Goal: Task Accomplishment & Management: Complete application form

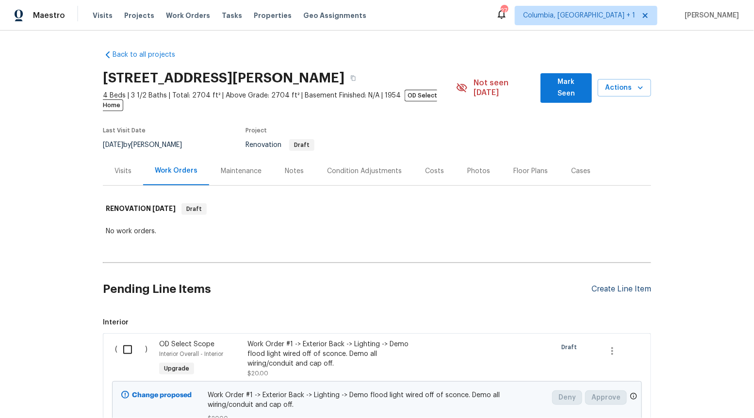
click at [618, 285] on div "Create Line Item" at bounding box center [621, 289] width 60 height 9
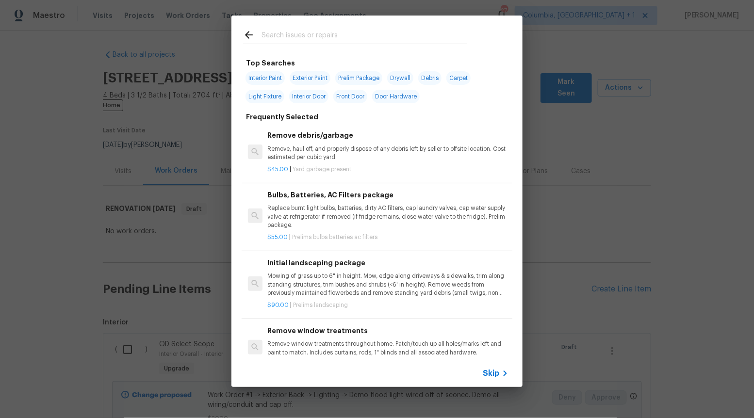
click at [487, 373] on span "Skip" at bounding box center [491, 374] width 16 height 10
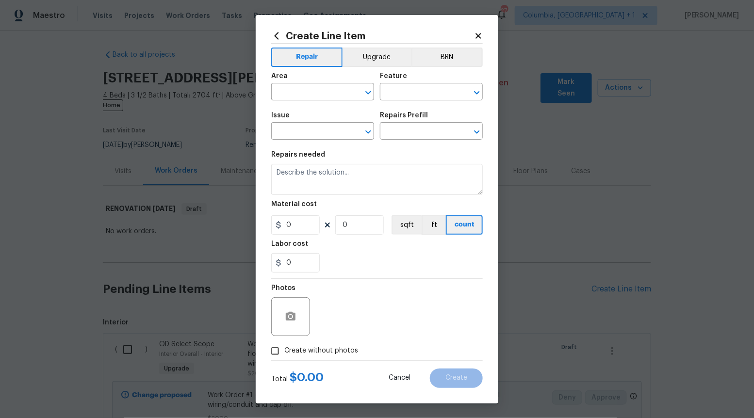
click at [370, 70] on span "Area ​" at bounding box center [322, 86] width 103 height 39
click at [370, 52] on button "Upgrade" at bounding box center [376, 57] width 69 height 19
click at [364, 129] on icon "Open" at bounding box center [368, 132] width 12 height 12
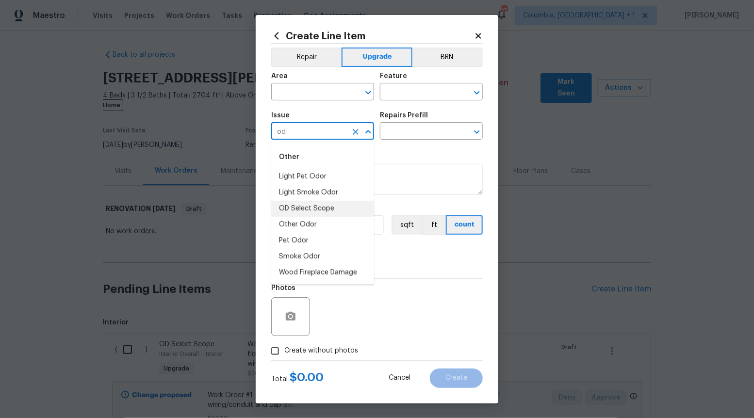
click at [347, 201] on li "OD Select Scope" at bounding box center [322, 209] width 103 height 16
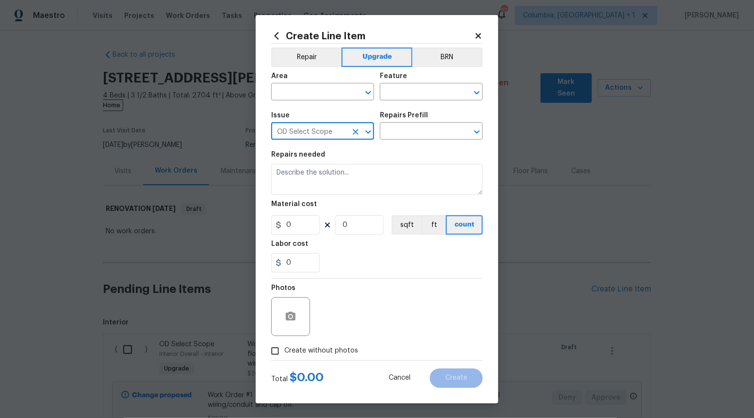
type input "OD Select Scope"
click at [419, 141] on div "Issue OD Select Scope ​ Repairs Prefill ​" at bounding box center [376, 125] width 211 height 39
click at [415, 137] on input "text" at bounding box center [418, 132] width 76 height 15
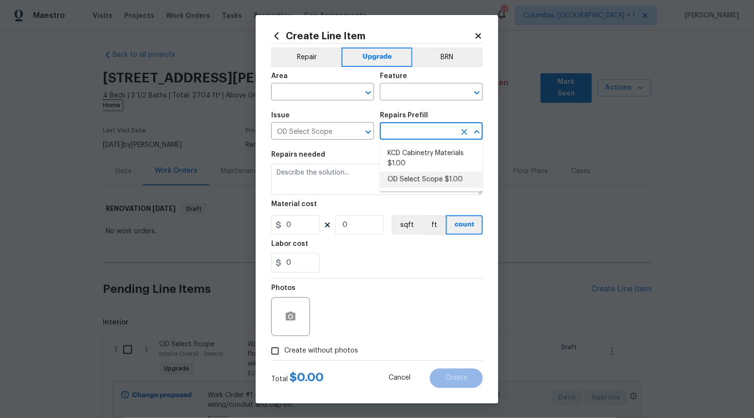
click at [415, 182] on li "OD Select Scope $1.00" at bounding box center [431, 180] width 103 height 16
type input "OD Select Scope $1.00"
type textarea "Refer to the agreed upon scope document for further details."
type input "1"
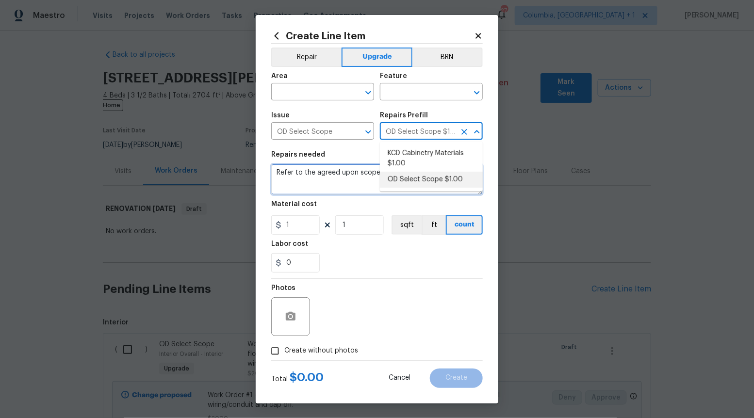
click at [415, 182] on textarea "Refer to the agreed upon scope document for further details." at bounding box center [376, 179] width 211 height 31
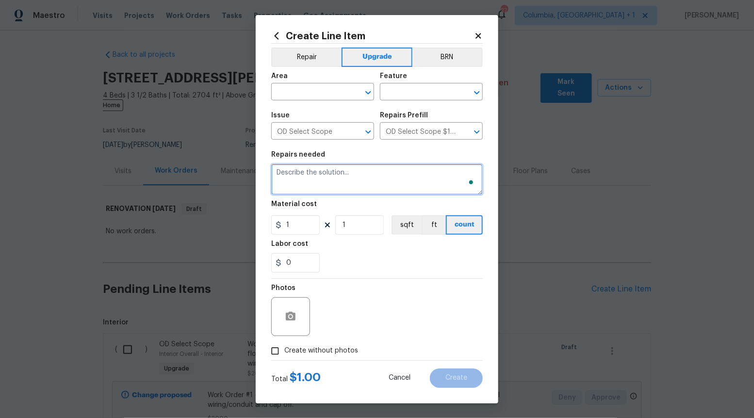
paste textarea "Work Order #3 -> Dining Room -> Walls and Ceilings -> Delete door and all casin…"
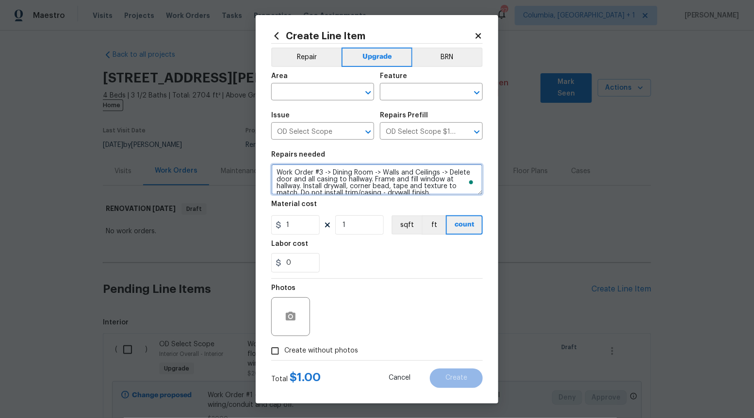
scroll to position [1, 0]
type textarea "Work Order #3 -> Dining Room -> Walls and Ceilings -> Delete door and all casin…"
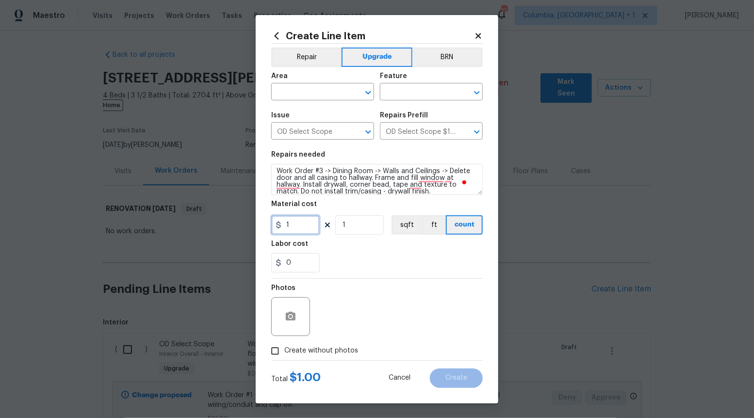
click at [307, 222] on input "1" at bounding box center [295, 224] width 48 height 19
type input "300"
click at [273, 348] on input "Create without photos" at bounding box center [275, 351] width 18 height 18
checkbox input "true"
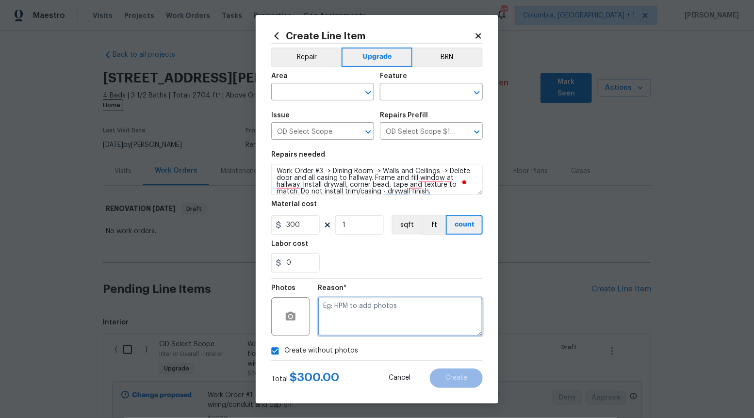
click at [376, 316] on textarea at bounding box center [400, 316] width 165 height 39
click at [367, 90] on icon "Open" at bounding box center [368, 93] width 12 height 12
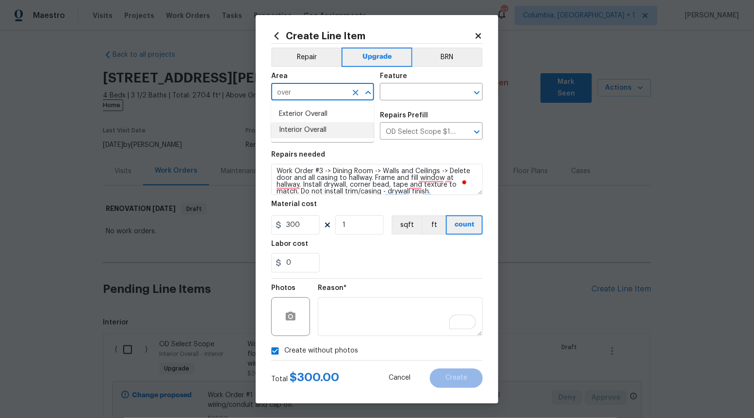
click at [321, 126] on li "Interior Overall" at bounding box center [322, 130] width 103 height 16
type input "Interior Overall"
click at [450, 94] on input "text" at bounding box center [418, 92] width 76 height 15
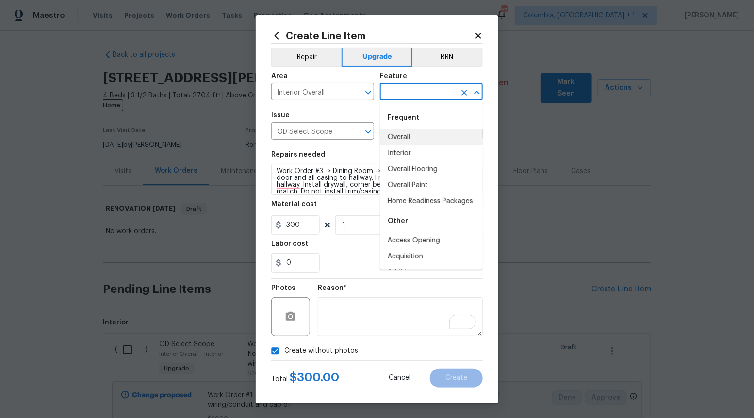
click at [407, 139] on li "Overall" at bounding box center [431, 137] width 103 height 16
type input "Overall"
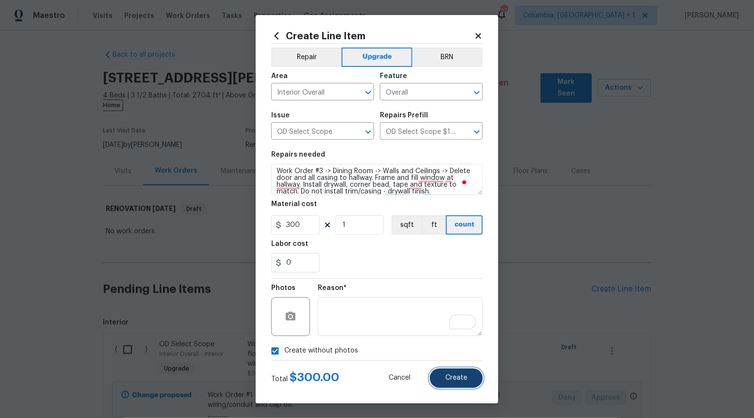
click at [466, 377] on span "Create" at bounding box center [456, 377] width 22 height 7
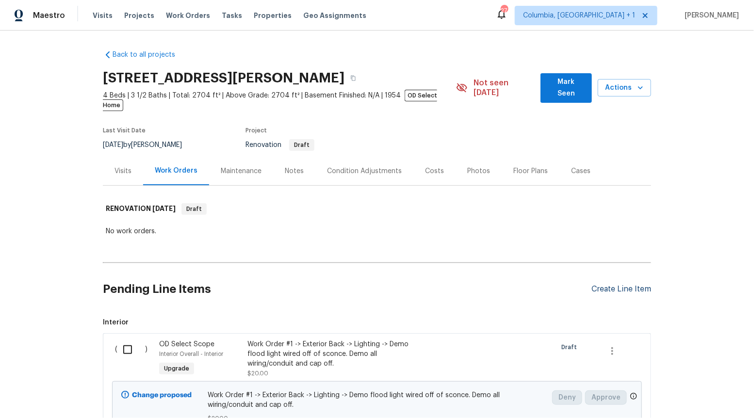
click at [621, 285] on div "Create Line Item" at bounding box center [621, 289] width 60 height 9
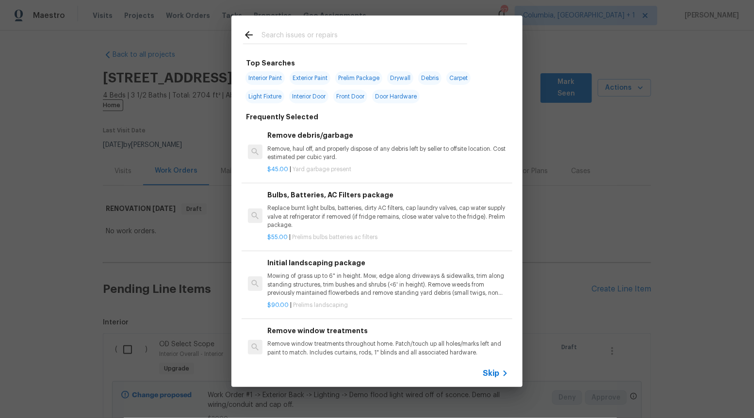
click at [500, 371] on icon at bounding box center [505, 374] width 12 height 12
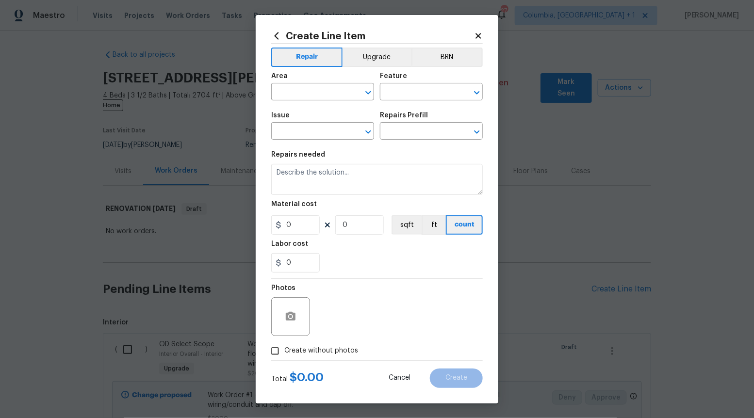
click at [373, 47] on div "Repair Upgrade BRN Area ​ Feature ​ Issue ​ Repairs Prefill ​ Repairs needed Ma…" at bounding box center [376, 202] width 211 height 317
click at [373, 55] on button "Upgrade" at bounding box center [376, 57] width 69 height 19
click at [367, 136] on icon "Open" at bounding box center [368, 132] width 12 height 12
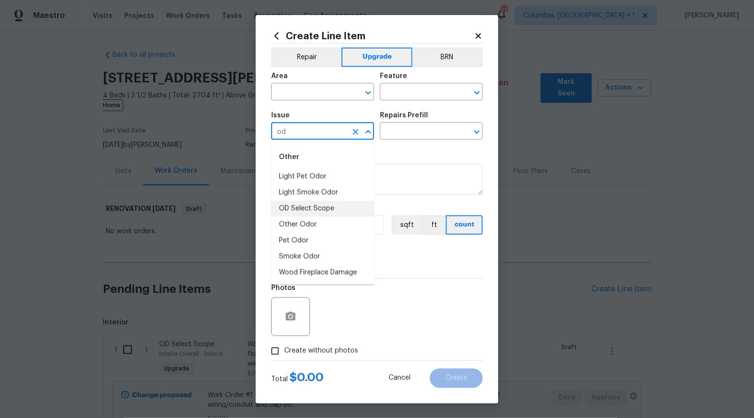
click at [333, 205] on li "OD Select Scope" at bounding box center [322, 209] width 103 height 16
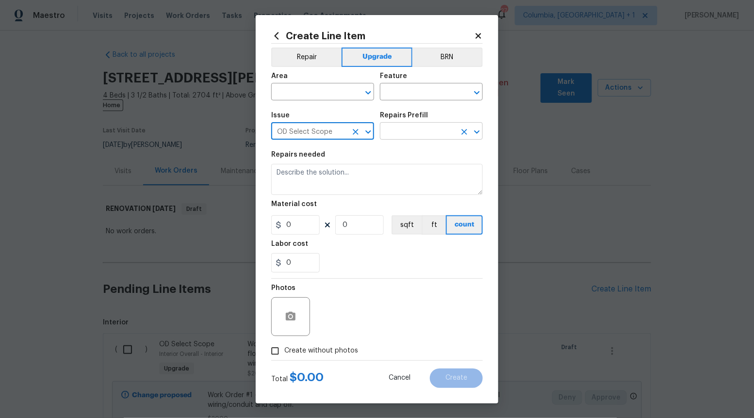
type input "OD Select Scope"
click at [437, 129] on input "text" at bounding box center [418, 132] width 76 height 15
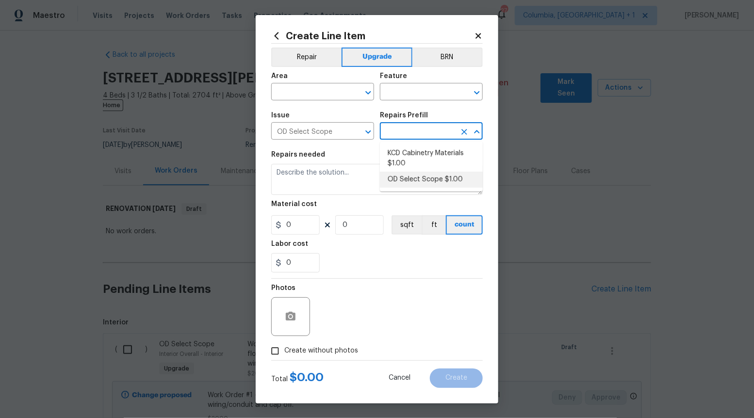
click at [421, 180] on li "OD Select Scope $1.00" at bounding box center [431, 180] width 103 height 16
type input "OD Select Scope $1.00"
type textarea "Refer to the agreed upon scope document for further details."
type input "1"
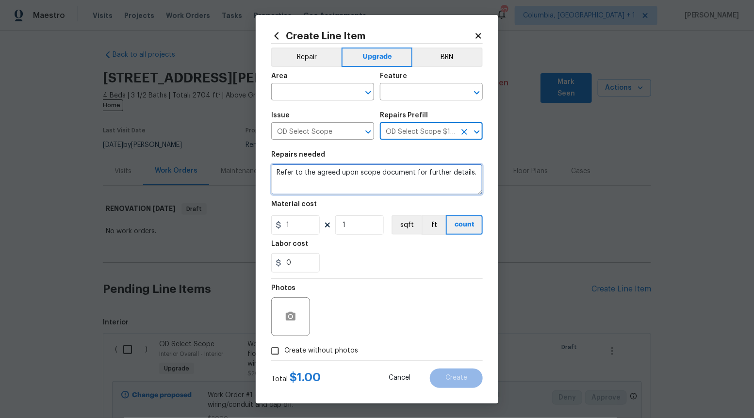
click at [421, 180] on textarea "Refer to the agreed upon scope document for further details." at bounding box center [376, 179] width 211 height 31
paste textarea "Work Order #3 -> Dining Room -> Walls and Ceilings -> Open up wall between Dini…"
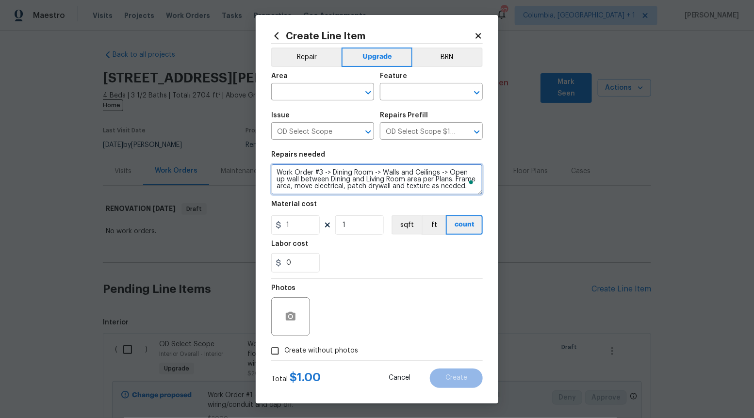
type textarea "Work Order #3 -> Dining Room -> Walls and Ceilings -> Open up wall between Dini…"
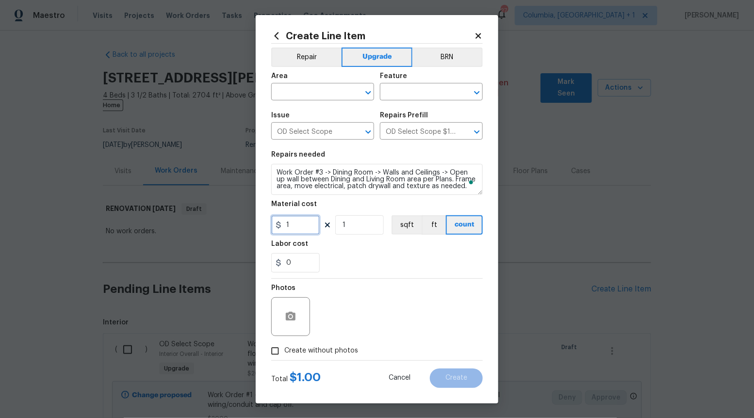
click at [314, 223] on input "1" at bounding box center [295, 224] width 48 height 19
type input "400"
click at [282, 350] on input "Create without photos" at bounding box center [275, 351] width 18 height 18
checkbox input "true"
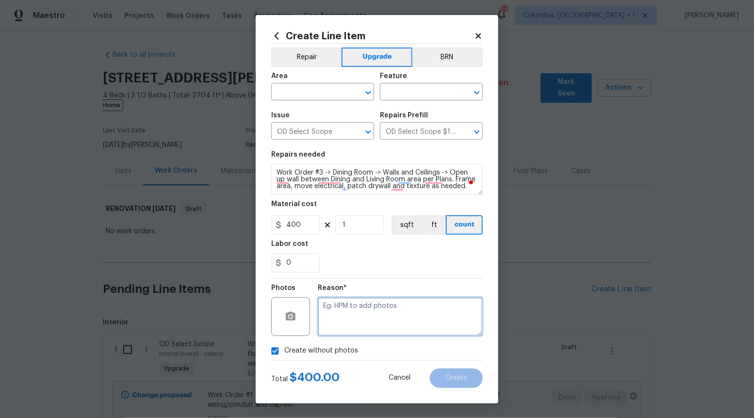
click at [361, 318] on textarea at bounding box center [400, 316] width 165 height 39
click at [394, 310] on textarea "To enrich screen reader interactions, please activate Accessibility in Grammarl…" at bounding box center [400, 316] width 165 height 39
click at [367, 97] on icon "Open" at bounding box center [368, 93] width 12 height 12
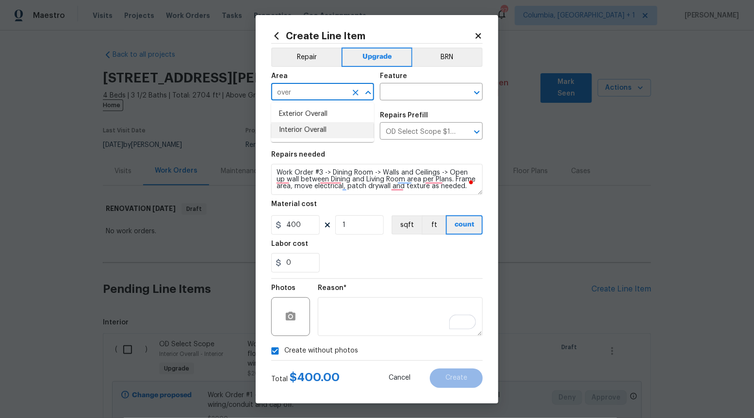
click at [338, 130] on li "Interior Overall" at bounding box center [322, 130] width 103 height 16
type input "Interior Overall"
click at [400, 101] on div "Area Interior Overall ​ Feature ​" at bounding box center [376, 86] width 211 height 39
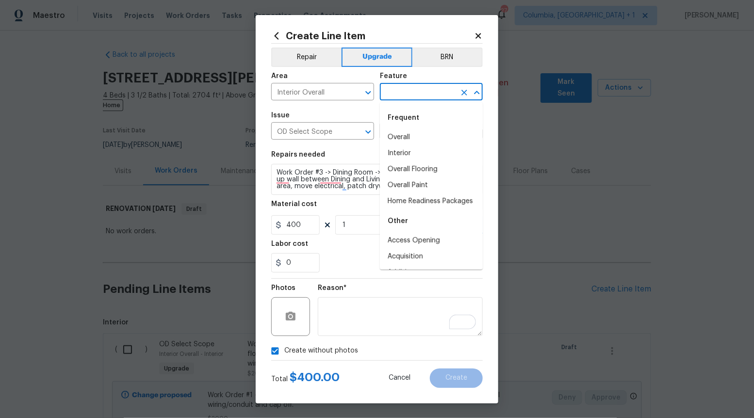
click at [401, 99] on input "text" at bounding box center [418, 92] width 76 height 15
click at [399, 137] on li "Overall" at bounding box center [431, 137] width 103 height 16
type input "Overall"
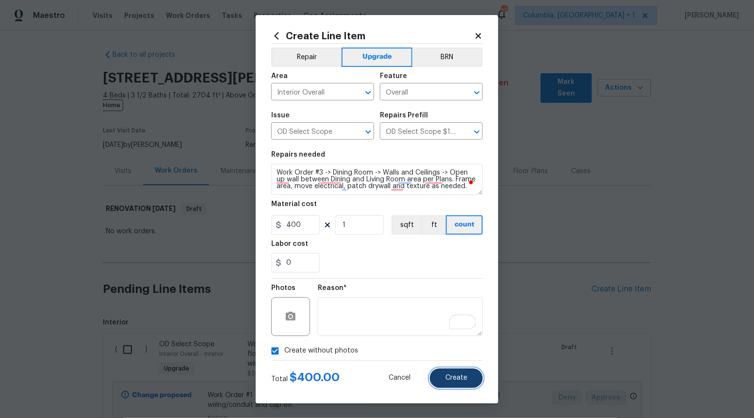
click at [456, 378] on span "Create" at bounding box center [456, 377] width 22 height 7
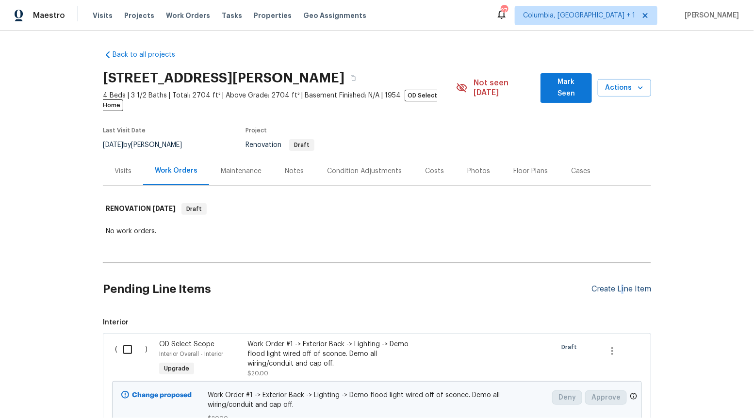
click at [619, 285] on div "Create Line Item" at bounding box center [621, 289] width 60 height 9
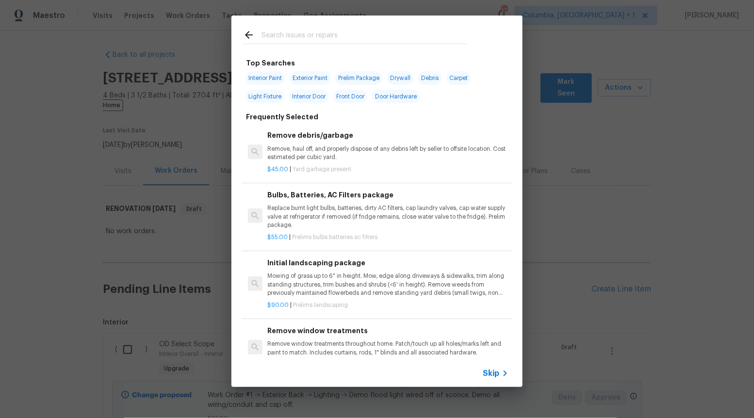
click at [490, 370] on span "Skip" at bounding box center [491, 374] width 16 height 10
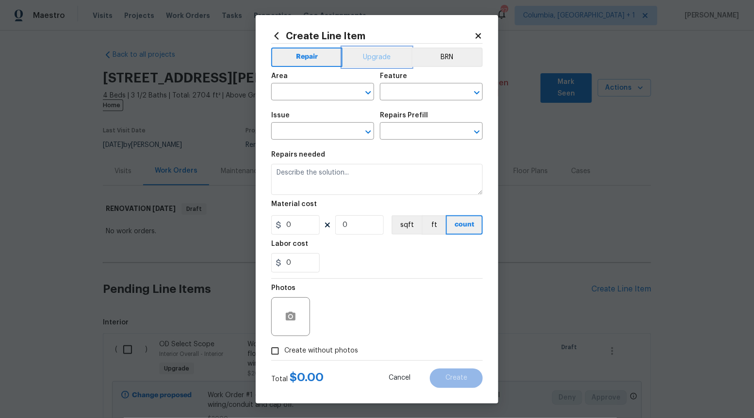
click at [387, 63] on button "Upgrade" at bounding box center [376, 57] width 69 height 19
click at [369, 129] on icon "Open" at bounding box center [368, 132] width 12 height 12
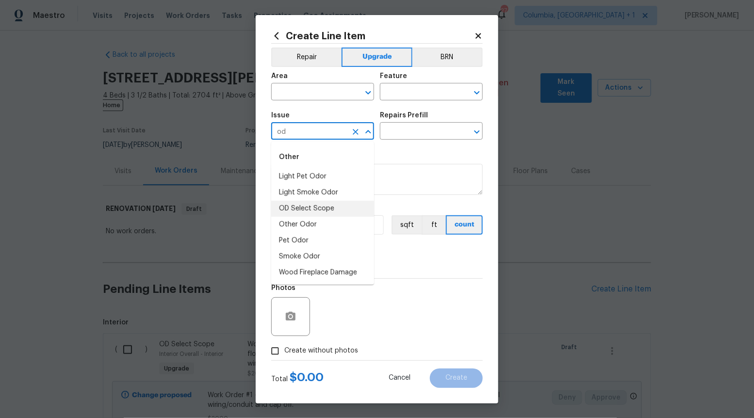
click at [329, 208] on li "OD Select Scope" at bounding box center [322, 209] width 103 height 16
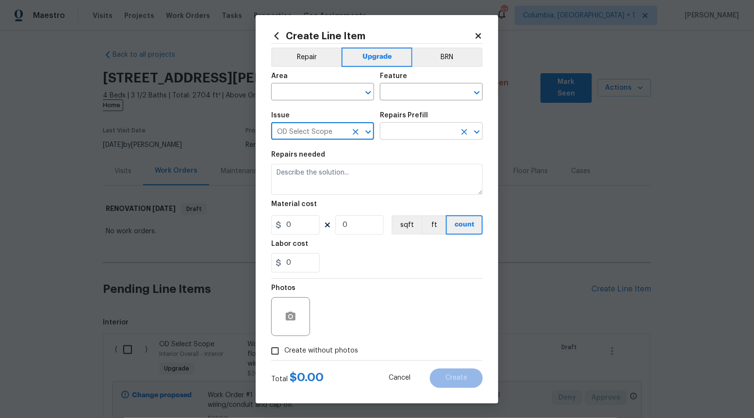
type input "OD Select Scope"
click at [420, 135] on input "text" at bounding box center [418, 132] width 76 height 15
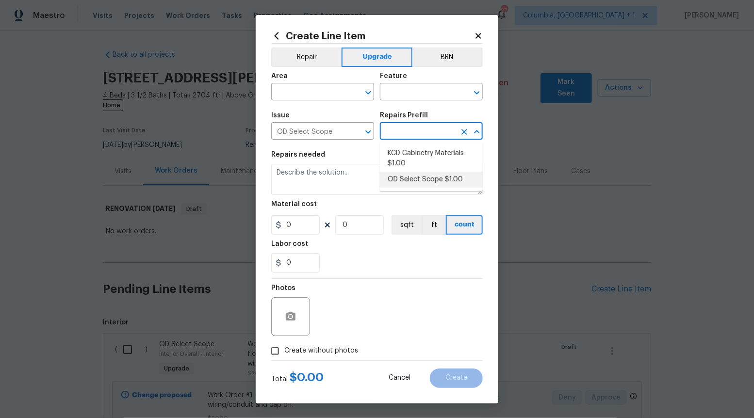
click at [413, 182] on li "OD Select Scope $1.00" at bounding box center [431, 180] width 103 height 16
type input "OD Select Scope $1.00"
type textarea "Refer to the agreed upon scope document for further details."
type input "1"
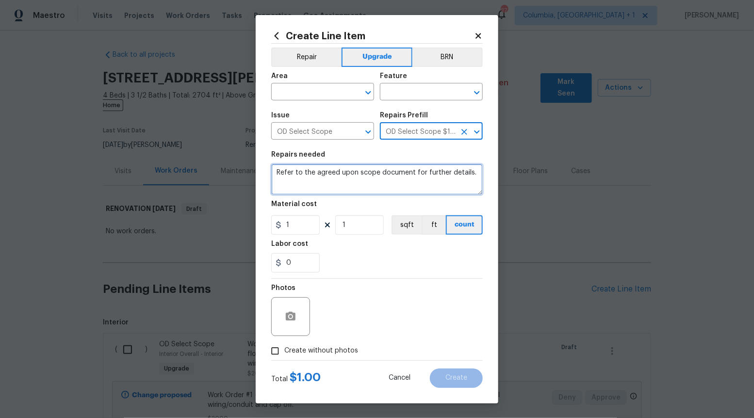
click at [413, 182] on textarea "Refer to the agreed upon scope document for further details." at bounding box center [376, 179] width 211 height 31
paste textarea "Work Order #3 -> Hallway -> Doorbell -> Replace doorbell chime"
type textarea "Work Order #3 -> Hallway -> Doorbell -> Replace doorbell chime"
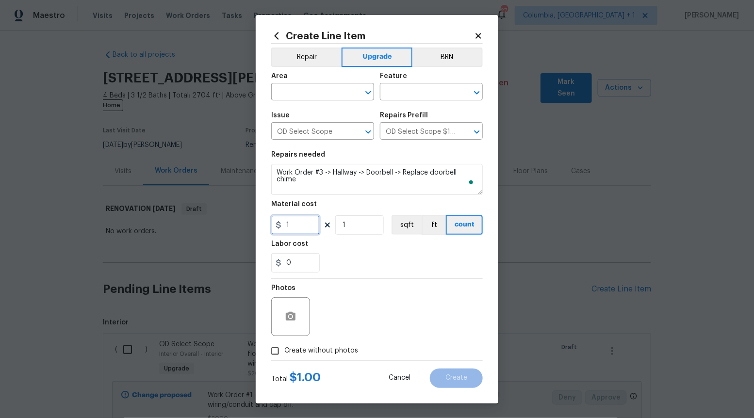
click at [316, 222] on input "1" at bounding box center [295, 224] width 48 height 19
type input "50"
click at [274, 349] on input "Create without photos" at bounding box center [275, 351] width 18 height 18
checkbox input "true"
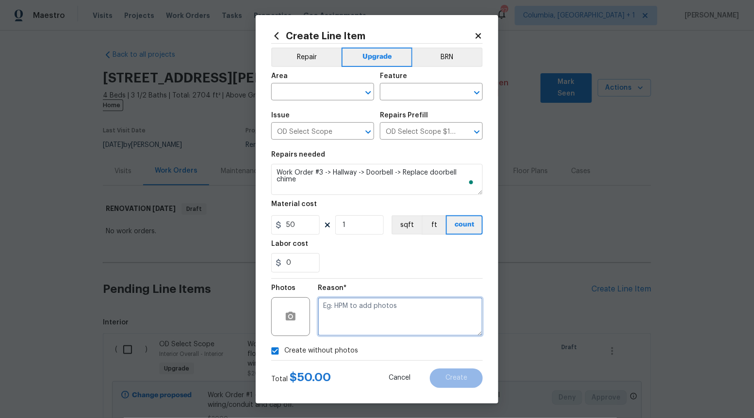
click at [338, 328] on textarea at bounding box center [400, 316] width 165 height 39
click at [370, 88] on icon "Open" at bounding box center [368, 93] width 12 height 12
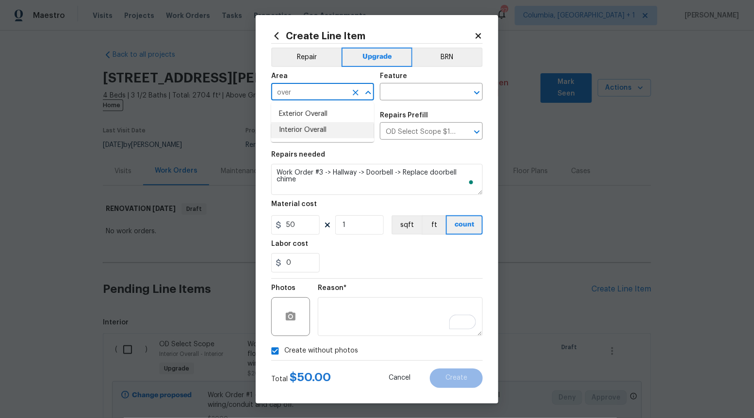
click at [343, 128] on li "Interior Overall" at bounding box center [322, 130] width 103 height 16
type input "Interior Overall"
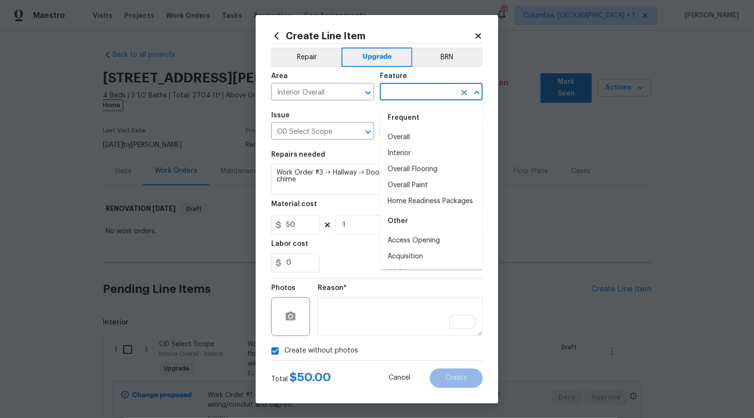
click at [411, 95] on input "text" at bounding box center [418, 92] width 76 height 15
click at [392, 137] on li "Overall" at bounding box center [431, 137] width 103 height 16
type input "Overall"
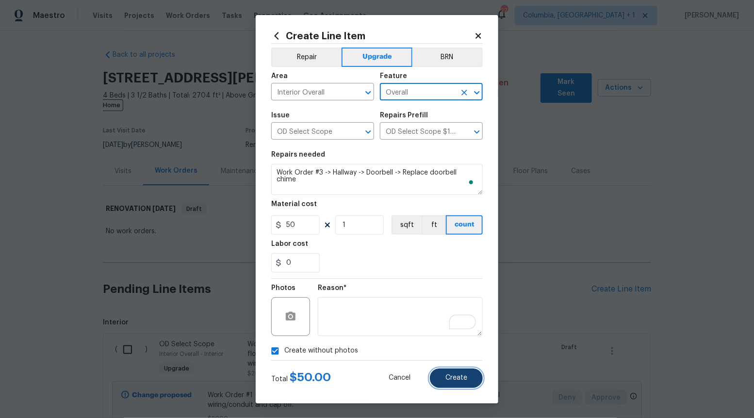
click at [463, 371] on button "Create" at bounding box center [456, 378] width 53 height 19
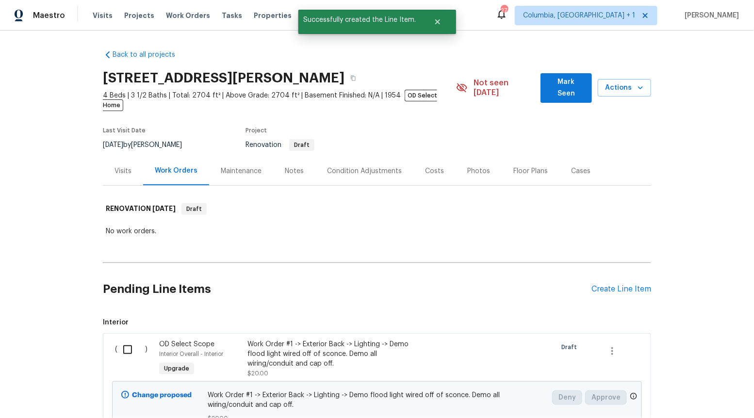
click at [608, 285] on div "Pending Line Items Create Line Item" at bounding box center [377, 289] width 548 height 45
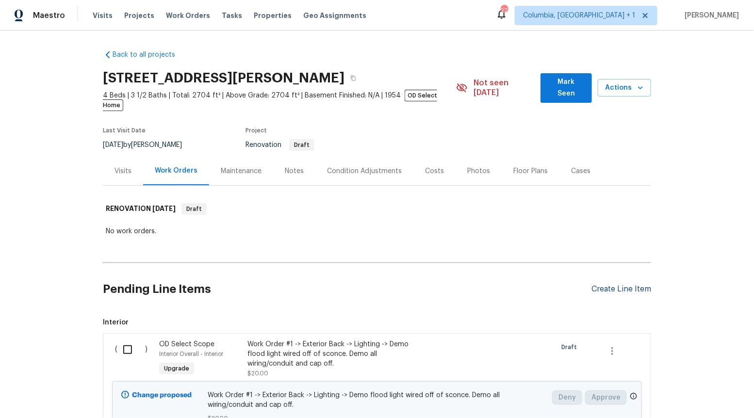
click at [609, 285] on div "Create Line Item" at bounding box center [621, 289] width 60 height 9
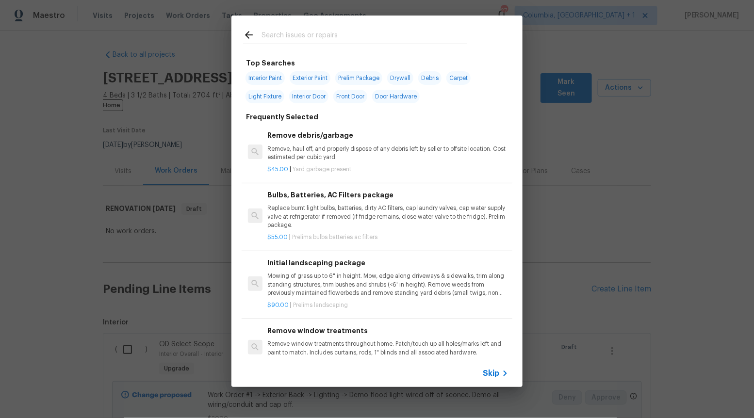
click at [495, 378] on div "Skip" at bounding box center [497, 374] width 28 height 12
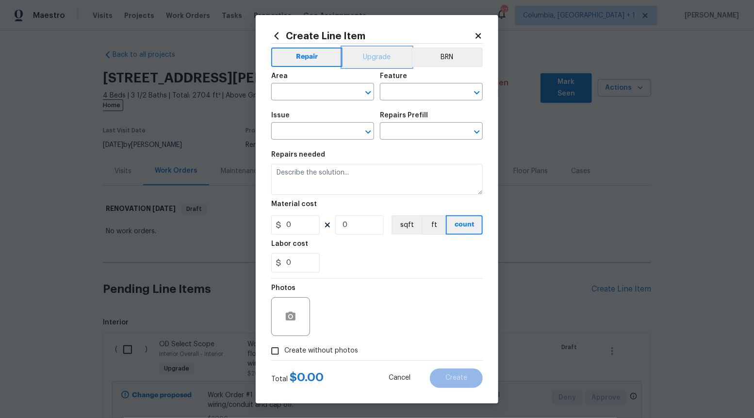
click at [369, 54] on button "Upgrade" at bounding box center [376, 57] width 69 height 19
click at [364, 130] on icon "Open" at bounding box center [368, 132] width 12 height 12
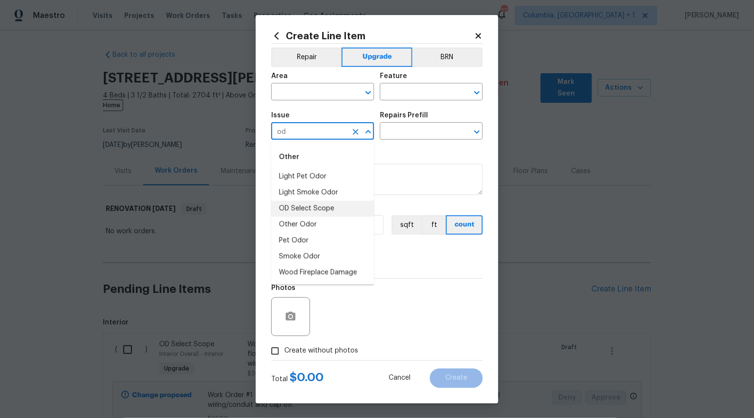
click at [316, 207] on li "OD Select Scope" at bounding box center [322, 209] width 103 height 16
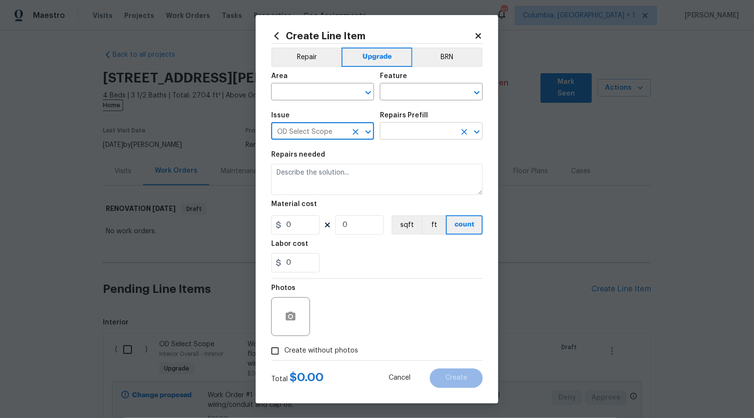
type input "OD Select Scope"
click at [415, 135] on input "text" at bounding box center [418, 132] width 76 height 15
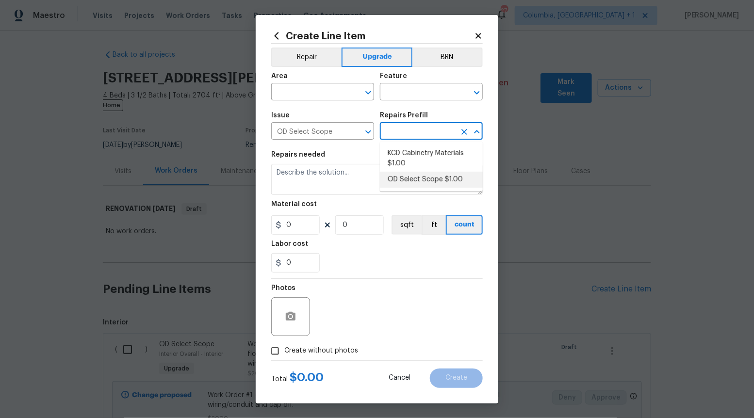
click at [414, 177] on li "OD Select Scope $1.00" at bounding box center [431, 180] width 103 height 16
type input "OD Select Scope $1.00"
type textarea "Refer to the agreed upon scope document for further details."
type input "1"
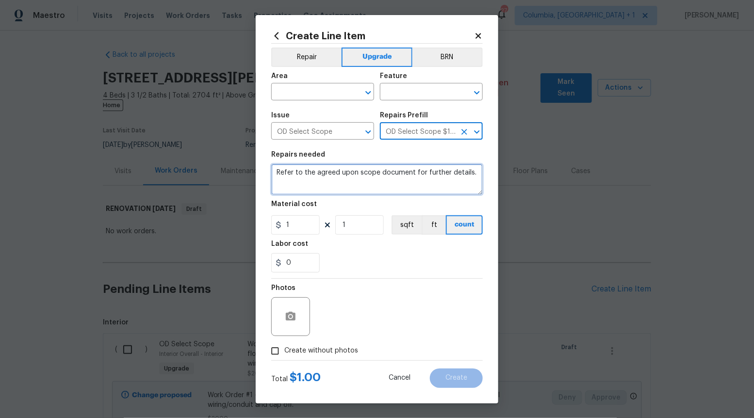
click at [414, 177] on textarea "Refer to the agreed upon scope document for further details." at bounding box center [376, 179] width 211 height 31
paste textarea "Work Order #3 -> Hallway -> Linen Cabinets -> Prep and paint linen cabinet. Ins…"
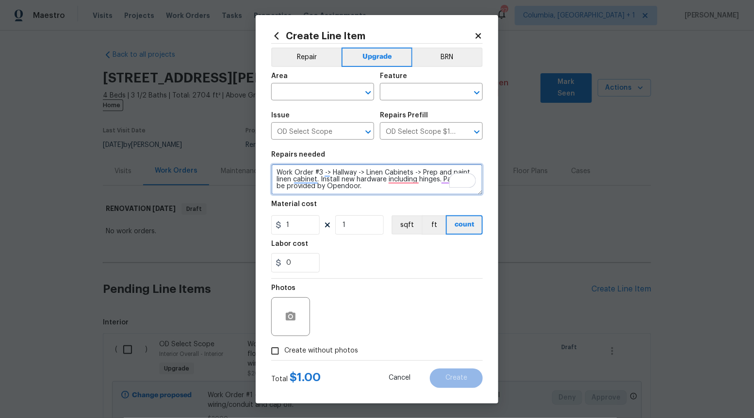
type textarea "Work Order #3 -> Hallway -> Linen Cabinets -> Prep and paint linen cabinet. Ins…"
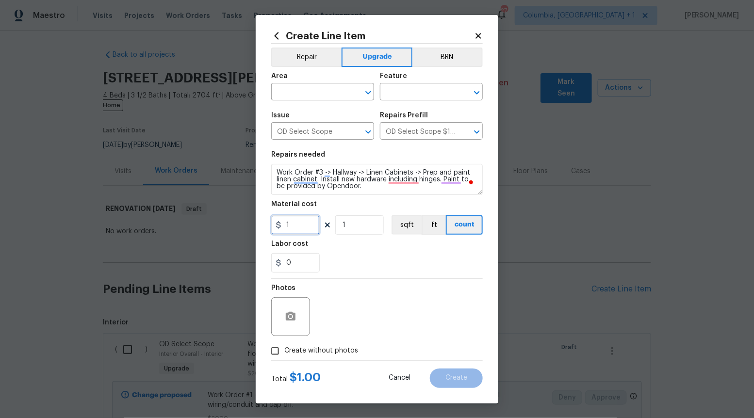
click at [304, 228] on input "1" at bounding box center [295, 224] width 48 height 19
type input "200"
click at [284, 352] on input "Create without photos" at bounding box center [275, 351] width 18 height 18
checkbox input "true"
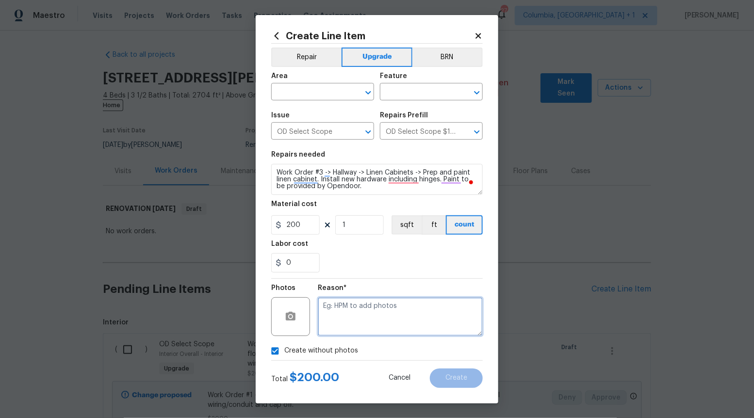
click at [370, 322] on textarea at bounding box center [400, 316] width 165 height 39
click at [364, 88] on icon "Open" at bounding box center [368, 93] width 12 height 12
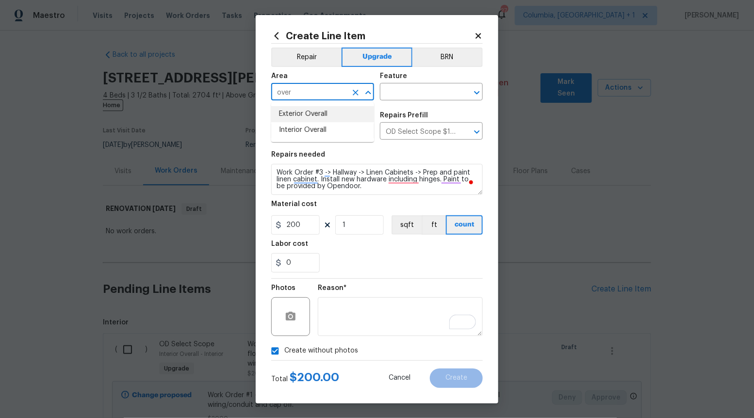
click at [339, 125] on li "Interior Overall" at bounding box center [322, 130] width 103 height 16
type input "Interior Overall"
click at [416, 92] on input "text" at bounding box center [418, 92] width 76 height 15
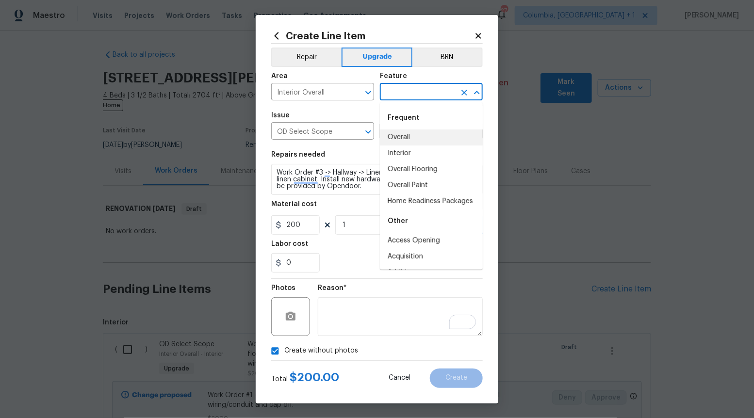
click at [413, 138] on li "Overall" at bounding box center [431, 137] width 103 height 16
type input "Overall"
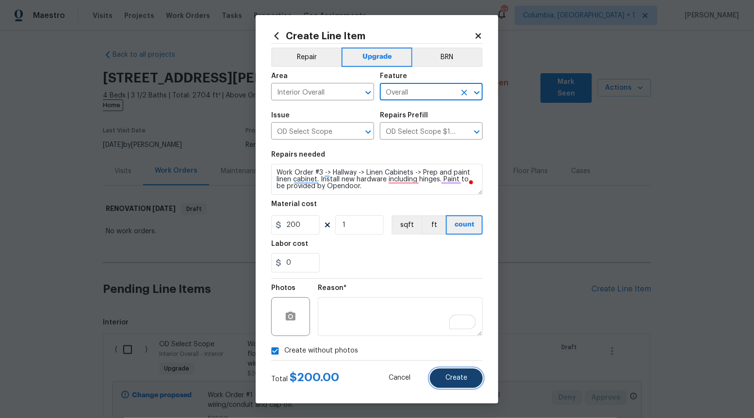
click at [459, 382] on button "Create" at bounding box center [456, 378] width 53 height 19
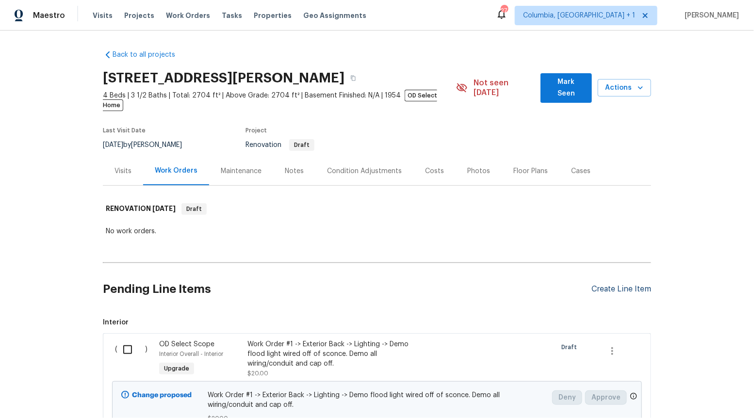
click at [626, 285] on div "Create Line Item" at bounding box center [621, 289] width 60 height 9
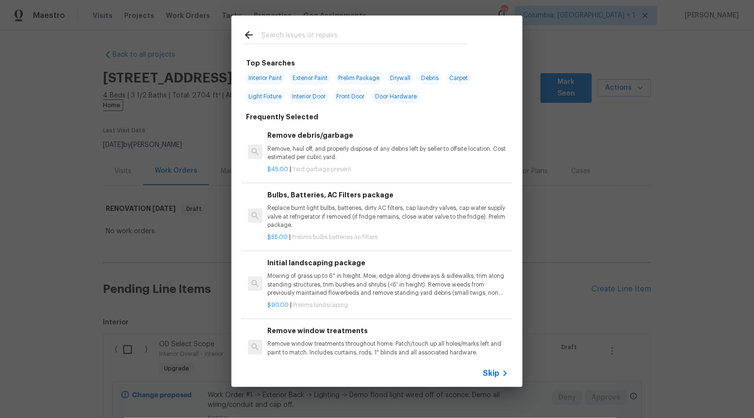
click at [494, 372] on span "Skip" at bounding box center [491, 374] width 16 height 10
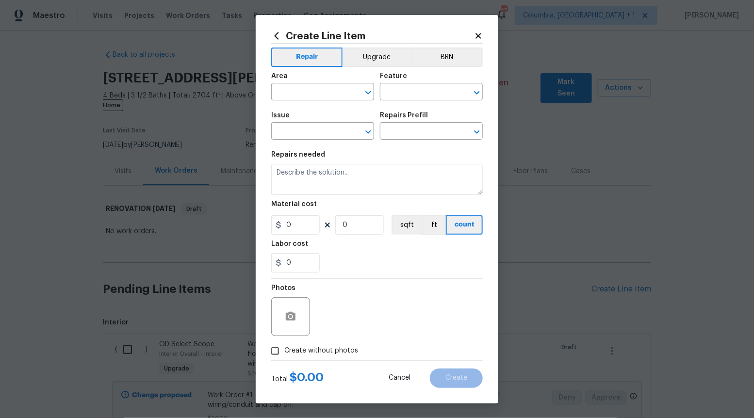
click at [367, 68] on span "Area ​" at bounding box center [322, 86] width 103 height 39
click at [371, 62] on button "Upgrade" at bounding box center [376, 57] width 69 height 19
click at [369, 131] on icon "Open" at bounding box center [367, 131] width 5 height 3
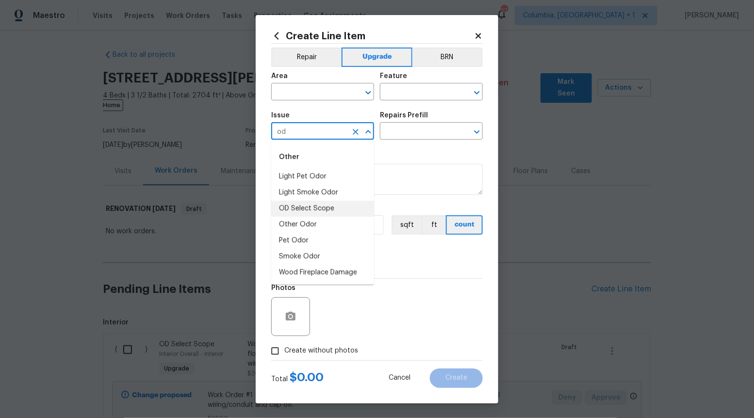
click at [342, 208] on li "OD Select Scope" at bounding box center [322, 209] width 103 height 16
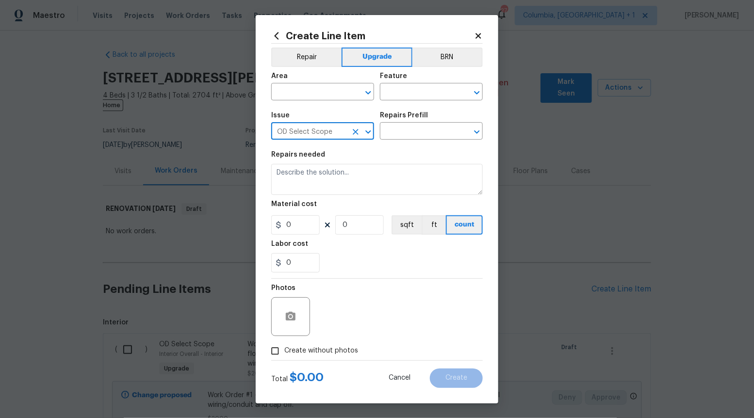
type input "OD Select Scope"
click at [412, 119] on div "Repairs Prefill" at bounding box center [431, 118] width 103 height 13
click at [410, 134] on input "text" at bounding box center [418, 132] width 76 height 15
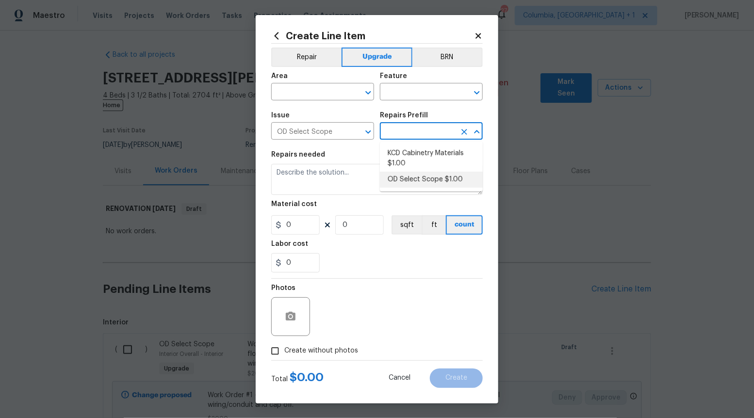
click at [401, 177] on li "OD Select Scope $1.00" at bounding box center [431, 180] width 103 height 16
type input "OD Select Scope $1.00"
type textarea "Refer to the agreed upon scope document for further details."
type input "1"
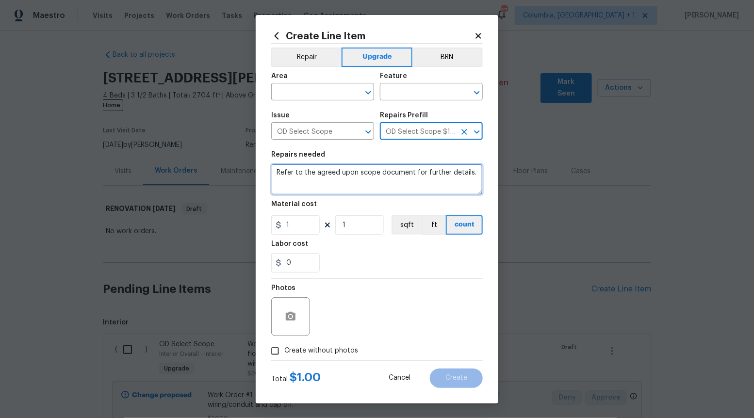
click at [402, 176] on textarea "Refer to the agreed upon scope document for further details." at bounding box center [376, 179] width 211 height 31
paste textarea "Work Order #4 -> Sun Room -> -> Run electrical for recessed lighting to follow …"
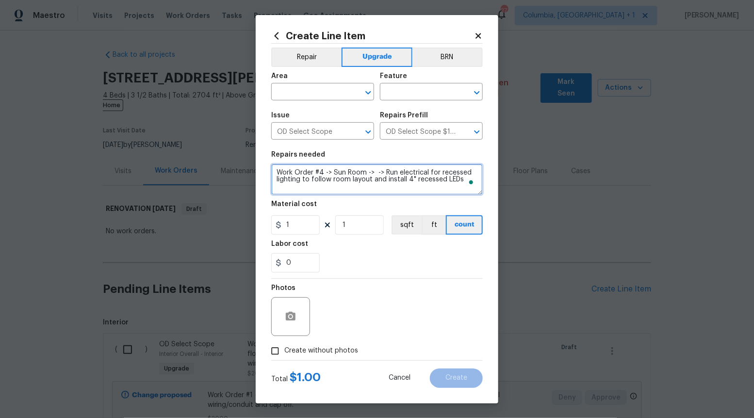
type textarea "Work Order #4 -> Sun Room -> -> Run electrical for recessed lighting to follow …"
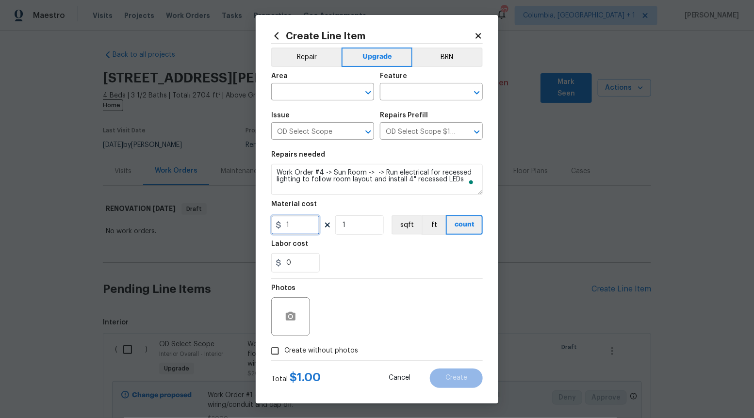
click at [300, 229] on input "1" at bounding box center [295, 224] width 48 height 19
type input "330"
click at [267, 349] on input "Create without photos" at bounding box center [275, 351] width 18 height 18
checkbox input "true"
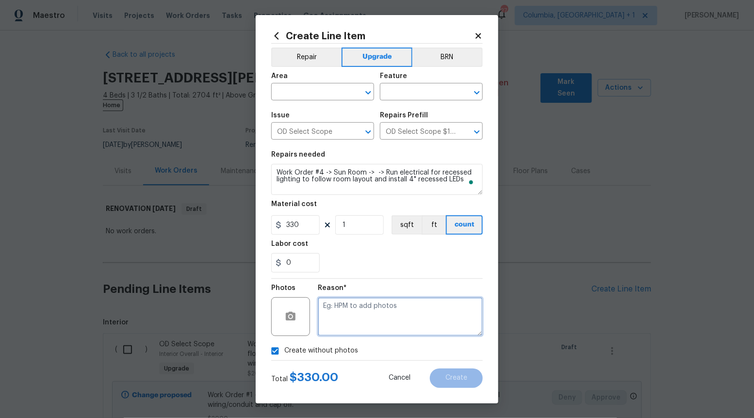
click at [344, 320] on textarea at bounding box center [400, 316] width 165 height 39
click at [369, 96] on icon "Open" at bounding box center [368, 93] width 12 height 12
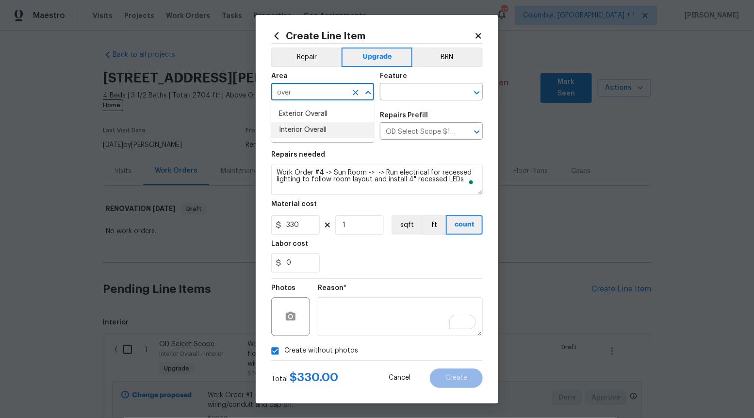
click at [337, 132] on li "Interior Overall" at bounding box center [322, 130] width 103 height 16
type input "Interior Overall"
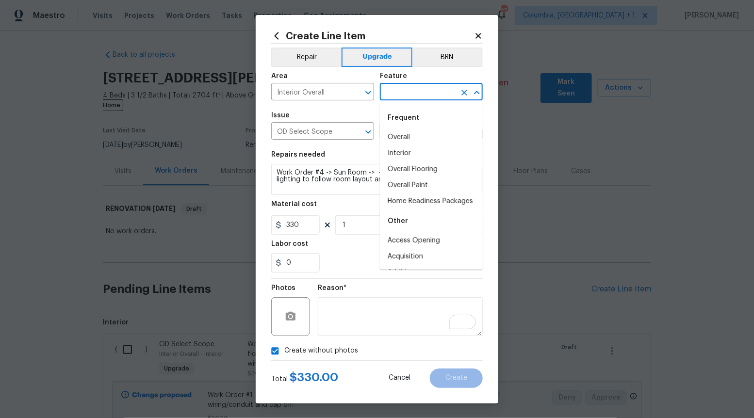
click at [421, 93] on input "text" at bounding box center [418, 92] width 76 height 15
click at [407, 141] on li "Overall" at bounding box center [431, 137] width 103 height 16
type input "Overall"
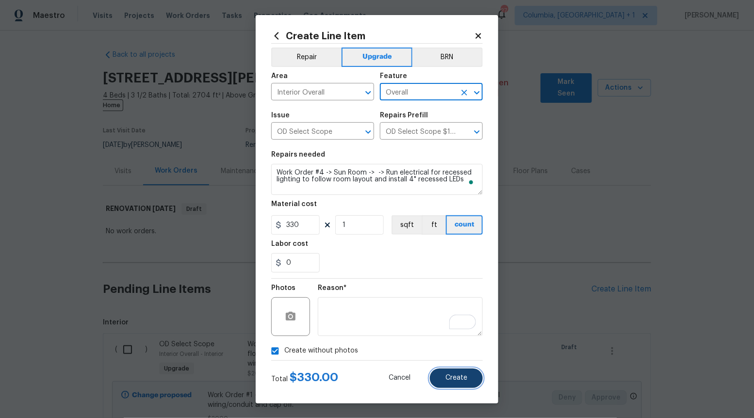
click at [463, 377] on span "Create" at bounding box center [456, 377] width 22 height 7
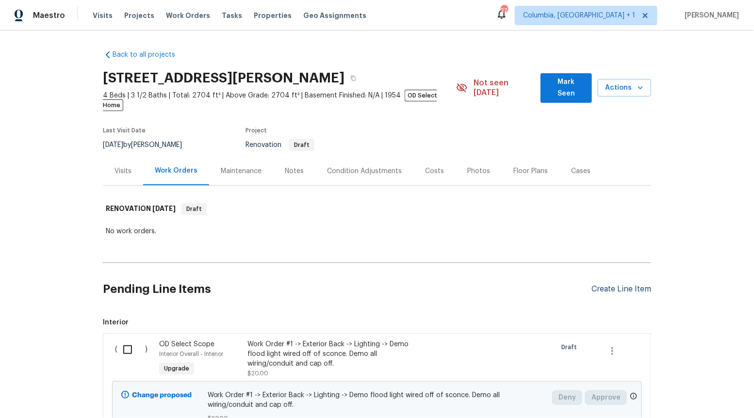
click at [614, 285] on div "Create Line Item" at bounding box center [621, 289] width 60 height 9
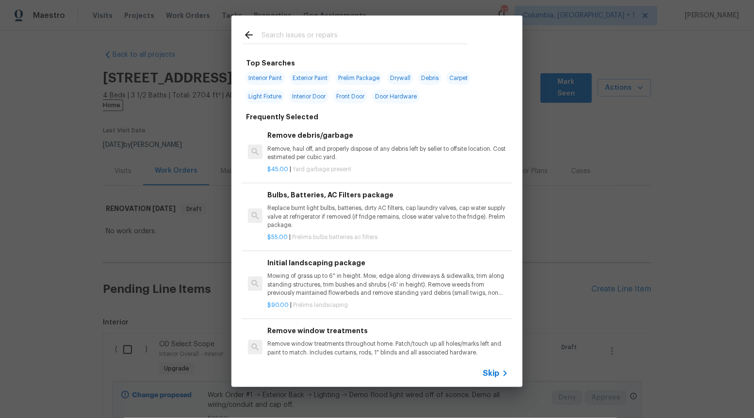
click at [496, 370] on span "Skip" at bounding box center [491, 374] width 16 height 10
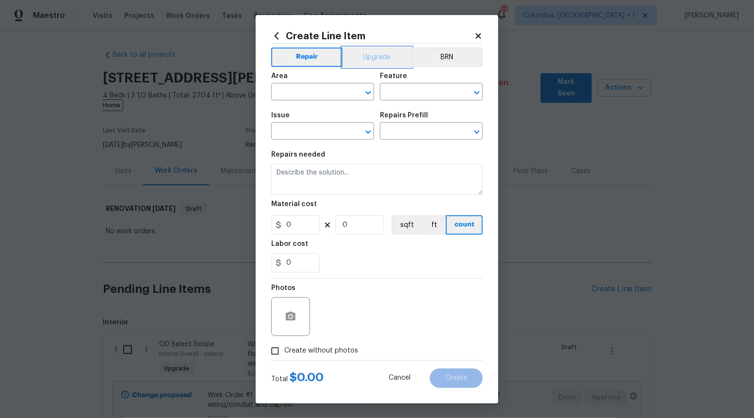
click at [364, 59] on button "Upgrade" at bounding box center [376, 57] width 69 height 19
click at [364, 133] on icon "Open" at bounding box center [368, 132] width 12 height 12
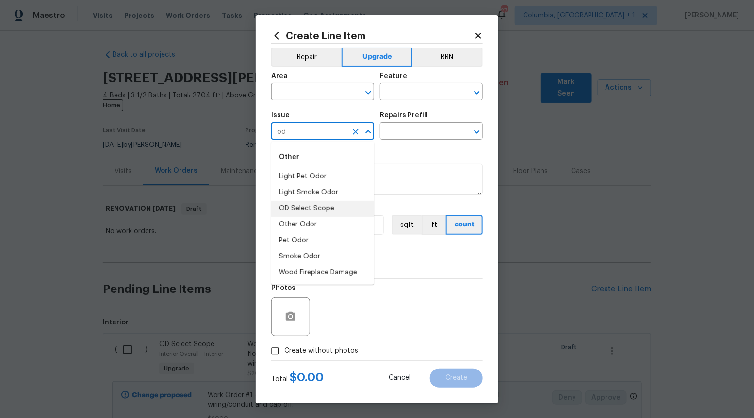
click at [343, 203] on li "OD Select Scope" at bounding box center [322, 209] width 103 height 16
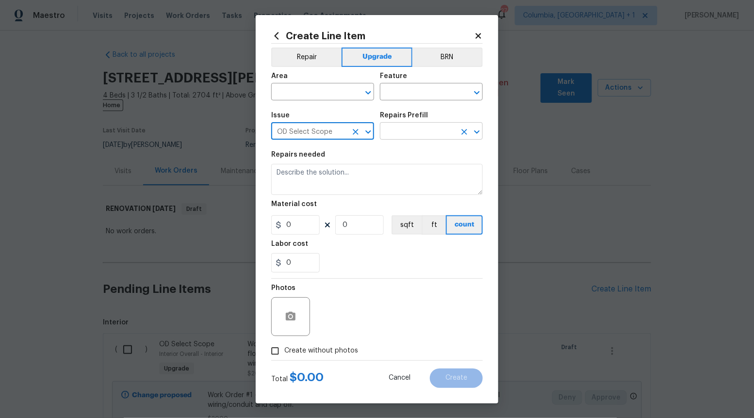
type input "OD Select Scope"
click at [406, 132] on input "text" at bounding box center [418, 132] width 76 height 15
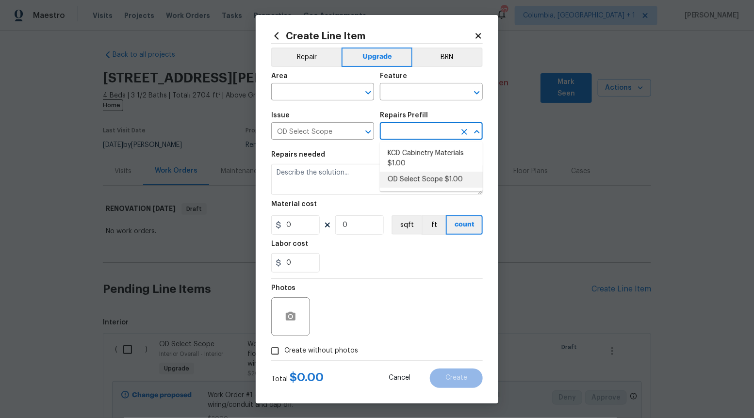
click at [404, 182] on li "OD Select Scope $1.00" at bounding box center [431, 180] width 103 height 16
type input "OD Select Scope $1.00"
type textarea "Refer to the agreed upon scope document for further details."
type input "1"
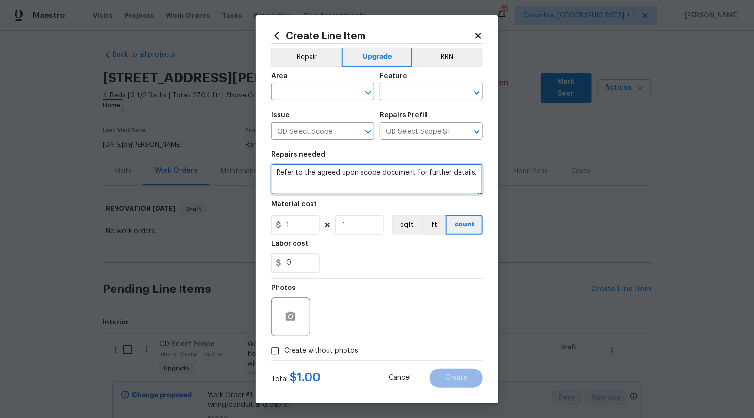
click at [404, 182] on textarea "Refer to the agreed upon scope document for further details." at bounding box center [376, 179] width 211 height 31
paste textarea "Work Order #4 -> Main Bathroom -> Accessory Package -> Install accessory package"
type textarea "Work Order #4 -> Main Bathroom -> Accessory Package -> Install accessory package"
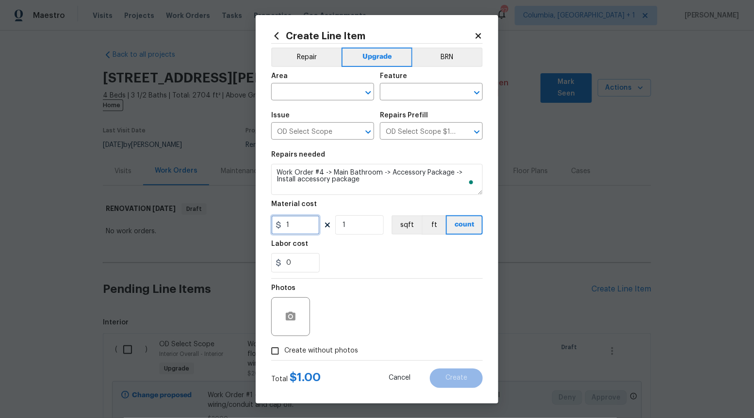
click at [303, 228] on input "1" at bounding box center [295, 224] width 48 height 19
type input "75"
click at [277, 350] on input "Create without photos" at bounding box center [275, 351] width 18 height 18
checkbox input "true"
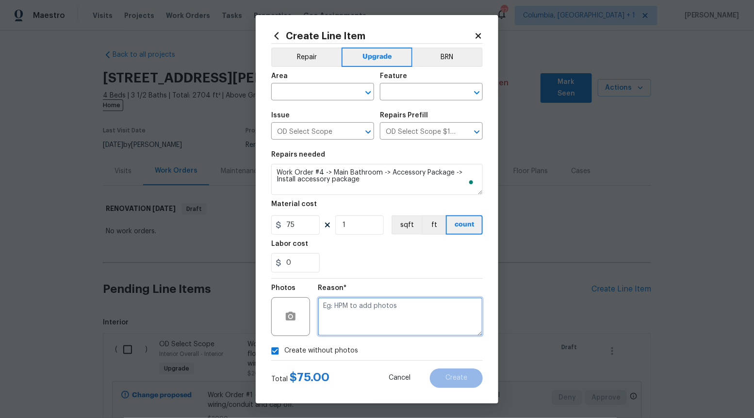
click at [325, 334] on textarea at bounding box center [400, 316] width 165 height 39
click at [366, 93] on icon "Open" at bounding box center [368, 93] width 12 height 12
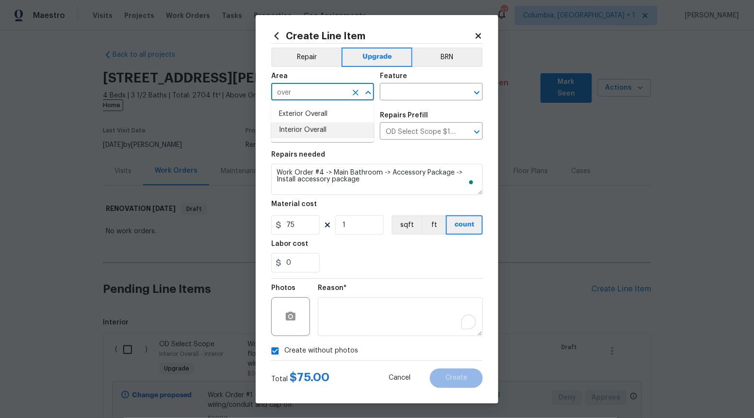
click at [323, 133] on li "Interior Overall" at bounding box center [322, 130] width 103 height 16
type input "Interior Overall"
click at [429, 90] on input "text" at bounding box center [418, 92] width 76 height 15
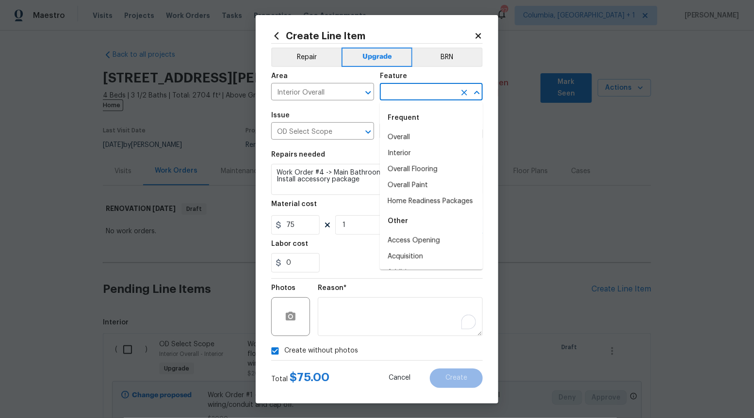
click at [410, 133] on li "Overall" at bounding box center [431, 137] width 103 height 16
type input "Overall"
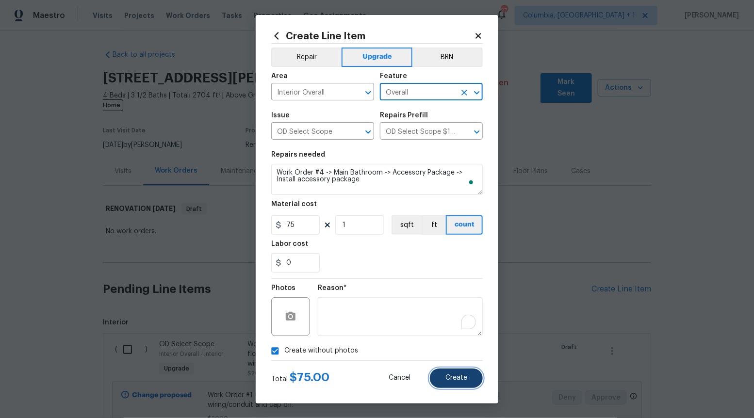
click at [464, 377] on span "Create" at bounding box center [456, 377] width 22 height 7
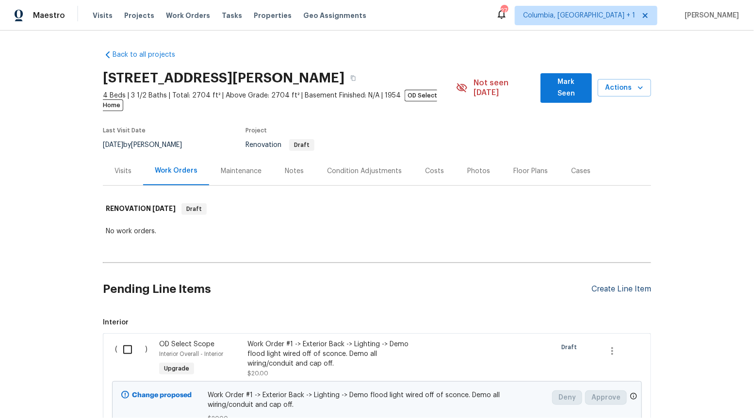
click at [629, 285] on div "Create Line Item" at bounding box center [621, 289] width 60 height 9
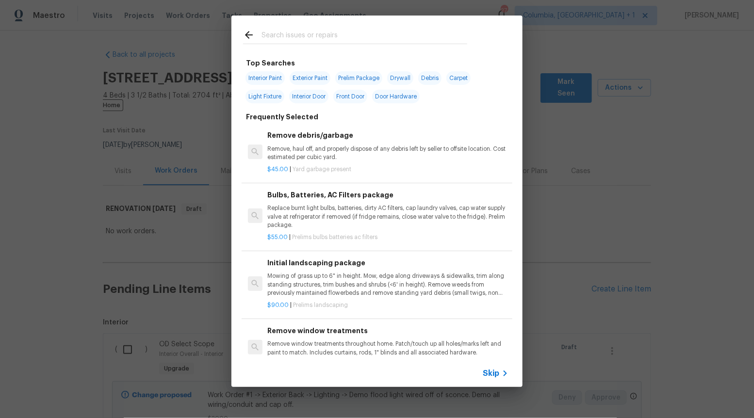
click at [495, 368] on div "Skip" at bounding box center [497, 374] width 28 height 12
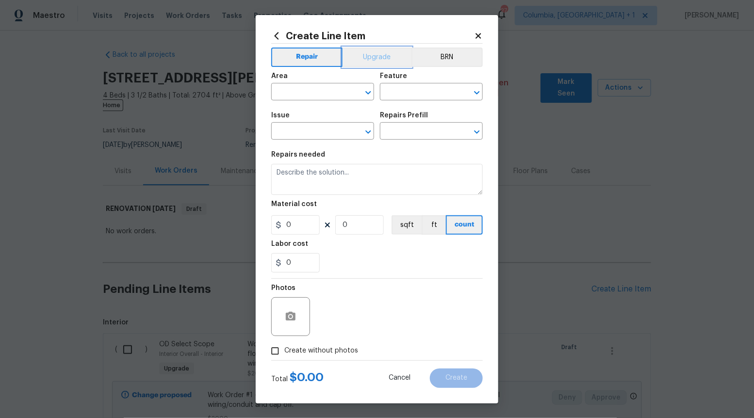
click at [385, 55] on button "Upgrade" at bounding box center [376, 57] width 69 height 19
click at [365, 135] on icon "Open" at bounding box center [368, 132] width 12 height 12
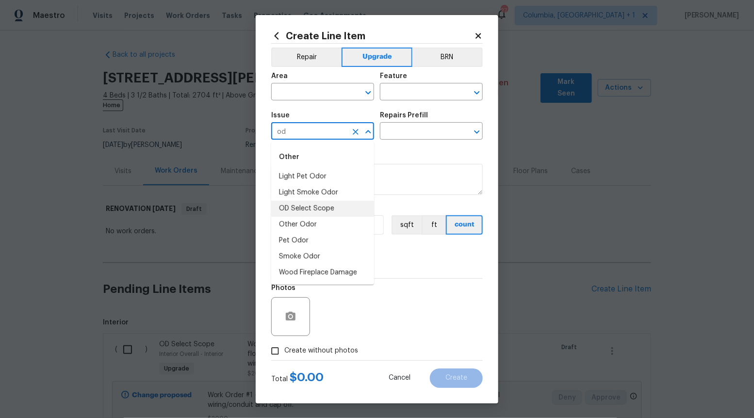
click at [356, 208] on li "OD Select Scope" at bounding box center [322, 209] width 103 height 16
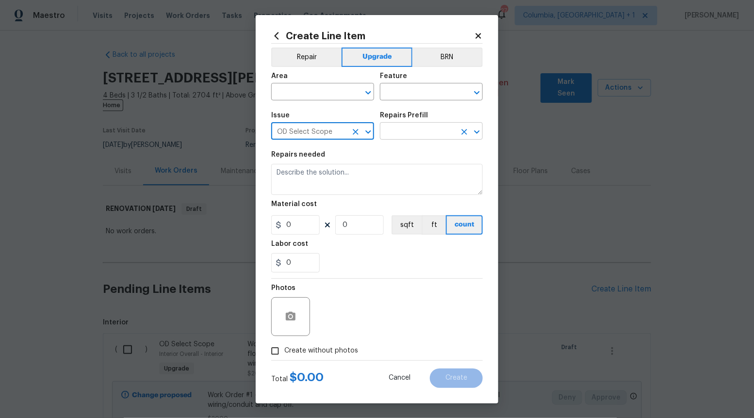
type input "OD Select Scope"
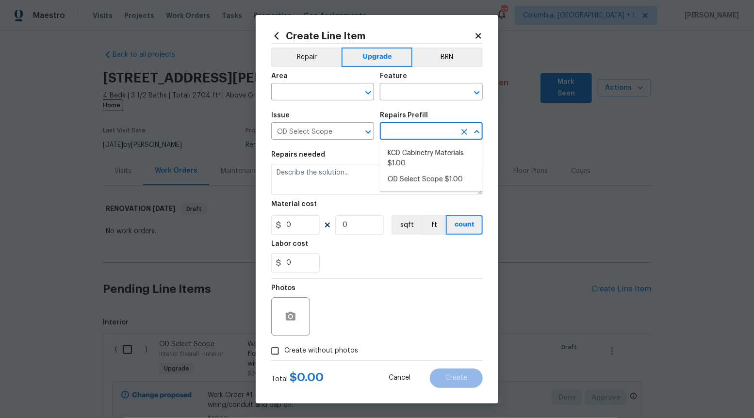
click at [432, 135] on input "text" at bounding box center [418, 132] width 76 height 15
click at [427, 174] on li "OD Select Scope $1.00" at bounding box center [431, 180] width 103 height 16
type input "OD Select Scope $1.00"
type textarea "Refer to the agreed upon scope document for further details."
type input "1"
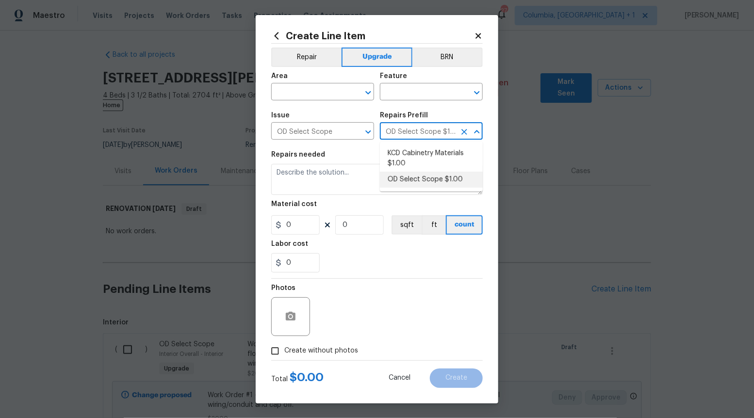
type input "1"
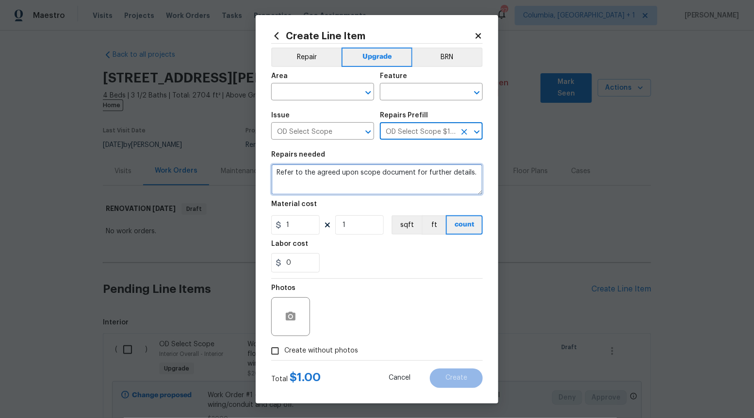
click at [427, 174] on textarea "Refer to the agreed upon scope document for further details." at bounding box center [376, 179] width 211 height 31
paste textarea "Work Order #4 -> Main Bathroom -> -> Demo all cabinets"
type textarea "Work Order #4 -> Main Bathroom -> -> Demo all cabinets"
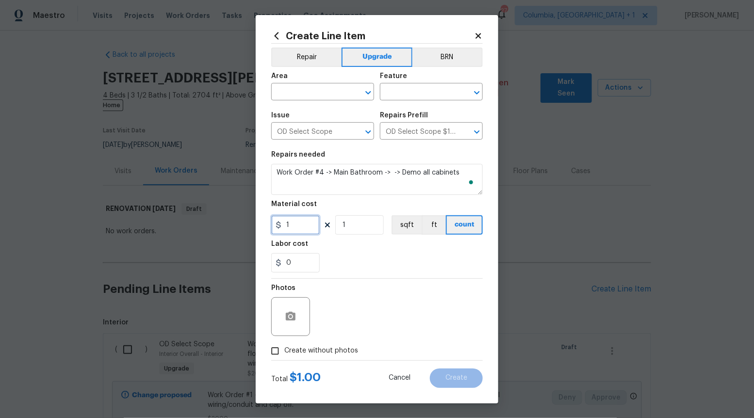
click at [310, 225] on input "1" at bounding box center [295, 224] width 48 height 19
type input "40"
click at [295, 362] on div "Total $ 40.00 Cancel Create" at bounding box center [376, 374] width 211 height 27
click at [299, 355] on span "Create without photos" at bounding box center [321, 351] width 74 height 10
click at [284, 355] on input "Create without photos" at bounding box center [275, 351] width 18 height 18
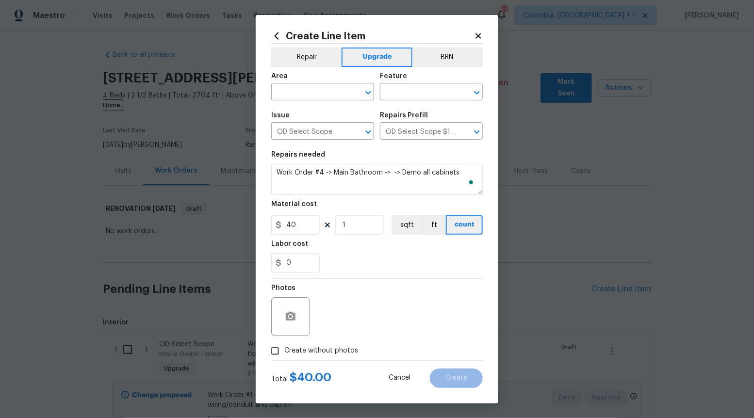
checkbox input "true"
click at [355, 319] on textarea at bounding box center [400, 316] width 165 height 39
click at [366, 88] on icon "Open" at bounding box center [368, 93] width 12 height 12
click at [345, 129] on li "Interior Overall" at bounding box center [322, 130] width 103 height 16
type input "Interior Overall"
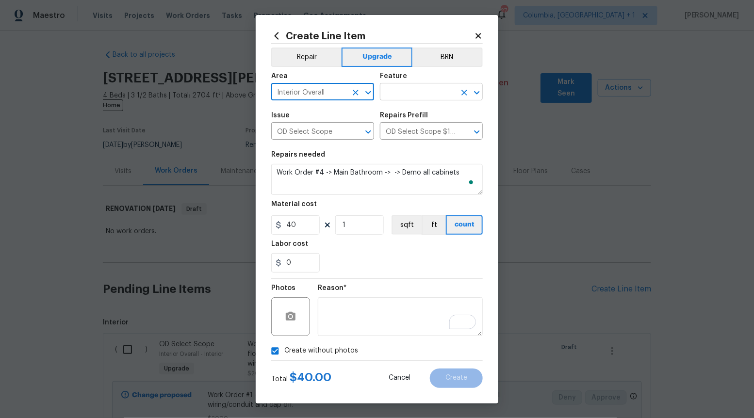
click at [430, 94] on input "text" at bounding box center [418, 92] width 76 height 15
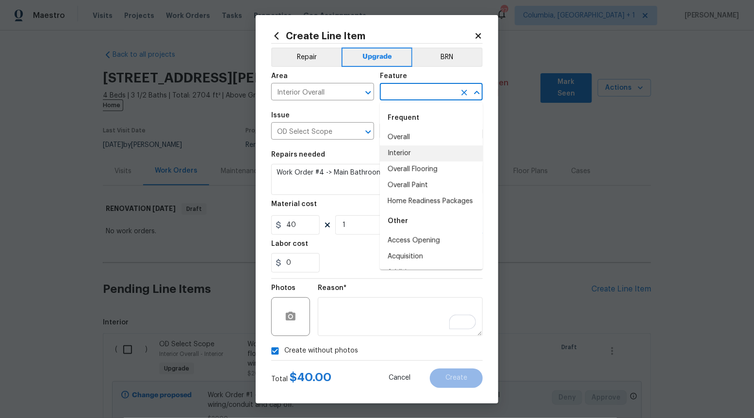
click at [405, 146] on li "Interior" at bounding box center [431, 153] width 103 height 16
type input "Interior"
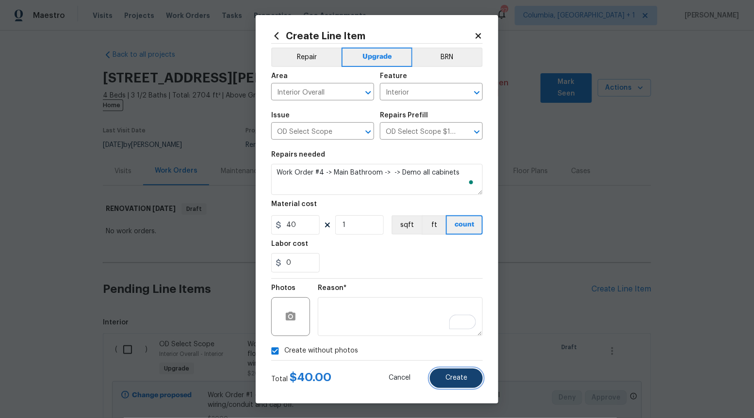
click at [458, 380] on span "Create" at bounding box center [456, 377] width 22 height 7
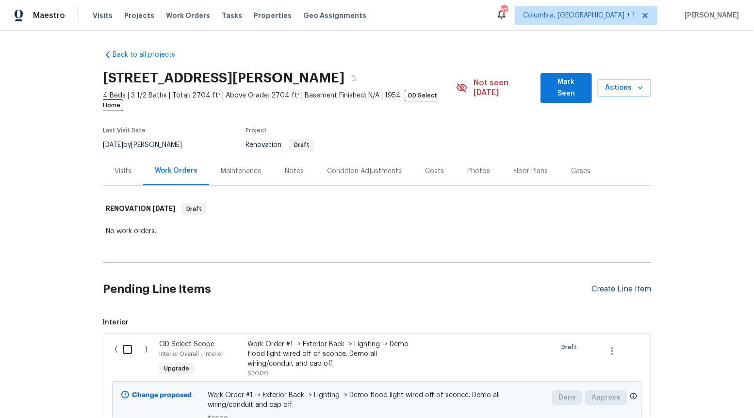
click at [637, 285] on div "Create Line Item" at bounding box center [621, 289] width 60 height 9
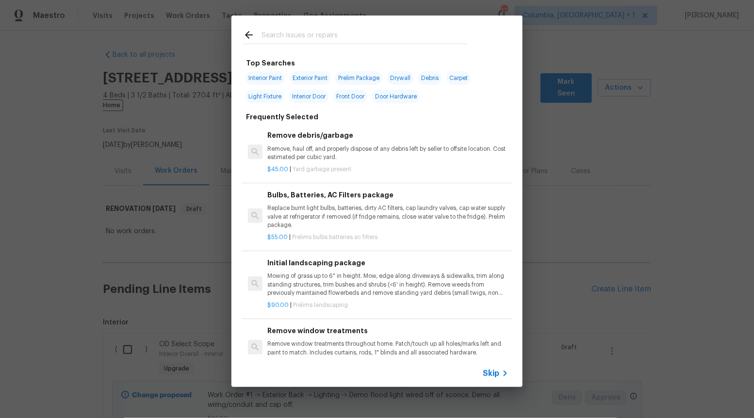
click at [494, 369] on span "Skip" at bounding box center [491, 374] width 16 height 10
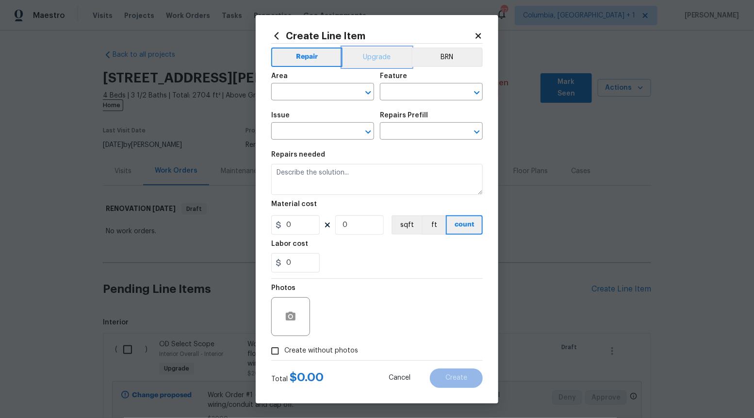
click at [379, 51] on button "Upgrade" at bounding box center [376, 57] width 69 height 19
click at [366, 133] on icon "Open" at bounding box center [368, 132] width 12 height 12
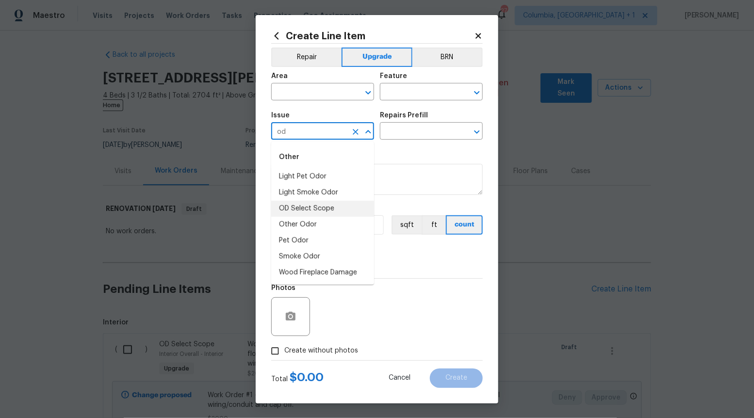
click at [322, 207] on li "OD Select Scope" at bounding box center [322, 209] width 103 height 16
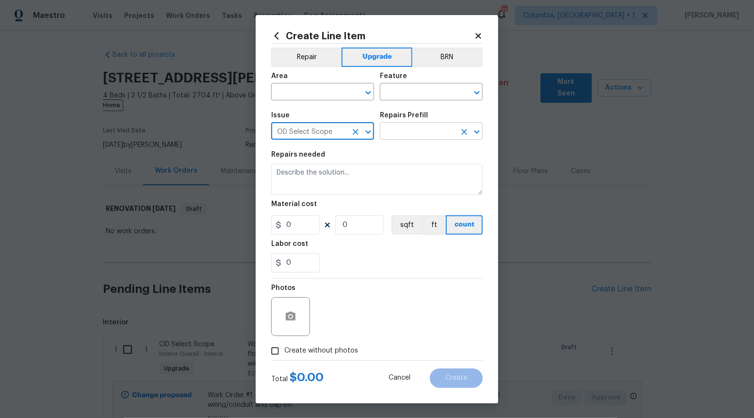
type input "OD Select Scope"
click at [436, 131] on input "text" at bounding box center [418, 132] width 76 height 15
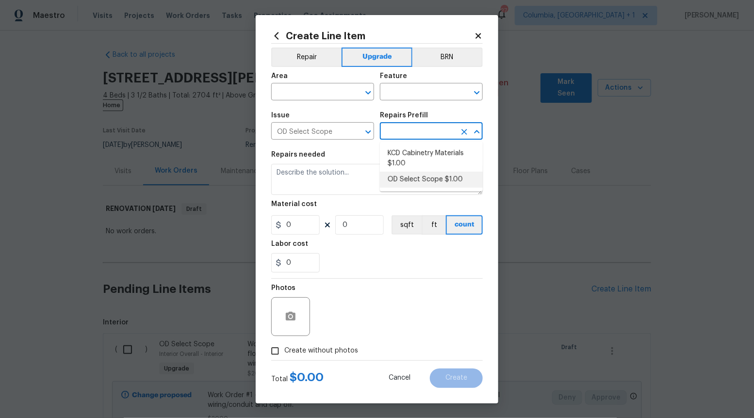
click at [413, 174] on li "OD Select Scope $1.00" at bounding box center [431, 180] width 103 height 16
type input "OD Select Scope $1.00"
type textarea "Refer to the agreed upon scope document for further details."
type input "1"
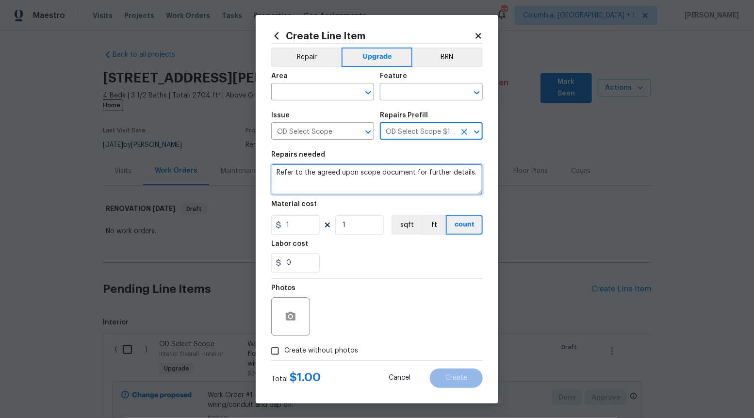
click at [413, 175] on textarea "Refer to the agreed upon scope document for further details." at bounding box center [376, 179] width 211 height 31
paste textarea "Work Order #4 -> Main Bathroom -> Lighting -> Install vanity light"
type textarea "Work Order #4 -> Main Bathroom -> Lighting -> Install vanity light"
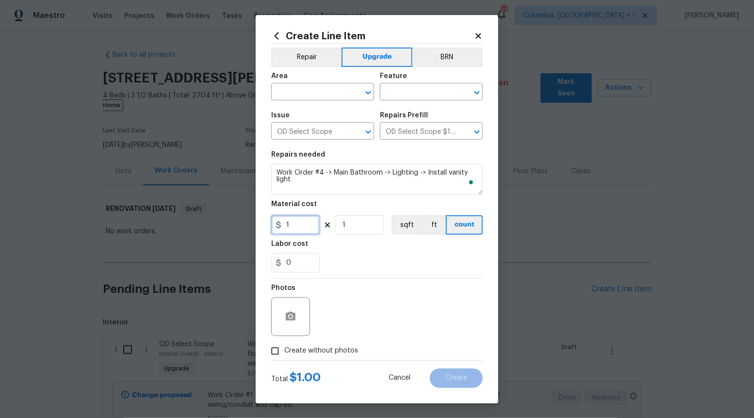
click at [319, 228] on input "1" at bounding box center [295, 224] width 48 height 19
type input "220"
click at [279, 350] on input "Create without photos" at bounding box center [275, 351] width 18 height 18
checkbox input "true"
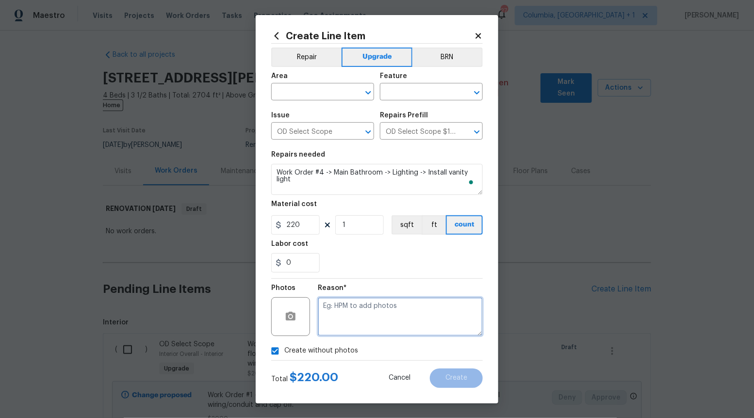
click at [363, 319] on textarea at bounding box center [400, 316] width 165 height 39
click at [367, 93] on icon "Open" at bounding box center [367, 92] width 5 height 3
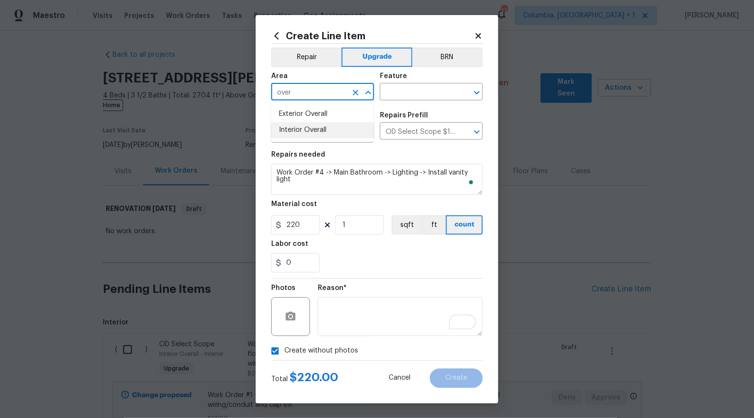
click at [351, 126] on li "Interior Overall" at bounding box center [322, 130] width 103 height 16
type input "Interior Overall"
click at [429, 91] on input "text" at bounding box center [418, 92] width 76 height 15
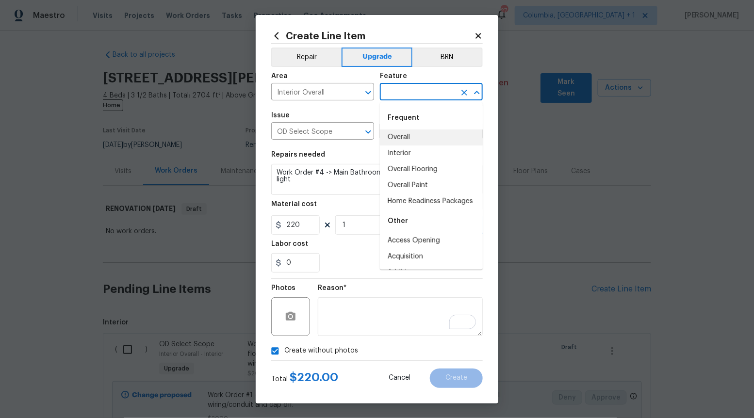
click at [422, 130] on li "Overall" at bounding box center [431, 137] width 103 height 16
type input "Overall"
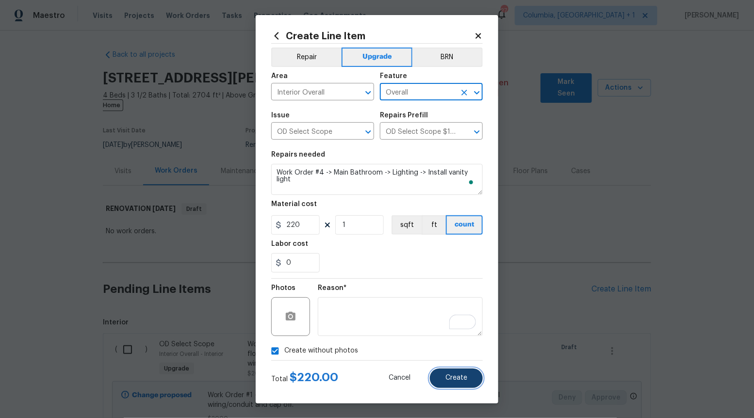
click at [463, 379] on span "Create" at bounding box center [456, 377] width 22 height 7
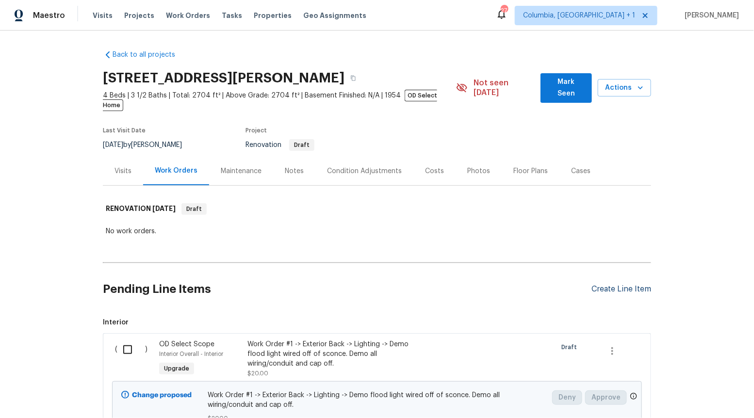
click at [616, 285] on div "Create Line Item" at bounding box center [621, 289] width 60 height 9
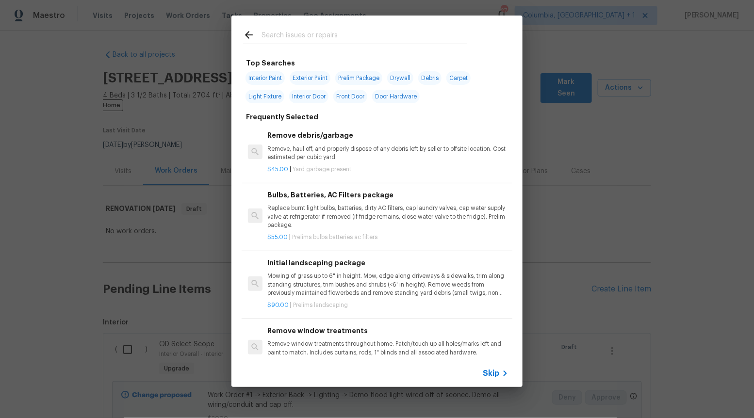
click at [491, 379] on div "Skip" at bounding box center [376, 373] width 291 height 27
click at [492, 368] on div "Skip" at bounding box center [497, 374] width 28 height 12
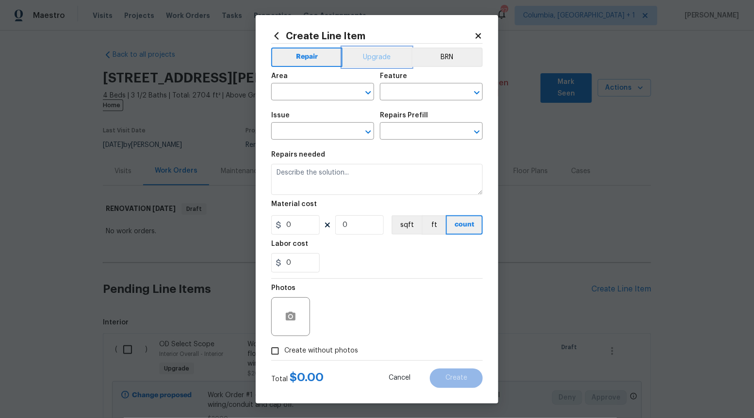
click at [386, 55] on button "Upgrade" at bounding box center [376, 57] width 69 height 19
click at [371, 130] on icon "Open" at bounding box center [368, 132] width 12 height 12
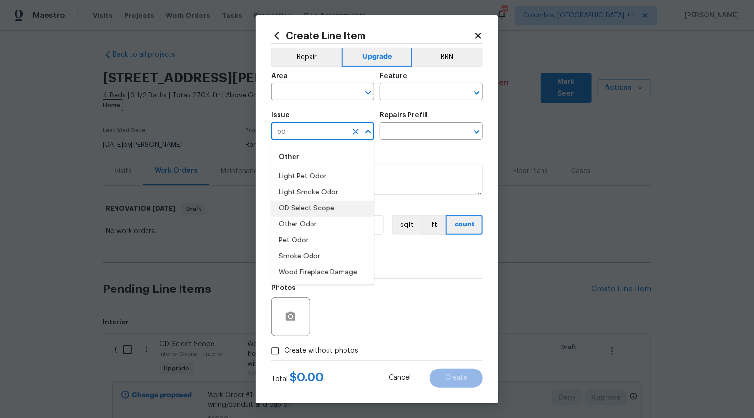
click at [351, 209] on li "OD Select Scope" at bounding box center [322, 209] width 103 height 16
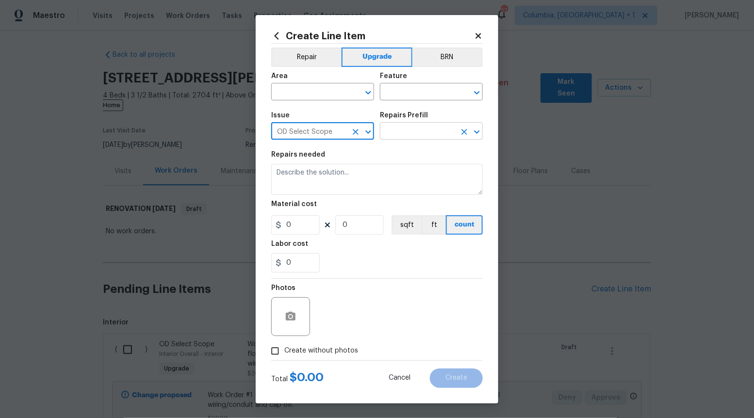
type input "OD Select Scope"
click at [409, 134] on input "text" at bounding box center [418, 132] width 76 height 15
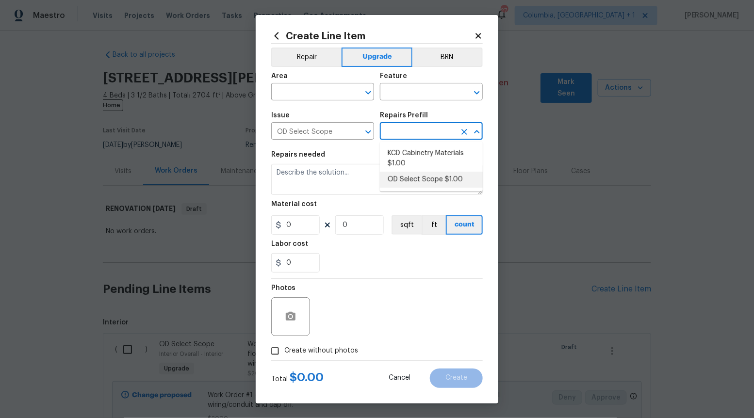
click at [405, 178] on li "OD Select Scope $1.00" at bounding box center [431, 180] width 103 height 16
type input "OD Select Scope $1.00"
type textarea "Refer to the agreed upon scope document for further details."
type input "1"
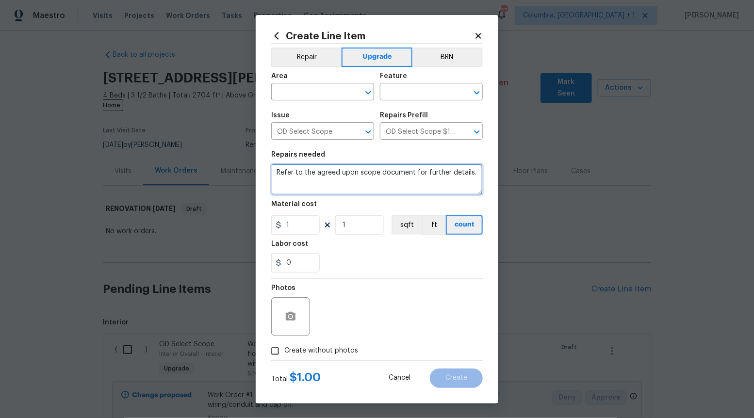
click at [405, 178] on textarea "Refer to the agreed upon scope document for further details." at bounding box center [376, 179] width 211 height 31
paste textarea "Work Order #4 -> Main Bathroom -> Mirror -> Demo wall mirror and install new. P…"
type textarea "Work Order #4 -> Main Bathroom -> Mirror -> Demo wall mirror and install new. P…"
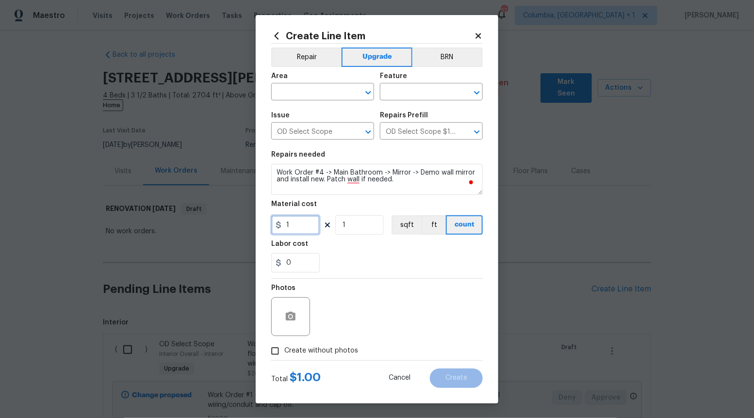
click at [306, 224] on input "1" at bounding box center [295, 224] width 48 height 19
type input "100"
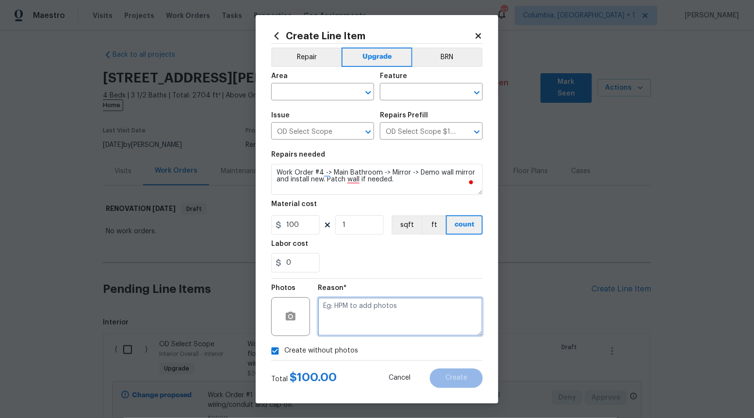
click at [357, 316] on textarea at bounding box center [400, 316] width 165 height 39
click at [365, 95] on icon "Open" at bounding box center [368, 93] width 12 height 12
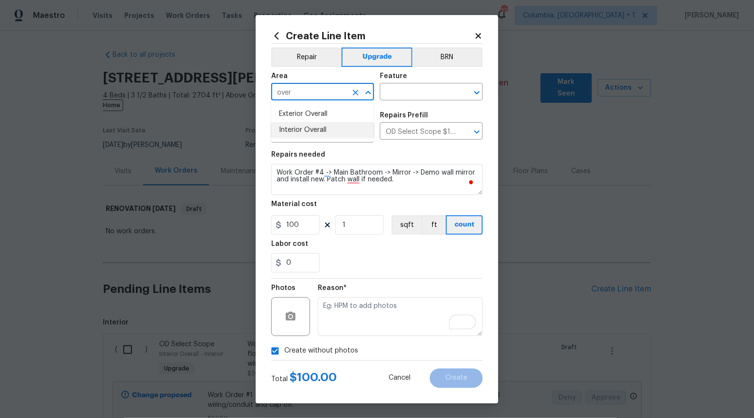
click at [341, 133] on li "Interior Overall" at bounding box center [322, 130] width 103 height 16
type input "Interior Overall"
click at [431, 92] on input "text" at bounding box center [418, 92] width 76 height 15
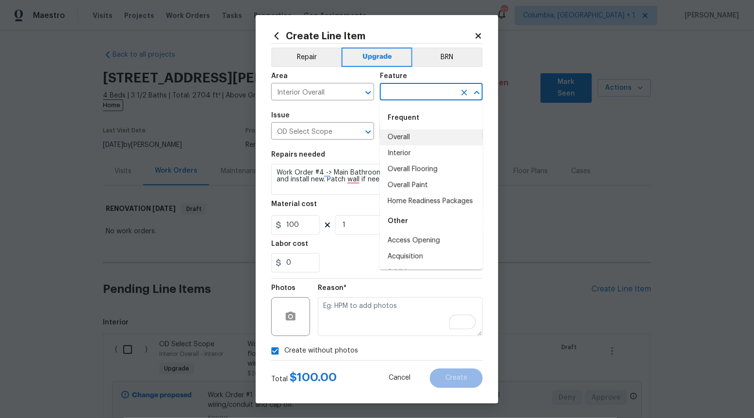
click at [423, 135] on li "Overall" at bounding box center [431, 137] width 103 height 16
type input "Overall"
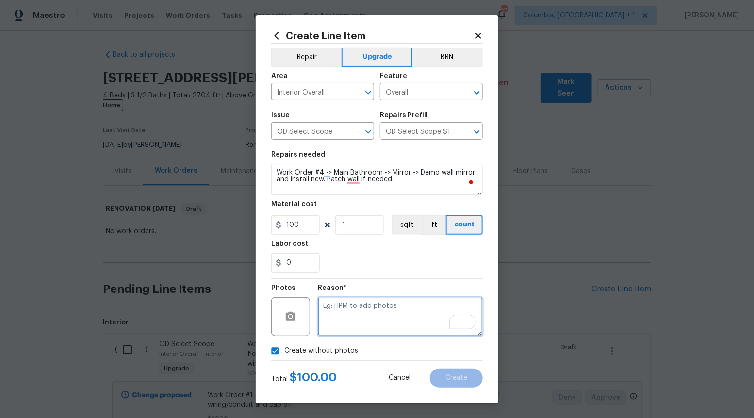
click at [420, 332] on textarea "To enrich screen reader interactions, please activate Accessibility in Grammarl…" at bounding box center [400, 316] width 165 height 39
click at [400, 313] on textarea "To enrich screen reader interactions, please activate Accessibility in Grammarl…" at bounding box center [400, 316] width 165 height 39
type textarea "V"
type textarea "v"
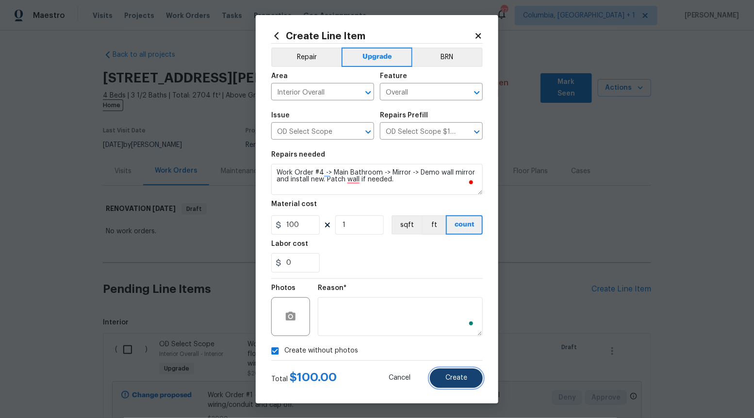
click at [466, 375] on span "Create" at bounding box center [456, 377] width 22 height 7
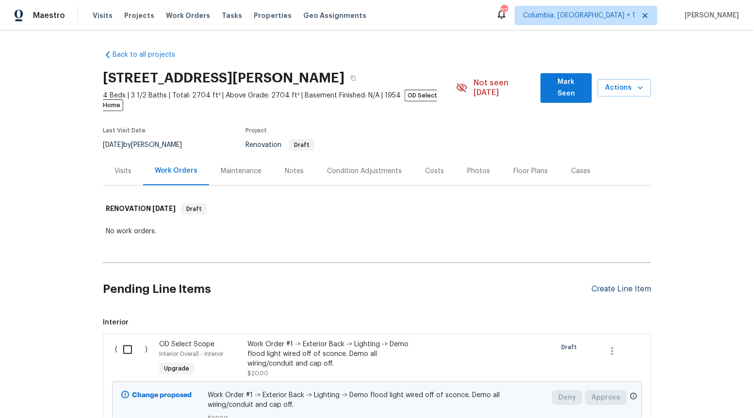
click at [609, 285] on div "Create Line Item" at bounding box center [621, 289] width 60 height 9
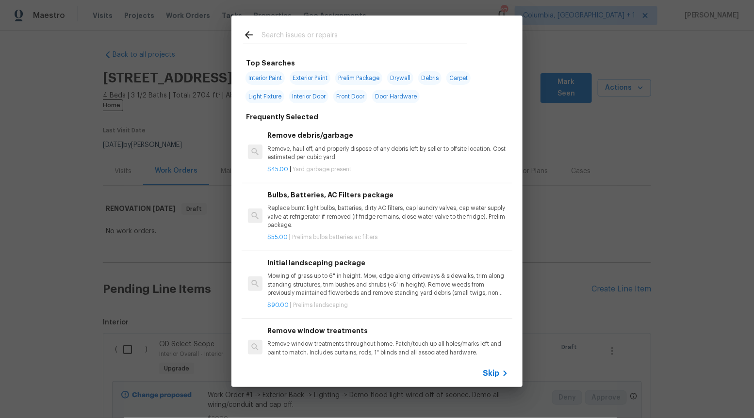
click at [492, 366] on div "Skip" at bounding box center [376, 373] width 291 height 27
click at [492, 369] on span "Skip" at bounding box center [491, 374] width 16 height 10
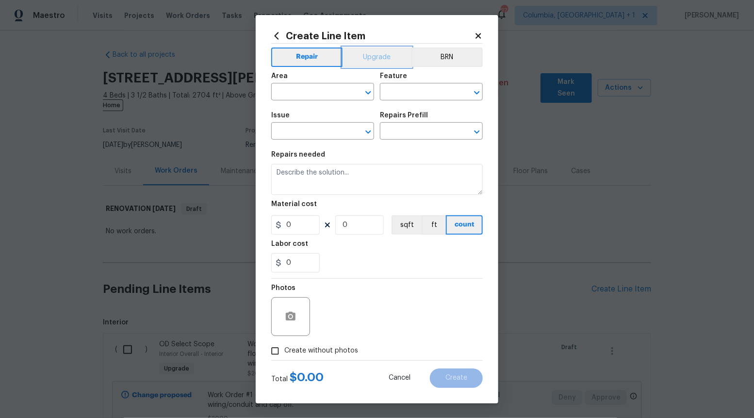
click at [385, 55] on button "Upgrade" at bounding box center [376, 57] width 69 height 19
click at [370, 132] on icon "Open" at bounding box center [367, 131] width 5 height 3
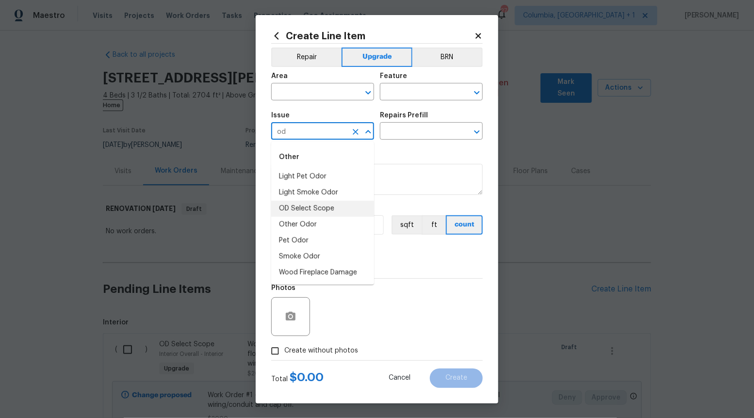
click at [349, 209] on li "OD Select Scope" at bounding box center [322, 209] width 103 height 16
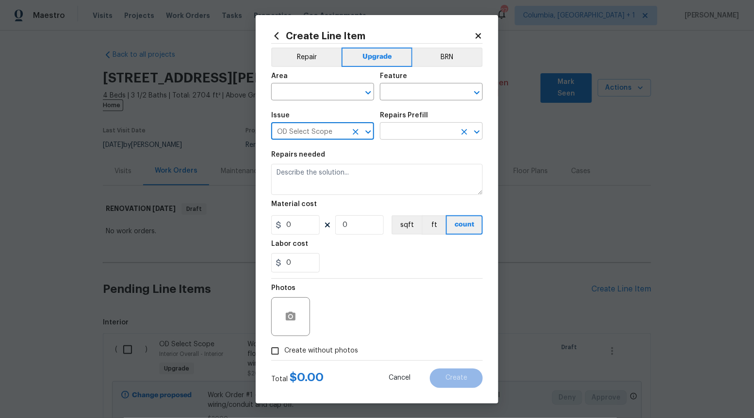
type input "OD Select Scope"
click at [433, 129] on input "text" at bounding box center [418, 132] width 76 height 15
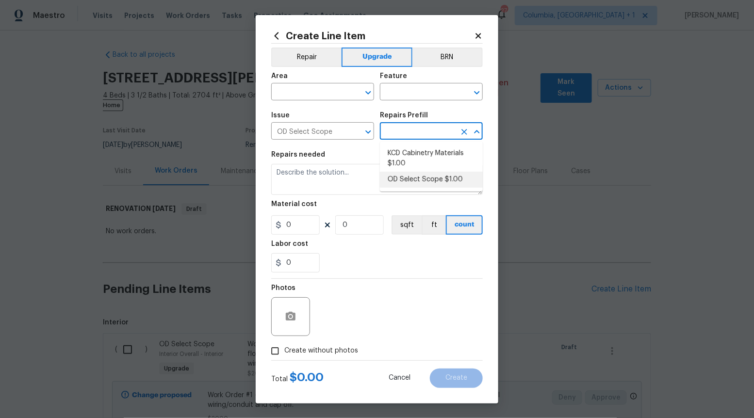
click at [427, 182] on li "OD Select Scope $1.00" at bounding box center [431, 180] width 103 height 16
type input "OD Select Scope $1.00"
type textarea "Refer to the agreed upon scope document for further details."
type input "1"
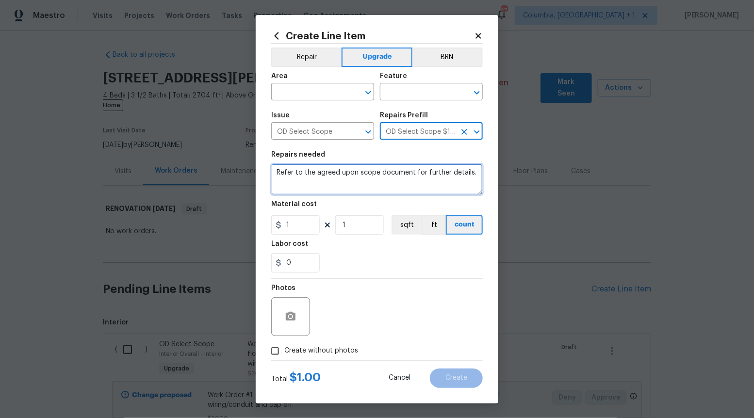
click at [427, 182] on textarea "Refer to the agreed upon scope document for further details." at bounding box center [376, 179] width 211 height 31
paste textarea "Work Order #4 -> Main Bathroom -> Tub -> Demo tub completely, prepare area for …"
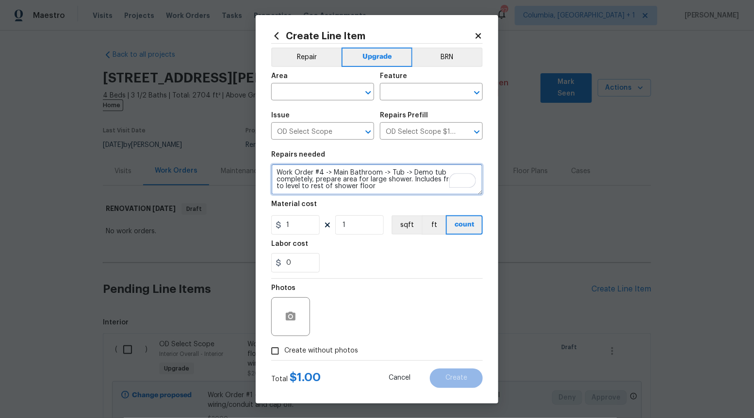
type textarea "Work Order #4 -> Main Bathroom -> Tub -> Demo tub completely, prepare area for …"
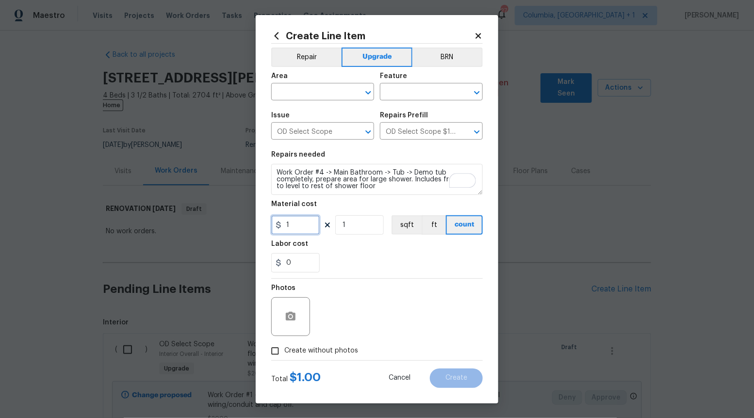
click at [309, 227] on input "1" at bounding box center [295, 224] width 48 height 19
type input "300"
click at [297, 355] on span "Create without photos" at bounding box center [321, 351] width 74 height 10
click at [284, 355] on input "Create without photos" at bounding box center [275, 351] width 18 height 18
checkbox input "true"
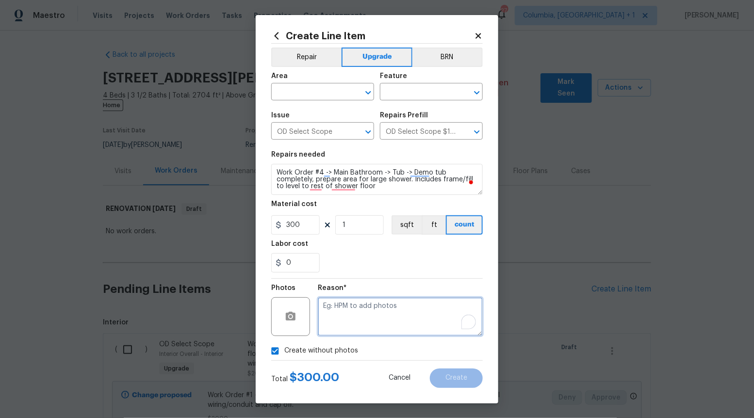
click at [350, 318] on textarea "To enrich screen reader interactions, please activate Accessibility in Grammarl…" at bounding box center [400, 316] width 165 height 39
click at [367, 95] on icon "Open" at bounding box center [368, 93] width 12 height 12
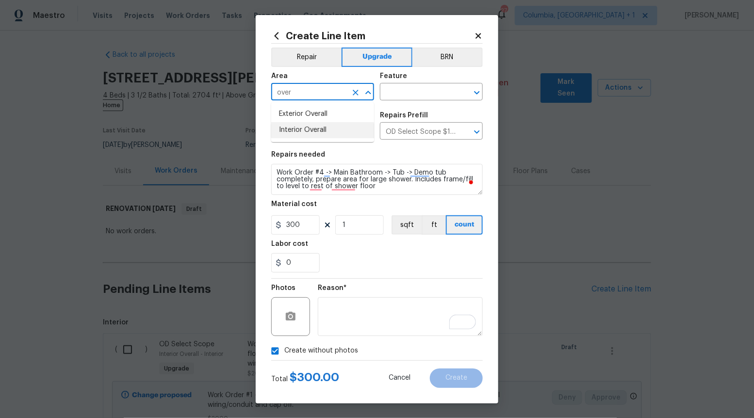
click at [328, 130] on li "Interior Overall" at bounding box center [322, 130] width 103 height 16
type input "Interior Overall"
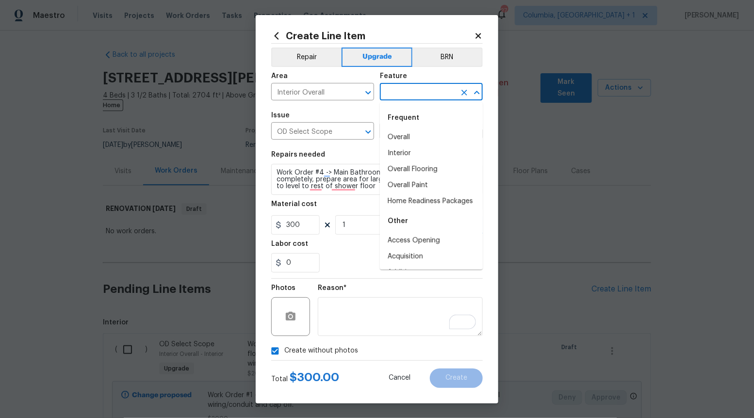
click at [444, 95] on input "text" at bounding box center [418, 92] width 76 height 15
click at [421, 132] on li "Overall" at bounding box center [431, 137] width 103 height 16
type input "Overall"
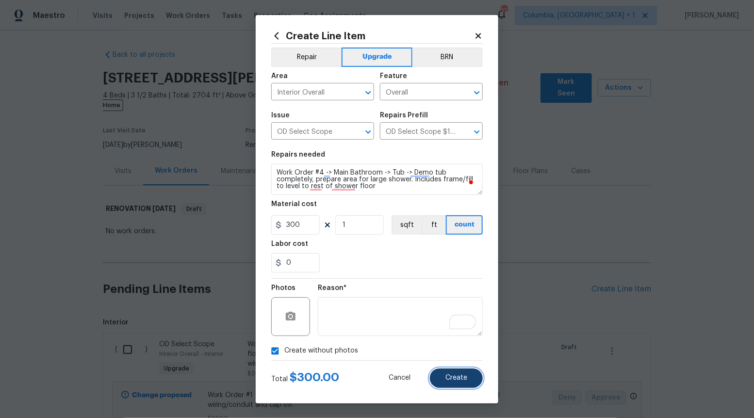
click at [458, 376] on span "Create" at bounding box center [456, 377] width 22 height 7
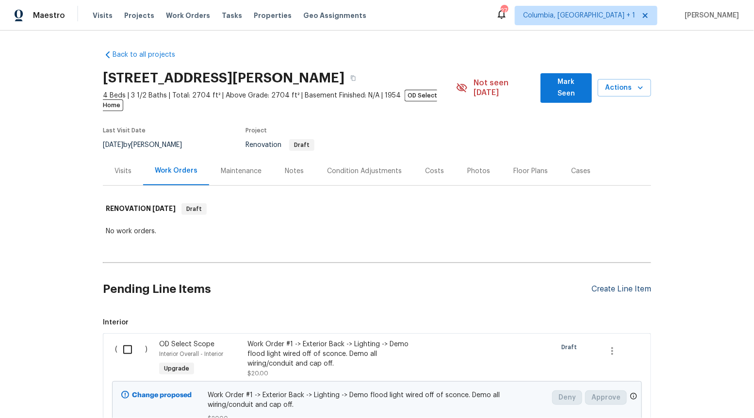
click at [610, 285] on div "Create Line Item" at bounding box center [621, 289] width 60 height 9
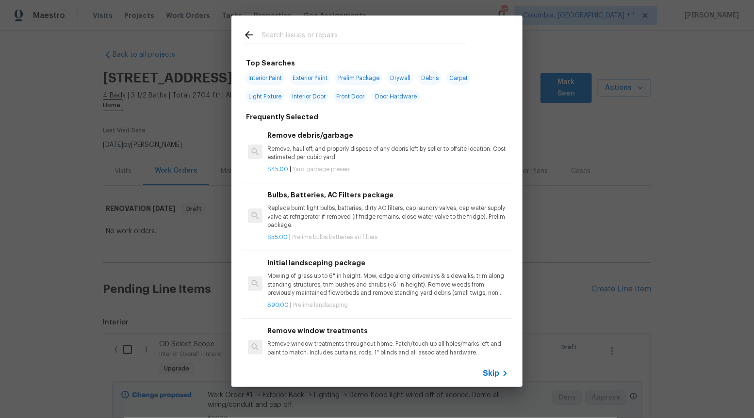
click at [495, 370] on span "Skip" at bounding box center [491, 374] width 16 height 10
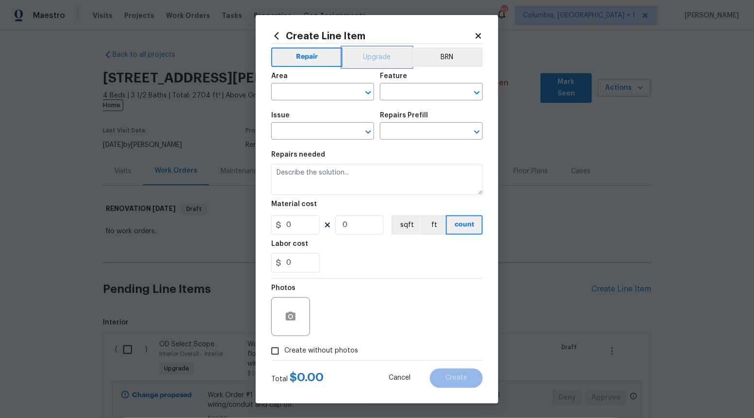
click at [380, 58] on button "Upgrade" at bounding box center [376, 57] width 69 height 19
click at [372, 129] on icon "Open" at bounding box center [368, 132] width 12 height 12
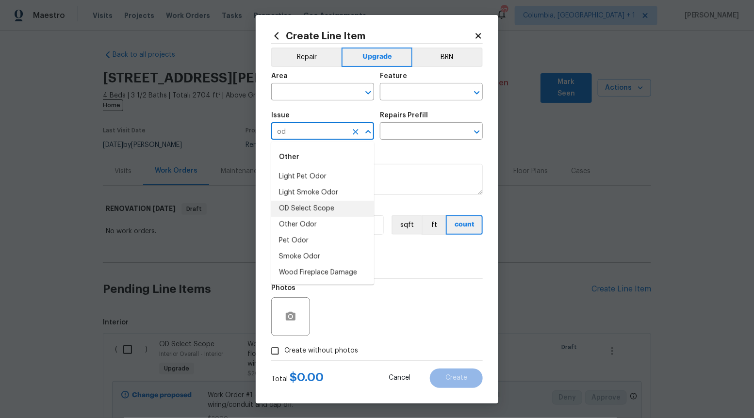
click at [348, 209] on li "OD Select Scope" at bounding box center [322, 209] width 103 height 16
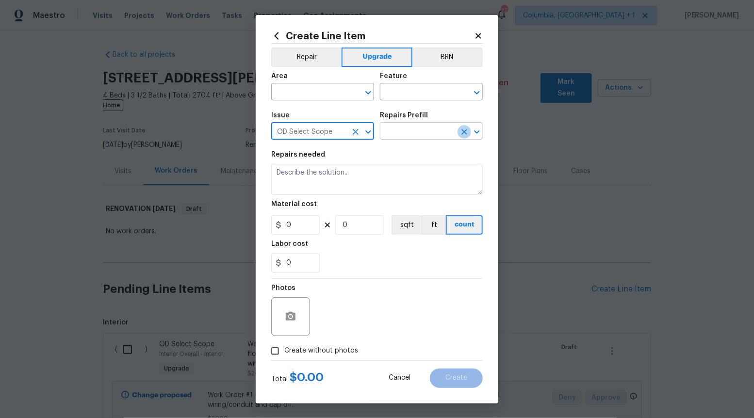
click at [462, 125] on button "Clear" at bounding box center [464, 132] width 14 height 14
type input "OD Select Scope"
click at [454, 132] on input "text" at bounding box center [418, 132] width 76 height 15
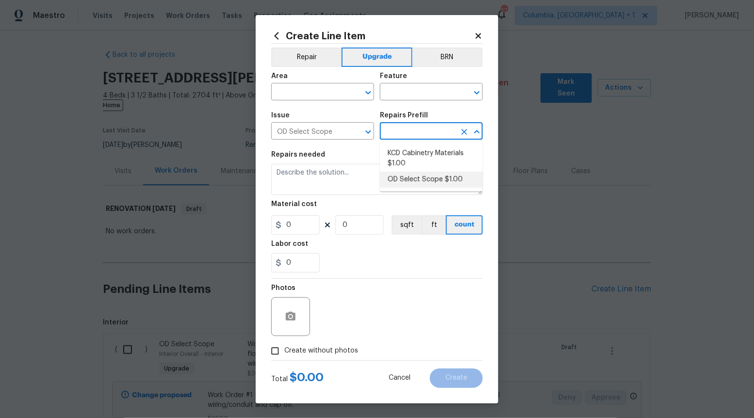
click at [434, 178] on li "OD Select Scope $1.00" at bounding box center [431, 180] width 103 height 16
type input "OD Select Scope $1.00"
type textarea "Refer to the agreed upon scope document for further details."
type input "1"
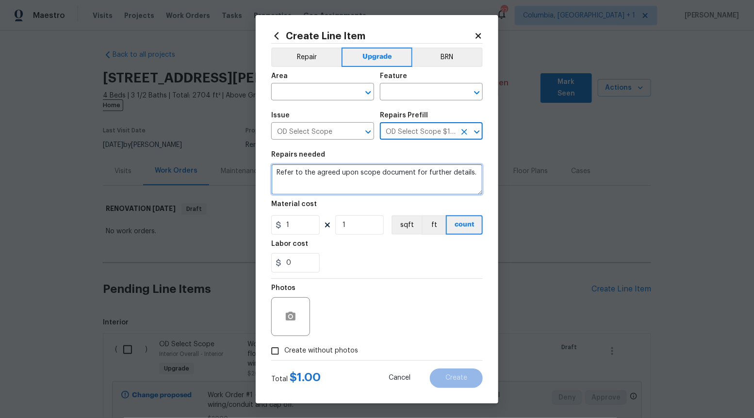
click at [434, 178] on textarea "Refer to the agreed upon scope document for further details." at bounding box center [376, 179] width 211 height 31
paste textarea "Work Order #4 -> Main Bathroom -> Shower -> Demo shower door and tile surround …"
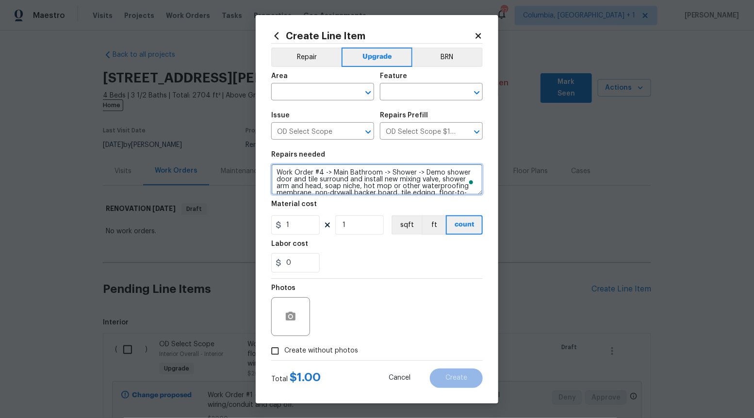
scroll to position [8, 0]
type textarea "Work Order #4 -> Main Bathroom -> Shower -> Demo shower door and tile surround …"
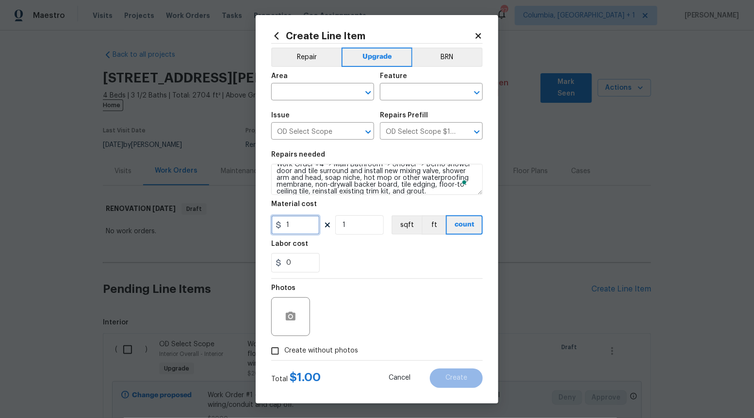
click at [293, 220] on input "1" at bounding box center [295, 224] width 48 height 19
type input "7500"
click at [272, 348] on input "Create without photos" at bounding box center [275, 351] width 18 height 18
checkbox input "true"
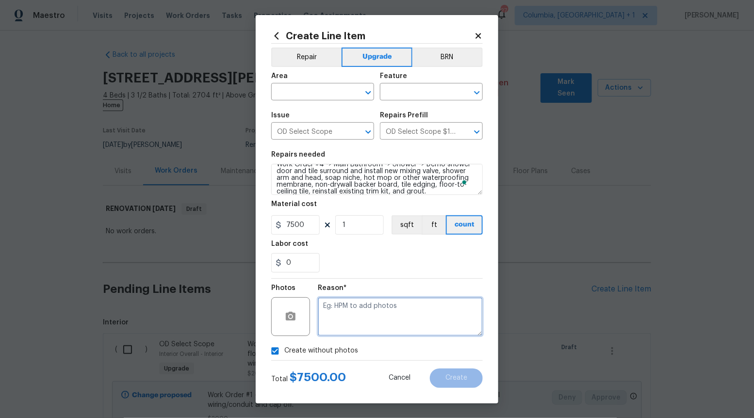
click at [338, 322] on textarea at bounding box center [400, 316] width 165 height 39
click at [366, 91] on icon "Open" at bounding box center [368, 93] width 12 height 12
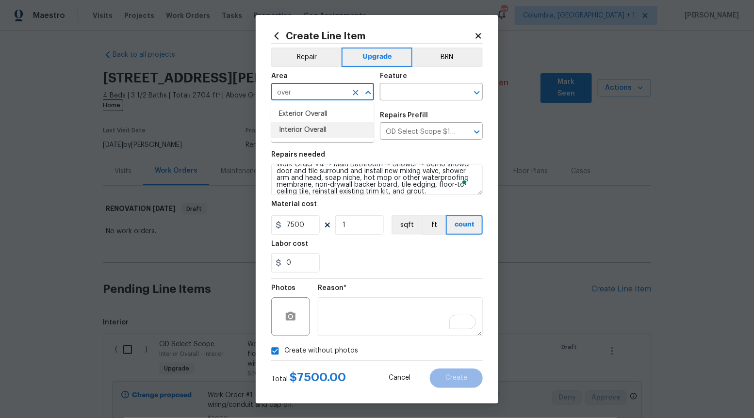
click at [349, 127] on li "Interior Overall" at bounding box center [322, 130] width 103 height 16
type input "Interior Overall"
click at [421, 91] on input "text" at bounding box center [418, 92] width 76 height 15
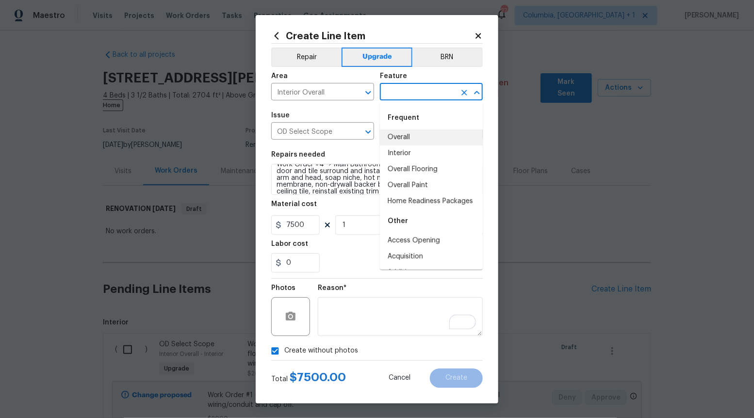
click at [417, 133] on li "Overall" at bounding box center [431, 137] width 103 height 16
type input "Overall"
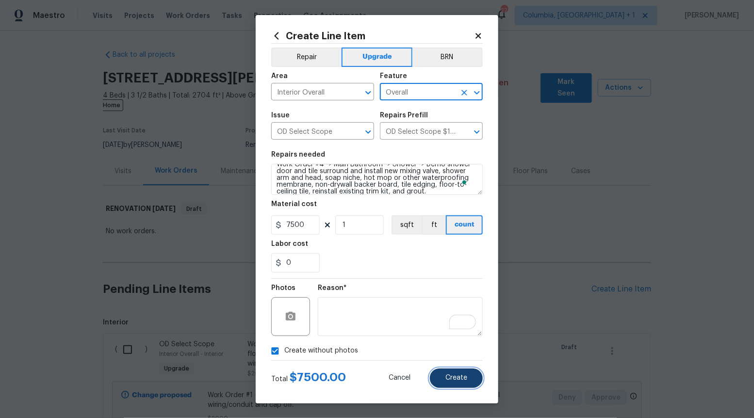
click at [455, 373] on button "Create" at bounding box center [456, 378] width 53 height 19
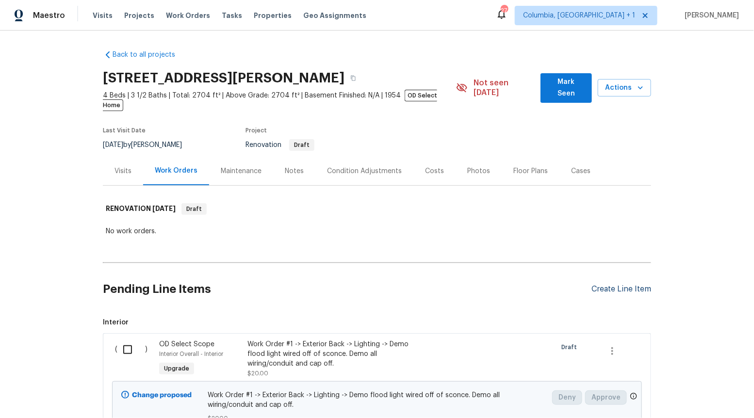
click at [611, 285] on div "Create Line Item" at bounding box center [621, 289] width 60 height 9
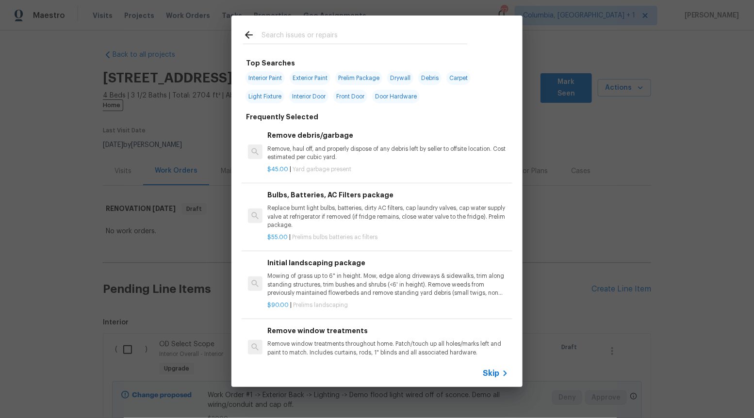
click at [487, 378] on div "Skip" at bounding box center [497, 374] width 28 height 12
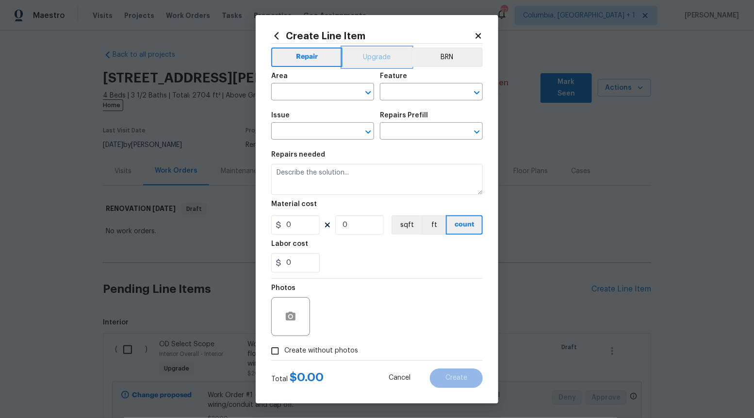
click at [369, 64] on button "Upgrade" at bounding box center [376, 57] width 69 height 19
click at [369, 134] on icon "Open" at bounding box center [368, 132] width 12 height 12
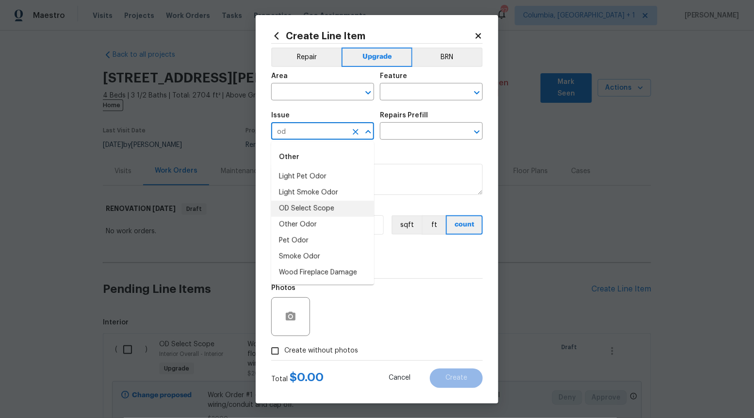
click at [353, 207] on li "OD Select Scope" at bounding box center [322, 209] width 103 height 16
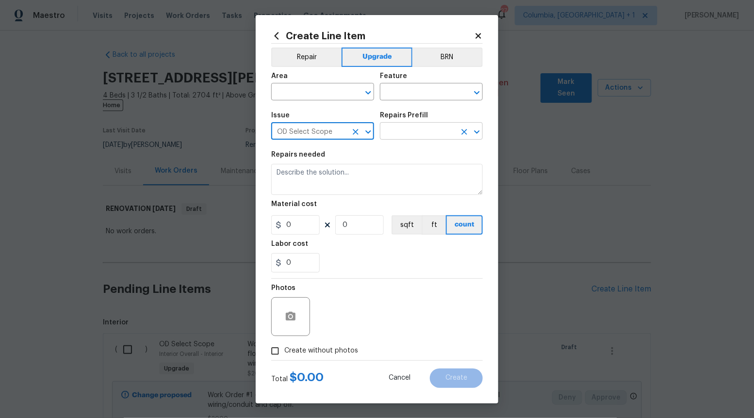
type input "OD Select Scope"
click at [407, 129] on input "text" at bounding box center [418, 132] width 76 height 15
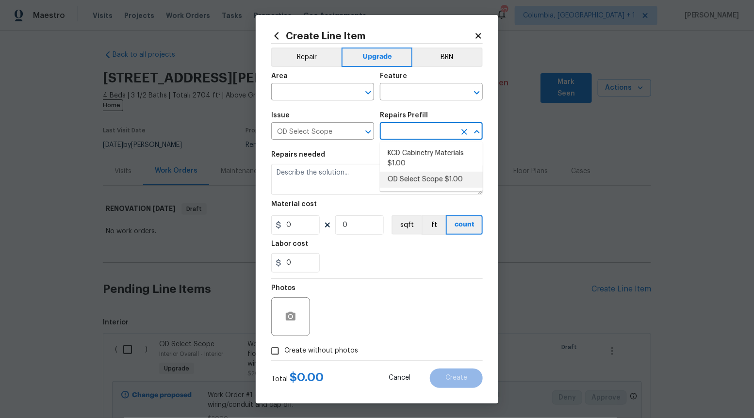
click at [408, 180] on li "OD Select Scope $1.00" at bounding box center [431, 180] width 103 height 16
type input "OD Select Scope $1.00"
type textarea "Refer to the agreed upon scope document for further details."
type input "1"
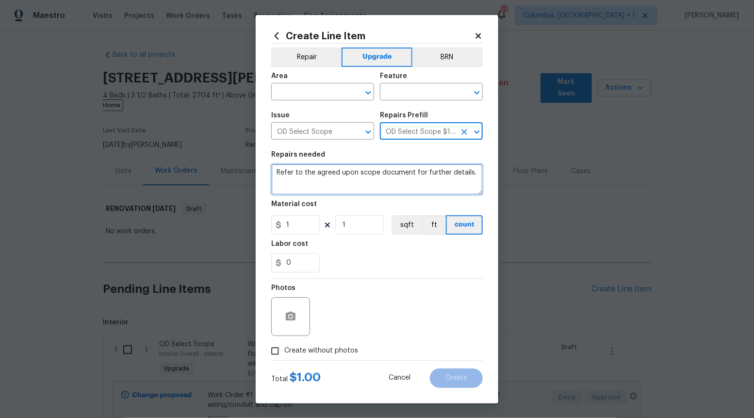
click at [408, 180] on textarea "Refer to the agreed upon scope document for further details." at bounding box center [376, 179] width 211 height 31
paste textarea "Work Order #4 -> Main Bathroom -> Shower -> Replace existing rain showerhead li…"
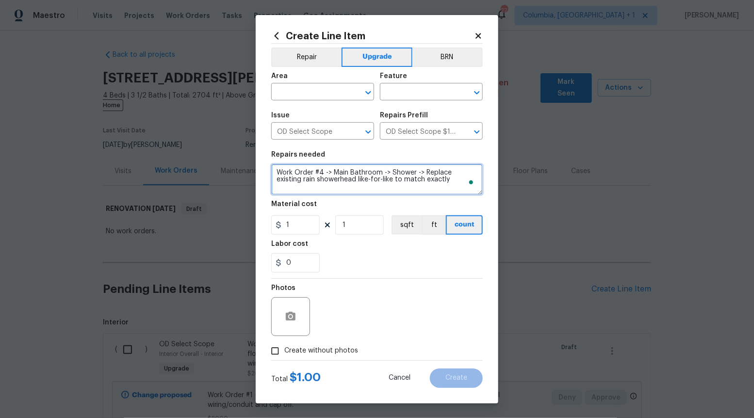
type textarea "Work Order #4 -> Main Bathroom -> Shower -> Replace existing rain showerhead li…"
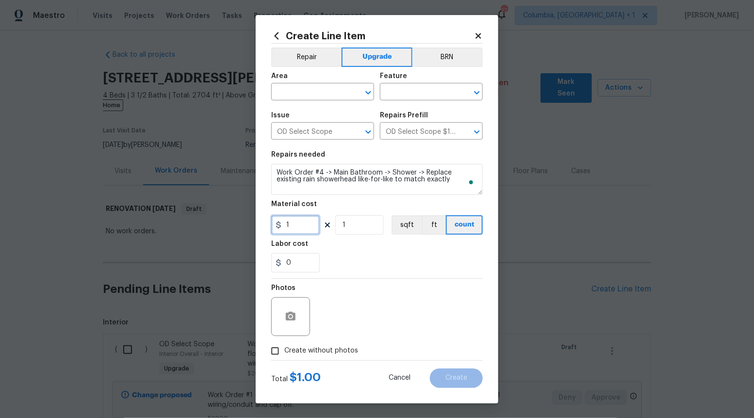
click at [308, 226] on input "1" at bounding box center [295, 224] width 48 height 19
type input "110"
click at [286, 355] on span "Create without photos" at bounding box center [321, 351] width 74 height 10
click at [284, 355] on input "Create without photos" at bounding box center [275, 351] width 18 height 18
checkbox input "true"
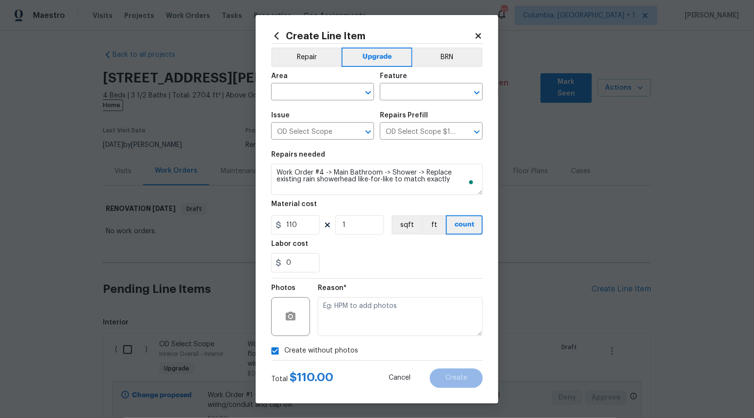
click at [339, 340] on div "Reason*" at bounding box center [400, 310] width 165 height 63
click at [342, 325] on textarea "To enrich screen reader interactions, please activate Accessibility in Grammarl…" at bounding box center [400, 316] width 165 height 39
click at [368, 90] on icon "Open" at bounding box center [368, 93] width 12 height 12
click at [344, 129] on li "Interior Overall" at bounding box center [322, 130] width 103 height 16
type input "Interior Overall"
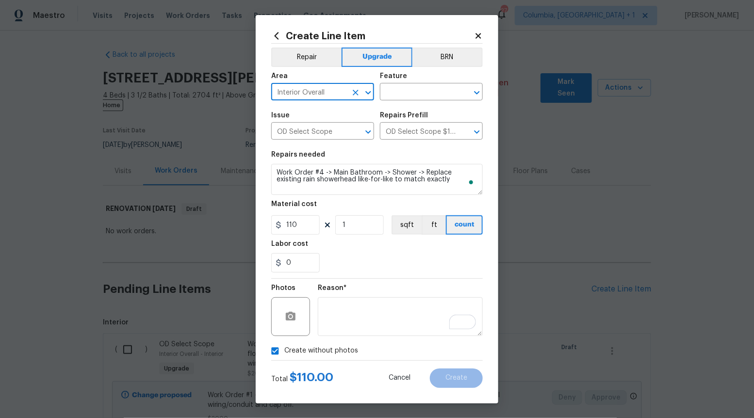
click at [413, 101] on div "Area Interior Overall ​ Feature ​" at bounding box center [376, 86] width 211 height 39
click at [418, 97] on input "text" at bounding box center [418, 92] width 76 height 15
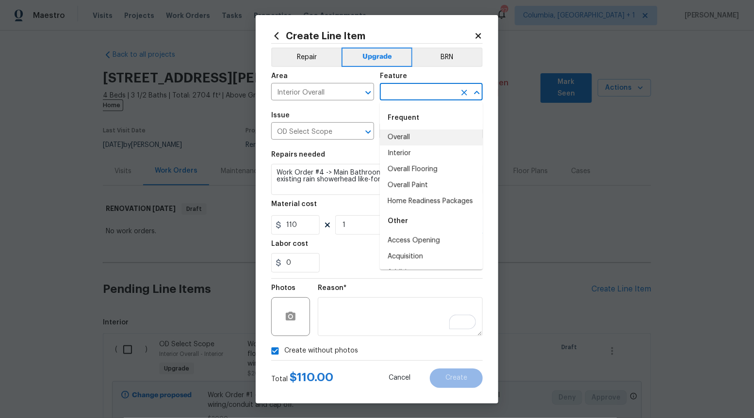
click at [418, 130] on li "Overall" at bounding box center [431, 137] width 103 height 16
type input "Overall"
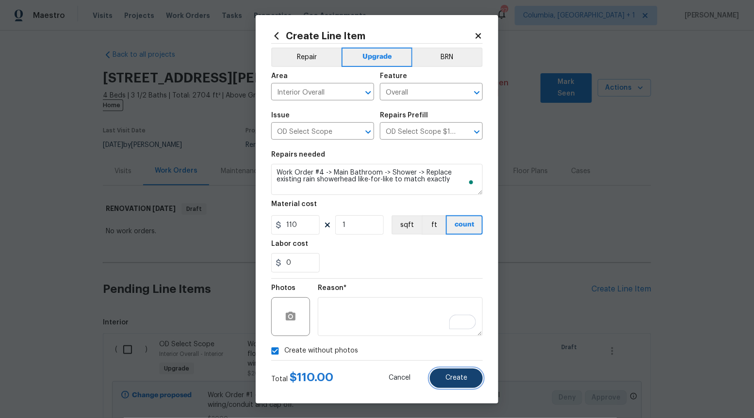
click at [455, 369] on button "Create" at bounding box center [456, 378] width 53 height 19
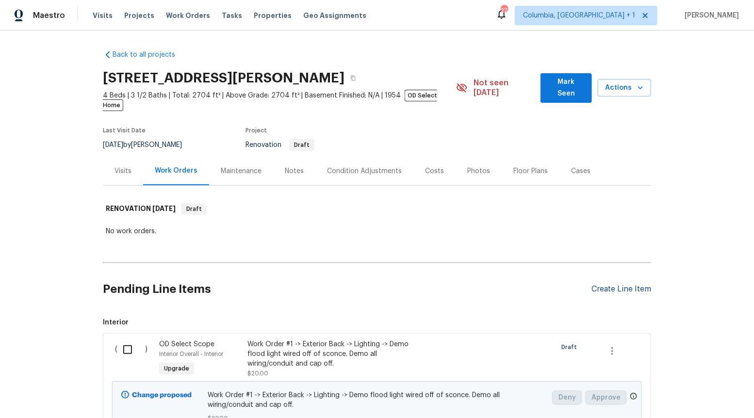
click at [603, 285] on div "Create Line Item" at bounding box center [621, 289] width 60 height 9
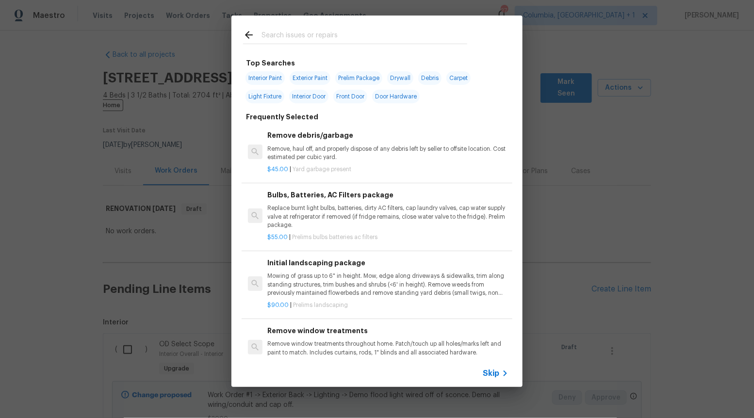
click at [493, 369] on span "Skip" at bounding box center [491, 374] width 16 height 10
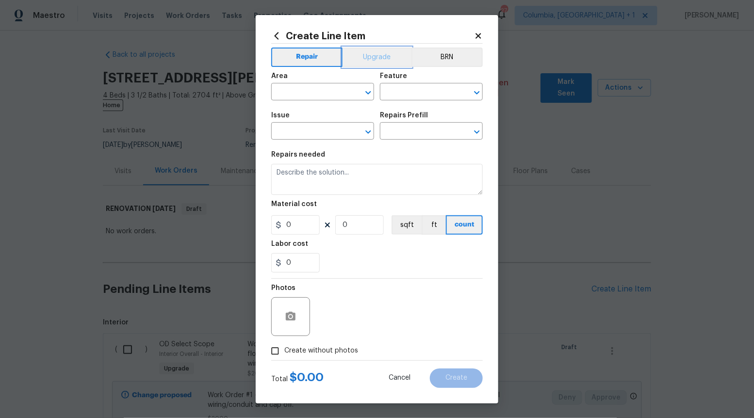
click at [379, 61] on button "Upgrade" at bounding box center [376, 57] width 69 height 19
click at [367, 128] on icon "Open" at bounding box center [368, 132] width 12 height 12
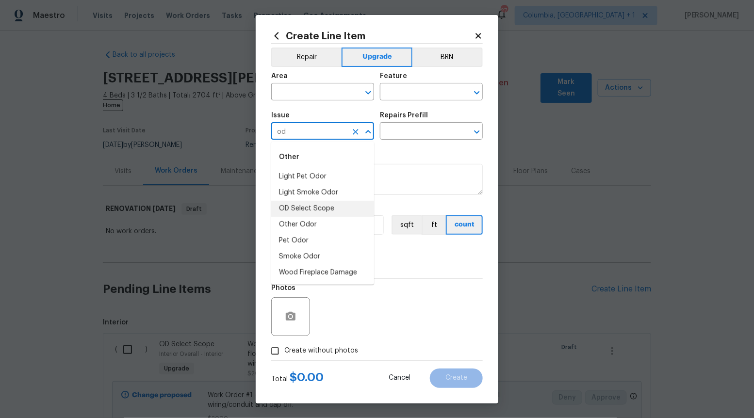
click at [352, 204] on li "OD Select Scope" at bounding box center [322, 209] width 103 height 16
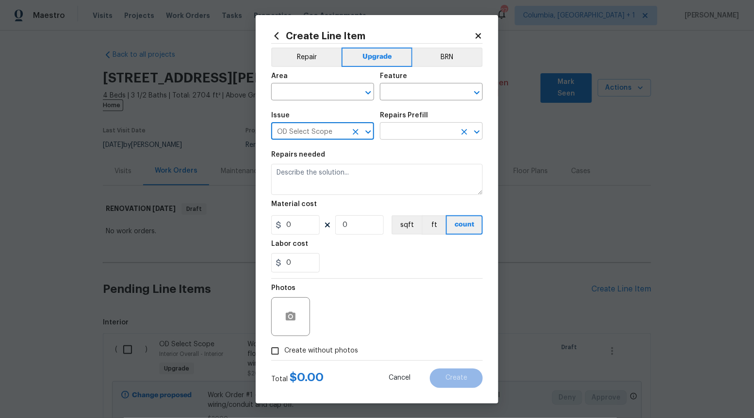
type input "OD Select Scope"
click at [442, 130] on input "text" at bounding box center [418, 132] width 76 height 15
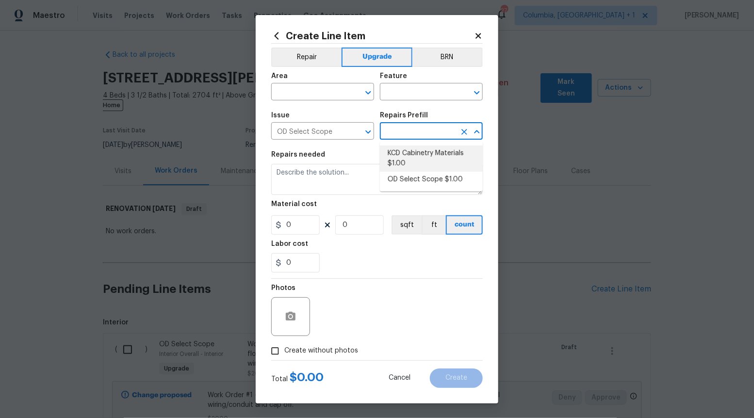
click at [429, 176] on li "OD Select Scope $1.00" at bounding box center [431, 180] width 103 height 16
type input "OD Select Scope $1.00"
type textarea "Refer to the agreed upon scope document for further details."
type input "1"
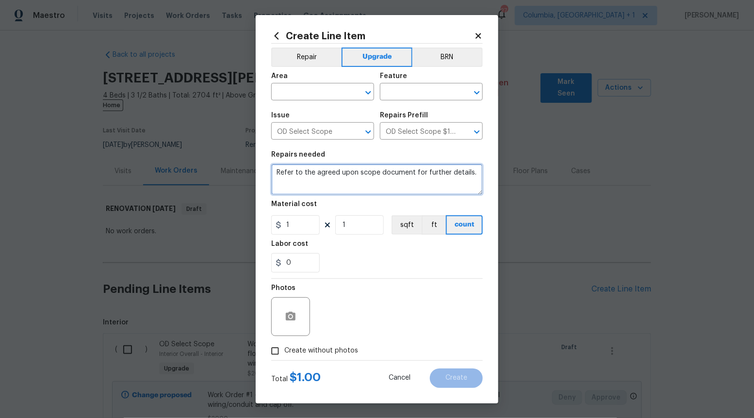
click at [429, 176] on textarea "Refer to the agreed upon scope document for further details." at bounding box center [376, 179] width 211 height 31
paste textarea "Work Order #4 -> Main Bathroom -> Shower Door -> Install new pivot shower door …"
type textarea "Work Order #4 -> Main Bathroom -> Shower Door -> Install new pivot shower door …"
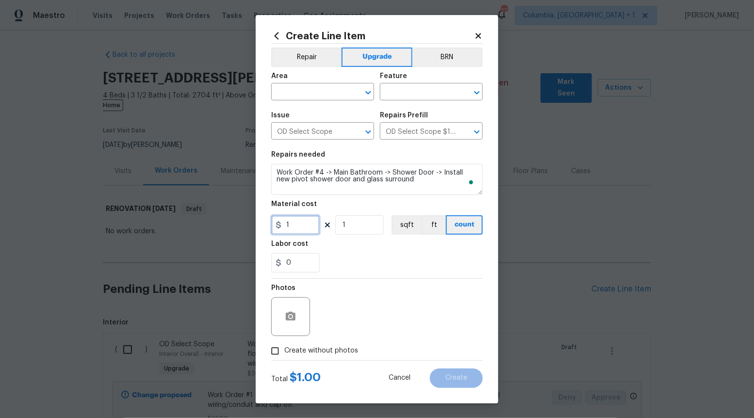
click at [315, 221] on input "1" at bounding box center [295, 224] width 48 height 19
click at [315, 219] on input "1" at bounding box center [295, 224] width 48 height 19
type input "2200"
click at [277, 355] on input "Create without photos" at bounding box center [275, 351] width 18 height 18
checkbox input "true"
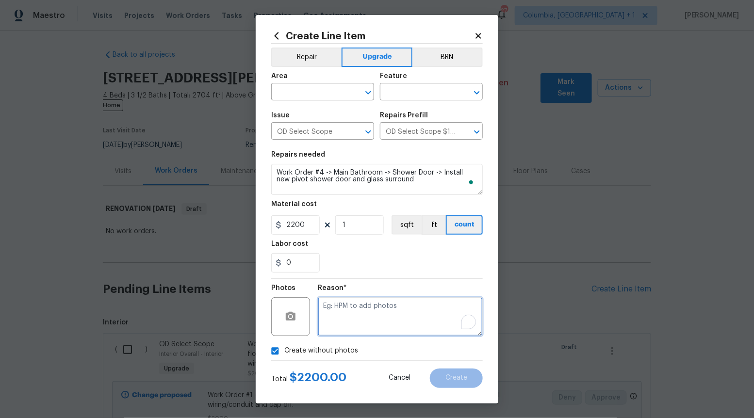
click at [347, 321] on textarea "To enrich screen reader interactions, please activate Accessibility in Grammarl…" at bounding box center [400, 316] width 165 height 39
click at [368, 87] on icon "Open" at bounding box center [368, 93] width 12 height 12
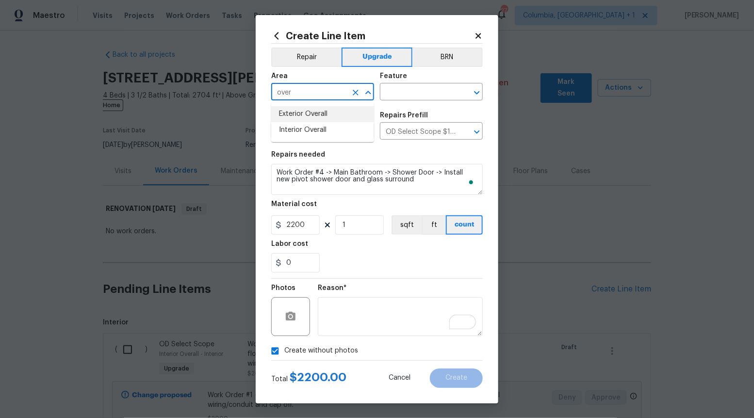
click at [330, 119] on li "Exterior Overall" at bounding box center [322, 114] width 103 height 16
type input "Exterior Overall"
click at [423, 88] on input "text" at bounding box center [418, 92] width 76 height 15
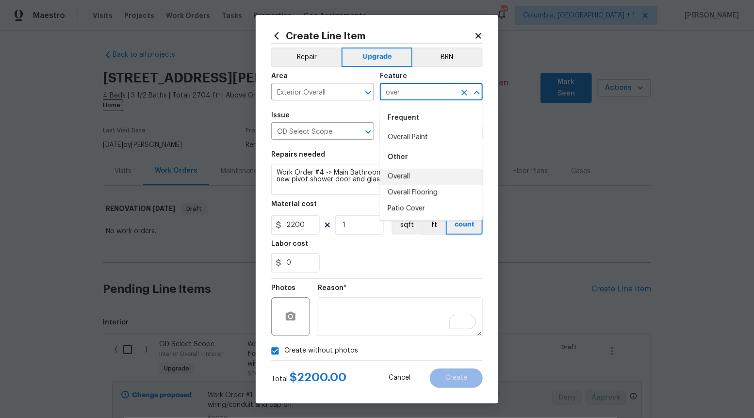
click at [420, 172] on li "Overall" at bounding box center [431, 177] width 103 height 16
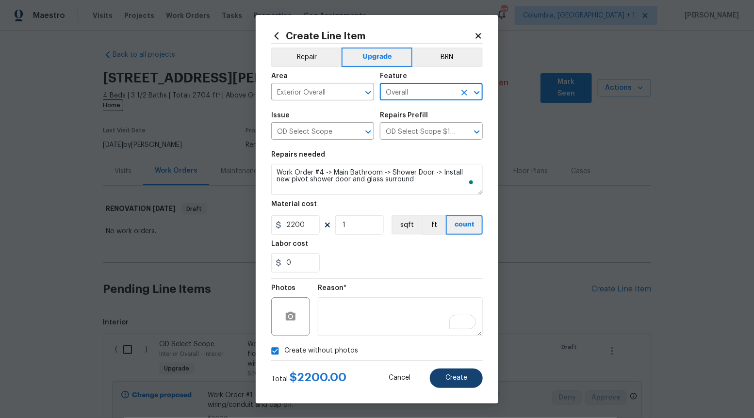
type input "Overall"
click at [457, 369] on button "Create" at bounding box center [456, 378] width 53 height 19
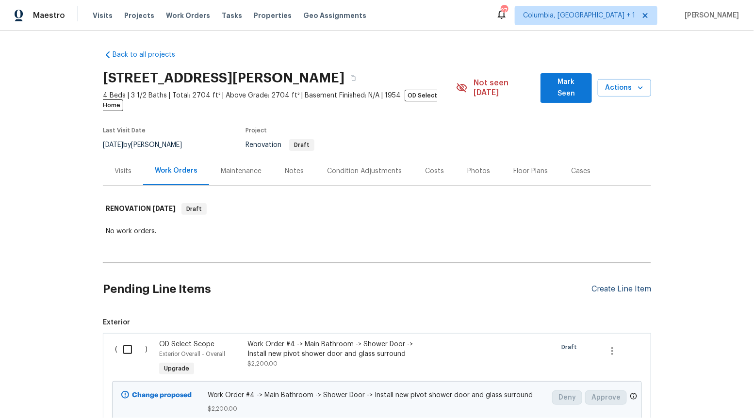
click at [618, 285] on div "Create Line Item" at bounding box center [621, 289] width 60 height 9
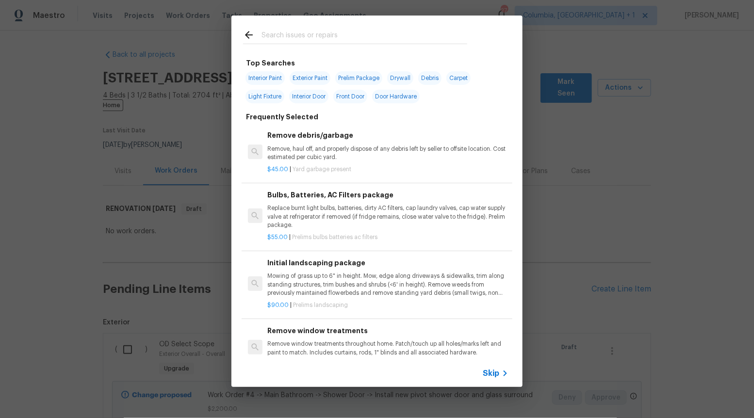
click at [486, 376] on span "Skip" at bounding box center [491, 374] width 16 height 10
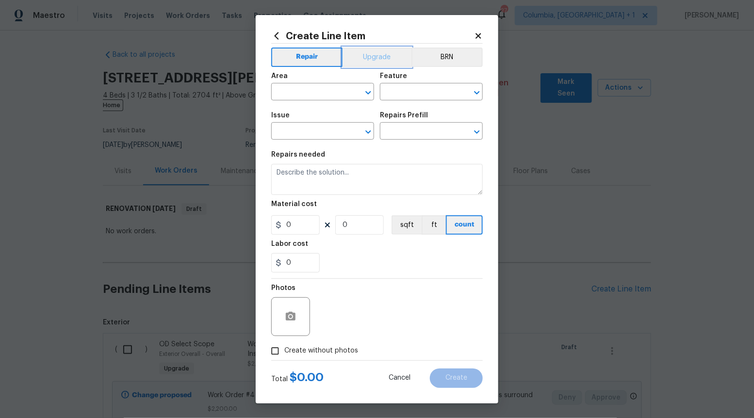
click at [374, 55] on button "Upgrade" at bounding box center [376, 57] width 69 height 19
click at [369, 125] on div "​" at bounding box center [322, 132] width 103 height 15
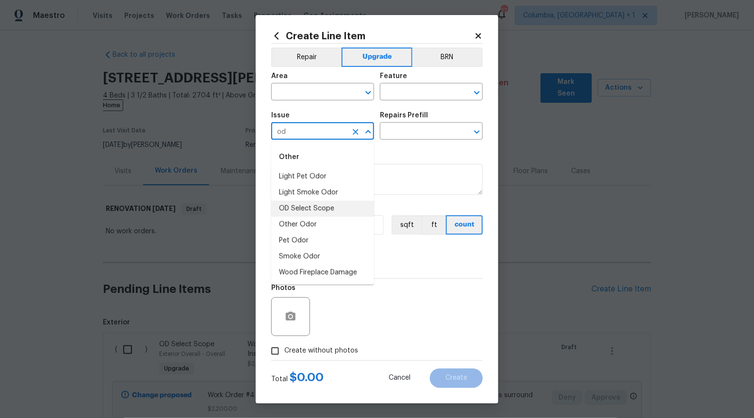
click at [353, 207] on li "OD Select Scope" at bounding box center [322, 209] width 103 height 16
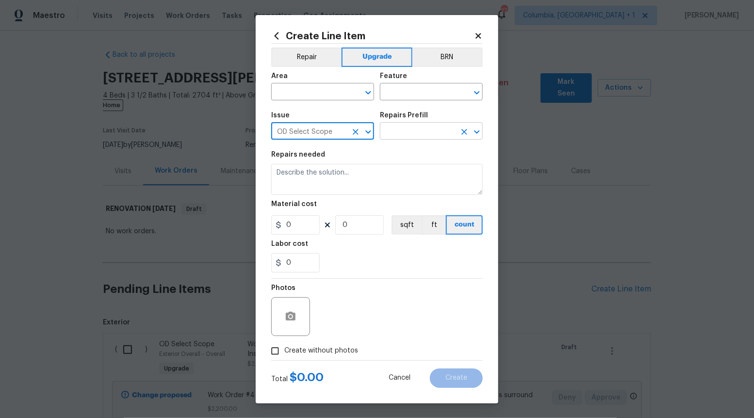
type input "OD Select Scope"
click at [421, 133] on input "text" at bounding box center [418, 132] width 76 height 15
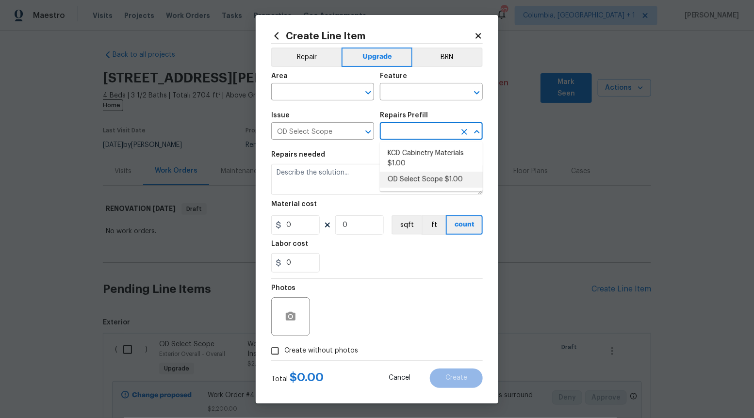
click at [418, 179] on li "OD Select Scope $1.00" at bounding box center [431, 180] width 103 height 16
type input "OD Select Scope $1.00"
type textarea "Refer to the agreed upon scope document for further details."
type input "1"
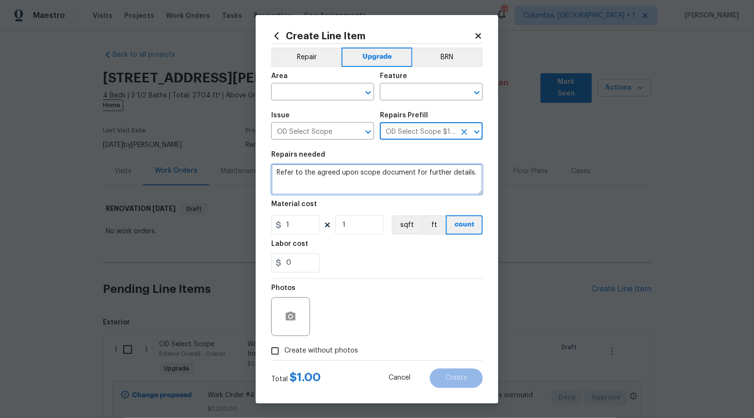
click at [418, 179] on textarea "Refer to the agreed upon scope document for further details." at bounding box center [376, 179] width 211 height 31
paste textarea "Work Order #4 -> Main Bathroom -> Sinks -> Install undermount sink, faucet, and…"
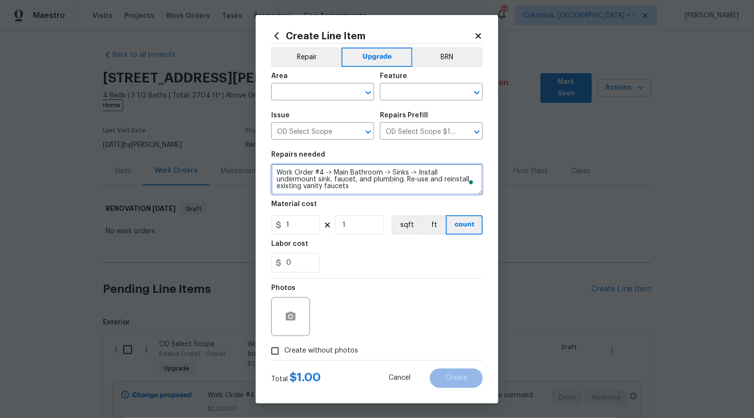
type textarea "Work Order #4 -> Main Bathroom -> Sinks -> Install undermount sink, faucet, and…"
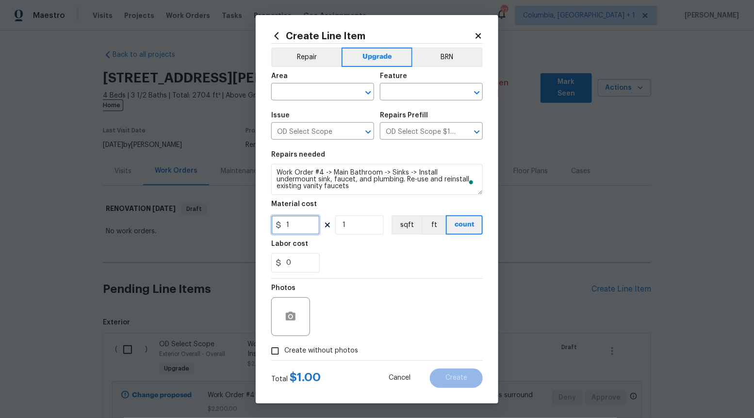
click at [306, 224] on input "1" at bounding box center [295, 224] width 48 height 19
type input "500"
click at [277, 354] on input "Create without photos" at bounding box center [275, 351] width 18 height 18
checkbox input "true"
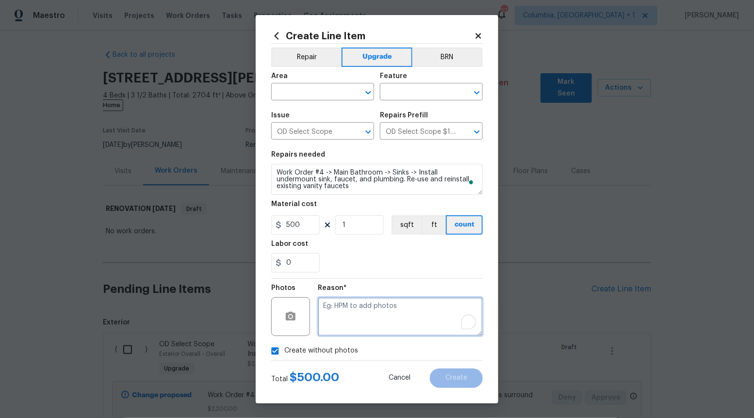
click at [397, 302] on textarea "To enrich screen reader interactions, please activate Accessibility in Grammarl…" at bounding box center [400, 316] width 165 height 39
click at [370, 90] on icon "Open" at bounding box center [368, 93] width 12 height 12
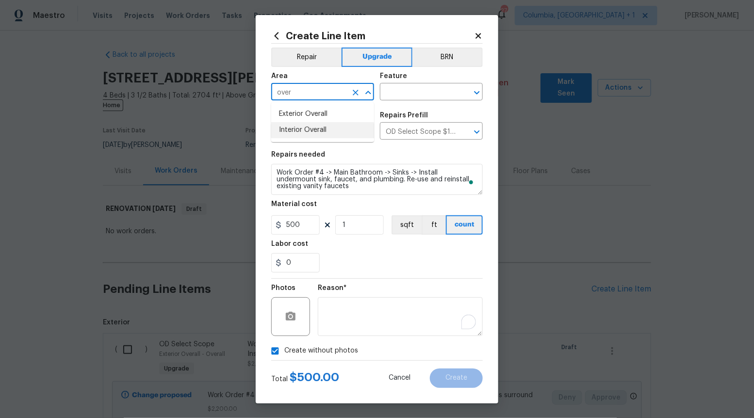
click at [335, 132] on li "Interior Overall" at bounding box center [322, 130] width 103 height 16
type input "Interior Overall"
click at [432, 97] on input "text" at bounding box center [418, 92] width 76 height 15
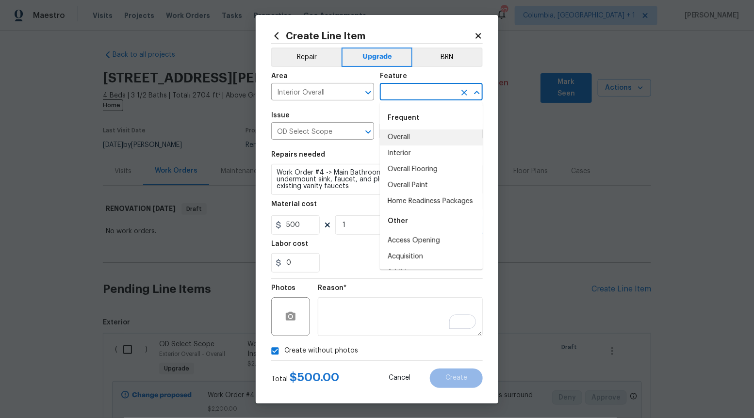
click at [406, 143] on li "Overall" at bounding box center [431, 137] width 103 height 16
type input "Overall"
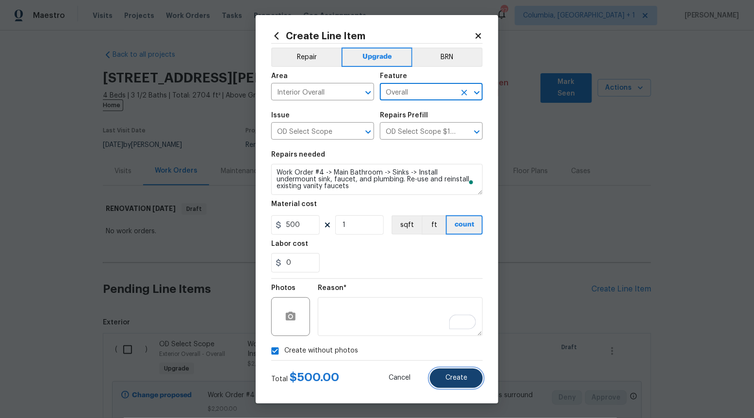
click at [468, 379] on button "Create" at bounding box center [456, 378] width 53 height 19
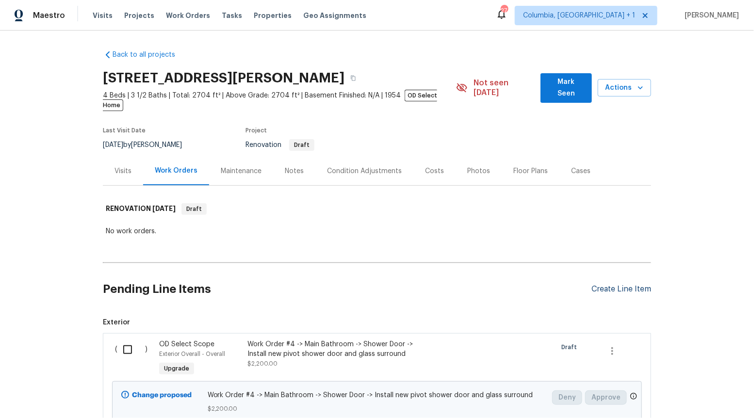
click at [608, 285] on div "Create Line Item" at bounding box center [621, 289] width 60 height 9
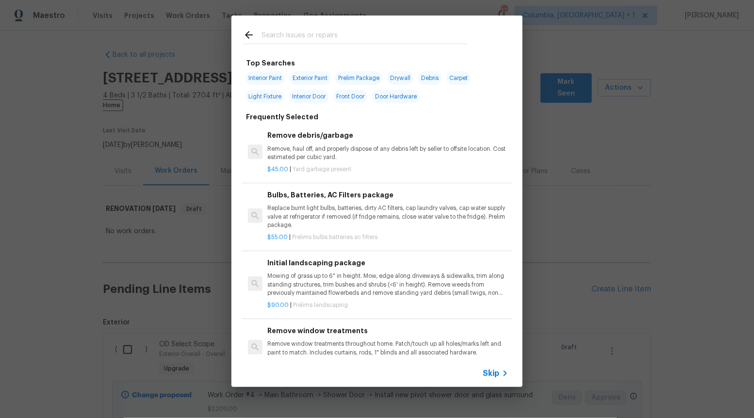
click at [490, 376] on span "Skip" at bounding box center [491, 374] width 16 height 10
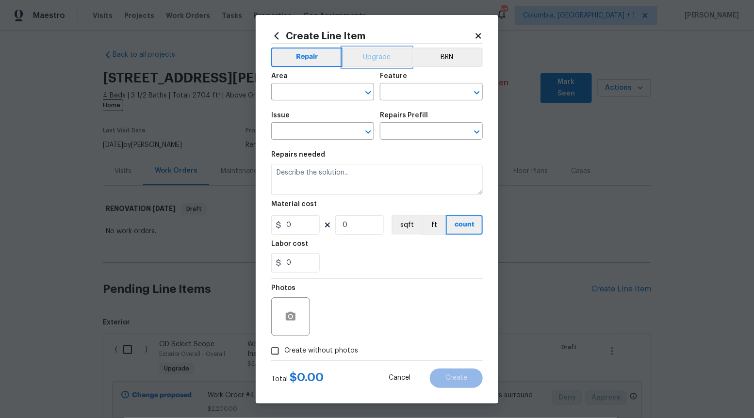
click at [378, 58] on button "Upgrade" at bounding box center [376, 57] width 69 height 19
click at [367, 128] on icon "Open" at bounding box center [368, 132] width 12 height 12
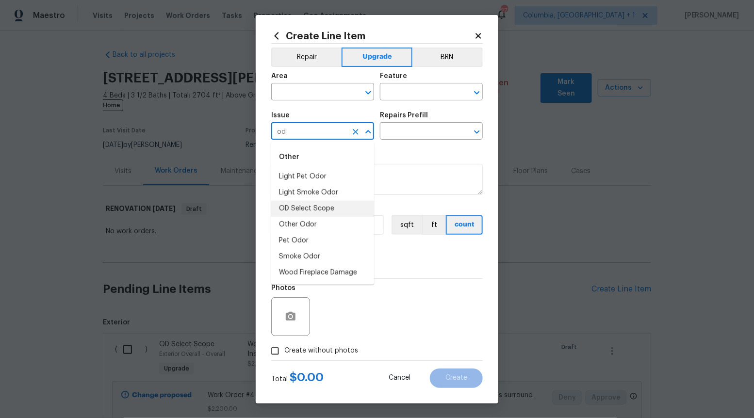
click at [339, 208] on li "OD Select Scope" at bounding box center [322, 209] width 103 height 16
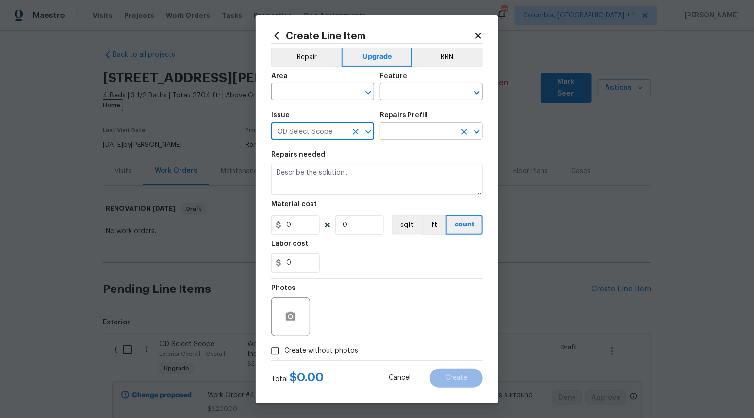
type input "OD Select Scope"
click at [418, 135] on input "text" at bounding box center [418, 132] width 76 height 15
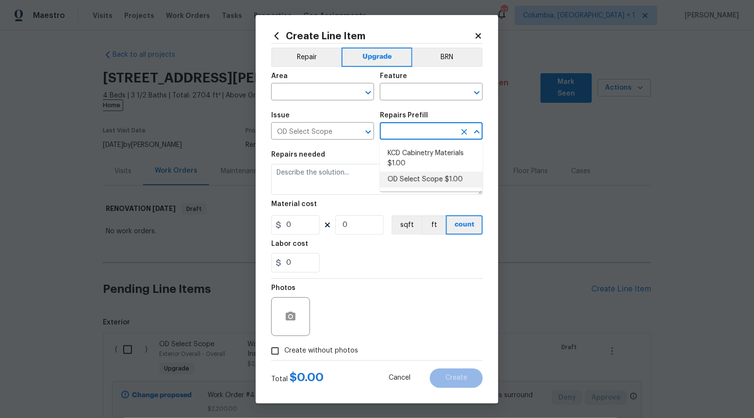
click at [411, 180] on li "OD Select Scope $1.00" at bounding box center [431, 180] width 103 height 16
type input "OD Select Scope $1.00"
type textarea "Refer to the agreed upon scope document for further details."
type input "1"
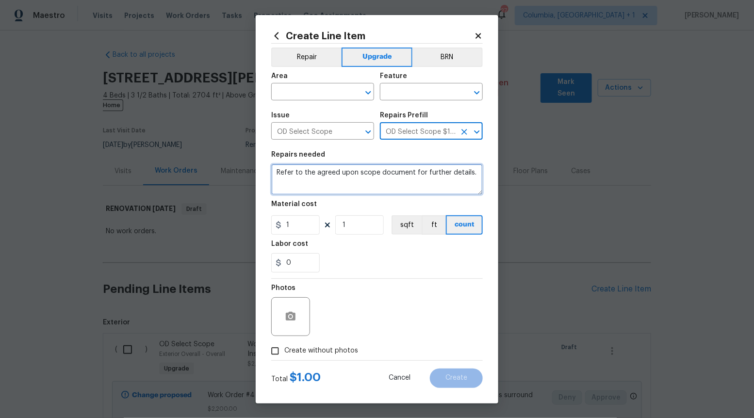
click at [411, 180] on textarea "Refer to the agreed upon scope document for further details." at bounding box center [376, 179] width 211 height 31
type textarea "Refer to the agreed upon scope document for further details."
paste textarea "Work Order #4 -> Main Bathroom -> Toilet -> Reset existing toilet, replace seat"
type textarea "Work Order #4 -> Main Bathroom -> Toilet -> Reset existing toilet, replace seat"
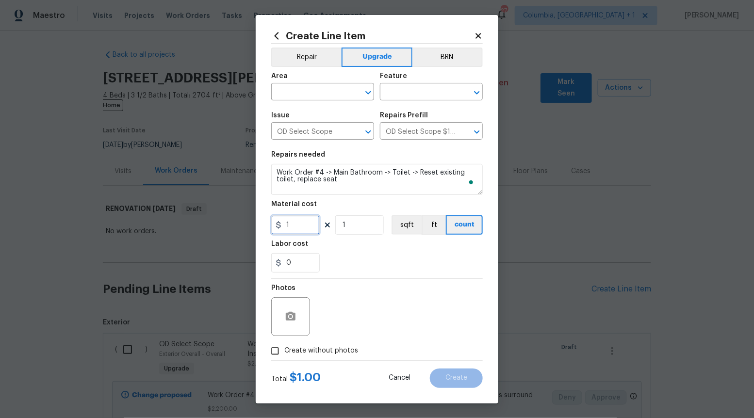
click at [301, 226] on input "1" at bounding box center [295, 224] width 48 height 19
type input "10"
click at [280, 347] on input "Create without photos" at bounding box center [275, 351] width 18 height 18
checkbox input "true"
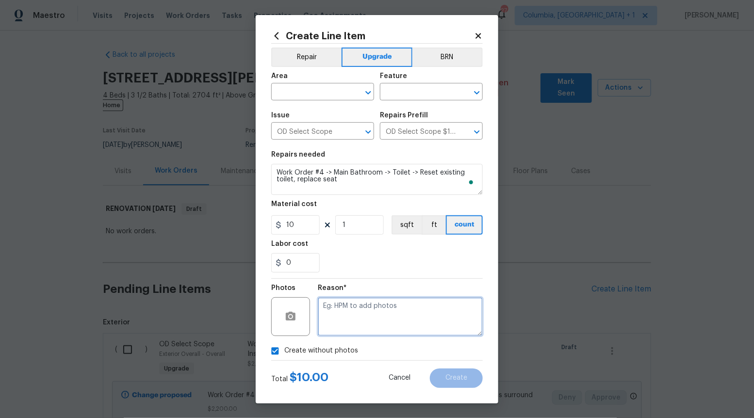
click at [381, 317] on textarea at bounding box center [400, 316] width 165 height 39
click at [367, 91] on icon "Open" at bounding box center [368, 93] width 12 height 12
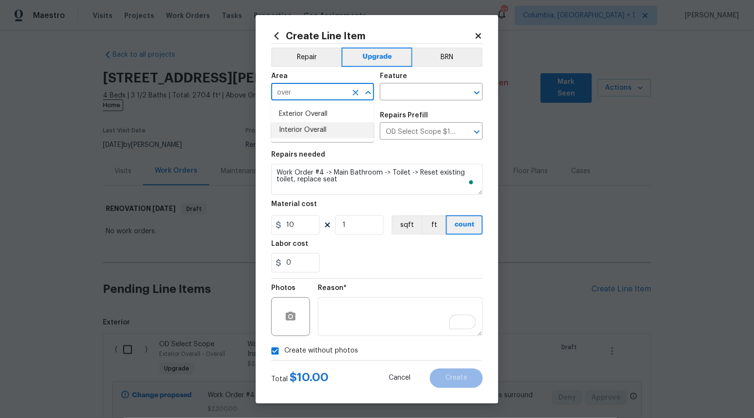
click at [335, 129] on li "Interior Overall" at bounding box center [322, 130] width 103 height 16
type input "Interior Overall"
click at [437, 96] on input "text" at bounding box center [418, 92] width 76 height 15
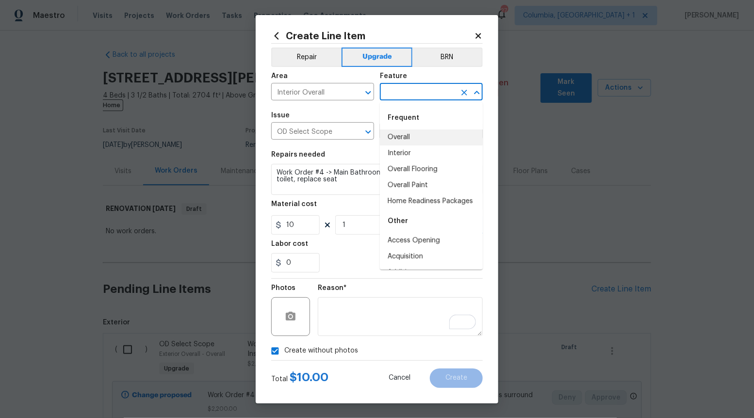
click at [431, 138] on li "Overall" at bounding box center [431, 137] width 103 height 16
type input "Overall"
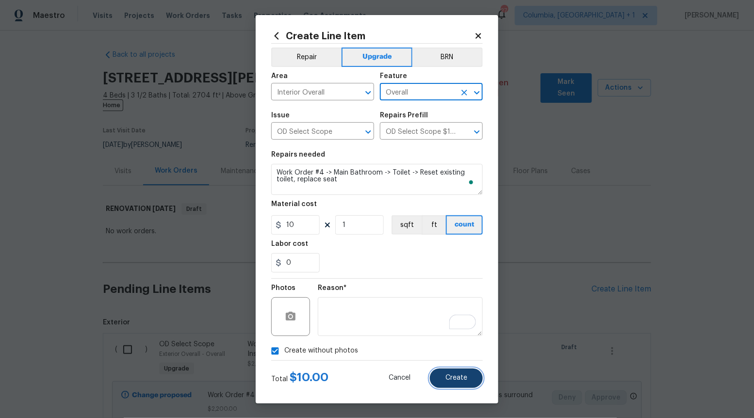
click at [465, 380] on span "Create" at bounding box center [456, 377] width 22 height 7
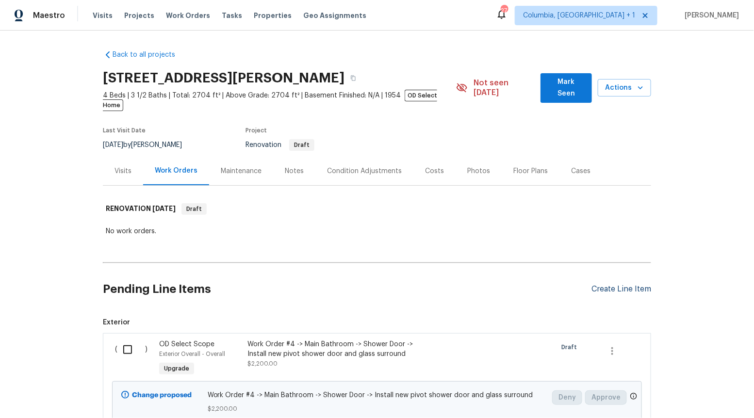
click at [612, 285] on div "Create Line Item" at bounding box center [621, 289] width 60 height 9
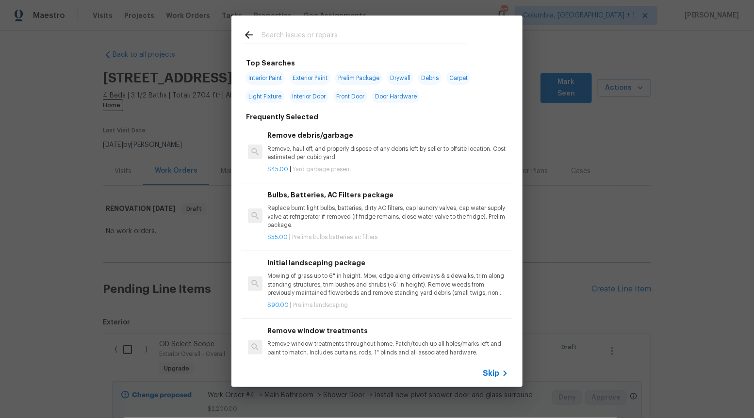
click at [489, 372] on span "Skip" at bounding box center [491, 374] width 16 height 10
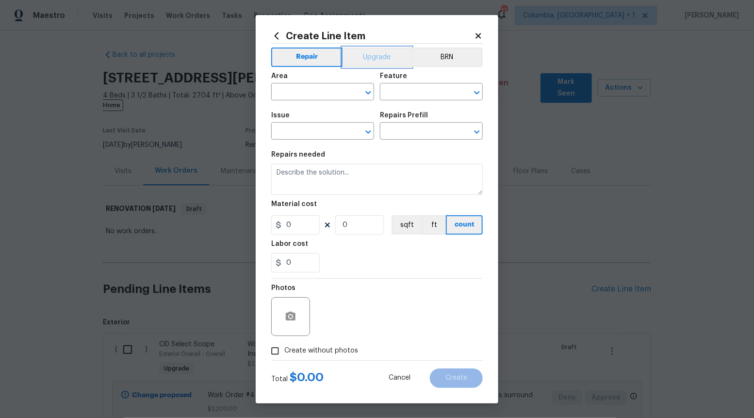
click at [383, 54] on button "Upgrade" at bounding box center [376, 57] width 69 height 19
click at [372, 125] on div "​" at bounding box center [322, 132] width 103 height 15
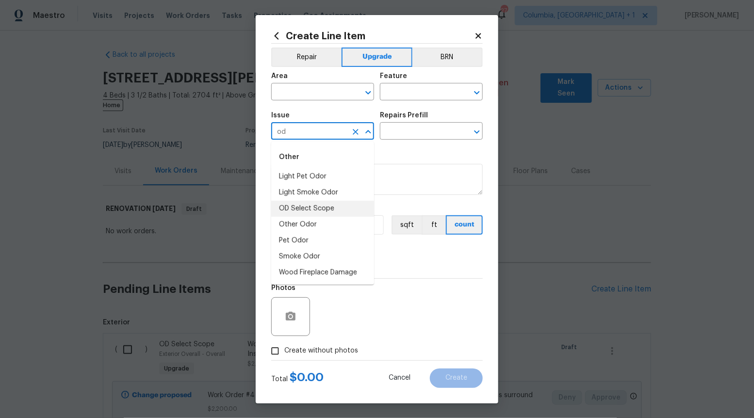
click at [339, 211] on li "OD Select Scope" at bounding box center [322, 209] width 103 height 16
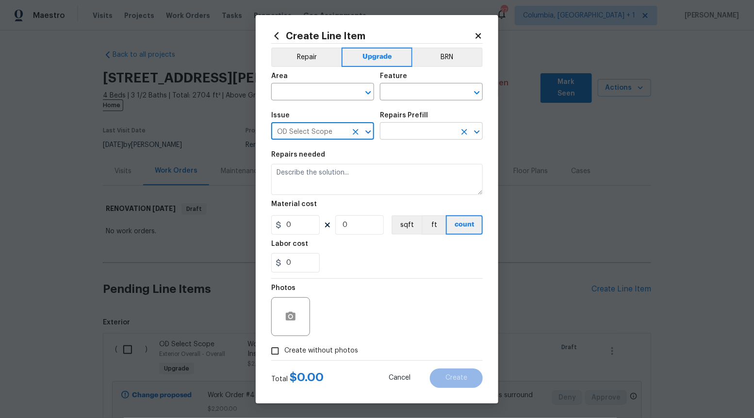
type input "OD Select Scope"
click at [412, 131] on input "text" at bounding box center [418, 132] width 76 height 15
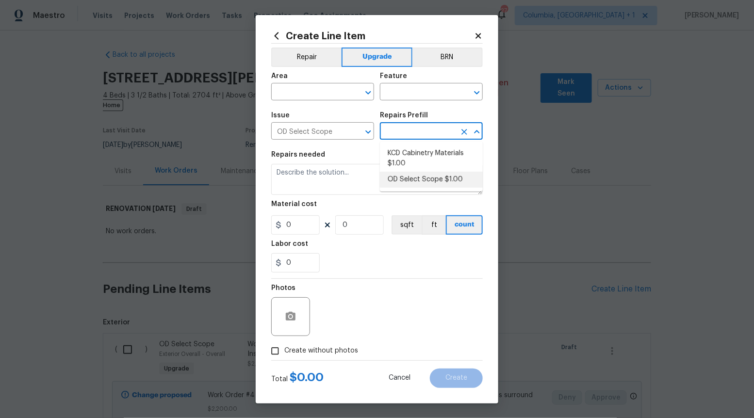
click at [414, 181] on li "OD Select Scope $1.00" at bounding box center [431, 180] width 103 height 16
type input "OD Select Scope $1.00"
type textarea "Refer to the agreed upon scope document for further details."
type input "1"
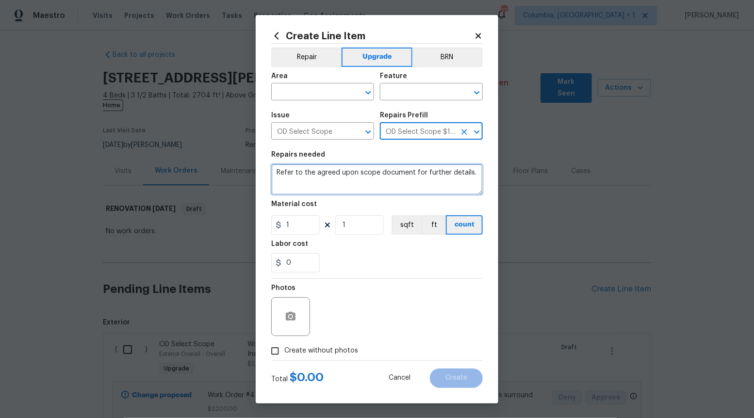
click at [414, 181] on textarea "Refer to the agreed upon scope document for further details." at bounding box center [376, 179] width 211 height 31
paste textarea "Work Order #4 -> Main Bathroom -> Vanity -> Demo vanity. Install owner provided…"
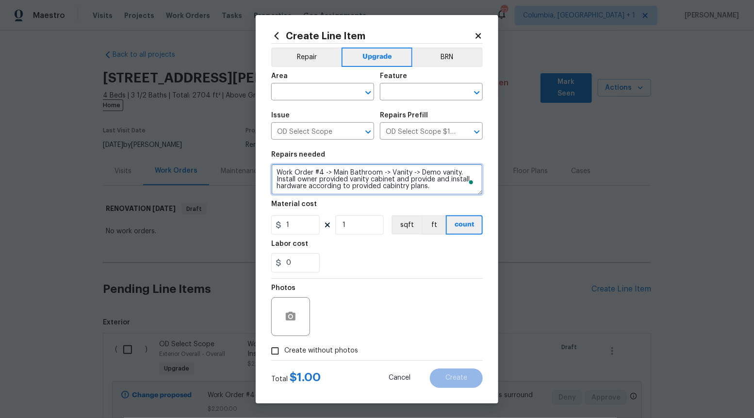
type textarea "Work Order #4 -> Main Bathroom -> Vanity -> Demo vanity. Install owner provided…"
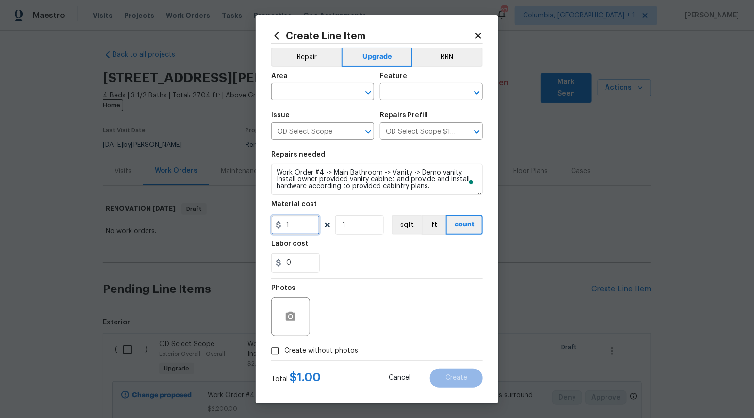
click at [308, 219] on input "1" at bounding box center [295, 224] width 48 height 19
type input "400"
click at [276, 343] on input "Create without photos" at bounding box center [275, 351] width 18 height 18
checkbox input "true"
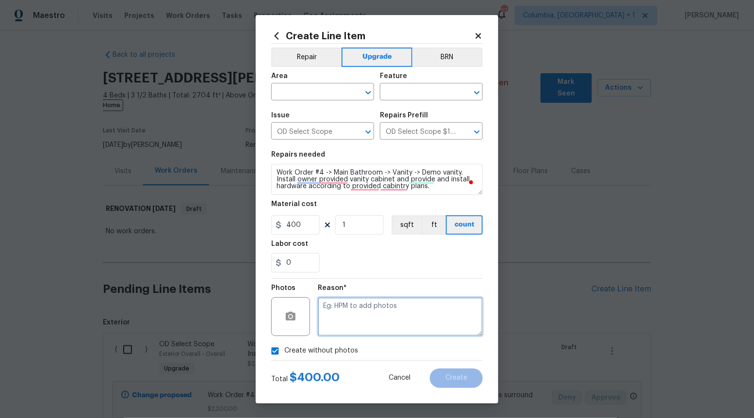
click at [355, 323] on textarea at bounding box center [400, 316] width 165 height 39
click at [368, 81] on div "Area" at bounding box center [322, 79] width 103 height 13
click at [369, 90] on icon "Open" at bounding box center [368, 93] width 12 height 12
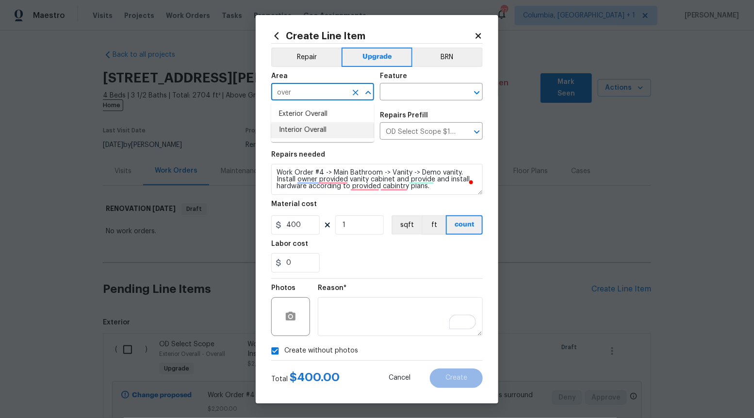
click at [341, 124] on li "Interior Overall" at bounding box center [322, 130] width 103 height 16
type input "Interior Overall"
click at [433, 93] on input "text" at bounding box center [418, 92] width 76 height 15
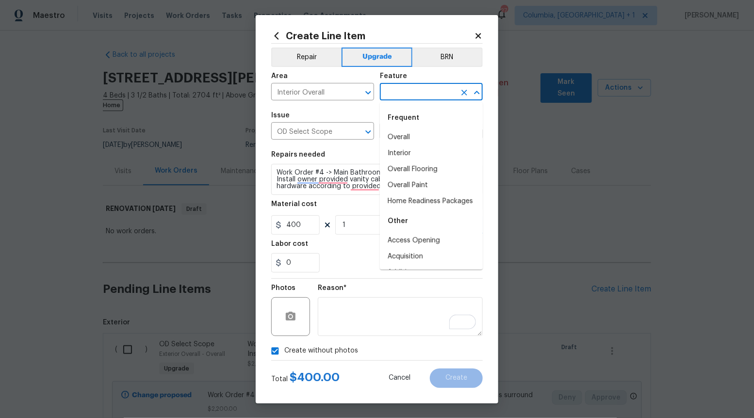
click at [415, 133] on li "Overall" at bounding box center [431, 137] width 103 height 16
type input "Overall"
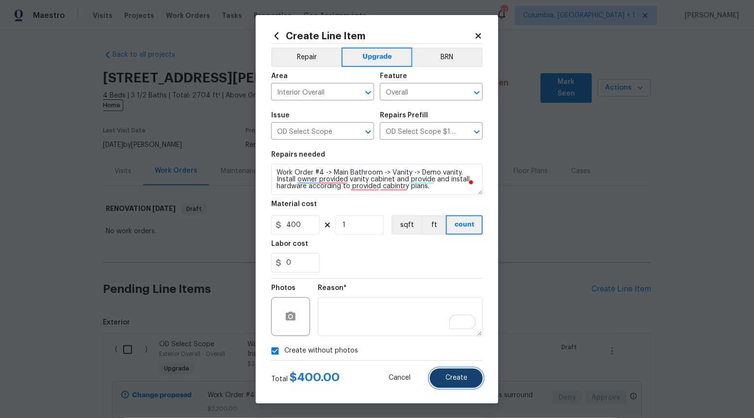
click at [456, 376] on span "Create" at bounding box center [456, 377] width 22 height 7
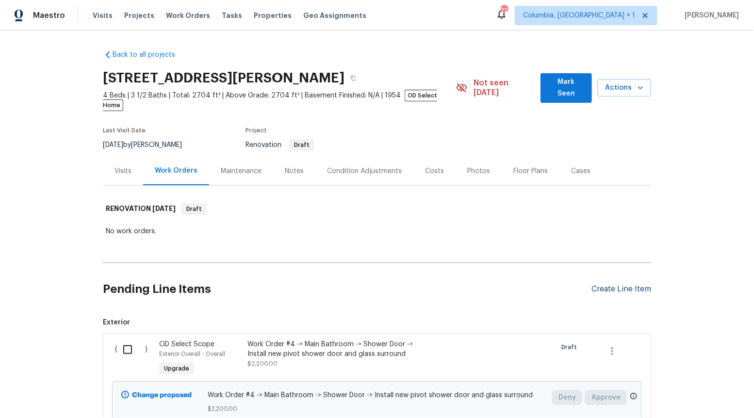
click at [624, 285] on div "Create Line Item" at bounding box center [621, 289] width 60 height 9
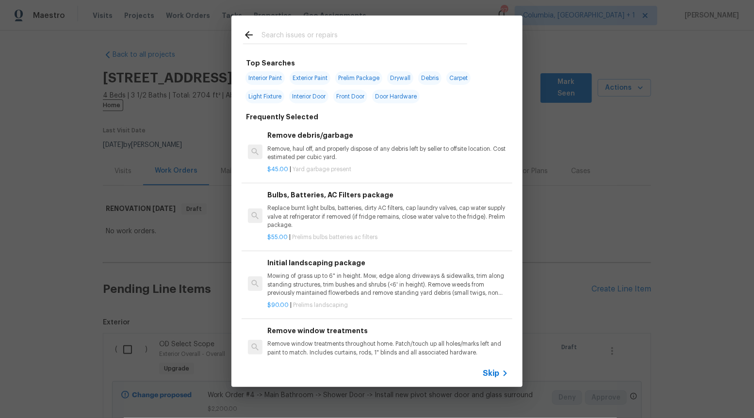
click at [497, 376] on span "Skip" at bounding box center [491, 374] width 16 height 10
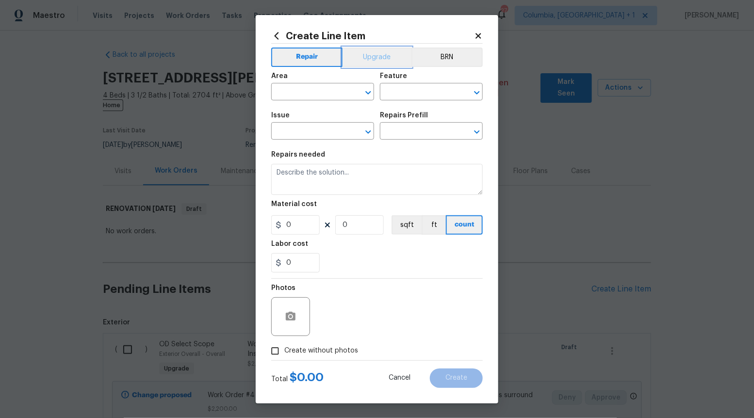
click at [387, 48] on button "Upgrade" at bounding box center [376, 57] width 69 height 19
click at [369, 129] on icon "Open" at bounding box center [368, 132] width 12 height 12
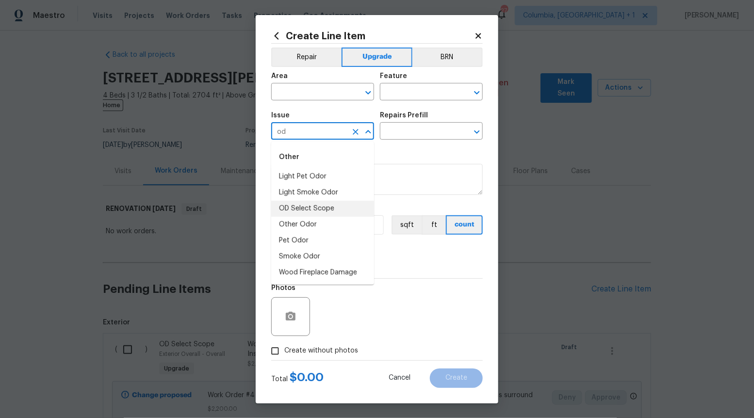
click at [347, 205] on li "OD Select Scope" at bounding box center [322, 209] width 103 height 16
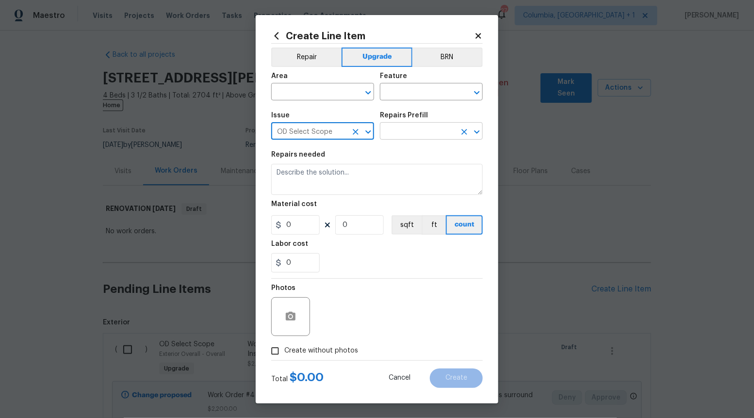
type input "OD Select Scope"
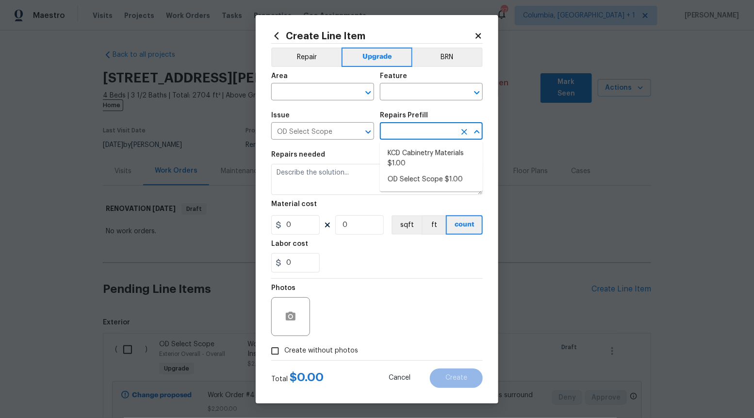
click at [415, 134] on input "text" at bounding box center [418, 132] width 76 height 15
click at [407, 189] on ul "KCD Cabinetry Materials $1.00 OD Select Scope $1.00" at bounding box center [431, 167] width 103 height 50
click at [405, 183] on li "OD Select Scope $1.00" at bounding box center [431, 180] width 103 height 16
type input "OD Select Scope $1.00"
type textarea "Refer to the agreed upon scope document for further details."
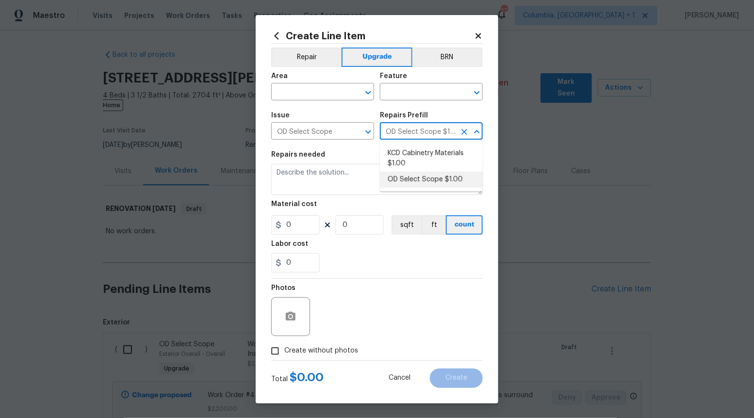
type input "1"
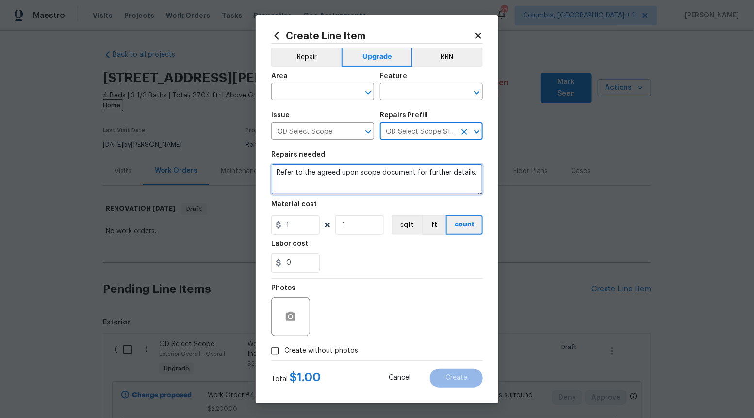
click at [405, 186] on textarea "Refer to the agreed upon scope document for further details." at bounding box center [376, 179] width 211 height 31
paste textarea "Work Order #4 -> Main Bathroom -> Vanity -> Install new stone top on vanity w/m…"
type textarea "Work Order #4 -> Main Bathroom -> Vanity -> Install new stone top on vanity w/m…"
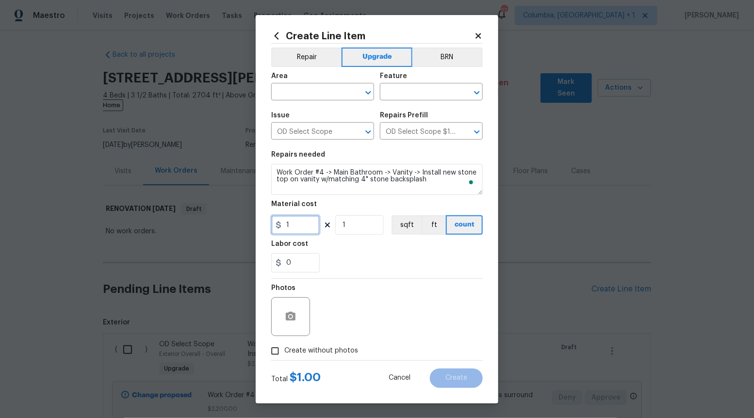
click at [292, 219] on input "1" at bounding box center [295, 224] width 48 height 19
type input "400"
click at [276, 350] on input "Create without photos" at bounding box center [275, 351] width 18 height 18
checkbox input "true"
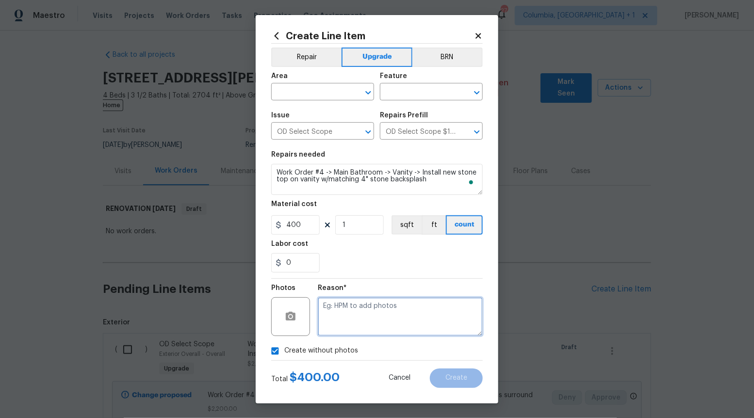
click at [374, 312] on textarea at bounding box center [400, 316] width 165 height 39
click at [362, 93] on button "Open" at bounding box center [368, 93] width 14 height 14
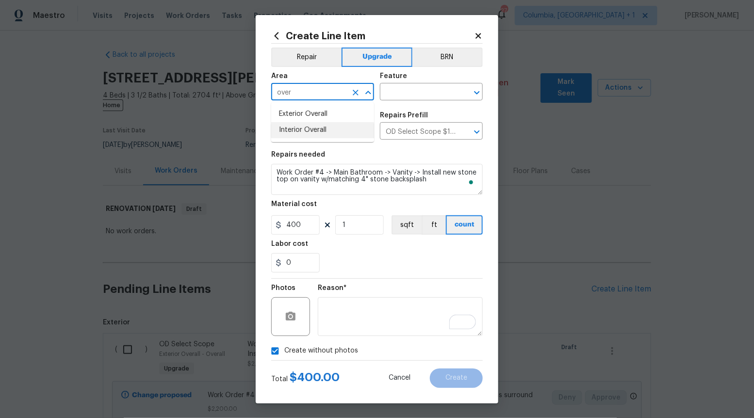
click at [342, 129] on li "Interior Overall" at bounding box center [322, 130] width 103 height 16
type input "Interior Overall"
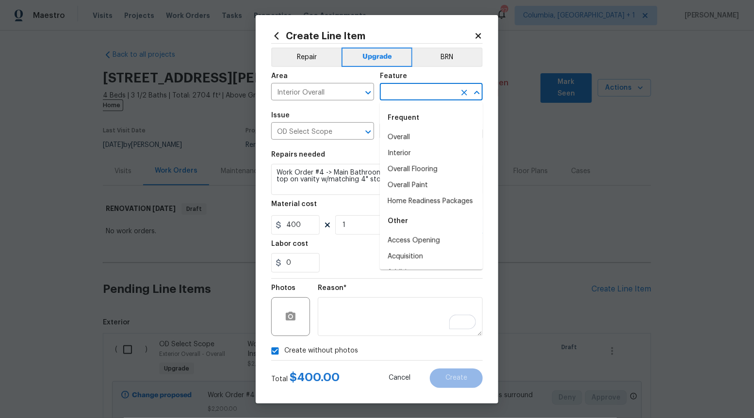
click at [434, 93] on input "text" at bounding box center [418, 92] width 76 height 15
click at [427, 131] on li "Overall" at bounding box center [431, 137] width 103 height 16
type input "Overall"
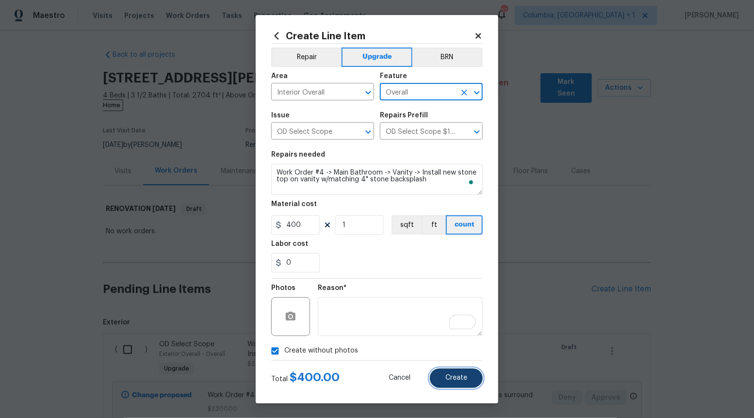
click at [461, 376] on span "Create" at bounding box center [456, 377] width 22 height 7
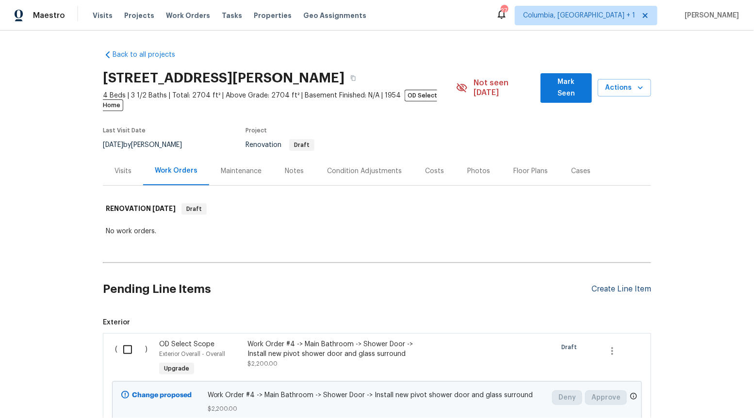
click at [635, 285] on div "Create Line Item" at bounding box center [621, 289] width 60 height 9
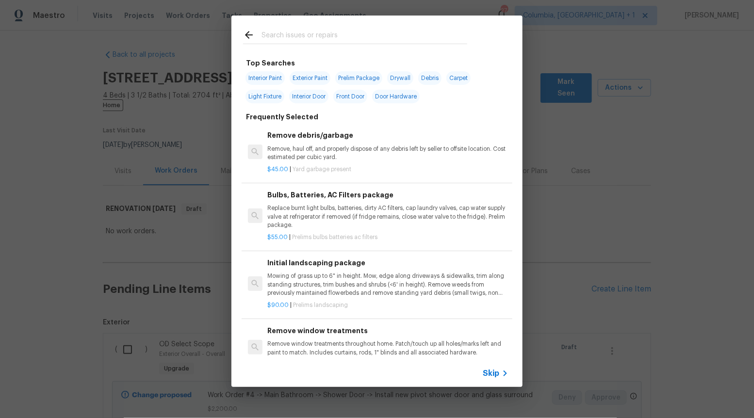
click at [499, 371] on icon at bounding box center [505, 374] width 12 height 12
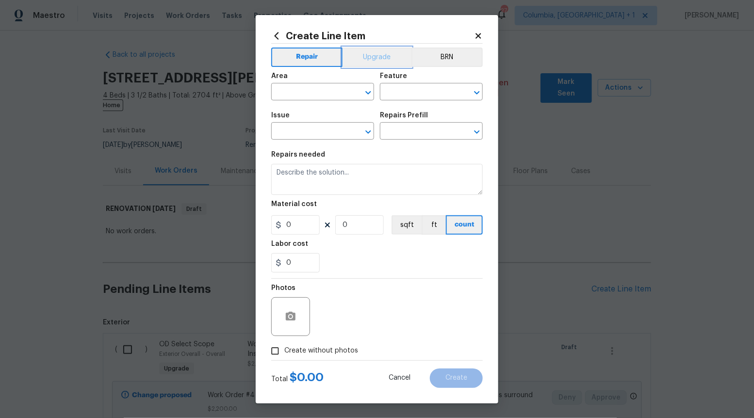
click at [366, 60] on button "Upgrade" at bounding box center [376, 57] width 69 height 19
click at [373, 135] on icon "Open" at bounding box center [368, 132] width 12 height 12
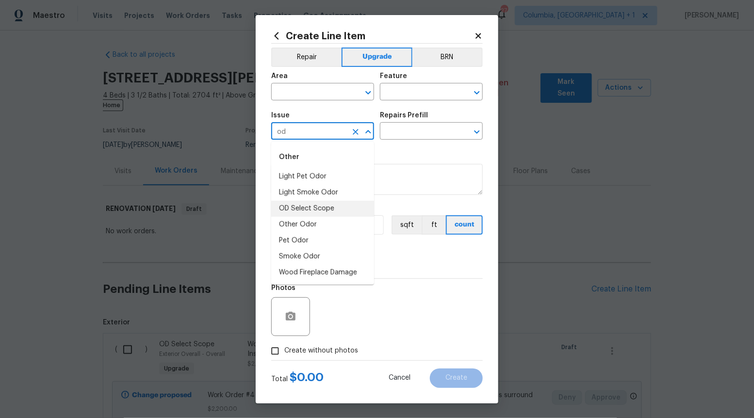
click at [355, 205] on li "OD Select Scope" at bounding box center [322, 209] width 103 height 16
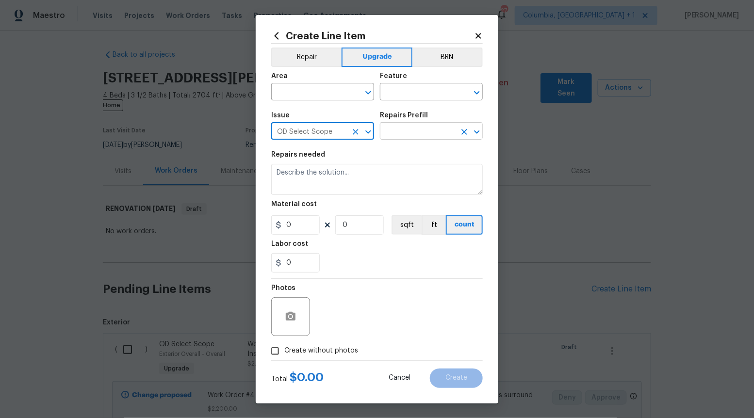
type input "OD Select Scope"
click at [437, 132] on input "text" at bounding box center [418, 132] width 76 height 15
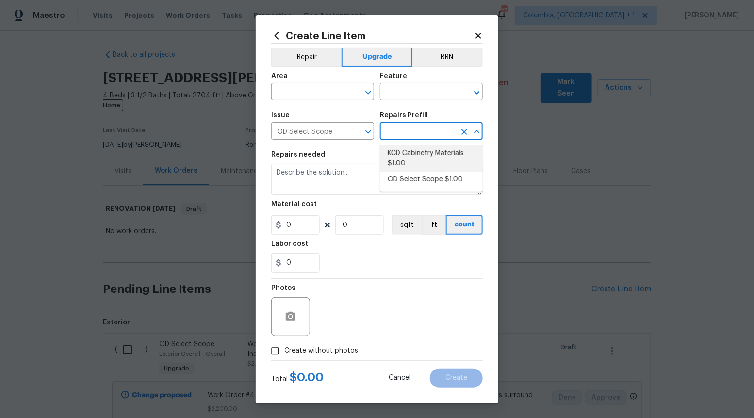
click at [433, 167] on li "KCD Cabinetry Materials $1.00" at bounding box center [431, 158] width 103 height 26
type input "KCD Cabinetry Materials $1.00"
type textarea "Kitchen Cabinet Distributors (KCD) Cabinetry ordered by Opendoor Select"
type input "1"
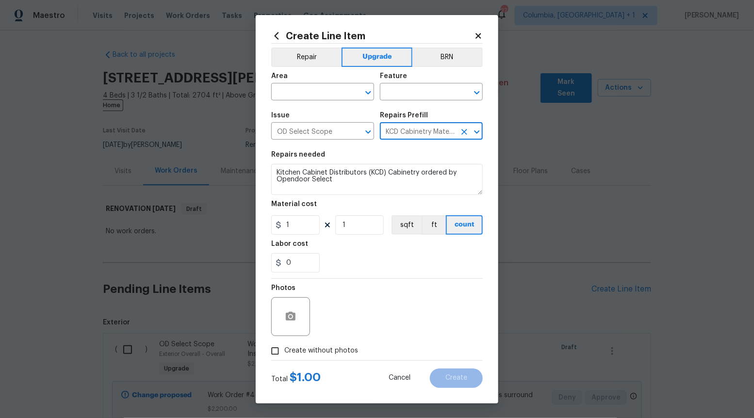
click at [461, 136] on icon "Clear" at bounding box center [464, 132] width 10 height 10
click at [475, 132] on icon "Open" at bounding box center [477, 132] width 12 height 12
click at [433, 178] on li "OD Select Scope $1.00" at bounding box center [431, 180] width 103 height 16
type input "OD Select Scope $1.00"
type textarea "Refer to the agreed upon scope document for further details."
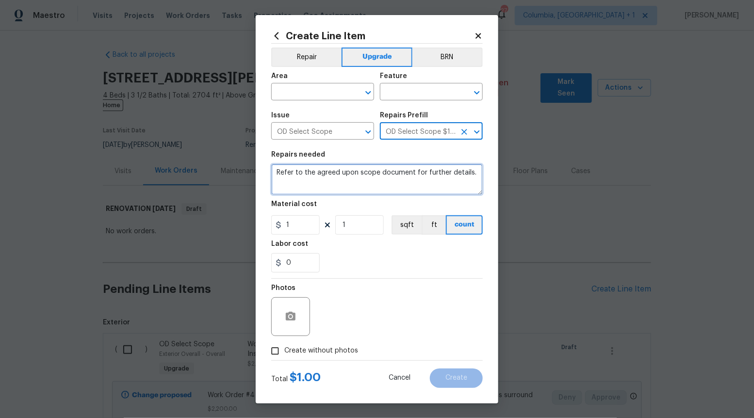
click at [433, 178] on textarea "Refer to the agreed upon scope document for further details." at bounding box center [376, 179] width 211 height 31
paste textarea "Work Order #4 -> Main Bathroom -> Ventilation -> Replace bath fan"
type textarea "Work Order #4 -> Main Bathroom -> Ventilation -> Replace bath fan"
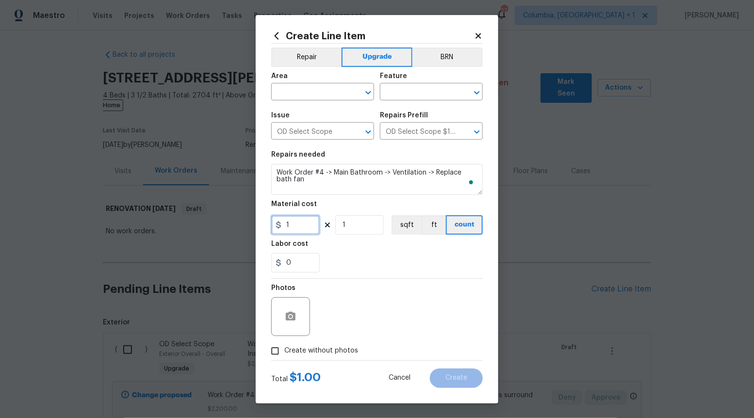
click at [306, 229] on input "1" at bounding box center [295, 224] width 48 height 19
type input "275"
click at [280, 354] on input "Create without photos" at bounding box center [275, 351] width 18 height 18
checkbox input "true"
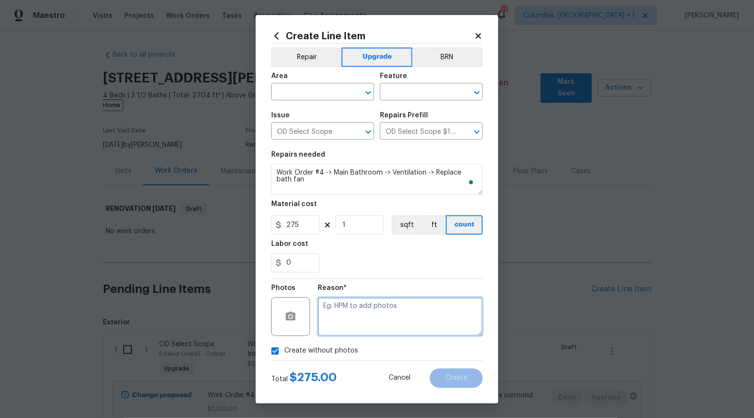
click at [384, 323] on textarea at bounding box center [400, 316] width 165 height 39
click at [369, 84] on div "Area" at bounding box center [322, 79] width 103 height 13
click at [369, 89] on icon "Open" at bounding box center [368, 93] width 12 height 12
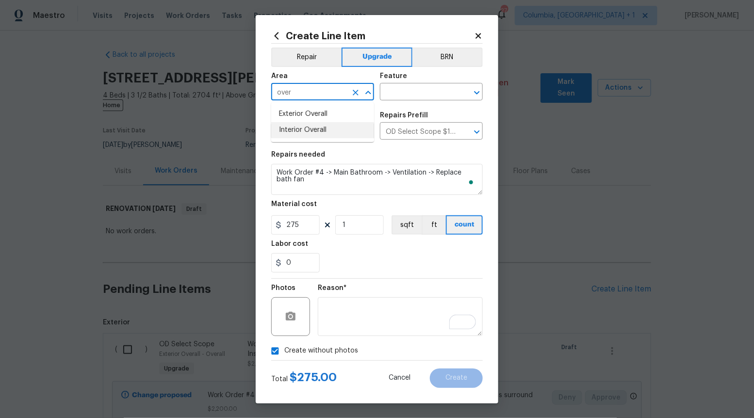
click at [340, 130] on li "Interior Overall" at bounding box center [322, 130] width 103 height 16
type input "Interior Overall"
click at [439, 93] on input "text" at bounding box center [418, 92] width 76 height 15
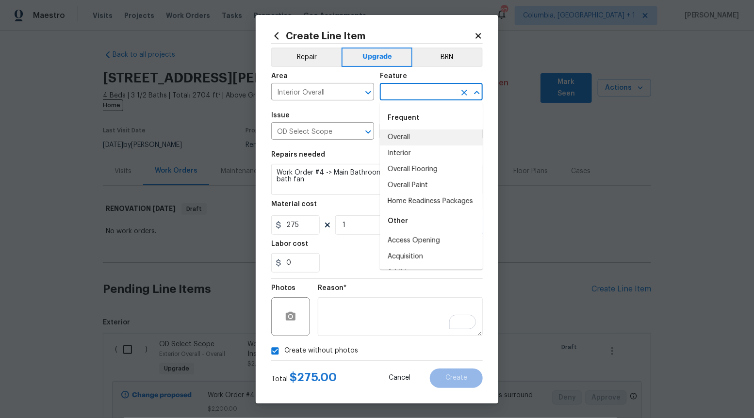
click at [412, 137] on li "Overall" at bounding box center [431, 137] width 103 height 16
type input "Overall"
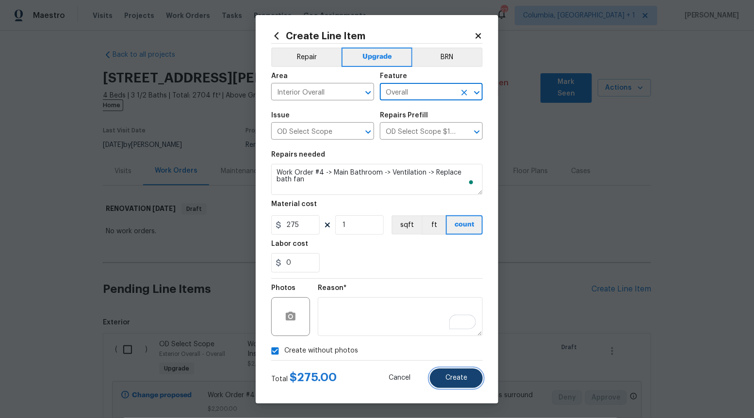
click at [458, 379] on span "Create" at bounding box center [456, 377] width 22 height 7
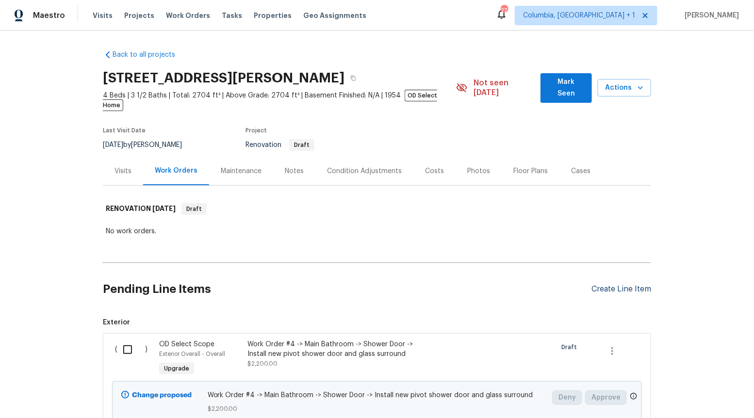
click at [602, 285] on div "Create Line Item" at bounding box center [621, 289] width 60 height 9
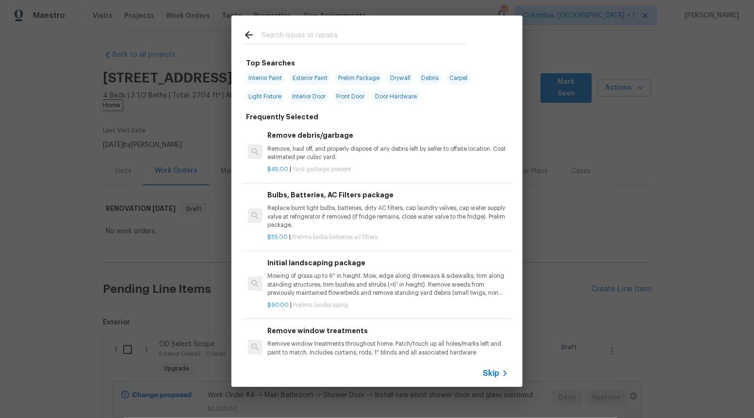
click at [493, 372] on span "Skip" at bounding box center [491, 374] width 16 height 10
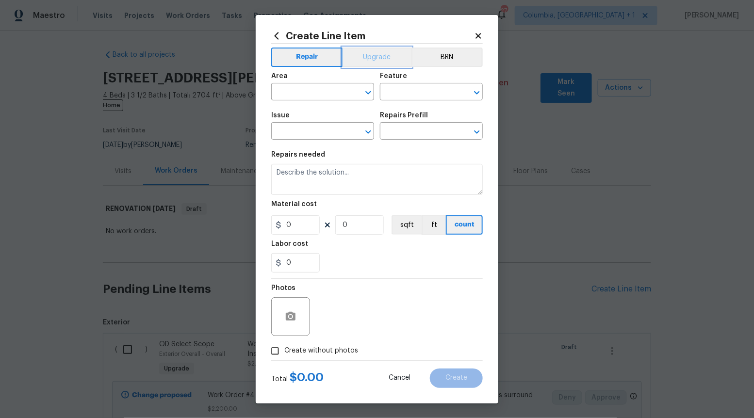
click at [373, 53] on button "Upgrade" at bounding box center [376, 57] width 69 height 19
click at [370, 132] on icon "Open" at bounding box center [367, 131] width 5 height 3
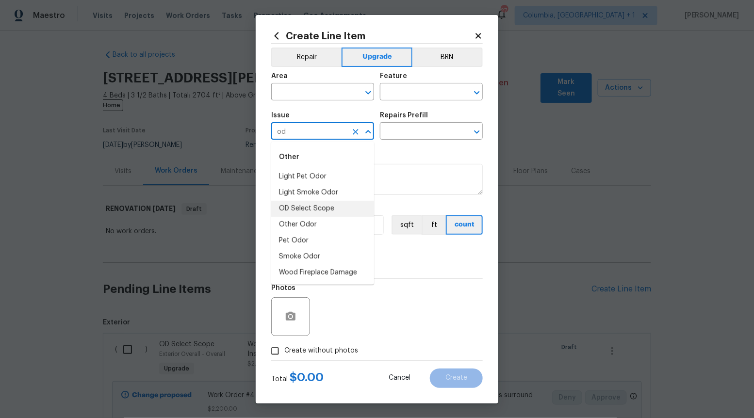
click at [331, 209] on li "OD Select Scope" at bounding box center [322, 209] width 103 height 16
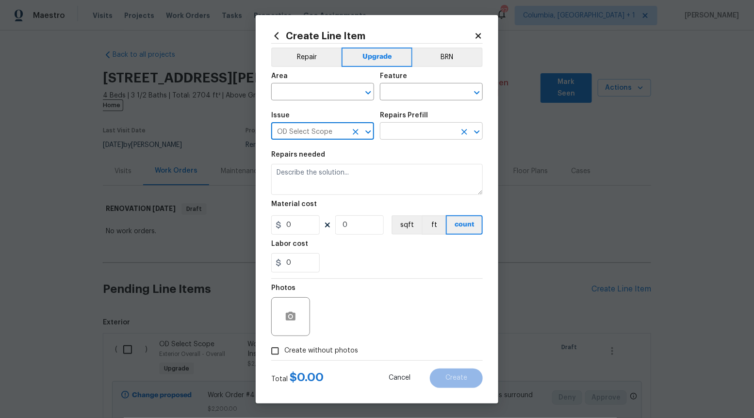
type input "OD Select Scope"
click at [421, 135] on input "text" at bounding box center [418, 132] width 76 height 15
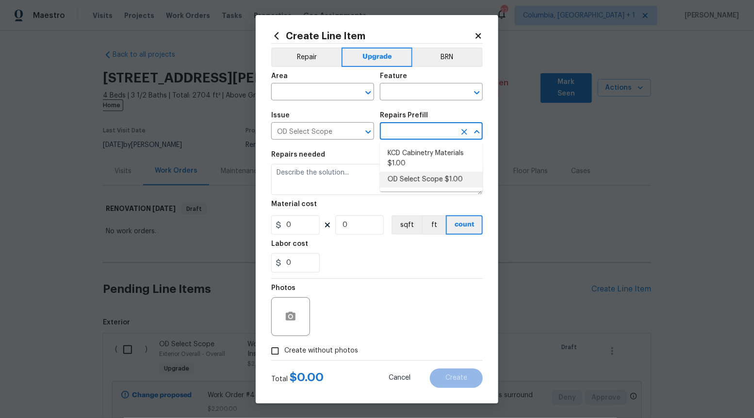
click at [415, 184] on li "OD Select Scope $1.00" at bounding box center [431, 180] width 103 height 16
type input "OD Select Scope $1.00"
type textarea "Refer to the agreed upon scope document for further details."
type input "1"
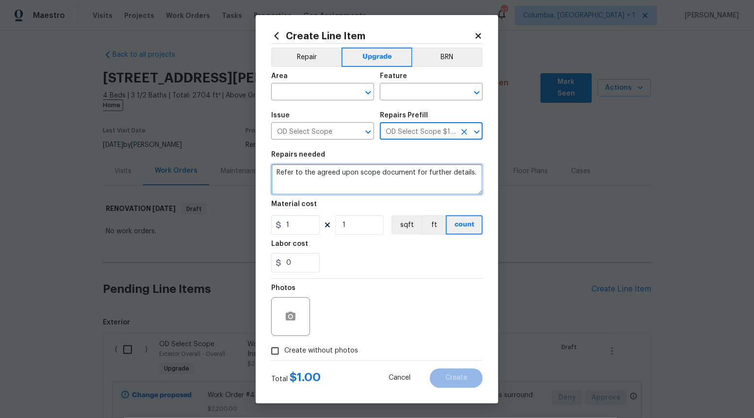
click at [415, 184] on textarea "Refer to the agreed upon scope document for further details." at bounding box center [376, 179] width 211 height 31
paste textarea "Work Order #4 -> Main Bathroom -> Walls and Ceilings -> Demo wall tile and inst…"
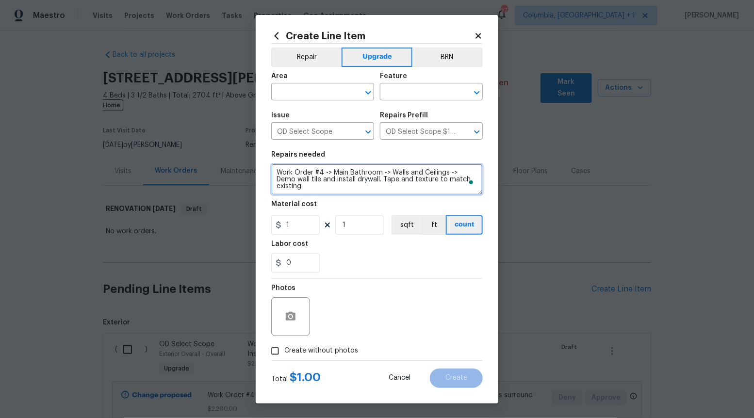
type textarea "Work Order #4 -> Main Bathroom -> Walls and Ceilings -> Demo wall tile and inst…"
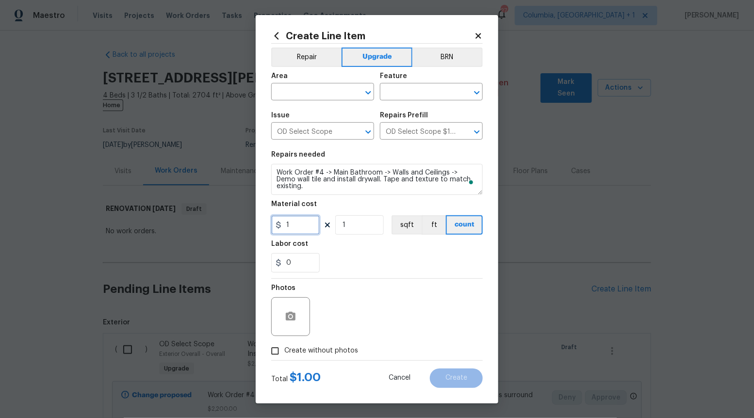
click at [306, 223] on input "1" at bounding box center [295, 224] width 48 height 19
type input "800"
click at [273, 344] on input "Create without photos" at bounding box center [275, 351] width 18 height 18
checkbox input "true"
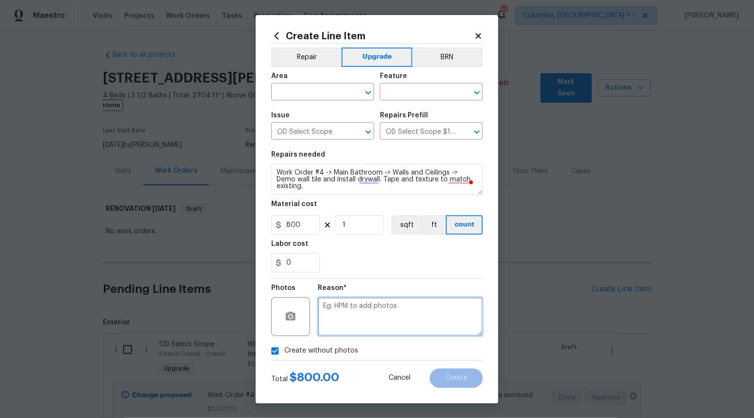
click at [384, 309] on textarea at bounding box center [400, 316] width 165 height 39
click at [365, 95] on icon "Open" at bounding box center [368, 93] width 12 height 12
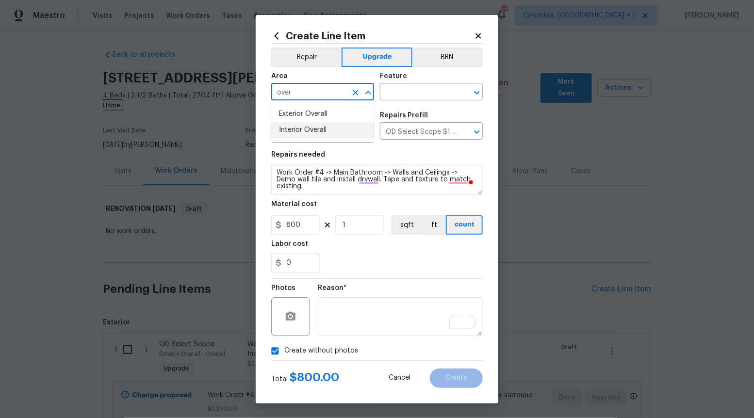
click at [335, 132] on li "Interior Overall" at bounding box center [322, 130] width 103 height 16
type input "Interior Overall"
click at [432, 91] on input "text" at bounding box center [418, 92] width 76 height 15
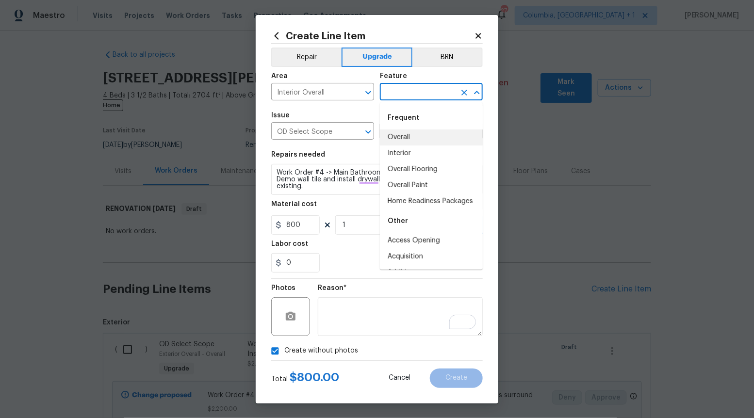
click at [415, 132] on li "Overall" at bounding box center [431, 137] width 103 height 16
type input "Overall"
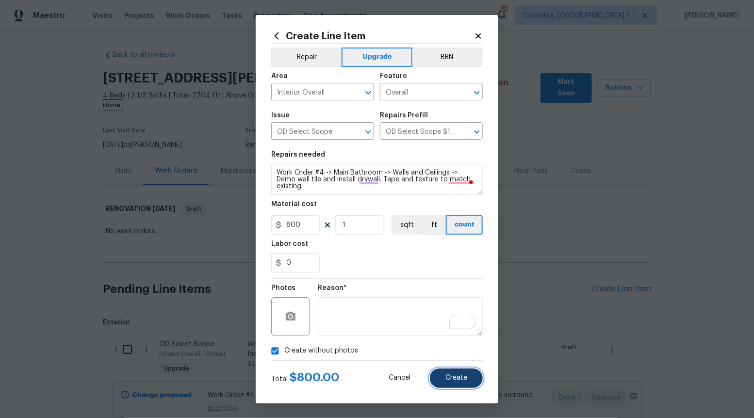
click at [451, 378] on span "Create" at bounding box center [456, 377] width 22 height 7
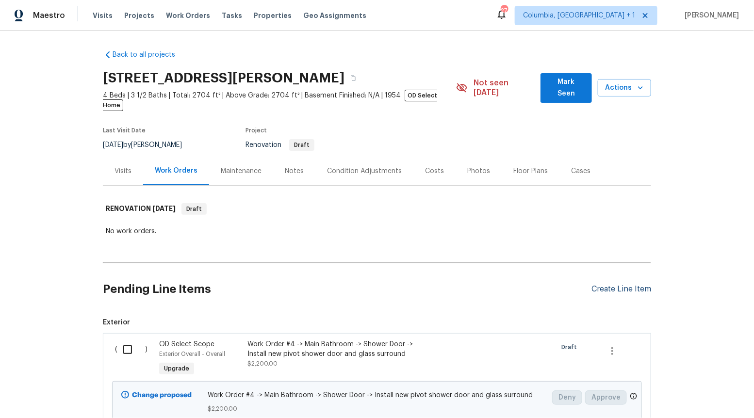
click at [624, 285] on div "Create Line Item" at bounding box center [621, 289] width 60 height 9
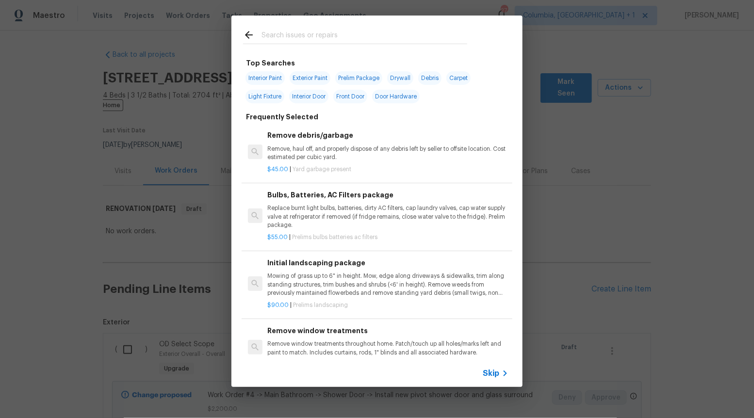
click at [495, 372] on span "Skip" at bounding box center [491, 374] width 16 height 10
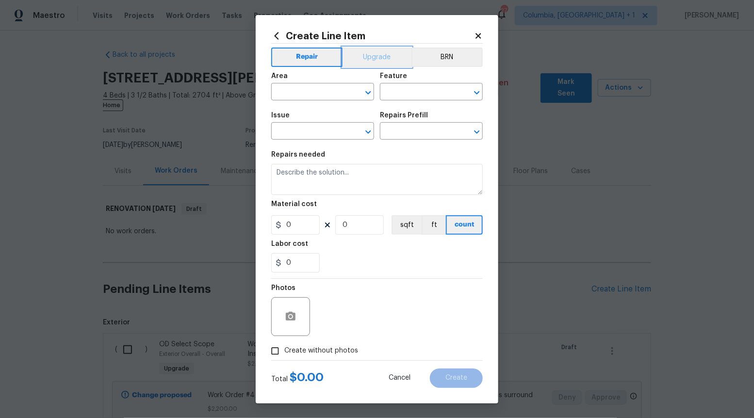
click at [375, 53] on button "Upgrade" at bounding box center [376, 57] width 69 height 19
click at [371, 137] on icon "Open" at bounding box center [368, 132] width 12 height 12
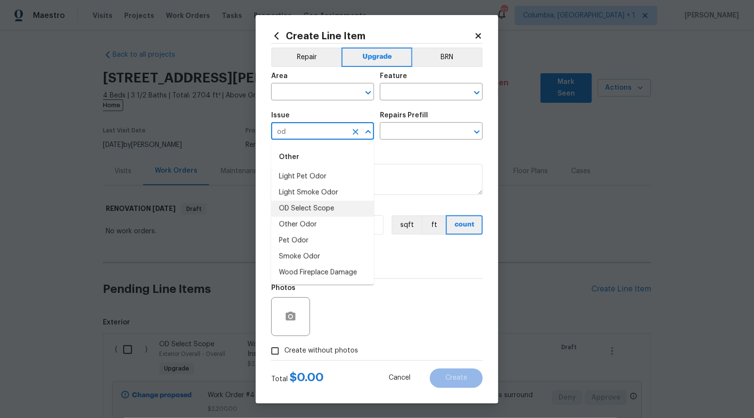
click at [336, 205] on li "OD Select Scope" at bounding box center [322, 209] width 103 height 16
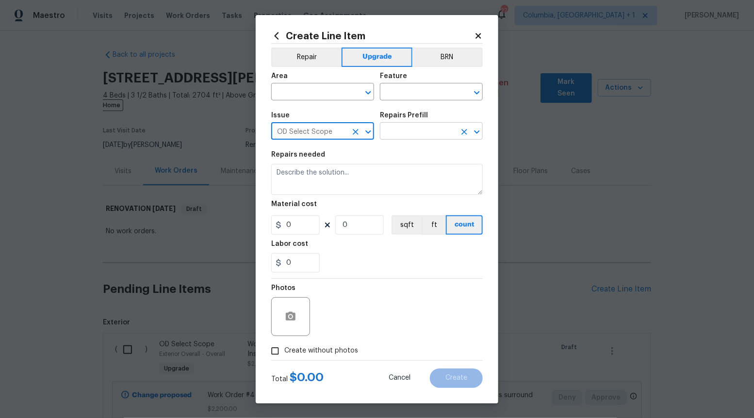
type input "OD Select Scope"
click at [399, 131] on input "text" at bounding box center [418, 132] width 76 height 15
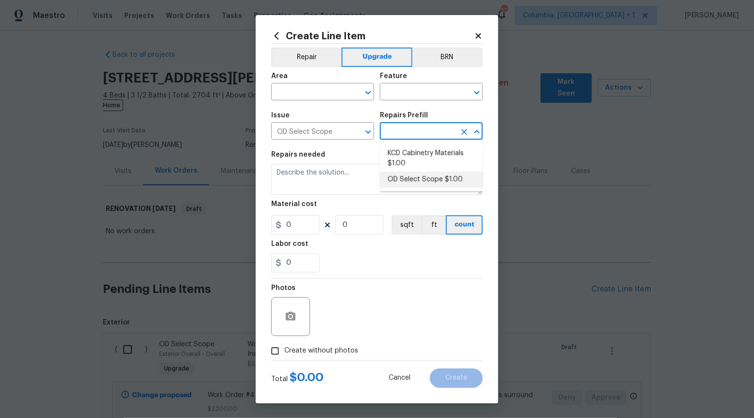
click at [400, 174] on li "OD Select Scope $1.00" at bounding box center [431, 180] width 103 height 16
type input "OD Select Scope $1.00"
type textarea "Refer to the agreed upon scope document for further details."
type input "1"
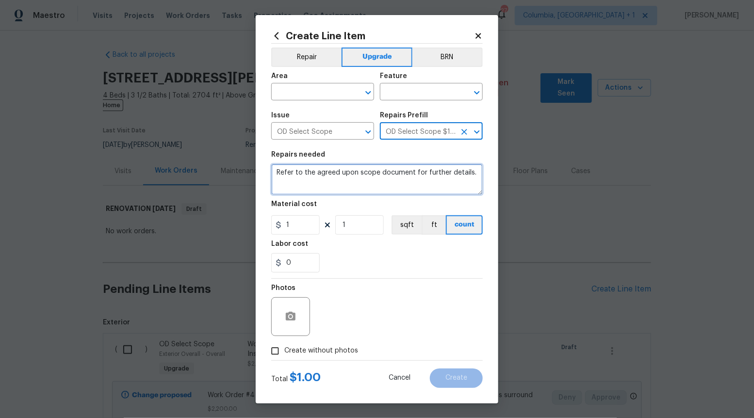
click at [400, 174] on textarea "Refer to the agreed upon scope document for further details." at bounding box center [376, 179] width 211 height 31
paste textarea "Work Order #4 -> Main Bathroom -> Walls and Ceilings -> Demo toilet partition d…"
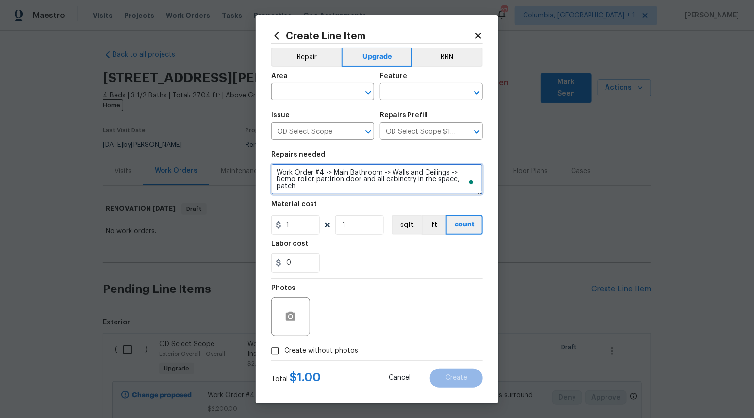
type textarea "Work Order #4 -> Main Bathroom -> Walls and Ceilings -> Demo toilet partition d…"
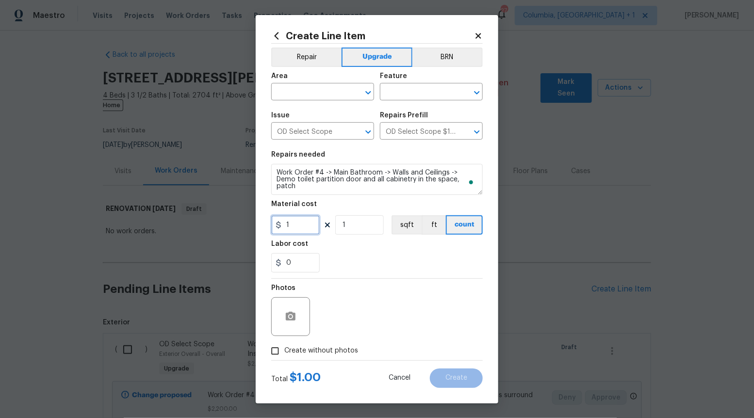
click at [306, 222] on input "1" at bounding box center [295, 224] width 48 height 19
type input "100"
click at [274, 348] on input "Create without photos" at bounding box center [275, 351] width 18 height 18
checkbox input "true"
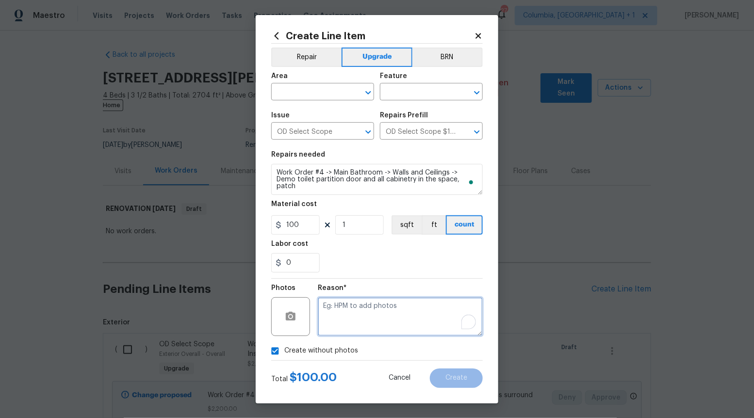
click at [385, 306] on textarea "To enrich screen reader interactions, please activate Accessibility in Grammarl…" at bounding box center [400, 316] width 165 height 39
click at [366, 90] on icon "Open" at bounding box center [368, 93] width 12 height 12
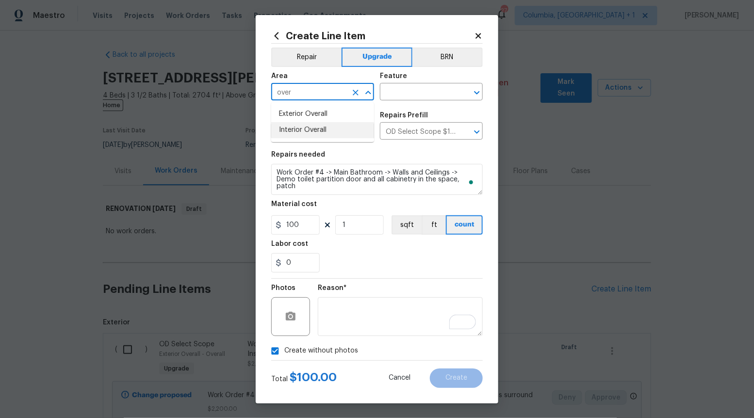
click at [331, 131] on li "Interior Overall" at bounding box center [322, 130] width 103 height 16
type input "Interior Overall"
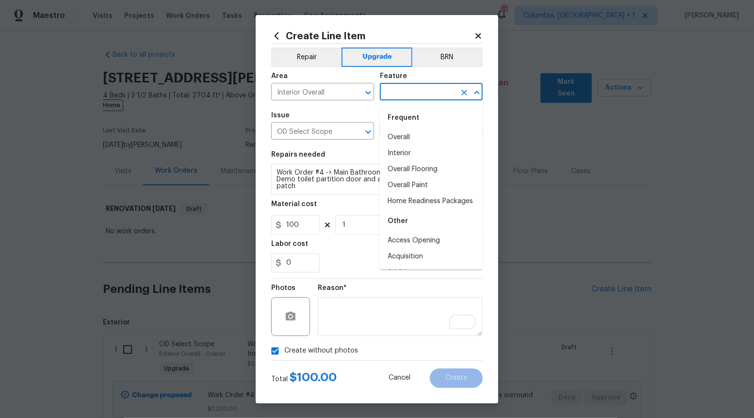
click at [420, 94] on input "text" at bounding box center [418, 92] width 76 height 15
click at [419, 130] on li "Overall" at bounding box center [431, 137] width 103 height 16
type input "Overall"
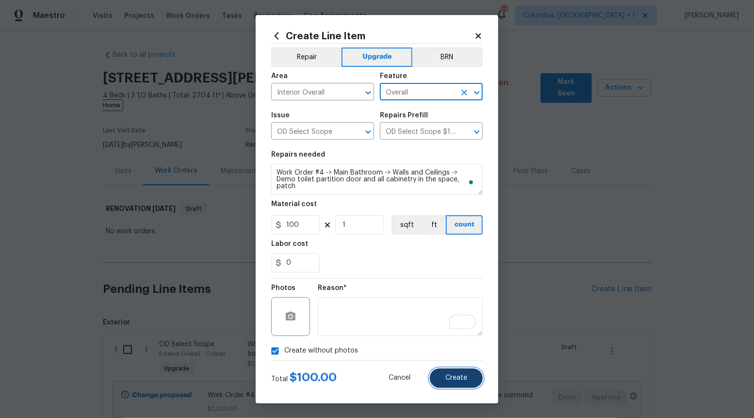
click at [454, 373] on button "Create" at bounding box center [456, 378] width 53 height 19
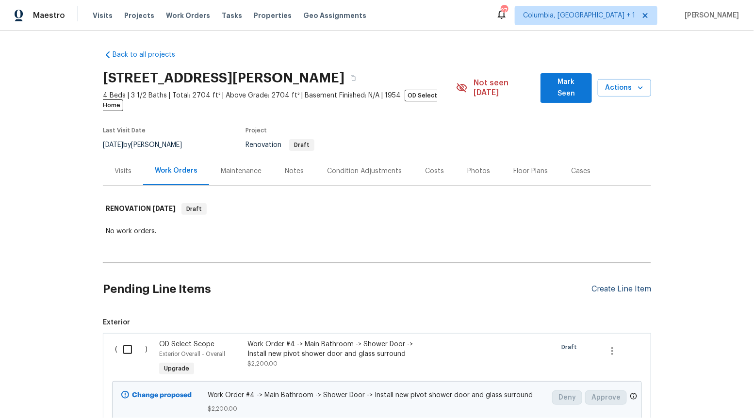
click at [624, 285] on div "Create Line Item" at bounding box center [621, 289] width 60 height 9
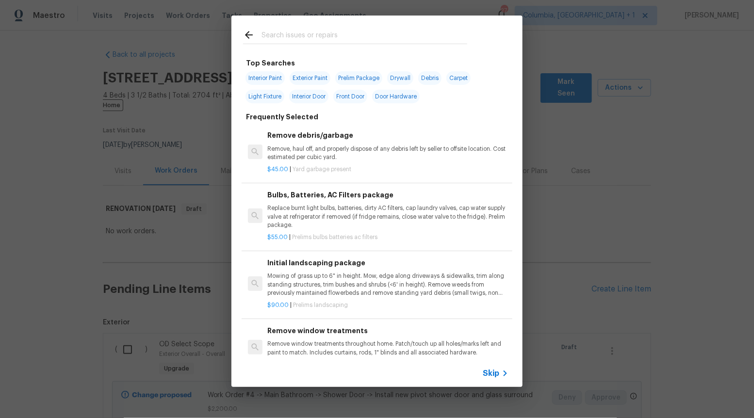
click at [497, 372] on span "Skip" at bounding box center [491, 374] width 16 height 10
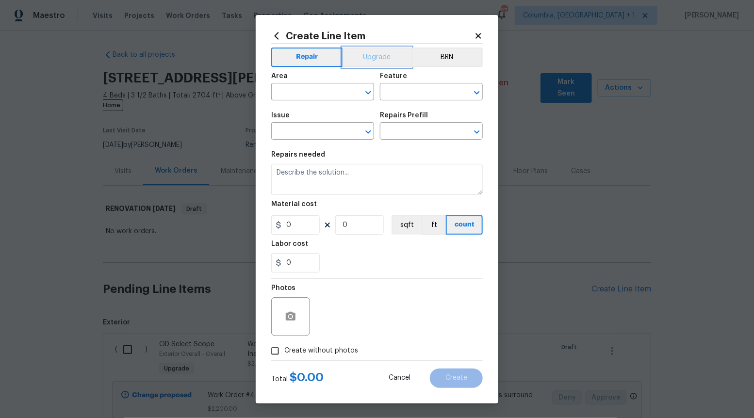
click at [375, 57] on button "Upgrade" at bounding box center [376, 57] width 69 height 19
click at [369, 132] on icon "Open" at bounding box center [367, 131] width 5 height 3
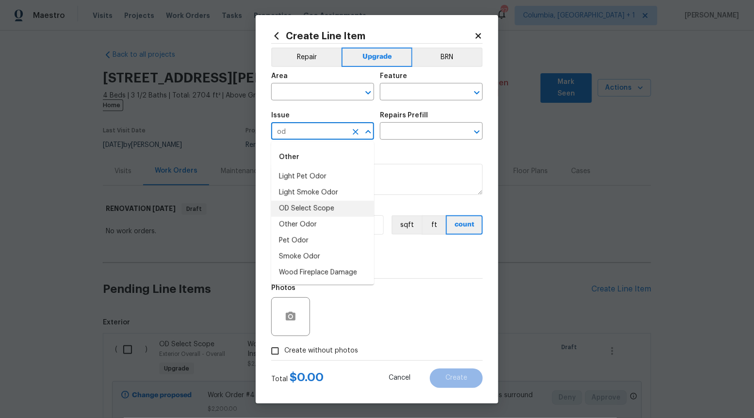
click at [336, 209] on li "OD Select Scope" at bounding box center [322, 209] width 103 height 16
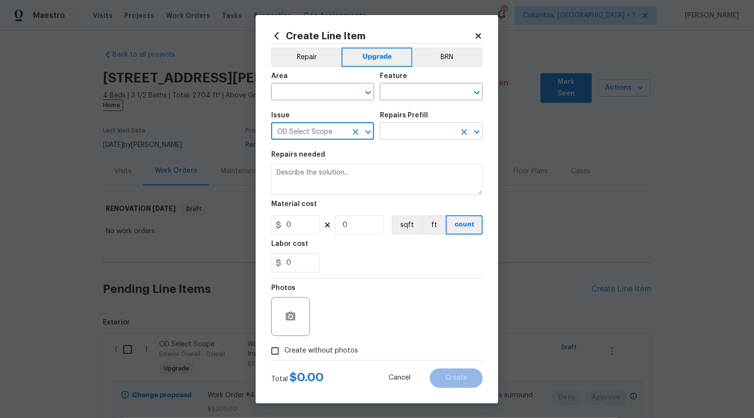
type input "OD Select Scope"
click at [432, 132] on input "text" at bounding box center [418, 132] width 76 height 15
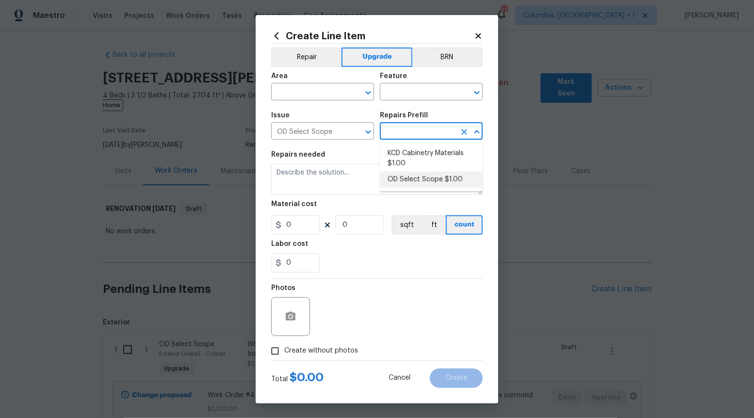
click at [412, 178] on li "OD Select Scope $1.00" at bounding box center [431, 180] width 103 height 16
type input "OD Select Scope $1.00"
type textarea "Refer to the agreed upon scope document for further details."
type input "1"
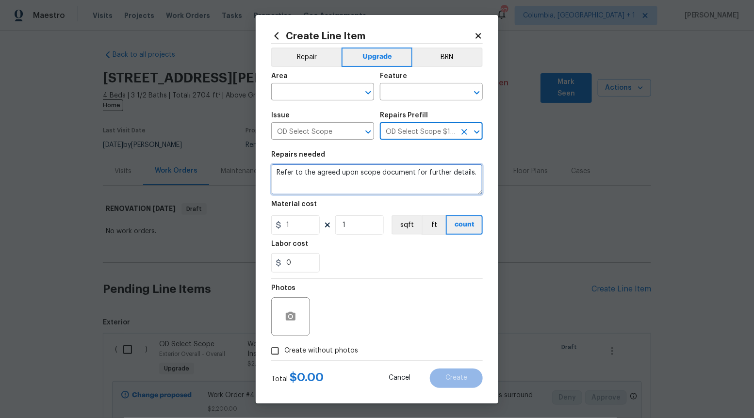
click at [412, 177] on textarea "Refer to the agreed upon scope document for further details." at bounding box center [376, 179] width 211 height 31
paste textarea "Work Order #4 -> Bathroom 2 -> Accessory Package -> Install accessory package"
type textarea "Work Order #4 -> Bathroom 2 -> Accessory Package -> Install accessory package"
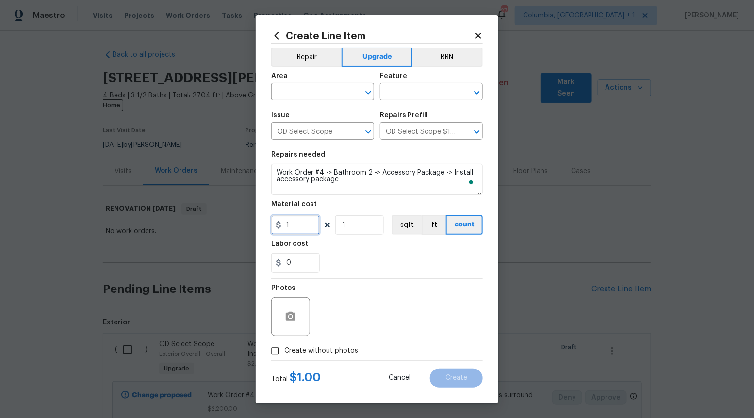
click at [319, 224] on input "1" at bounding box center [295, 224] width 48 height 19
type input "90"
click at [277, 352] on input "Create without photos" at bounding box center [275, 351] width 18 height 18
checkbox input "true"
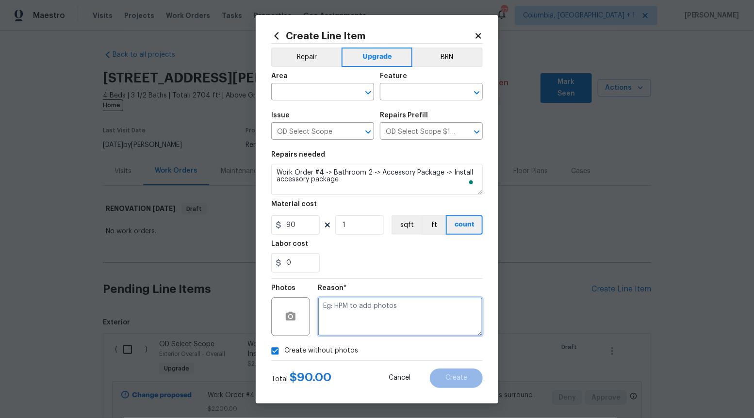
click at [408, 311] on textarea at bounding box center [400, 316] width 165 height 39
click at [365, 98] on button "Open" at bounding box center [368, 93] width 14 height 14
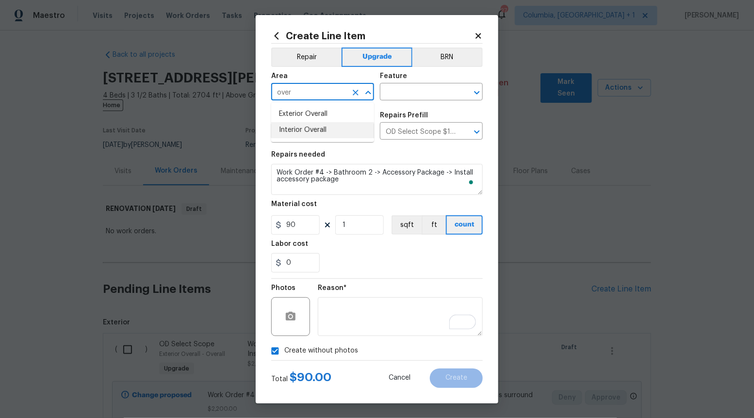
click at [332, 135] on li "Interior Overall" at bounding box center [322, 130] width 103 height 16
type input "Interior Overall"
click at [432, 94] on input "text" at bounding box center [418, 92] width 76 height 15
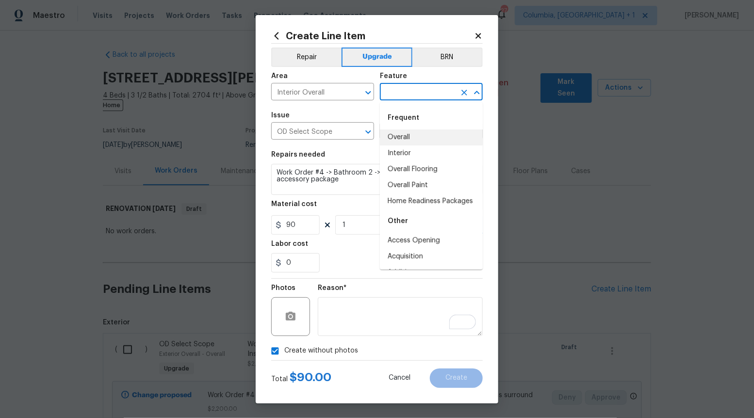
click at [413, 136] on li "Overall" at bounding box center [431, 137] width 103 height 16
type input "Overall"
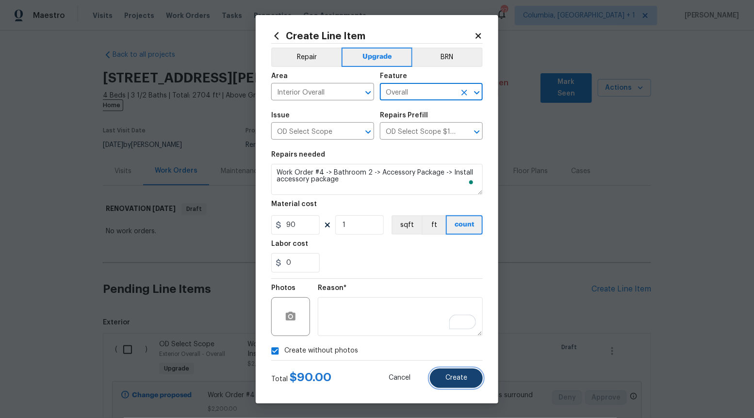
click at [464, 379] on span "Create" at bounding box center [456, 377] width 22 height 7
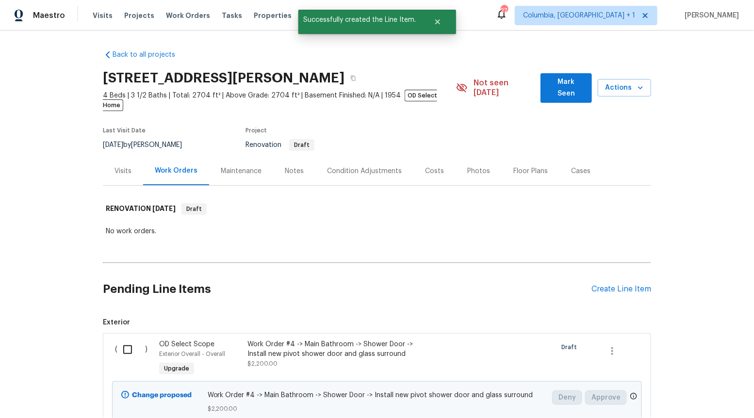
click at [596, 274] on div "Pending Line Items Create Line Item" at bounding box center [377, 289] width 548 height 45
click at [598, 285] on div "Create Line Item" at bounding box center [621, 289] width 60 height 9
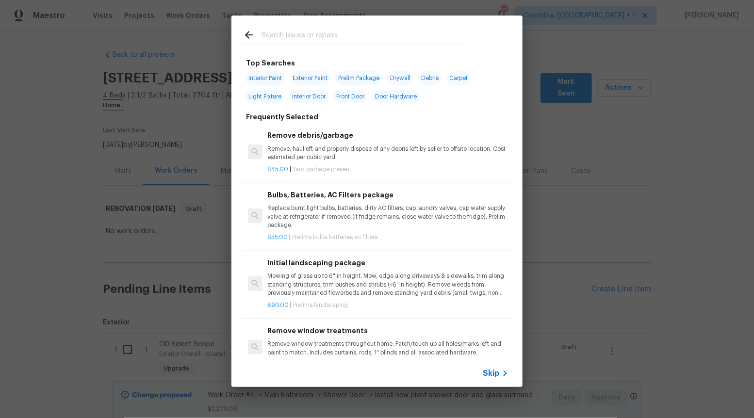
click at [492, 374] on span "Skip" at bounding box center [491, 374] width 16 height 10
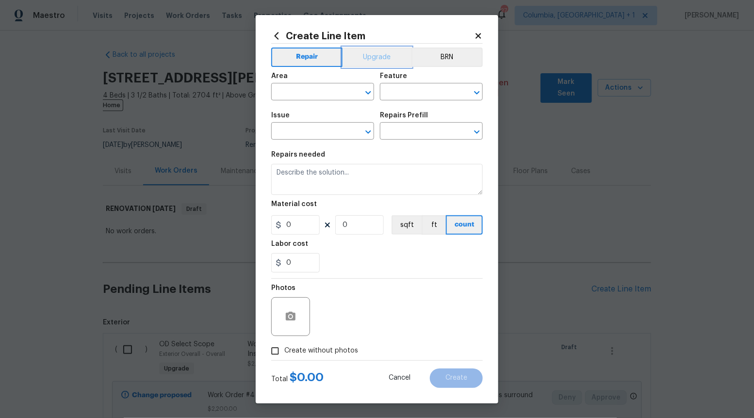
click at [374, 61] on button "Upgrade" at bounding box center [376, 57] width 69 height 19
click at [371, 128] on icon "Open" at bounding box center [368, 132] width 12 height 12
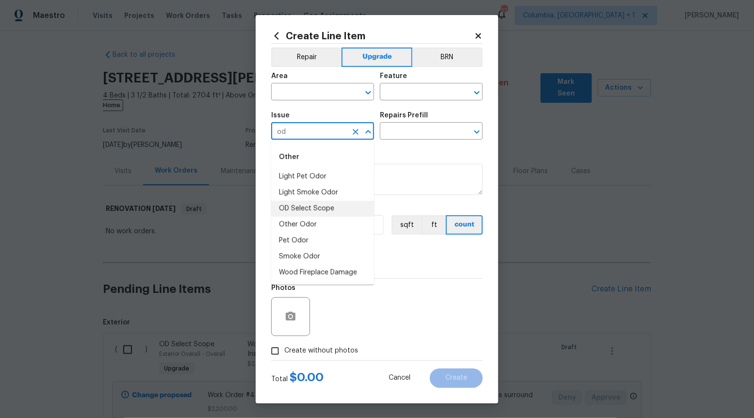
click at [356, 206] on li "OD Select Scope" at bounding box center [322, 209] width 103 height 16
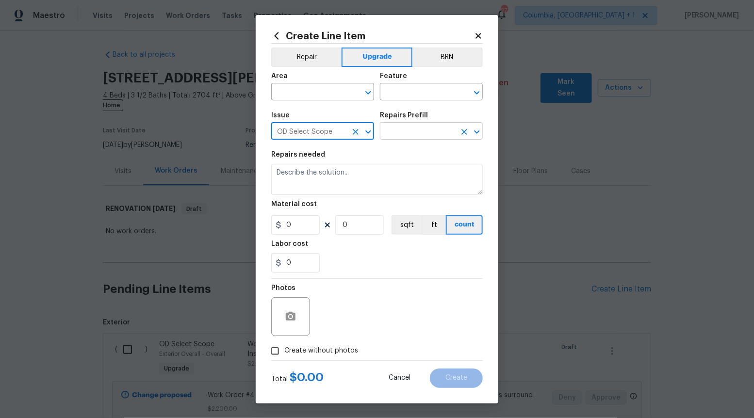
type input "OD Select Scope"
click at [451, 130] on input "text" at bounding box center [418, 132] width 76 height 15
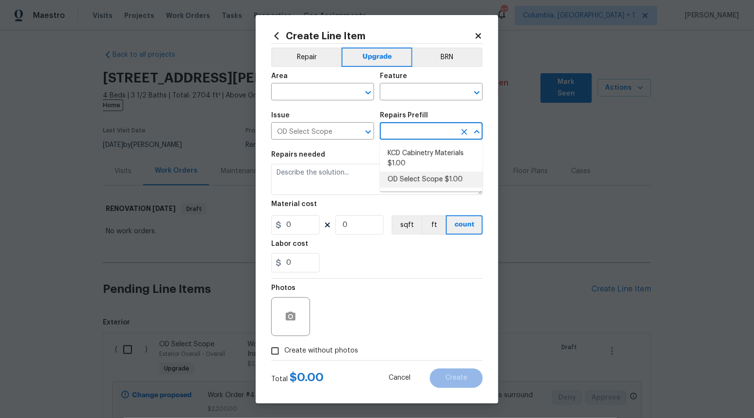
click at [435, 175] on li "OD Select Scope $1.00" at bounding box center [431, 180] width 103 height 16
type input "OD Select Scope $1.00"
type textarea "Refer to the agreed upon scope document for further details."
type input "1"
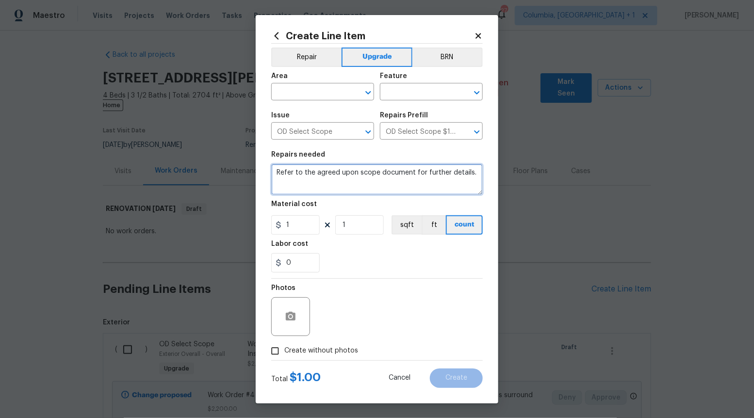
click at [435, 175] on textarea "Refer to the agreed upon scope document for further details." at bounding box center [376, 179] width 211 height 31
paste textarea "Work Order #4 -> Bathroom 2 -> Demo -> Demo cabinet above toilet"
type textarea "Work Order #4 -> Bathroom 2 -> Demo -> Demo cabinet above toilet"
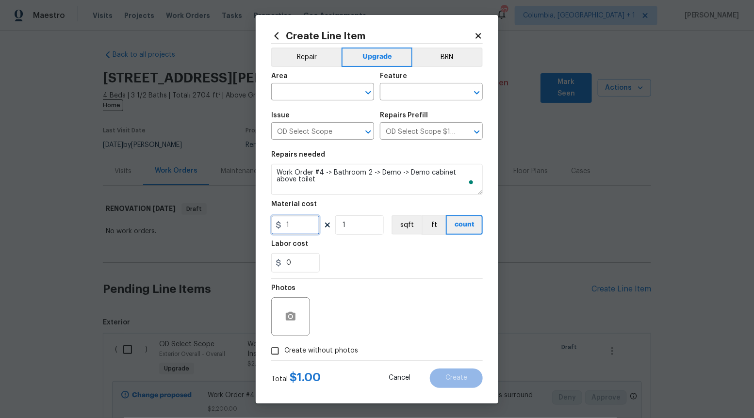
click at [306, 229] on input "1" at bounding box center [295, 224] width 48 height 19
type input "20"
click at [279, 355] on input "Create without photos" at bounding box center [275, 351] width 18 height 18
click at [323, 348] on span "Create without photos" at bounding box center [321, 351] width 74 height 10
click at [284, 348] on input "Create without photos" at bounding box center [275, 351] width 18 height 18
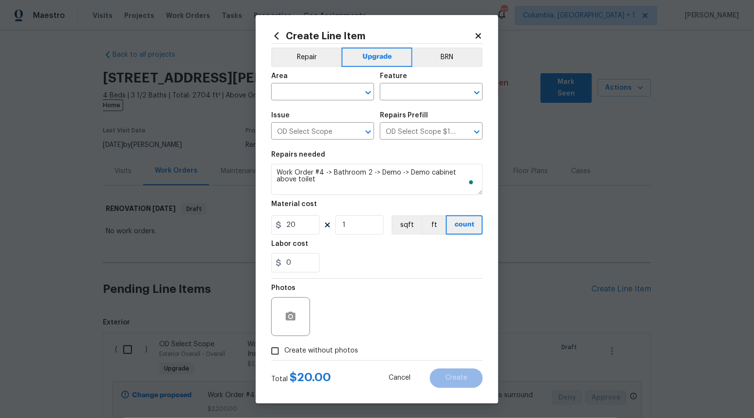
click at [329, 351] on span "Create without photos" at bounding box center [321, 351] width 74 height 10
click at [284, 351] on input "Create without photos" at bounding box center [275, 351] width 18 height 18
checkbox input "true"
click at [357, 323] on textarea "To enrich screen reader interactions, please activate Accessibility in Grammarl…" at bounding box center [400, 316] width 165 height 39
click at [371, 87] on icon "Open" at bounding box center [368, 93] width 12 height 12
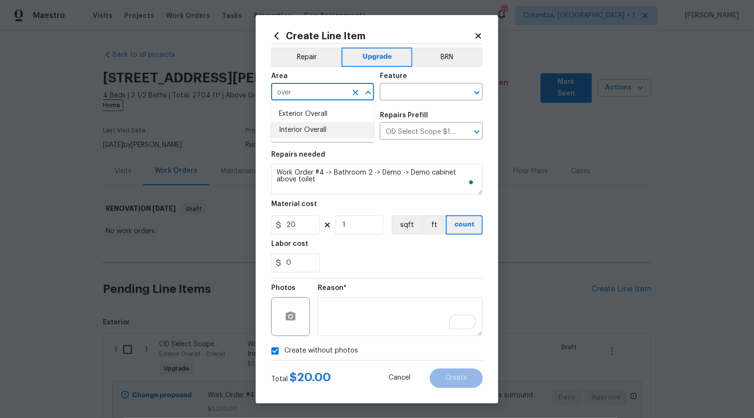
click at [334, 130] on li "Interior Overall" at bounding box center [322, 130] width 103 height 16
type input "Interior Overall"
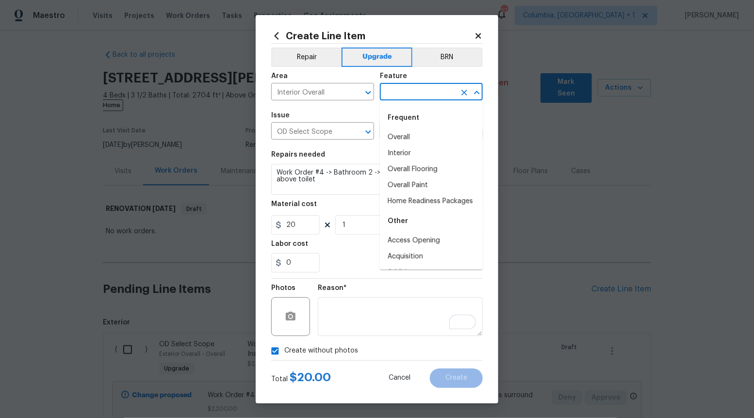
click at [426, 94] on input "text" at bounding box center [418, 92] width 76 height 15
click at [420, 147] on li "Interior" at bounding box center [431, 153] width 103 height 16
type input "Interior"
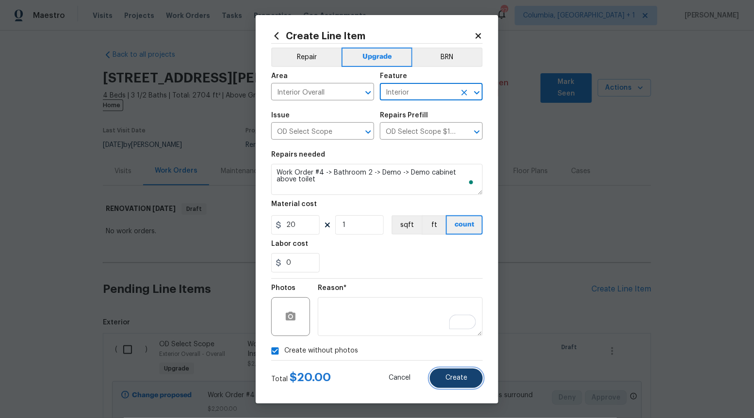
click at [476, 376] on button "Create" at bounding box center [456, 378] width 53 height 19
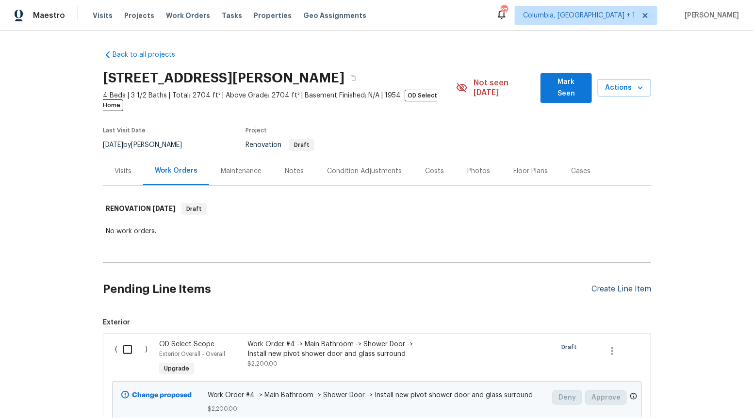
click at [622, 285] on div "Create Line Item" at bounding box center [621, 289] width 60 height 9
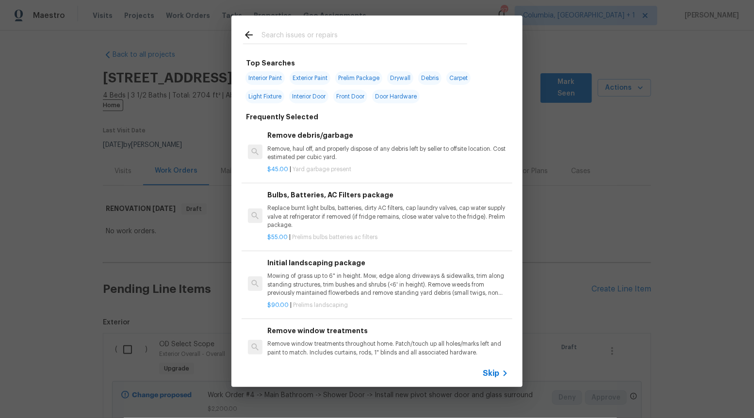
click at [493, 379] on div "Skip" at bounding box center [497, 374] width 28 height 12
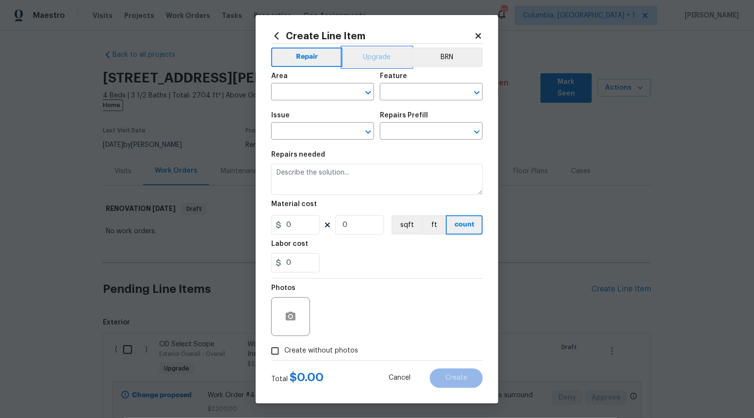
click at [377, 62] on button "Upgrade" at bounding box center [376, 57] width 69 height 19
click at [371, 135] on icon "Open" at bounding box center [368, 132] width 12 height 12
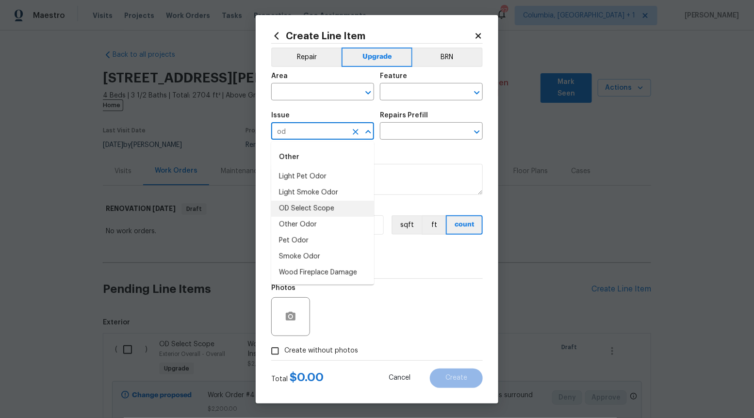
click at [344, 208] on li "OD Select Scope" at bounding box center [322, 209] width 103 height 16
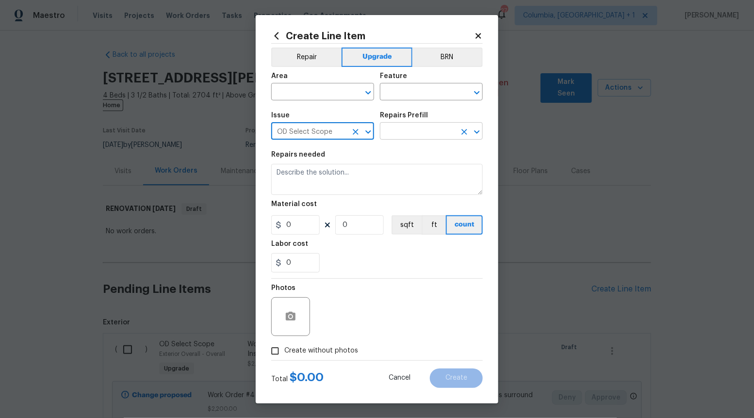
type input "OD Select Scope"
click at [418, 135] on input "text" at bounding box center [418, 132] width 76 height 15
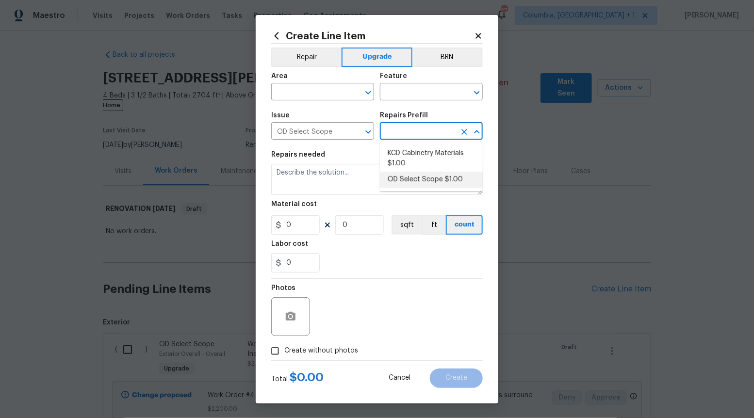
click at [420, 183] on li "OD Select Scope $1.00" at bounding box center [431, 180] width 103 height 16
type input "OD Select Scope $1.00"
type textarea "Refer to the agreed upon scope document for further details."
type input "1"
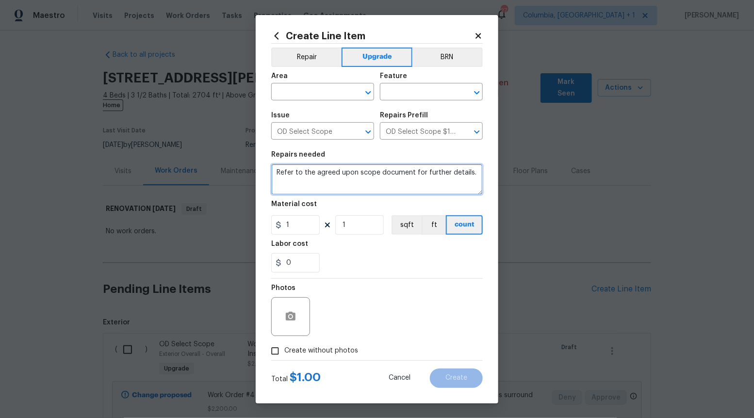
click at [420, 183] on textarea "Refer to the agreed upon scope document for further details." at bounding box center [376, 179] width 211 height 31
paste textarea "Work Order #4 -> Bathroom 2 -> Electrical -> Wire for wall mounted vanity light…"
type textarea "Work Order #4 -> Bathroom 2 -> Electrical -> Wire for wall mounted vanity light…"
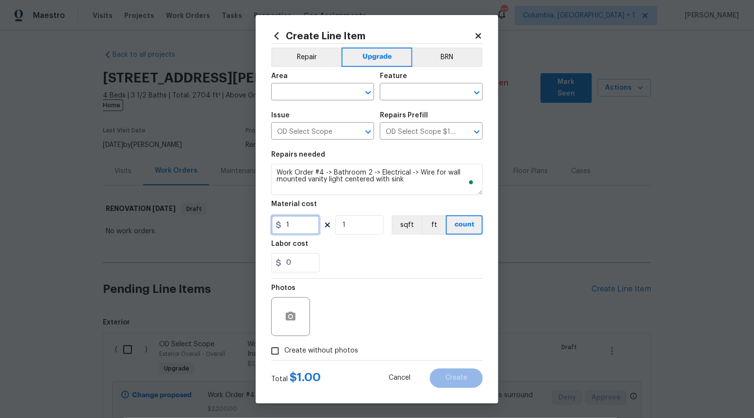
click at [300, 230] on input "1" at bounding box center [295, 224] width 48 height 19
type input "6"
type input "0"
type input "60"
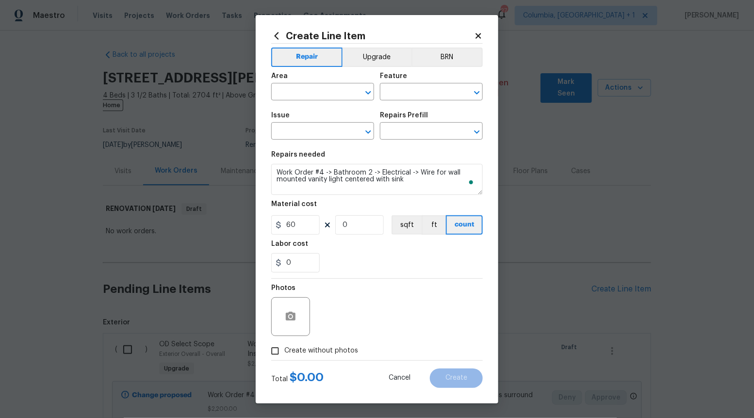
click at [279, 354] on input "Create without photos" at bounding box center [275, 351] width 18 height 18
checkbox input "true"
click at [381, 299] on textarea at bounding box center [400, 316] width 165 height 39
click at [371, 94] on icon "Open" at bounding box center [368, 93] width 12 height 12
click at [346, 122] on li "Interior Overall" at bounding box center [322, 130] width 103 height 16
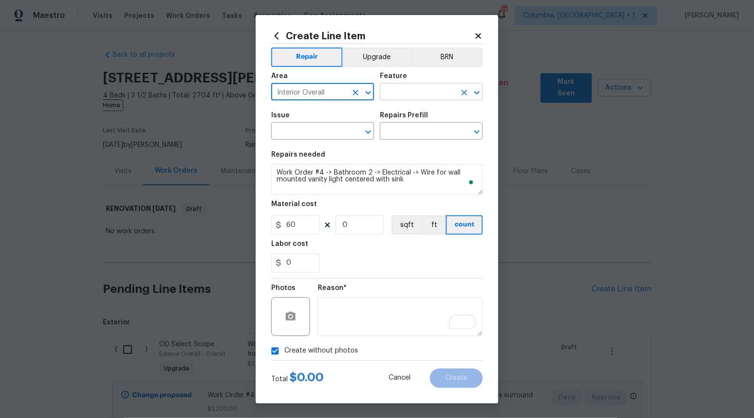
type input "Interior Overall"
click at [418, 90] on input "text" at bounding box center [418, 92] width 76 height 15
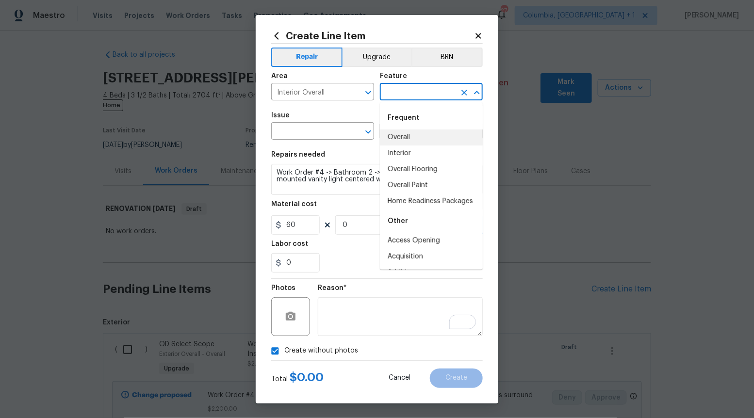
click at [415, 134] on li "Overall" at bounding box center [431, 137] width 103 height 16
type input "Overall"
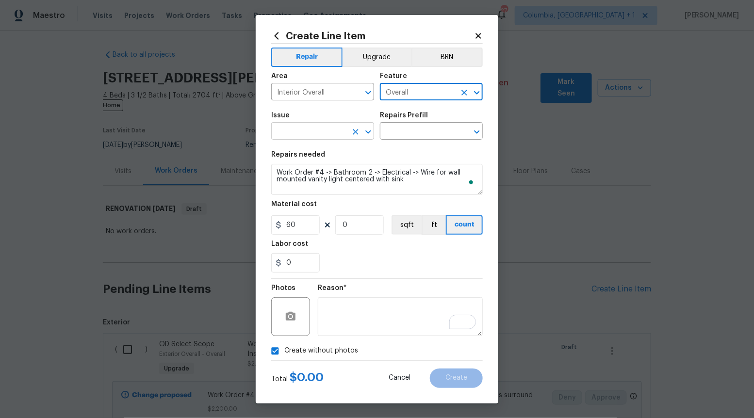
click at [366, 131] on icon "Open" at bounding box center [367, 131] width 5 height 3
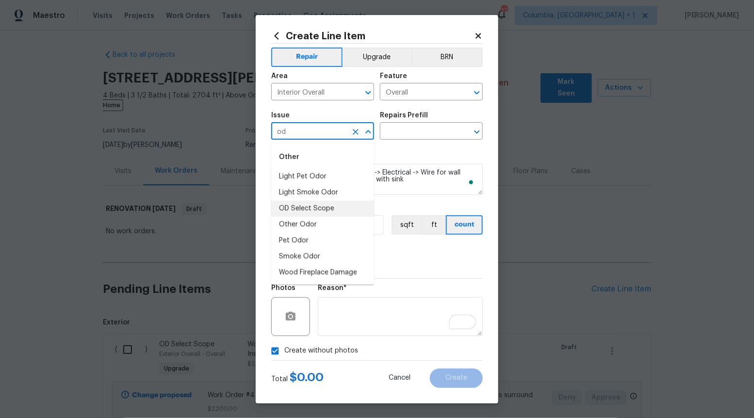
click at [334, 206] on li "OD Select Scope" at bounding box center [322, 209] width 103 height 16
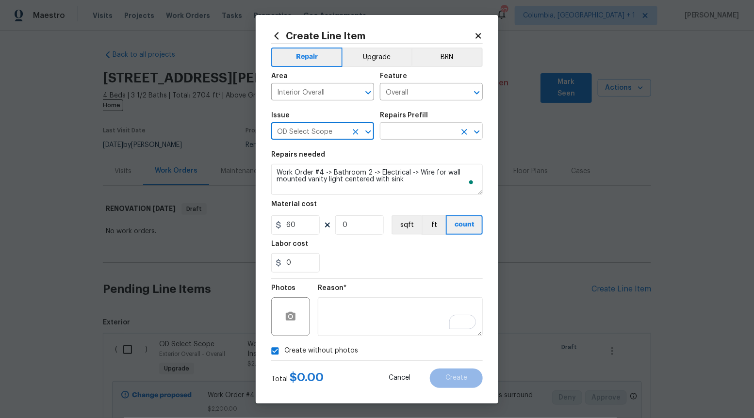
type input "OD Select Scope"
click at [420, 133] on input "text" at bounding box center [418, 132] width 76 height 15
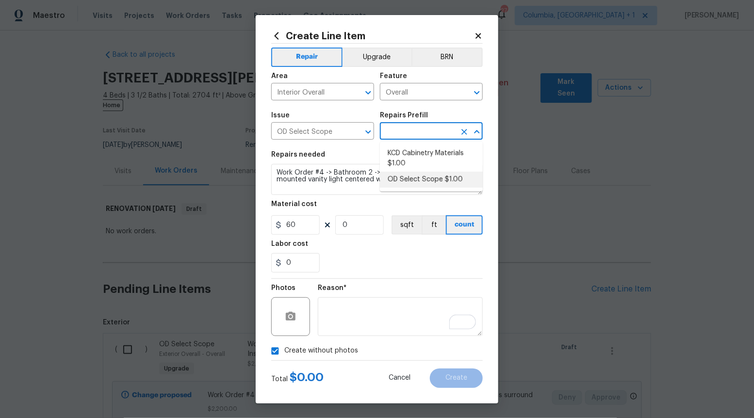
click at [418, 188] on ul "KCD Cabinetry Materials $1.00 OD Select Scope $1.00" at bounding box center [431, 167] width 103 height 50
click at [418, 181] on li "OD Select Scope $1.00" at bounding box center [431, 180] width 103 height 16
type input "OD Select Scope $1.00"
type textarea "Refer to the agreed upon scope document for further details."
type input "1"
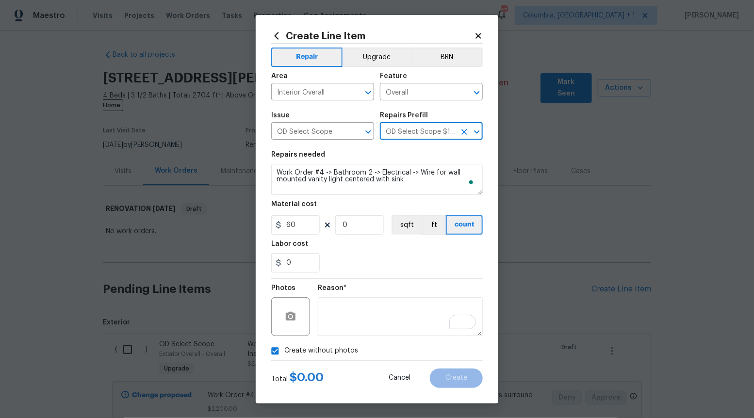
type input "1"
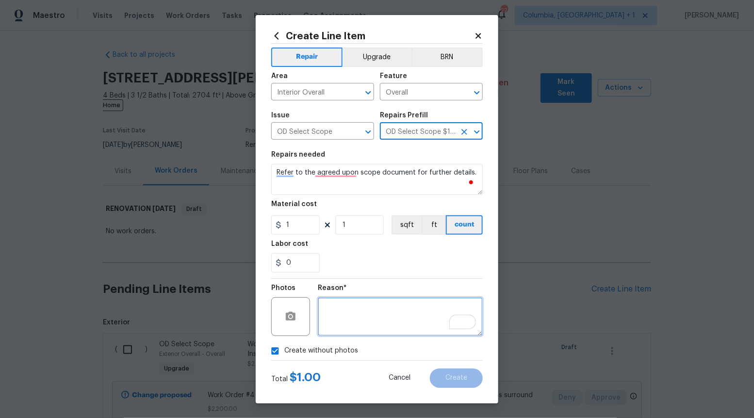
click at [404, 328] on textarea "To enrich screen reader interactions, please activate Accessibility in Grammarl…" at bounding box center [400, 316] width 165 height 39
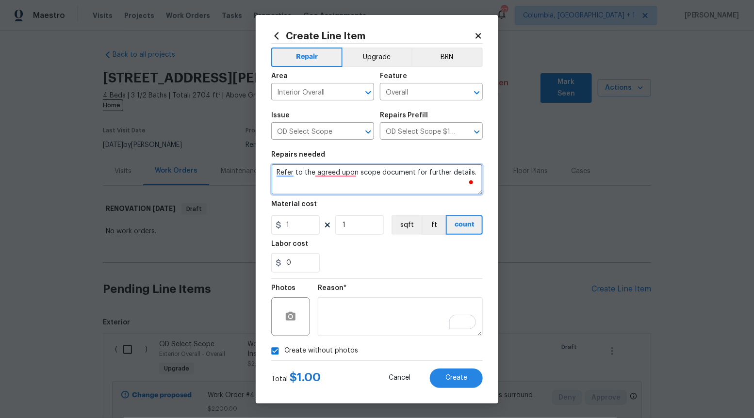
click at [335, 184] on textarea "Refer to the agreed upon scope document for further details." at bounding box center [376, 179] width 211 height 31
paste textarea "Work Order #4 -> Bathroom 2 -> Electrical -> Wire for wall mounted vanity light…"
type textarea "Work Order #4 -> Bathroom 2 -> Electrical -> Wire for wall mounted vanity light…"
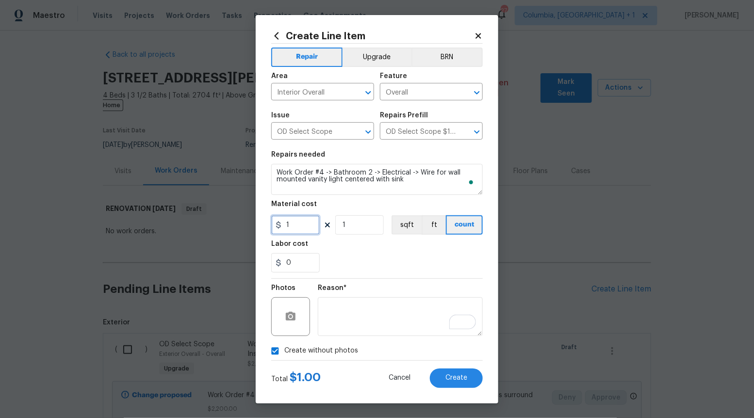
click at [297, 218] on input "1" at bounding box center [295, 224] width 48 height 19
type input "60"
click at [372, 306] on textarea "To enrich screen reader interactions, please activate Accessibility in Grammarl…" at bounding box center [400, 316] width 165 height 39
click at [446, 379] on span "Create" at bounding box center [456, 377] width 22 height 7
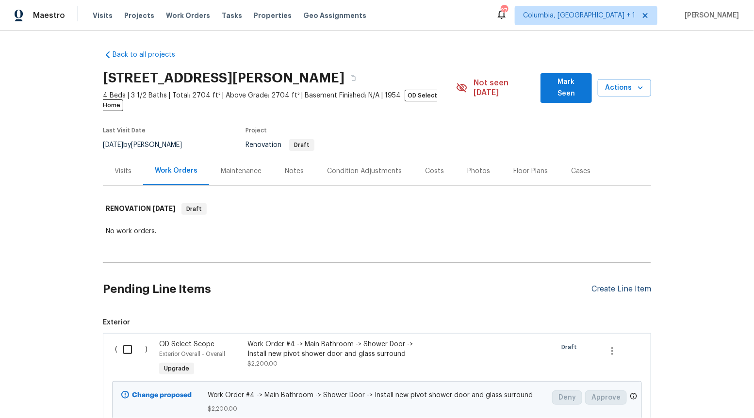
click at [610, 285] on div "Create Line Item" at bounding box center [621, 289] width 60 height 9
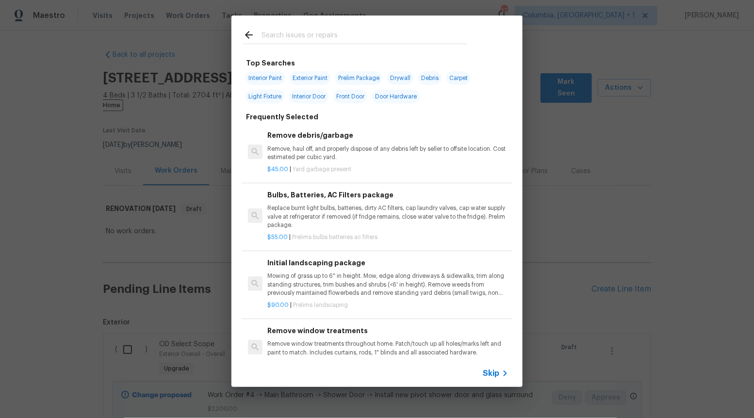
click at [496, 374] on span "Skip" at bounding box center [491, 374] width 16 height 10
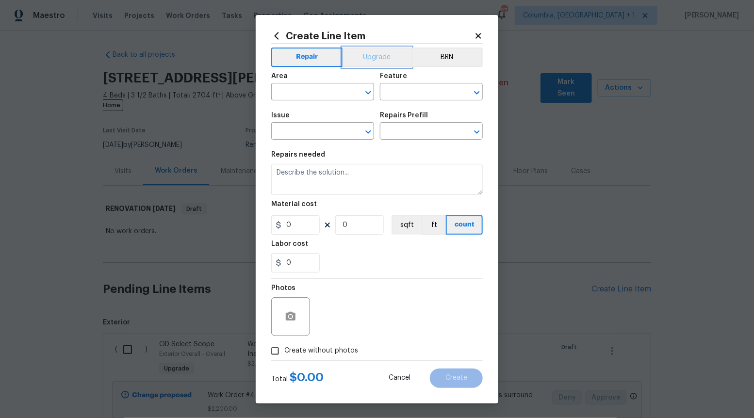
click at [377, 60] on button "Upgrade" at bounding box center [376, 57] width 69 height 19
click at [365, 136] on icon "Open" at bounding box center [368, 132] width 12 height 12
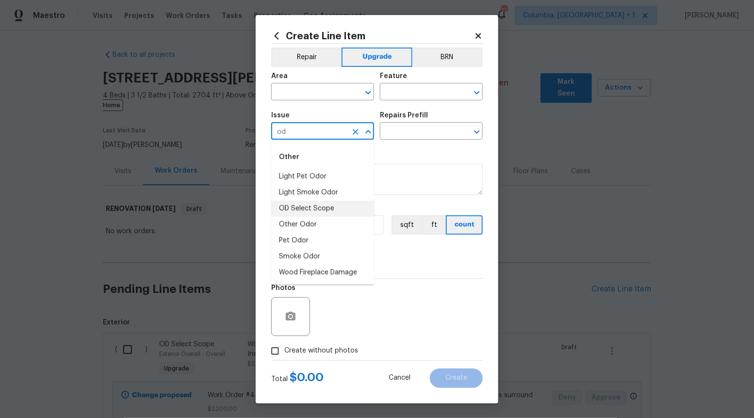
click at [332, 210] on li "OD Select Scope" at bounding box center [322, 209] width 103 height 16
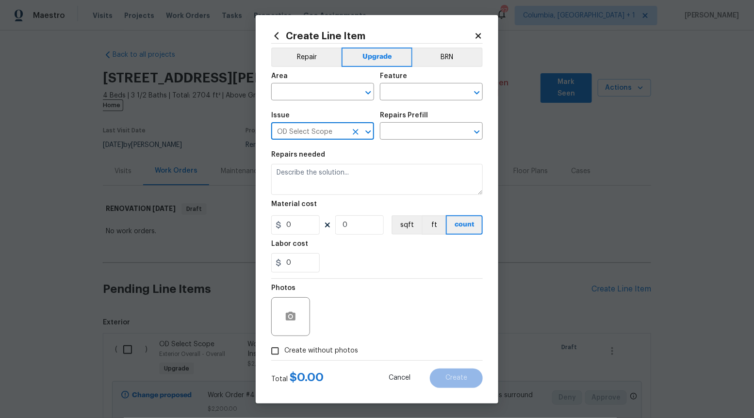
type input "OD Select Scope"
click at [406, 123] on div "Repairs Prefill" at bounding box center [431, 118] width 103 height 13
click at [406, 129] on input "text" at bounding box center [418, 132] width 76 height 15
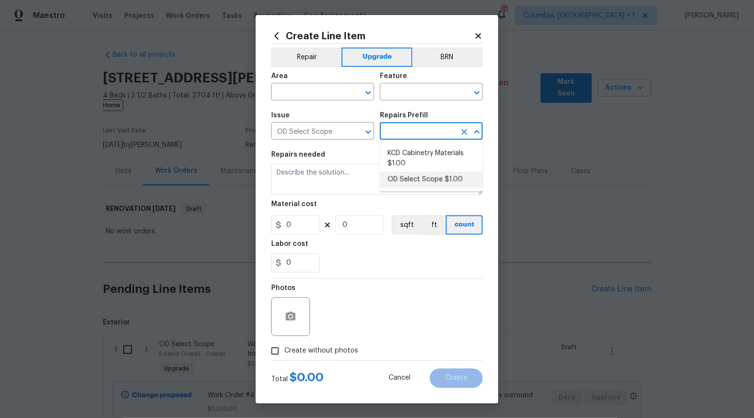
click at [406, 180] on li "OD Select Scope $1.00" at bounding box center [431, 180] width 103 height 16
type input "OD Select Scope $1.00"
type textarea "Refer to the agreed upon scope document for further details."
type input "1"
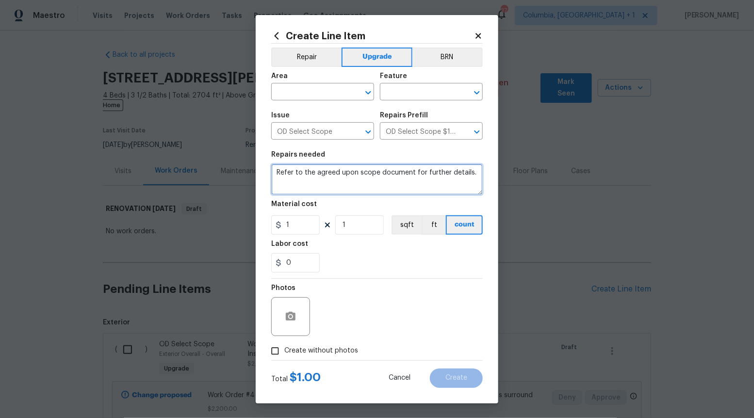
click at [406, 180] on textarea "Refer to the agreed upon scope document for further details." at bounding box center [376, 179] width 211 height 31
paste textarea "Work Order #4 -> Bathroom 2 -> Lighting -> Install vanity light"
type textarea "Work Order #4 -> Bathroom 2 -> Lighting -> Install vanity light"
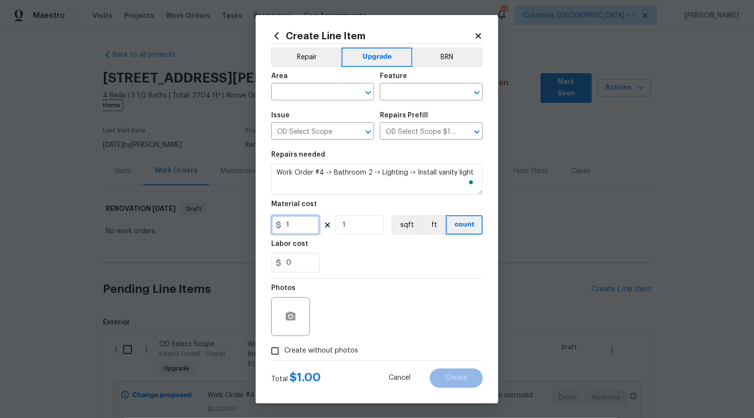
click at [292, 226] on input "1" at bounding box center [295, 224] width 48 height 19
type input "160"
click at [272, 351] on input "Create without photos" at bounding box center [275, 351] width 18 height 18
checkbox input "true"
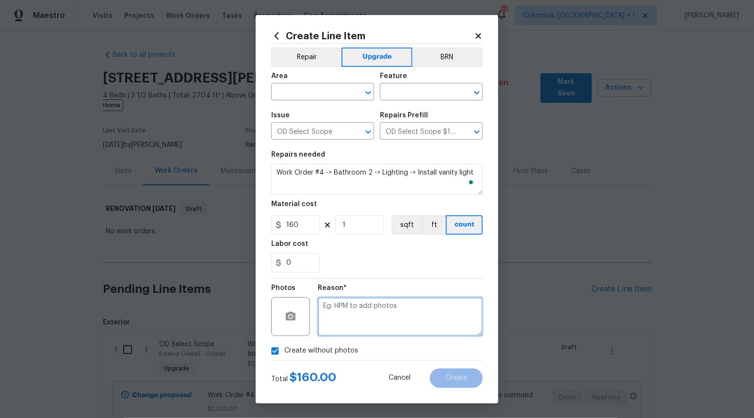
click at [356, 332] on textarea at bounding box center [400, 316] width 165 height 39
click at [367, 94] on icon "Open" at bounding box center [368, 93] width 12 height 12
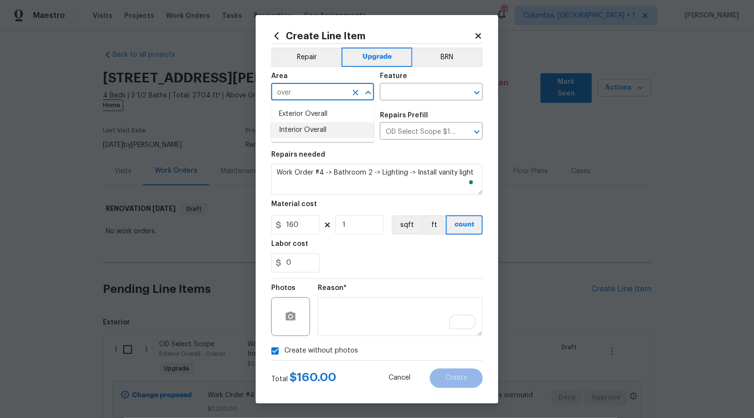
click at [331, 129] on li "Interior Overall" at bounding box center [322, 130] width 103 height 16
type input "Interior Overall"
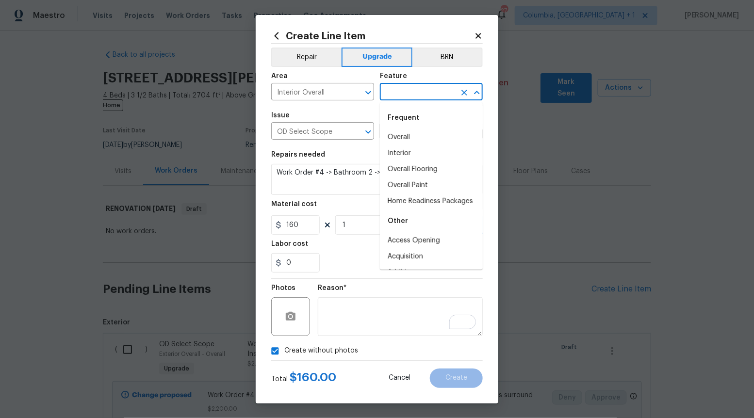
click at [450, 90] on input "text" at bounding box center [418, 92] width 76 height 15
click at [407, 144] on li "Overall" at bounding box center [431, 137] width 103 height 16
type input "Overall"
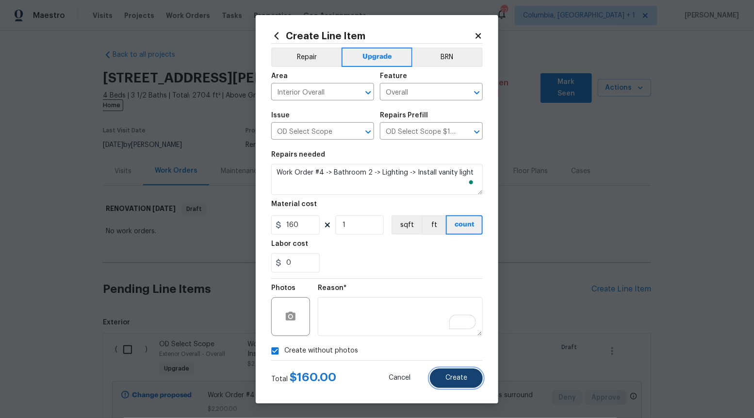
click at [456, 387] on button "Create" at bounding box center [456, 378] width 53 height 19
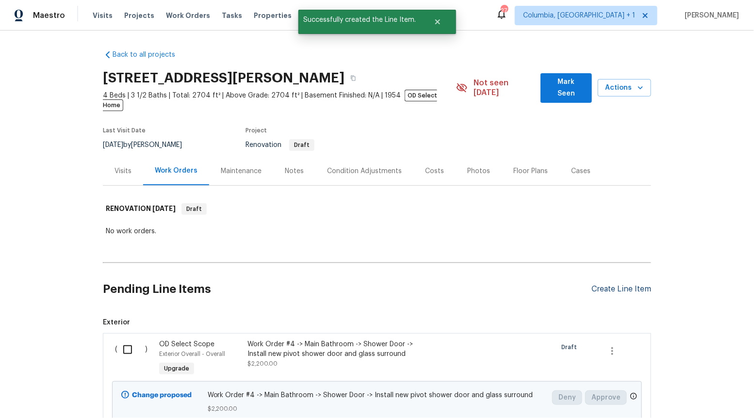
click at [623, 285] on div "Create Line Item" at bounding box center [621, 289] width 60 height 9
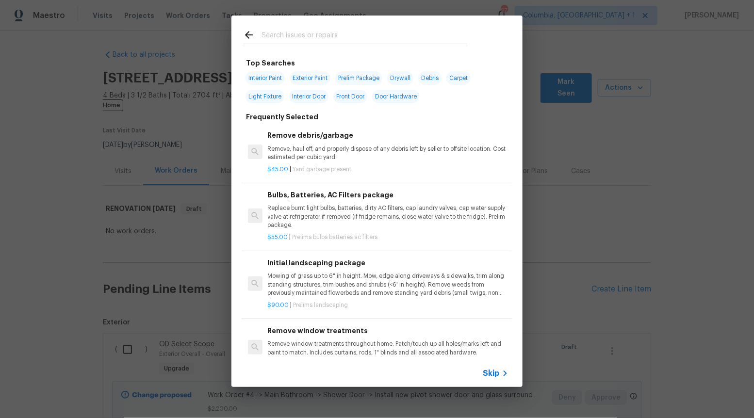
click at [493, 373] on span "Skip" at bounding box center [491, 374] width 16 height 10
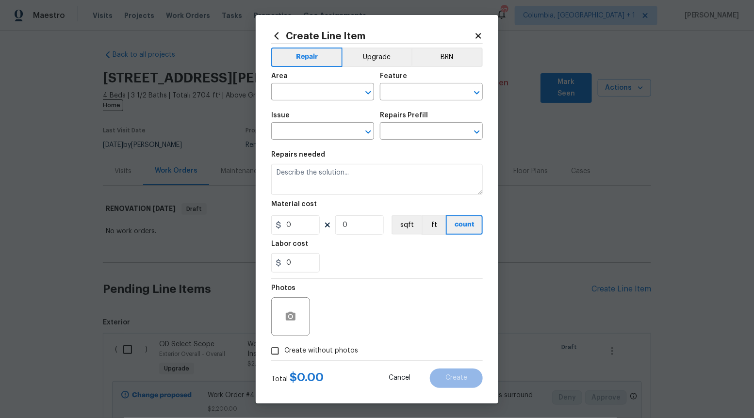
click at [367, 46] on div "Repair Upgrade BRN Area ​ Feature ​ Issue ​ Repairs Prefill ​ Repairs needed Ma…" at bounding box center [376, 202] width 211 height 317
click at [370, 62] on button "Upgrade" at bounding box center [376, 57] width 69 height 19
click at [367, 135] on icon "Open" at bounding box center [368, 132] width 12 height 12
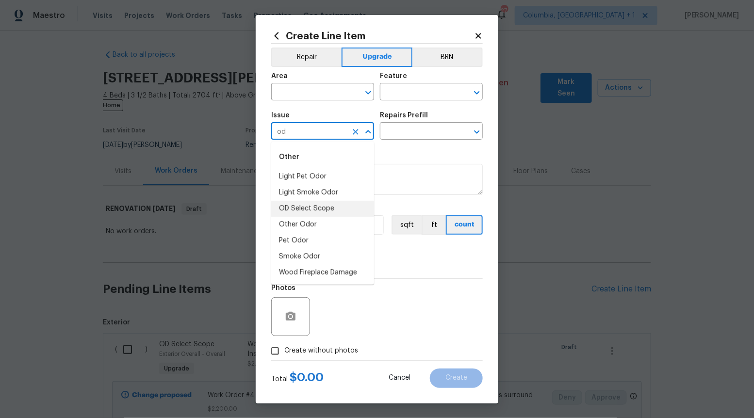
click at [347, 204] on li "OD Select Scope" at bounding box center [322, 209] width 103 height 16
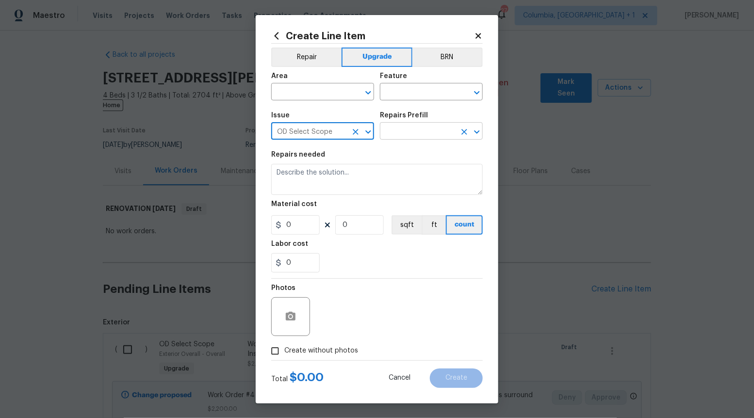
type input "OD Select Scope"
click at [428, 130] on input "text" at bounding box center [418, 132] width 76 height 15
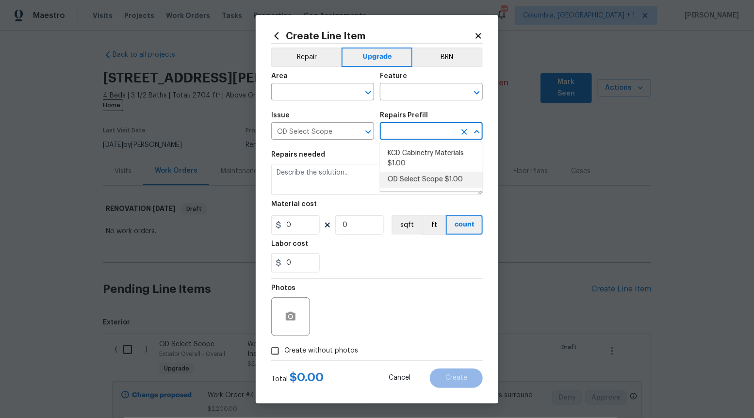
click at [423, 173] on li "OD Select Scope $1.00" at bounding box center [431, 180] width 103 height 16
type input "OD Select Scope $1.00"
type textarea "Refer to the agreed upon scope document for further details."
type input "1"
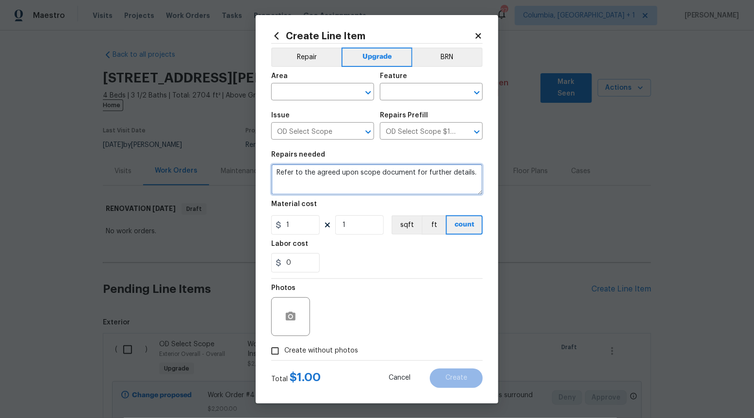
click at [423, 173] on textarea "Refer to the agreed upon scope document for further details." at bounding box center [376, 179] width 211 height 31
paste textarea "Work Order #4 -> Bathroom 2 -> Mirror -> Demo wall mirror and install new. Patc…"
type textarea "Work Order #4 -> Bathroom 2 -> Mirror -> Demo wall mirror and install new. Patc…"
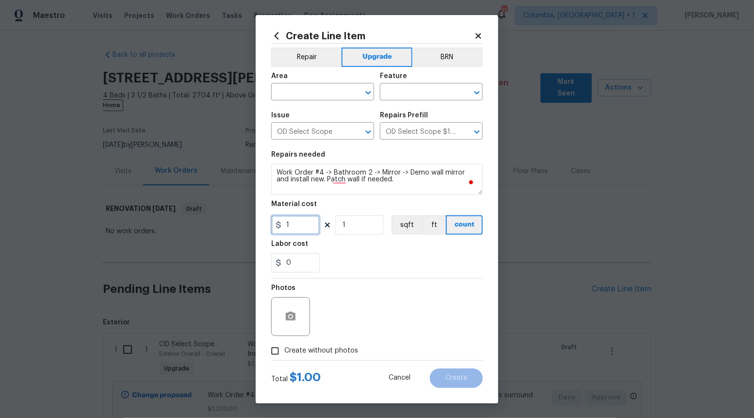
click at [305, 224] on input "1" at bounding box center [295, 224] width 48 height 19
type input "105"
click at [272, 350] on input "Create without photos" at bounding box center [275, 351] width 18 height 18
checkbox input "true"
click at [366, 338] on div "Reason*" at bounding box center [400, 310] width 165 height 63
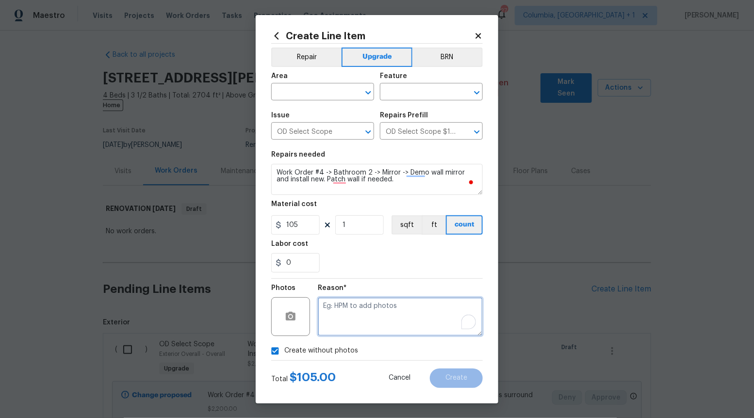
click at [370, 320] on textarea "To enrich screen reader interactions, please activate Accessibility in Grammarl…" at bounding box center [400, 316] width 165 height 39
click at [368, 87] on icon "Open" at bounding box center [368, 93] width 12 height 12
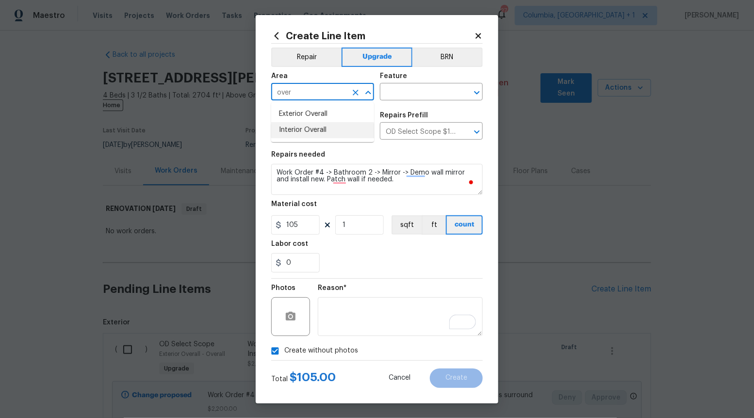
click at [321, 129] on li "Interior Overall" at bounding box center [322, 130] width 103 height 16
type input "Interior Overall"
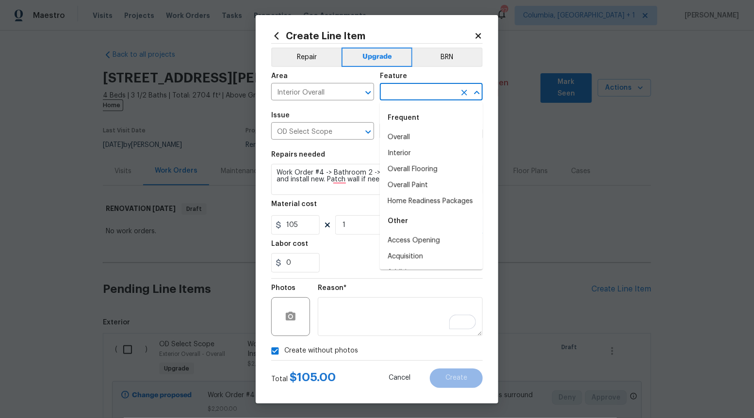
click at [411, 88] on input "text" at bounding box center [418, 92] width 76 height 15
click at [400, 136] on li "Overall" at bounding box center [431, 137] width 103 height 16
type input "Overall"
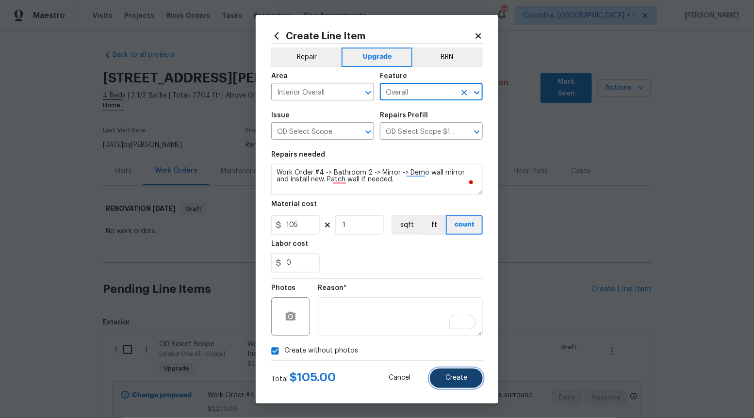
click at [458, 374] on button "Create" at bounding box center [456, 378] width 53 height 19
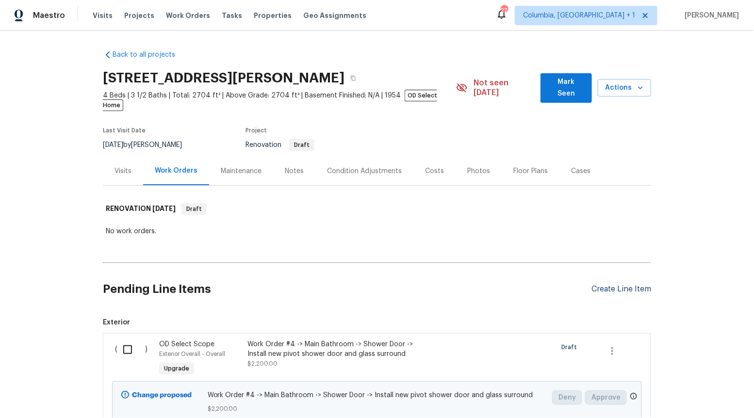
click at [601, 285] on div "Create Line Item" at bounding box center [621, 289] width 60 height 9
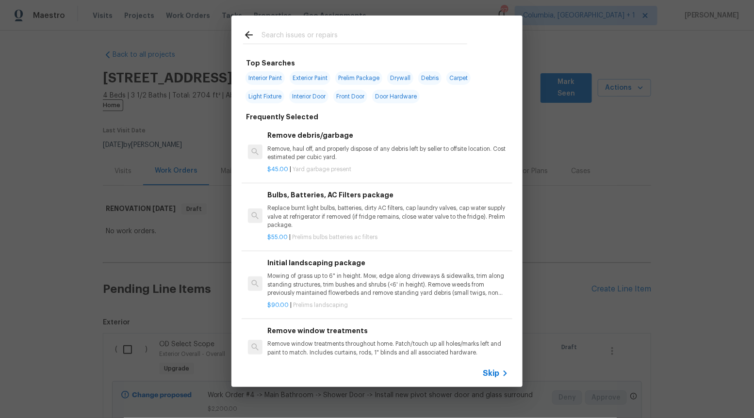
click at [493, 371] on span "Skip" at bounding box center [491, 374] width 16 height 10
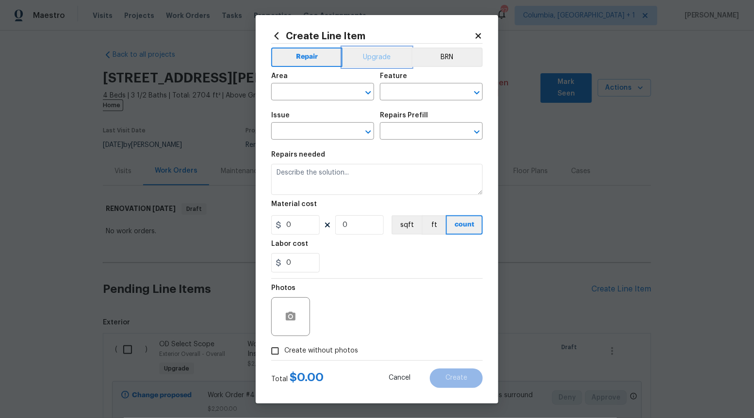
click at [388, 63] on button "Upgrade" at bounding box center [376, 57] width 69 height 19
click at [367, 134] on icon "Open" at bounding box center [368, 132] width 12 height 12
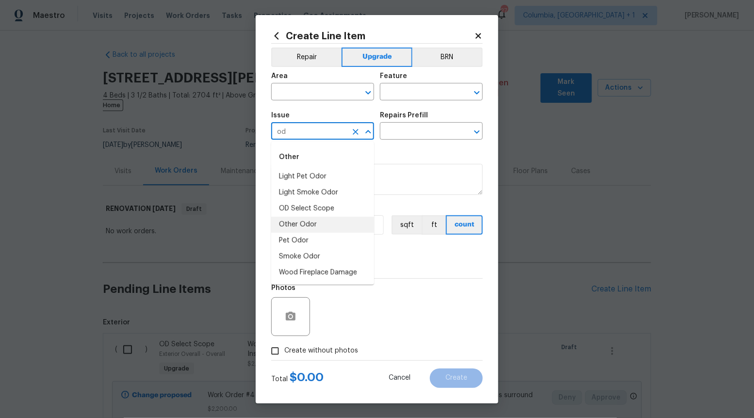
click at [347, 209] on li "OD Select Scope" at bounding box center [322, 209] width 103 height 16
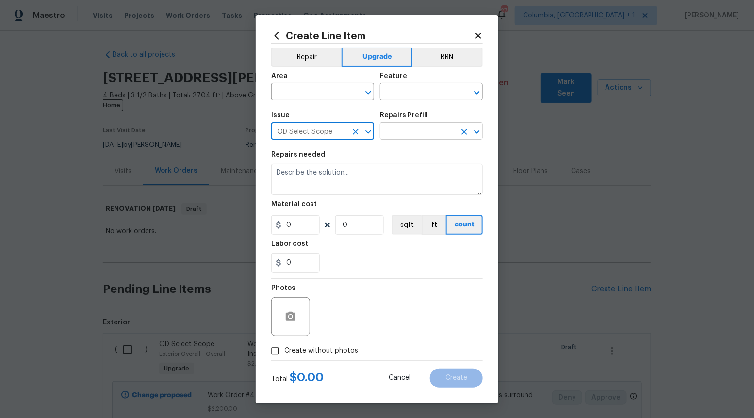
type input "OD Select Scope"
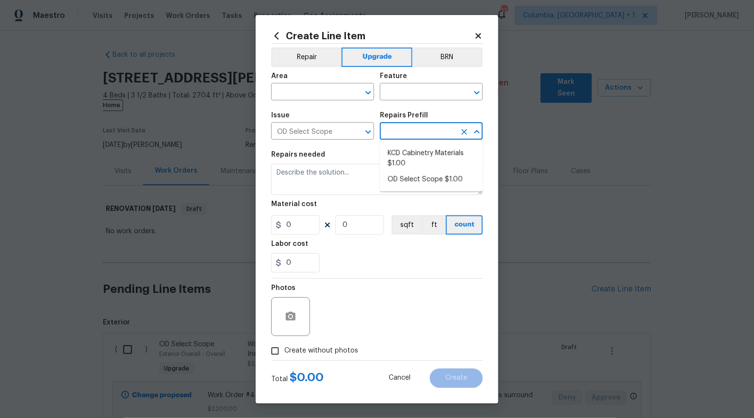
click at [427, 130] on input "text" at bounding box center [418, 132] width 76 height 15
click at [423, 179] on li "OD Select Scope $1.00" at bounding box center [431, 180] width 103 height 16
type input "OD Select Scope $1.00"
type textarea "Refer to the agreed upon scope document for further details."
type input "1"
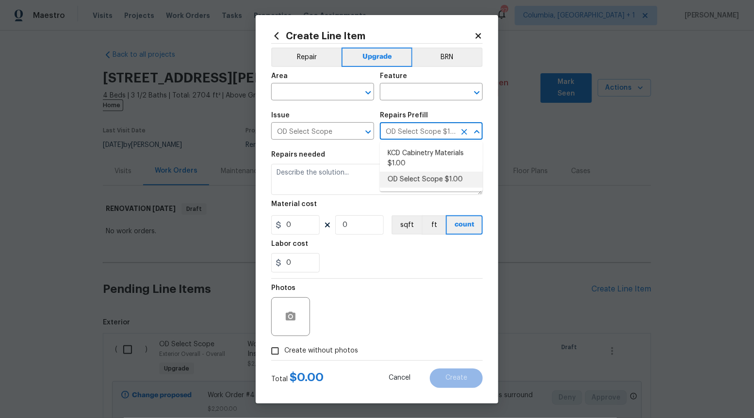
type input "1"
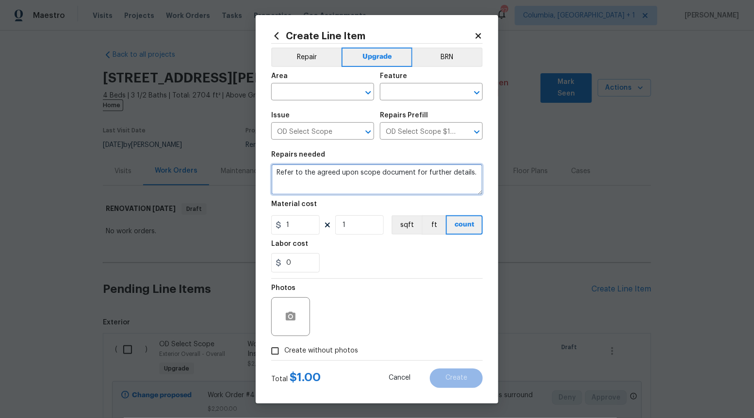
click at [423, 178] on textarea "Refer to the agreed upon scope document for further details." at bounding box center [376, 179] width 211 height 31
paste textarea "Work Order #4 -> Bathroom 2 -> Sinks -> Install undermount sink, faucet, and pl…"
type textarea "Work Order #4 -> Bathroom 2 -> Sinks -> Install undermount sink, faucet, and pl…"
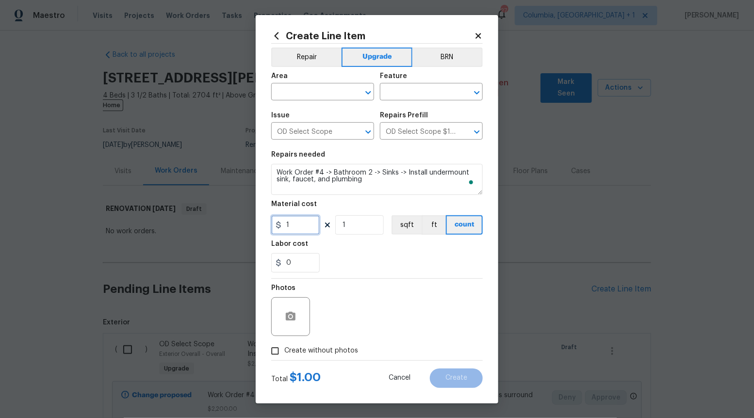
click at [301, 224] on input "1" at bounding box center [295, 224] width 48 height 19
type input "450"
click at [281, 345] on input "Create without photos" at bounding box center [275, 351] width 18 height 18
checkbox input "true"
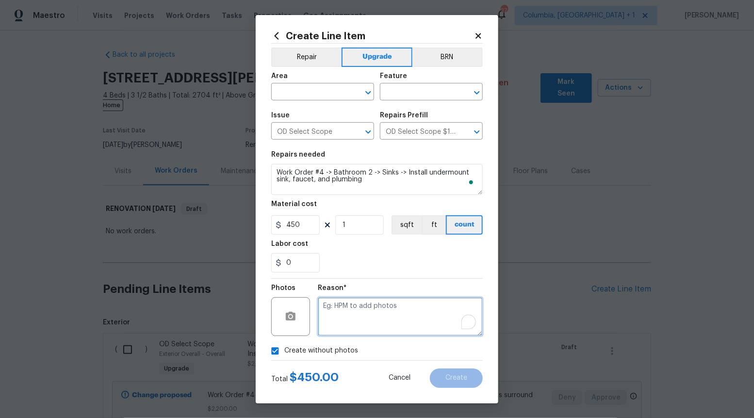
click at [396, 312] on textarea "To enrich screen reader interactions, please activate Accessibility in Grammarl…" at bounding box center [400, 316] width 165 height 39
click at [368, 96] on icon "Open" at bounding box center [368, 93] width 12 height 12
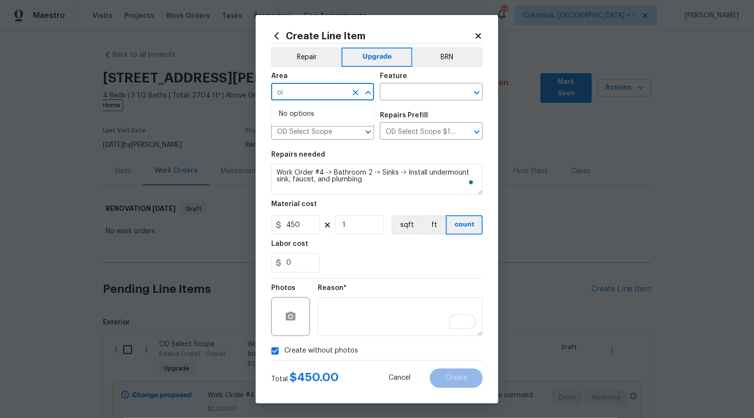
type input "o"
click at [347, 129] on li "Interior Overall" at bounding box center [322, 130] width 103 height 16
type input "Interior Overall"
click at [450, 91] on input "text" at bounding box center [418, 92] width 76 height 15
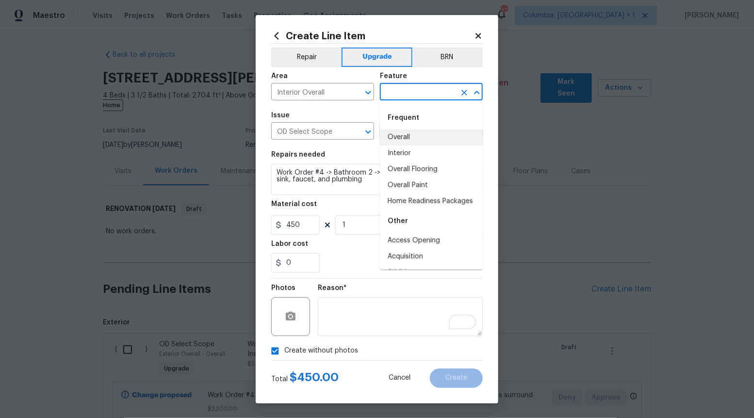
click at [406, 142] on li "Overall" at bounding box center [431, 137] width 103 height 16
type input "Overall"
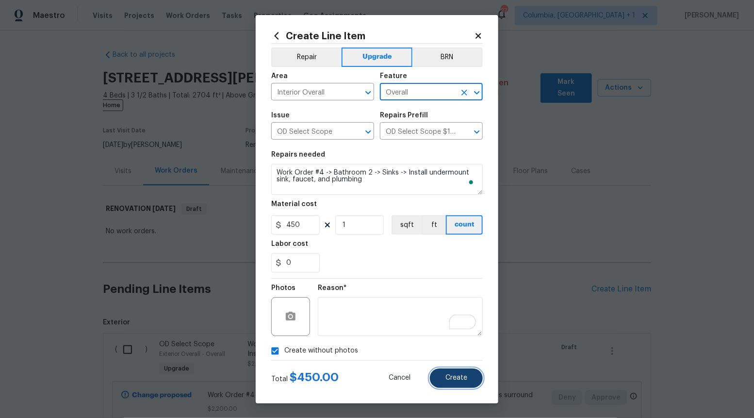
click at [455, 381] on span "Create" at bounding box center [456, 377] width 22 height 7
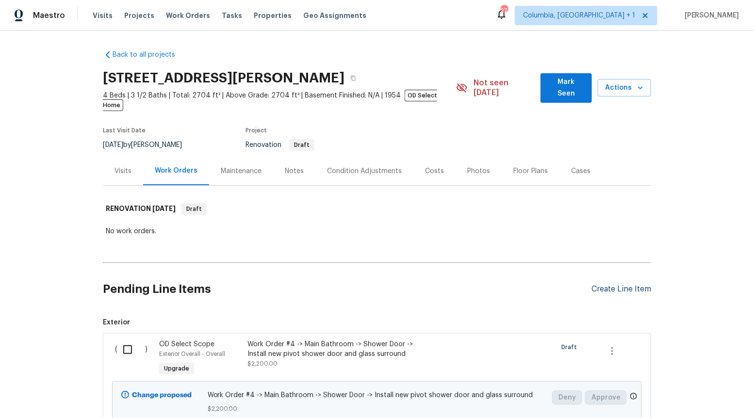
click at [621, 285] on div "Create Line Item" at bounding box center [621, 289] width 60 height 9
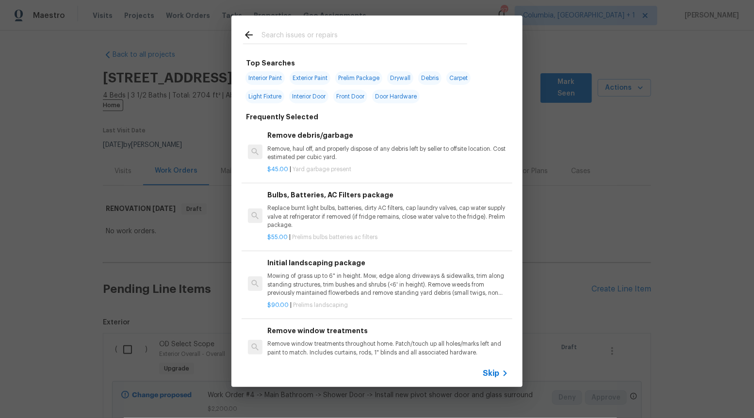
click at [496, 374] on span "Skip" at bounding box center [491, 374] width 16 height 10
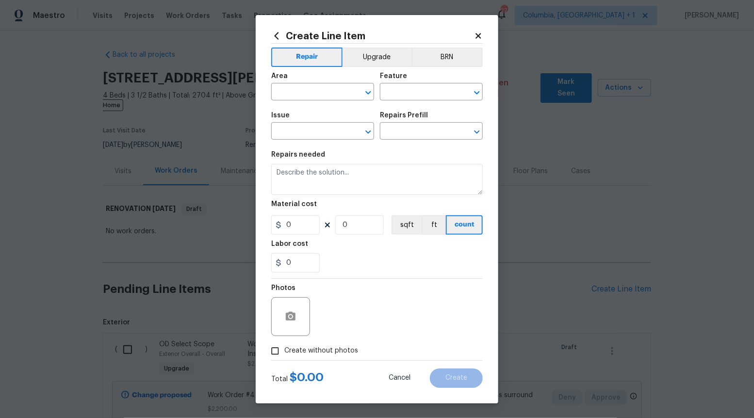
click at [383, 68] on div "Area ​ Feature ​" at bounding box center [376, 86] width 211 height 39
click at [379, 59] on button "Upgrade" at bounding box center [376, 57] width 69 height 19
click at [369, 135] on icon "Open" at bounding box center [368, 132] width 12 height 12
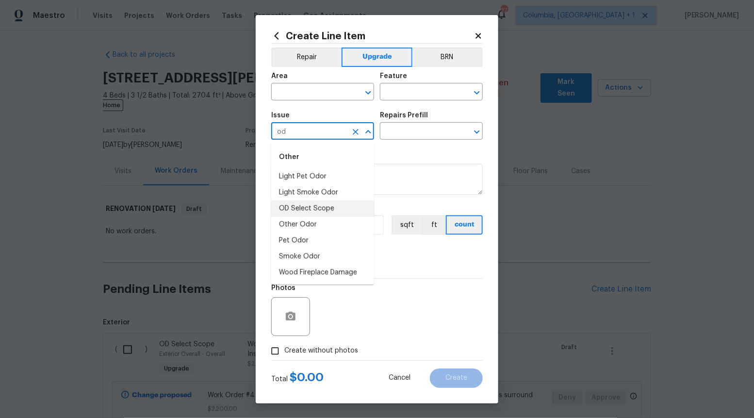
click at [350, 209] on li "OD Select Scope" at bounding box center [322, 209] width 103 height 16
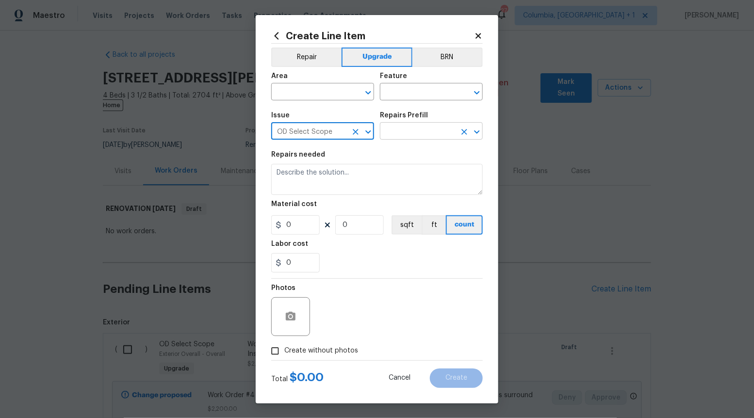
type input "OD Select Scope"
click at [427, 132] on input "text" at bounding box center [418, 132] width 76 height 15
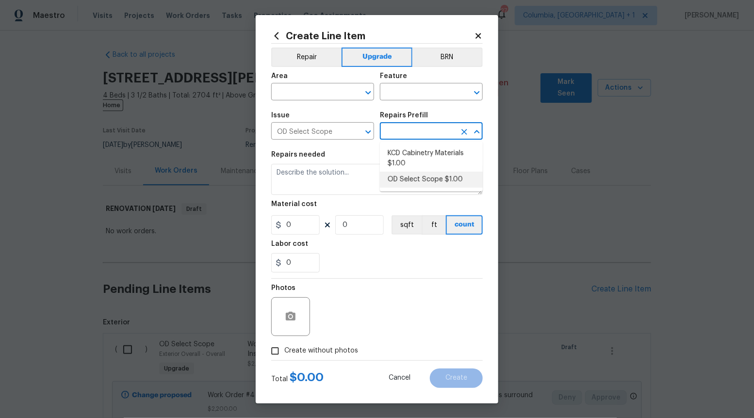
click at [419, 176] on li "OD Select Scope $1.00" at bounding box center [431, 180] width 103 height 16
type input "OD Select Scope $1.00"
type textarea "Refer to the agreed upon scope document for further details."
type input "1"
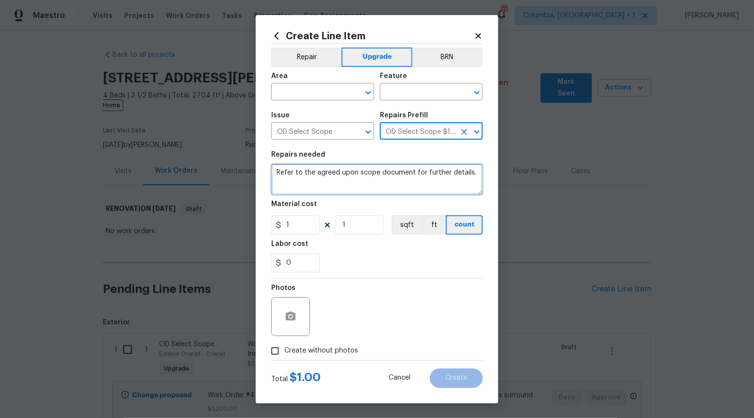
click at [419, 176] on textarea "Refer to the agreed upon scope document for further details." at bounding box center [376, 179] width 211 height 31
paste textarea "Work Order #4 -> Bathroom 2 -> Toilet -> Replace toilet with elongated unit"
type textarea "Work Order #4 -> Bathroom 2 -> Toilet -> Replace toilet with elongated unit"
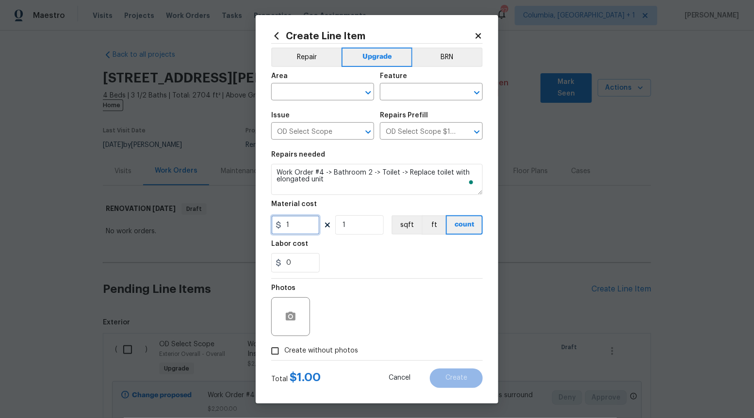
click at [302, 219] on input "1" at bounding box center [295, 224] width 48 height 19
type input "300"
click at [280, 349] on input "Create without photos" at bounding box center [275, 351] width 18 height 18
checkbox input "true"
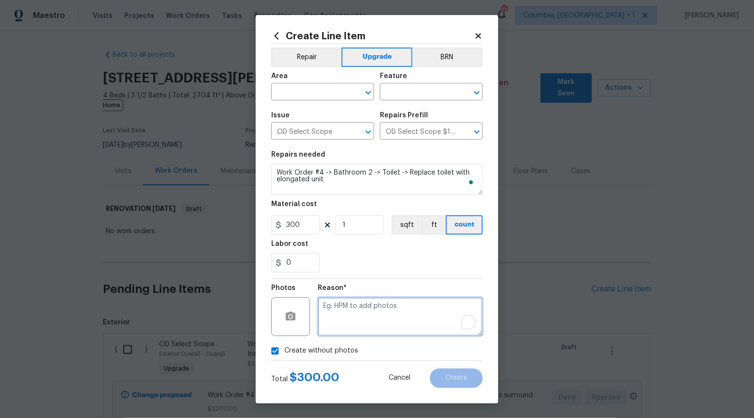
click at [382, 327] on textarea "To enrich screen reader interactions, please activate Accessibility in Grammarl…" at bounding box center [400, 316] width 165 height 39
click at [371, 95] on icon "Open" at bounding box center [368, 93] width 12 height 12
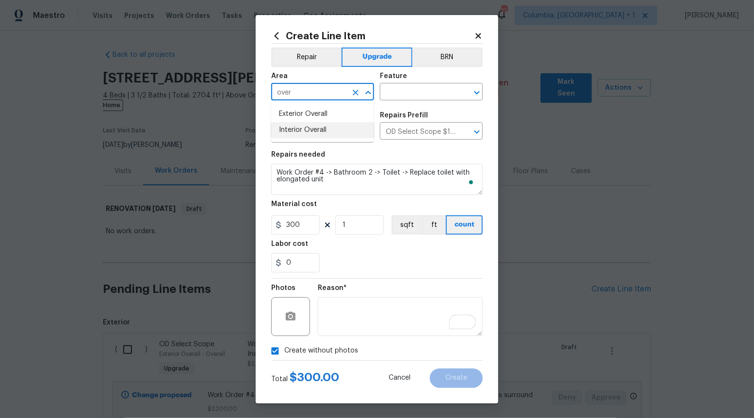
click at [343, 136] on li "Interior Overall" at bounding box center [322, 130] width 103 height 16
type input "Interior Overall"
click at [429, 99] on input "text" at bounding box center [418, 92] width 76 height 15
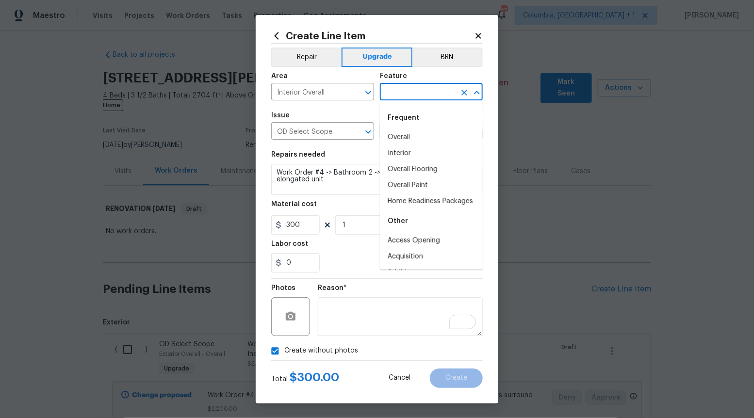
click at [408, 138] on li "Overall" at bounding box center [431, 137] width 103 height 16
type input "Overall"
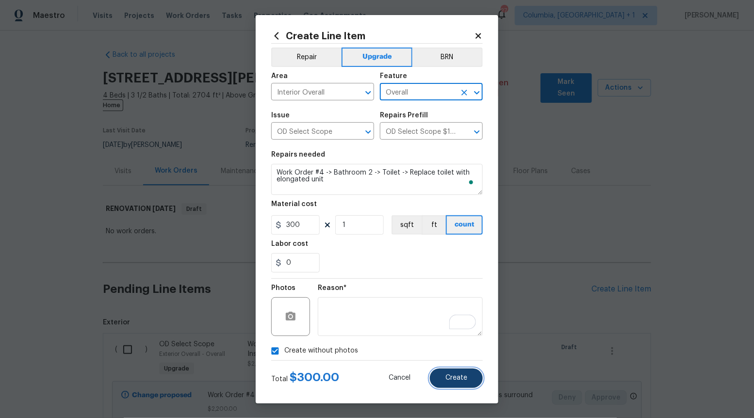
click at [457, 372] on button "Create" at bounding box center [456, 378] width 53 height 19
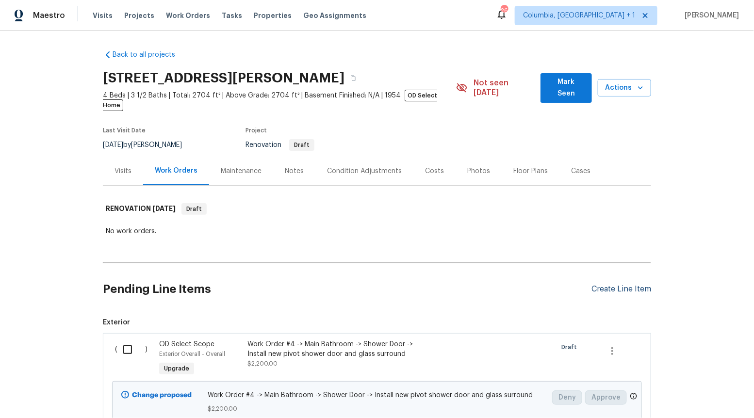
click at [610, 285] on div "Create Line Item" at bounding box center [621, 289] width 60 height 9
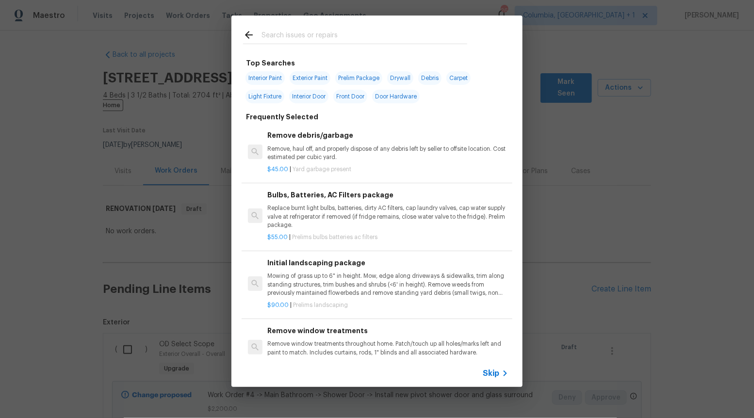
click at [492, 375] on span "Skip" at bounding box center [491, 374] width 16 height 10
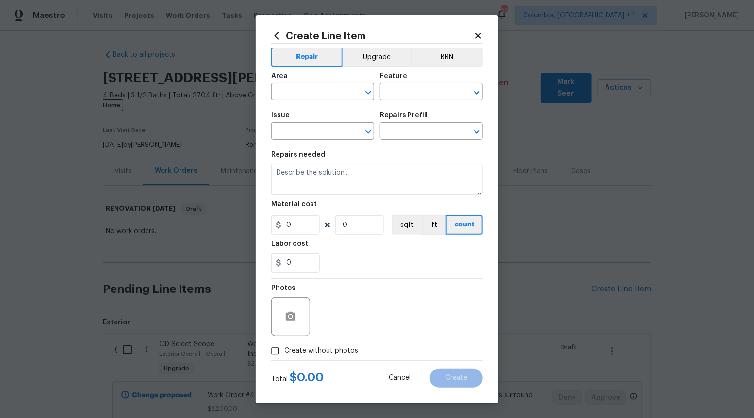
click at [374, 69] on div "Area ​ Feature ​" at bounding box center [376, 86] width 211 height 39
click at [374, 57] on button "Upgrade" at bounding box center [376, 57] width 69 height 19
click at [369, 134] on icon "Open" at bounding box center [368, 132] width 12 height 12
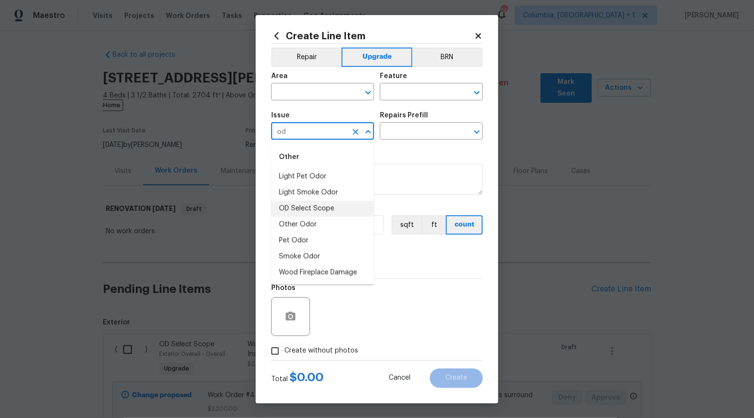
click at [324, 207] on li "OD Select Scope" at bounding box center [322, 209] width 103 height 16
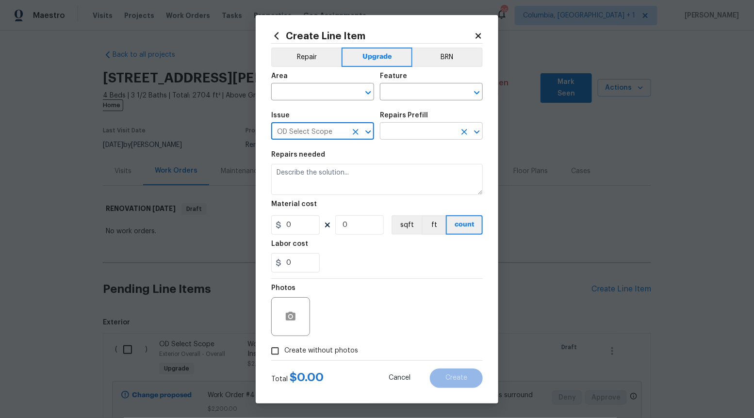
type input "OD Select Scope"
click at [434, 137] on input "text" at bounding box center [418, 132] width 76 height 15
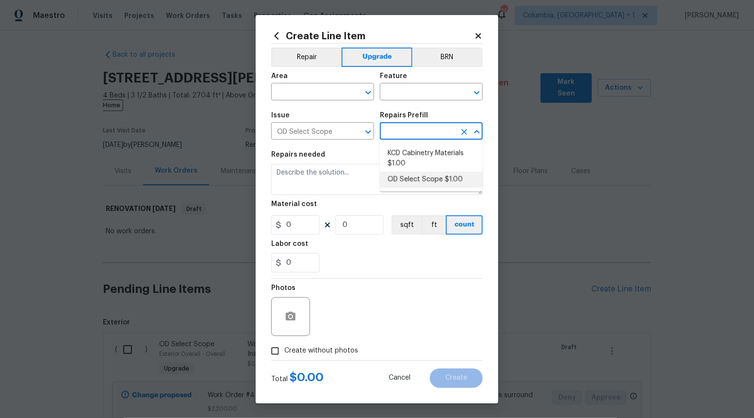
click at [420, 184] on li "OD Select Scope $1.00" at bounding box center [431, 180] width 103 height 16
type input "OD Select Scope $1.00"
type textarea "Refer to the agreed upon scope document for further details."
type input "1"
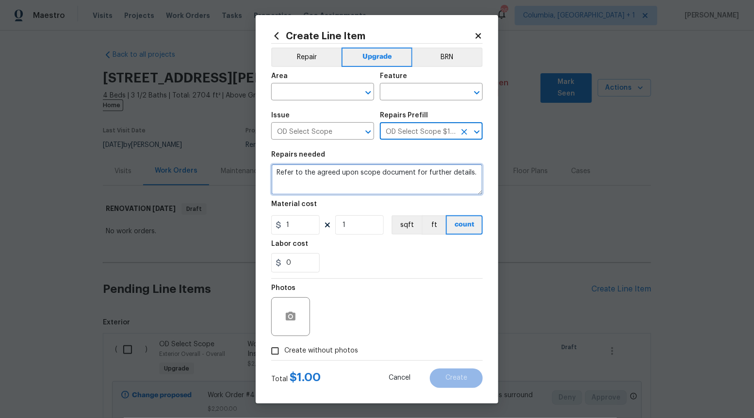
click at [420, 184] on textarea "Refer to the agreed upon scope document for further details." at bounding box center [376, 179] width 211 height 31
paste textarea "Work Order #4 -> Bathroom 2 -> Tub/Shower -> Demo tub / shower completely and i…"
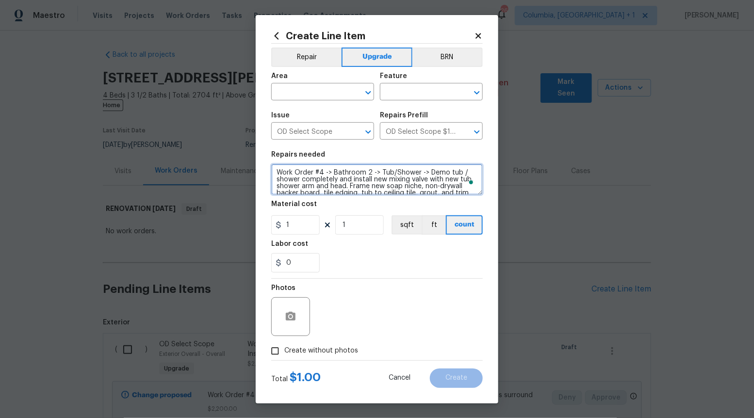
scroll to position [8, 0]
type textarea "Work Order #4 -> Bathroom 2 -> Tub/Shower -> Demo tub / shower completely and i…"
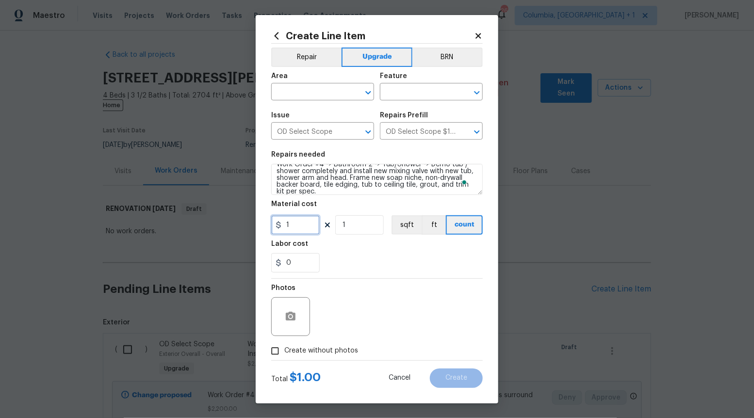
click at [309, 225] on input "1" at bounding box center [295, 224] width 48 height 19
type input "6500"
click at [265, 347] on div "Create Line Item Repair Upgrade BRN Area ​ Feature ​ Issue OD Select Scope ​ Re…" at bounding box center [377, 209] width 242 height 388
click at [271, 356] on input "Create without photos" at bounding box center [275, 351] width 18 height 18
checkbox input "true"
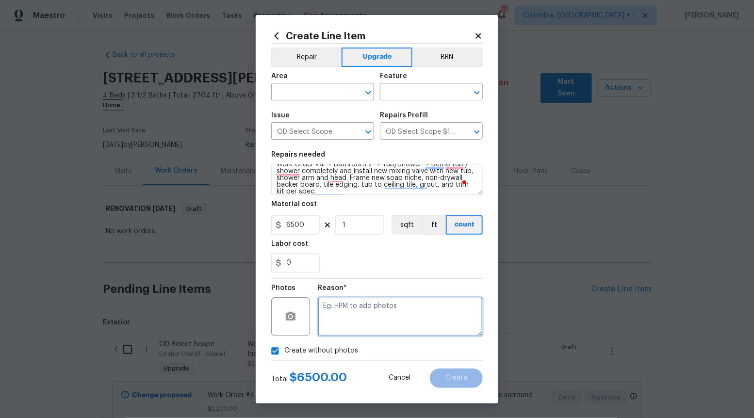
click at [336, 330] on textarea at bounding box center [400, 316] width 165 height 39
click at [370, 94] on icon "Open" at bounding box center [368, 93] width 12 height 12
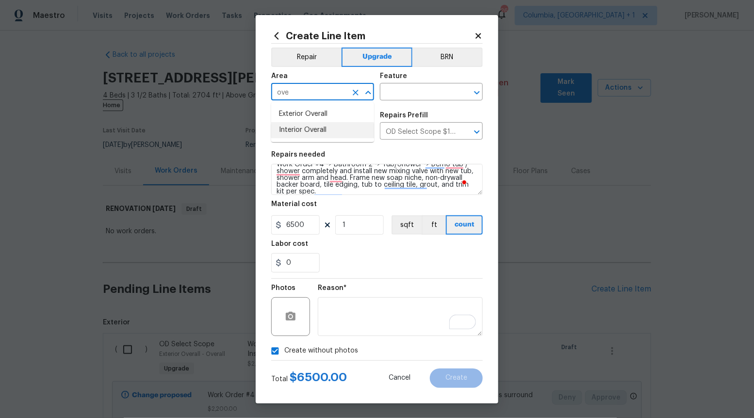
click at [357, 128] on li "Interior Overall" at bounding box center [322, 130] width 103 height 16
type input "Interior Overall"
click at [415, 97] on input "text" at bounding box center [418, 92] width 76 height 15
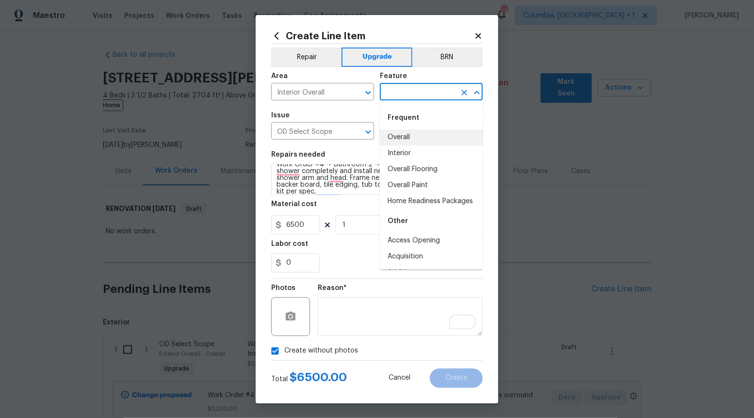
click at [409, 138] on li "Overall" at bounding box center [431, 137] width 103 height 16
type input "Overall"
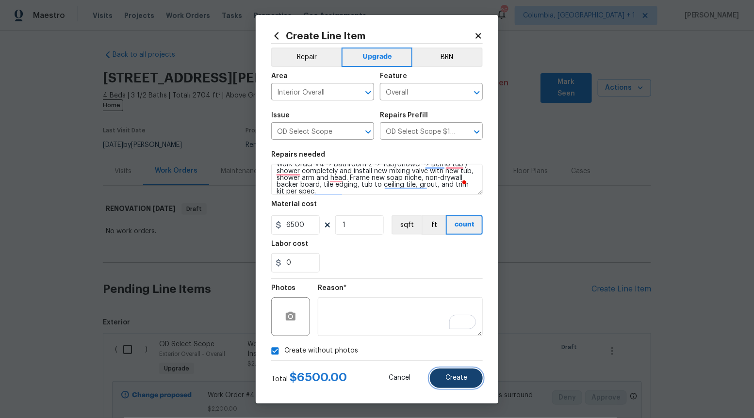
click at [459, 379] on span "Create" at bounding box center [456, 377] width 22 height 7
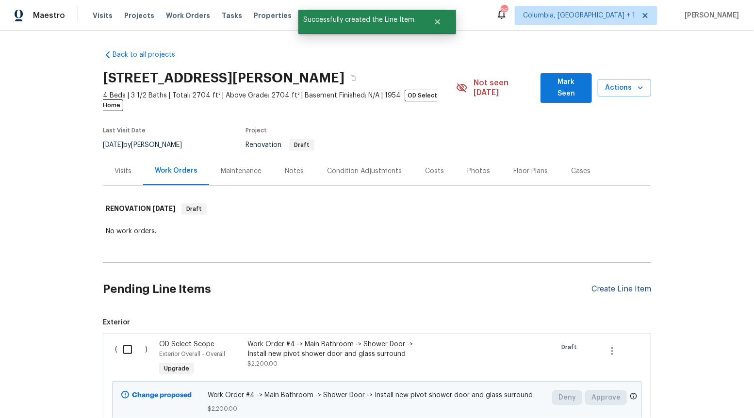
click at [620, 285] on div "Create Line Item" at bounding box center [621, 289] width 60 height 9
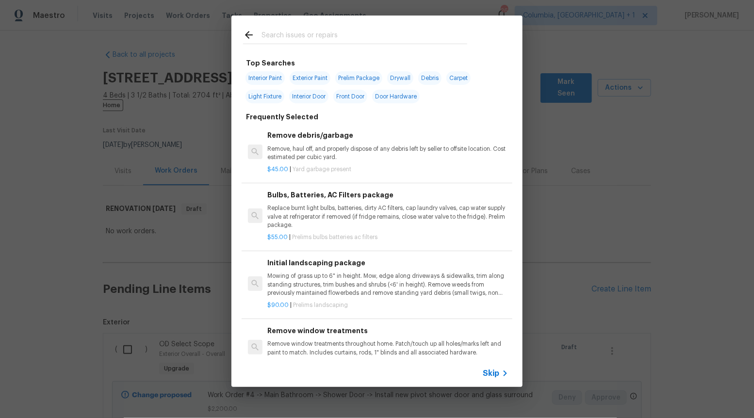
click at [488, 375] on span "Skip" at bounding box center [491, 374] width 16 height 10
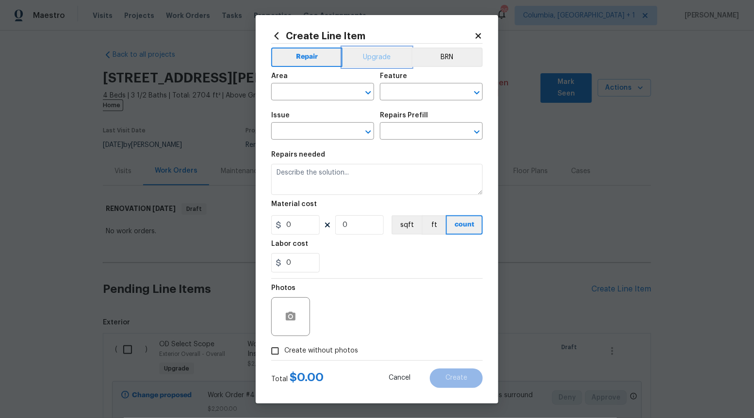
click at [356, 60] on button "Upgrade" at bounding box center [376, 57] width 69 height 19
click at [363, 134] on icon "Open" at bounding box center [368, 132] width 12 height 12
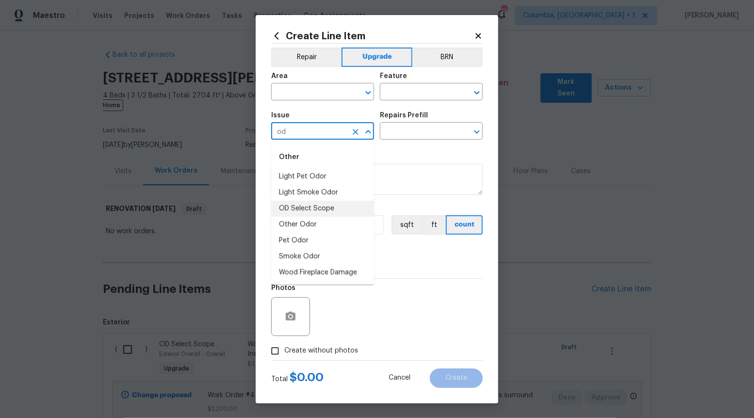
click at [340, 201] on li "OD Select Scope" at bounding box center [322, 209] width 103 height 16
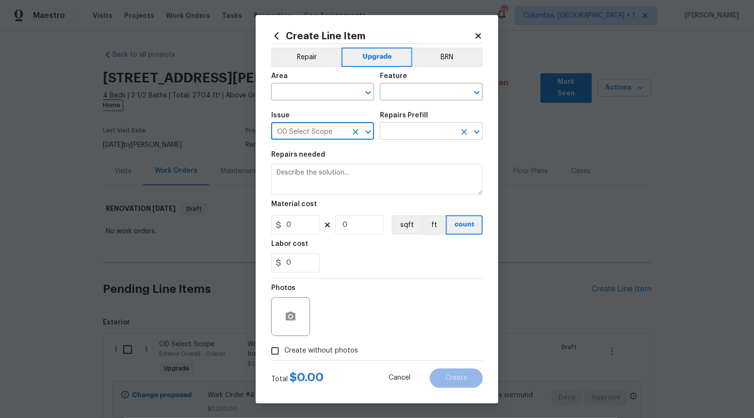
type input "OD Select Scope"
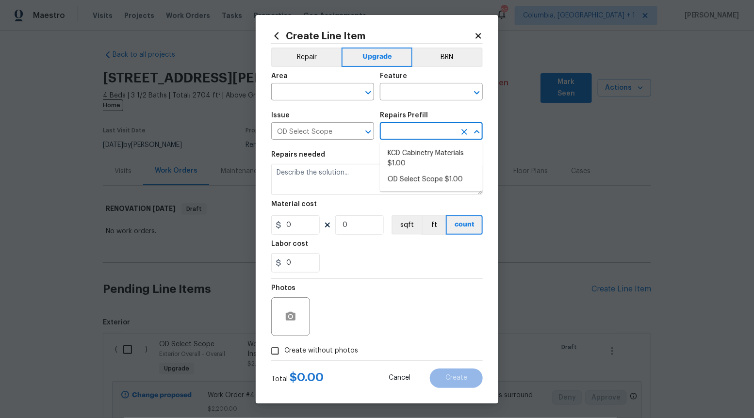
click at [401, 134] on input "text" at bounding box center [418, 132] width 76 height 15
click at [403, 174] on li "OD Select Scope $1.00" at bounding box center [431, 180] width 103 height 16
type input "OD Select Scope $1.00"
type textarea "Refer to the agreed upon scope document for further details."
type input "1"
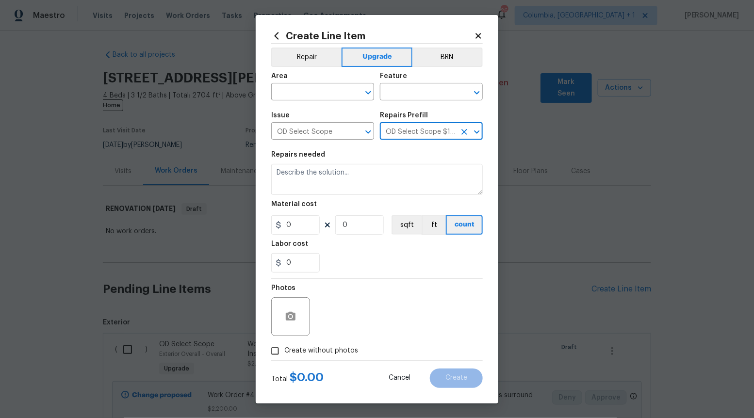
type input "1"
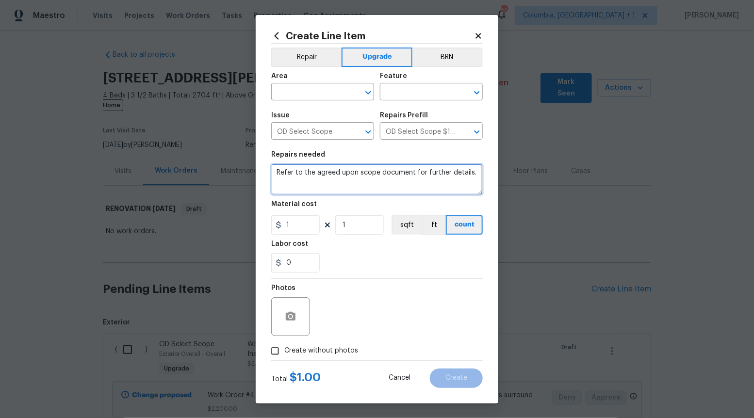
click at [403, 174] on textarea "Refer to the agreed upon scope document for further details." at bounding box center [376, 179] width 211 height 31
type textarea "Refer to the agreed upon scope document for further details."
paste textarea "Work Order #4 -> Bathroom 2 -> Vanity -> Demo vanity. Install owner provided va…"
type textarea "Work Order #4 -> Bathroom 2 -> Vanity -> Demo vanity. Install owner provided va…"
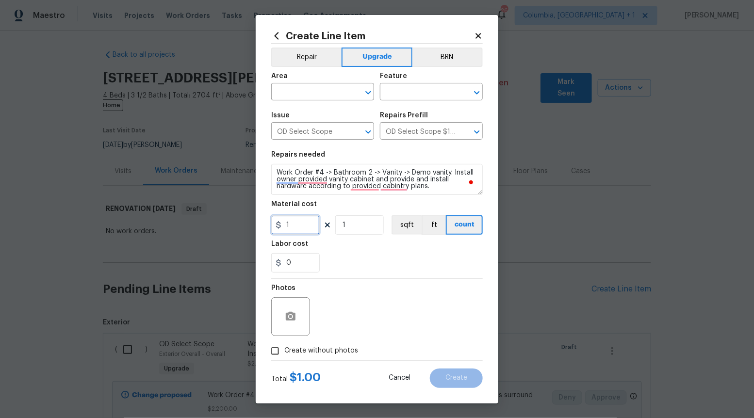
click at [300, 230] on input "1" at bounding box center [295, 224] width 48 height 19
type input "60"
click at [269, 343] on input "Create without photos" at bounding box center [275, 351] width 18 height 18
checkbox input "true"
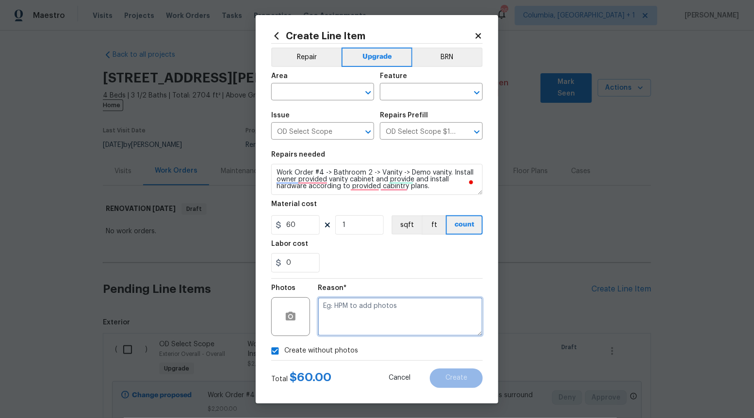
click at [361, 310] on textarea at bounding box center [400, 316] width 165 height 39
click at [367, 95] on icon "Open" at bounding box center [368, 93] width 12 height 12
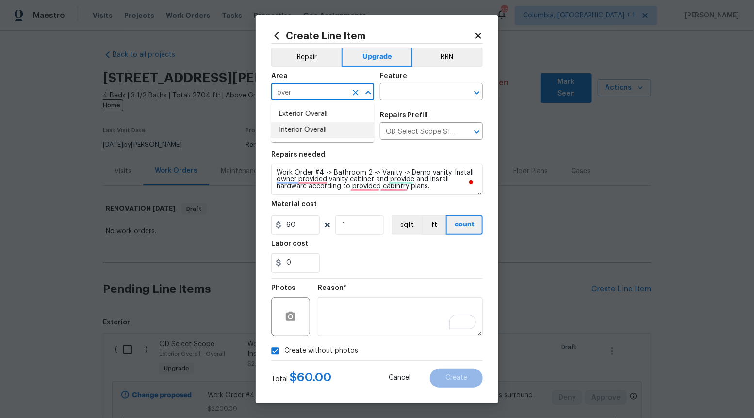
click at [311, 141] on ul "Exterior Overall Interior Overall" at bounding box center [322, 122] width 103 height 40
click at [308, 135] on li "Interior Overall" at bounding box center [322, 130] width 103 height 16
type input "Interior Overall"
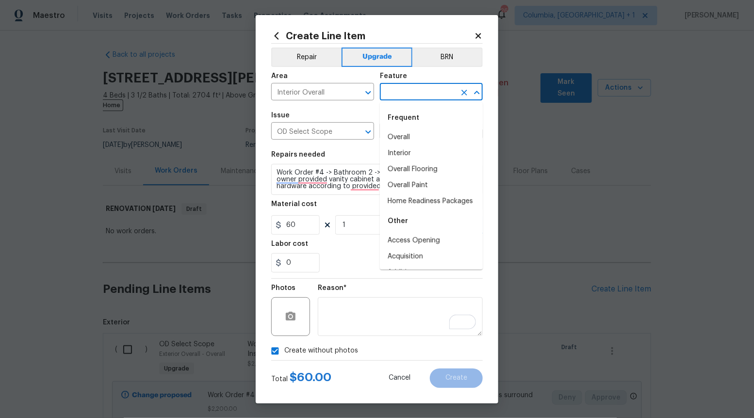
click at [432, 92] on input "text" at bounding box center [418, 92] width 76 height 15
click at [423, 136] on li "Overall" at bounding box center [431, 137] width 103 height 16
type input "Overall"
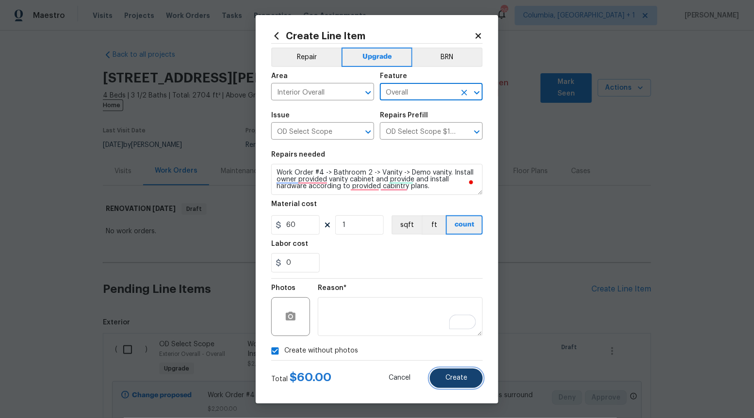
click at [454, 379] on span "Create" at bounding box center [456, 377] width 22 height 7
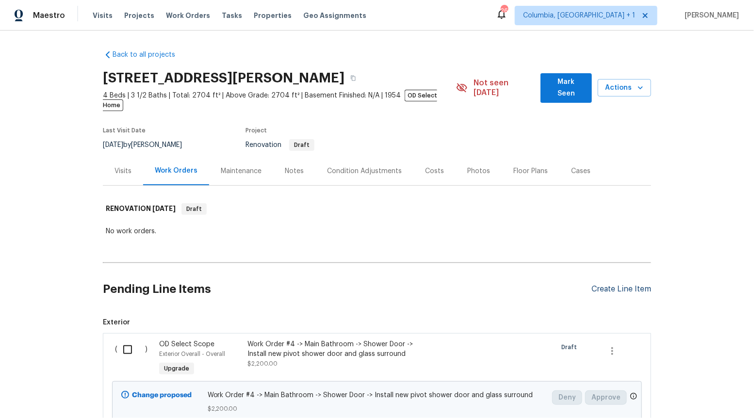
click at [624, 285] on div "Create Line Item" at bounding box center [621, 289] width 60 height 9
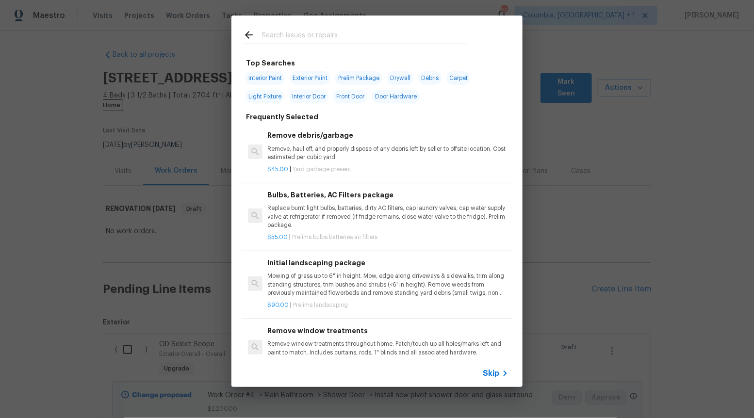
click at [495, 369] on span "Skip" at bounding box center [491, 374] width 16 height 10
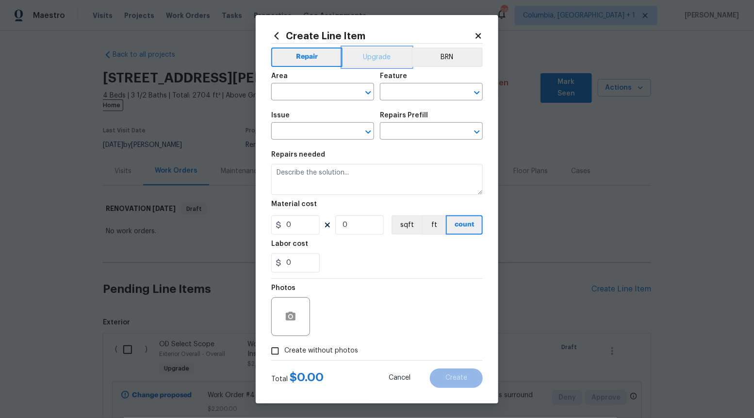
click at [379, 55] on button "Upgrade" at bounding box center [376, 57] width 69 height 19
click at [374, 133] on icon "Open" at bounding box center [368, 132] width 12 height 12
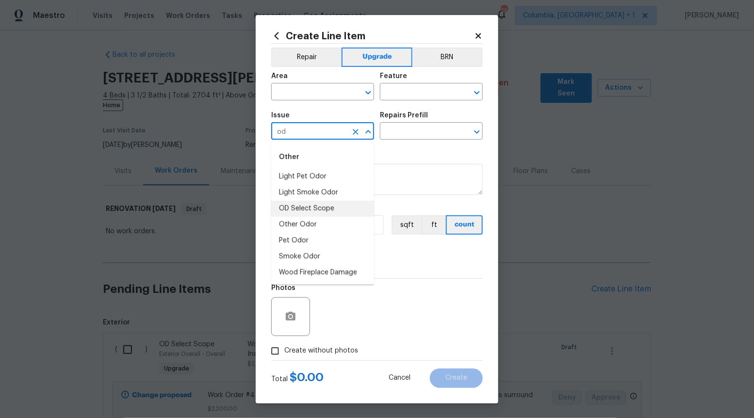
click at [341, 202] on li "OD Select Scope" at bounding box center [322, 209] width 103 height 16
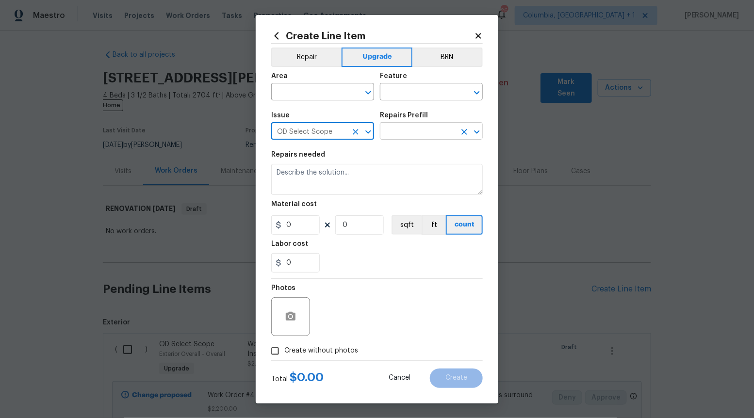
type input "OD Select Scope"
click at [427, 134] on input "text" at bounding box center [418, 132] width 76 height 15
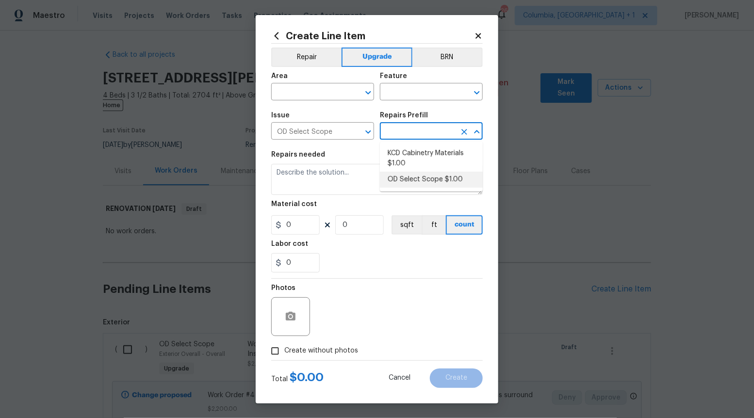
click at [421, 179] on li "OD Select Scope $1.00" at bounding box center [431, 180] width 103 height 16
type input "OD Select Scope $1.00"
type textarea "Refer to the agreed upon scope document for further details."
type input "1"
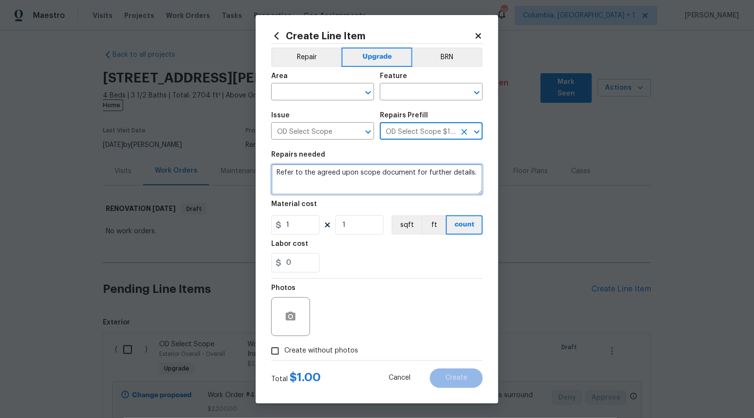
click at [421, 178] on textarea "Refer to the agreed upon scope document for further details." at bounding box center [376, 179] width 211 height 31
paste textarea "Work Order #4 -> Bathroom 2 -> Vanity -> Install new stone top on vanity w/matc…"
type textarea "Work Order #4 -> Bathroom 2 -> Vanity -> Install new stone top on vanity w/matc…"
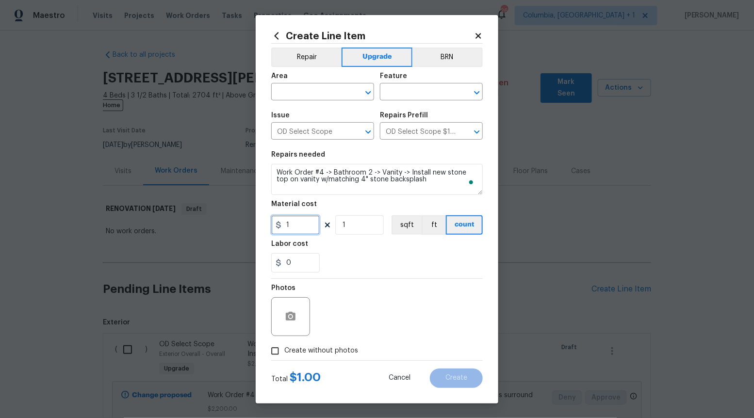
click at [304, 226] on input "1" at bounding box center [295, 224] width 48 height 19
type input "350"
click at [274, 351] on input "Create without photos" at bounding box center [275, 351] width 18 height 18
checkbox input "true"
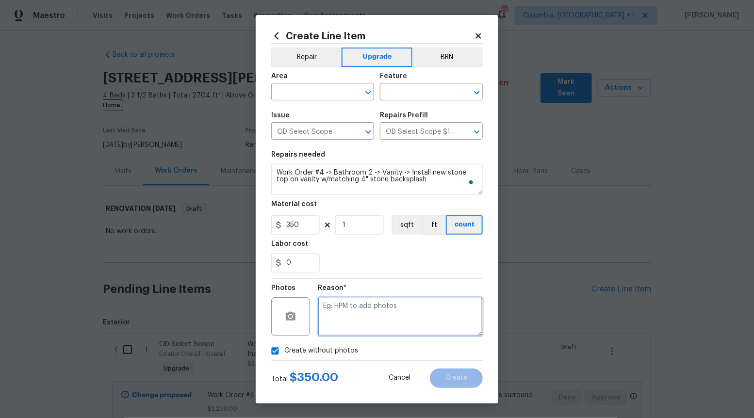
click at [380, 323] on textarea at bounding box center [400, 316] width 165 height 39
click at [369, 89] on icon "Open" at bounding box center [368, 93] width 12 height 12
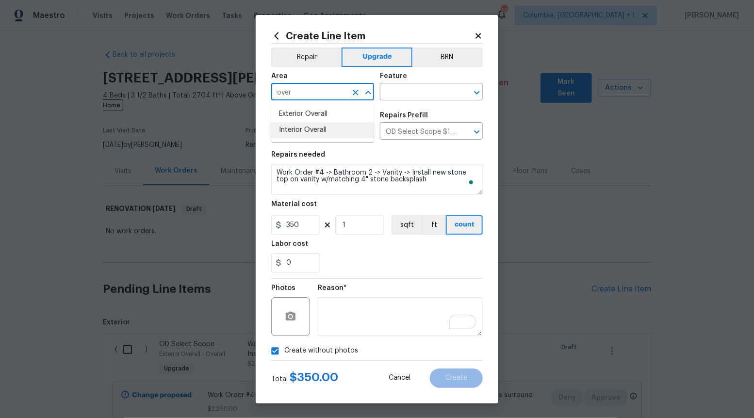
click at [336, 133] on li "Interior Overall" at bounding box center [322, 130] width 103 height 16
type input "Interior Overall"
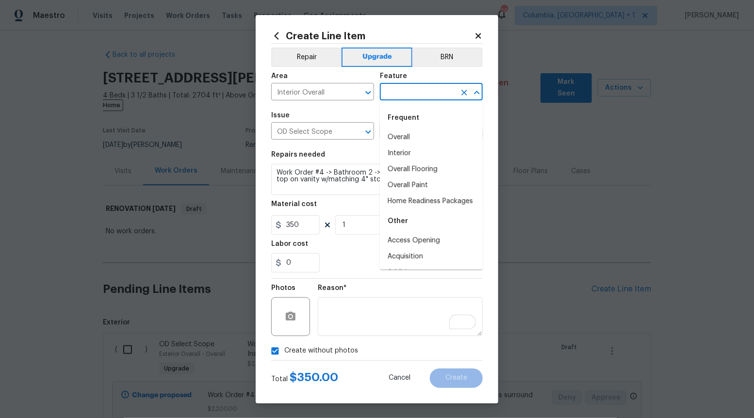
click at [418, 99] on input "text" at bounding box center [418, 92] width 76 height 15
click at [416, 134] on li "Overall" at bounding box center [431, 137] width 103 height 16
type input "Overall"
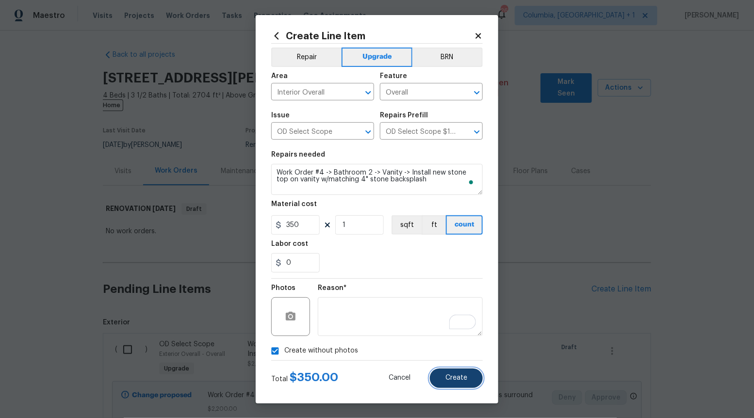
click at [454, 381] on span "Create" at bounding box center [456, 377] width 22 height 7
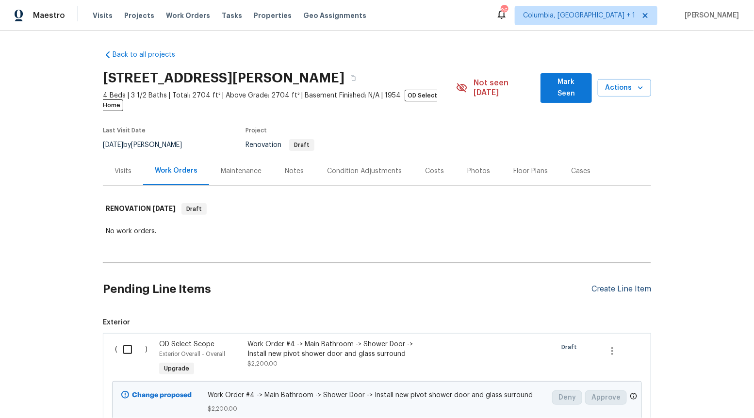
click at [625, 285] on div "Create Line Item" at bounding box center [621, 289] width 60 height 9
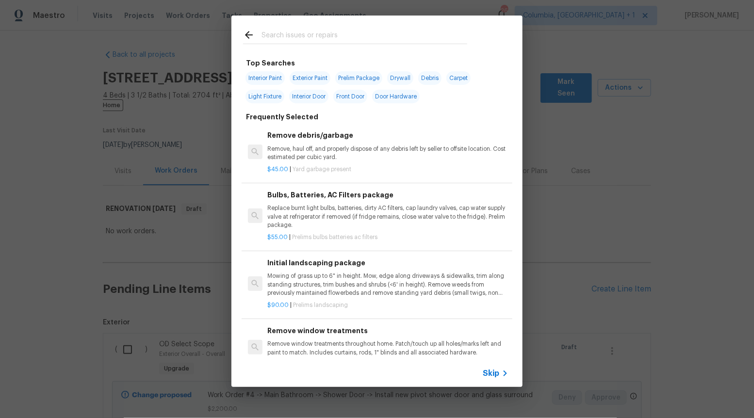
click at [498, 369] on span "Skip" at bounding box center [491, 374] width 16 height 10
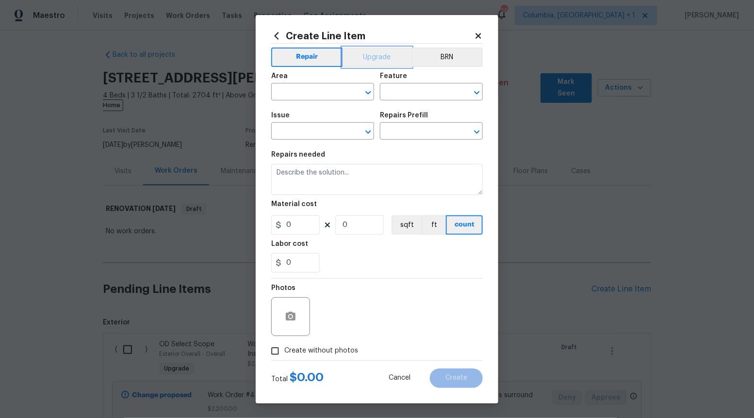
click at [389, 54] on button "Upgrade" at bounding box center [376, 57] width 69 height 19
click at [373, 134] on icon "Open" at bounding box center [368, 132] width 12 height 12
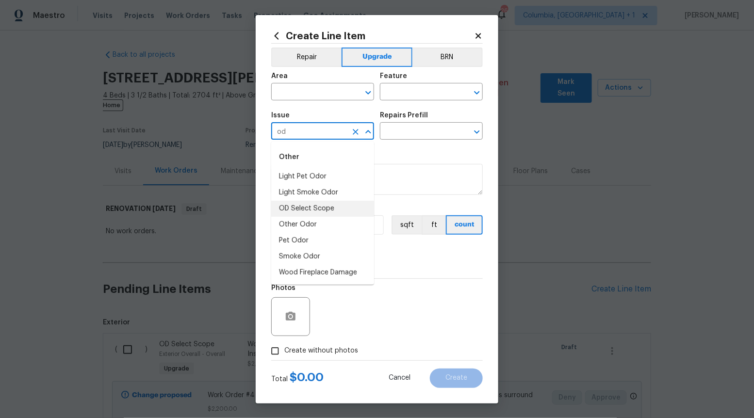
click at [317, 208] on li "OD Select Scope" at bounding box center [322, 209] width 103 height 16
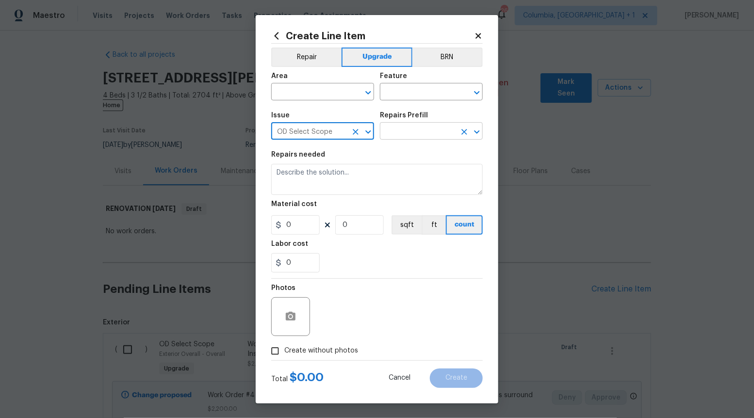
type input "OD Select Scope"
click at [441, 129] on input "text" at bounding box center [418, 132] width 76 height 15
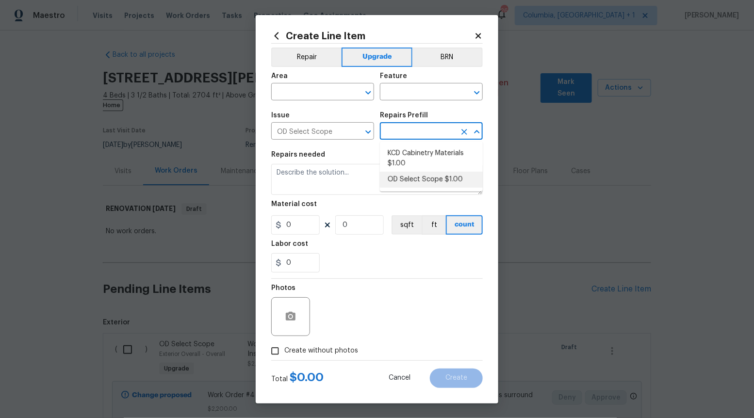
click at [416, 176] on li "OD Select Scope $1.00" at bounding box center [431, 180] width 103 height 16
type input "OD Select Scope $1.00"
type textarea "Refer to the agreed upon scope document for further details."
type input "1"
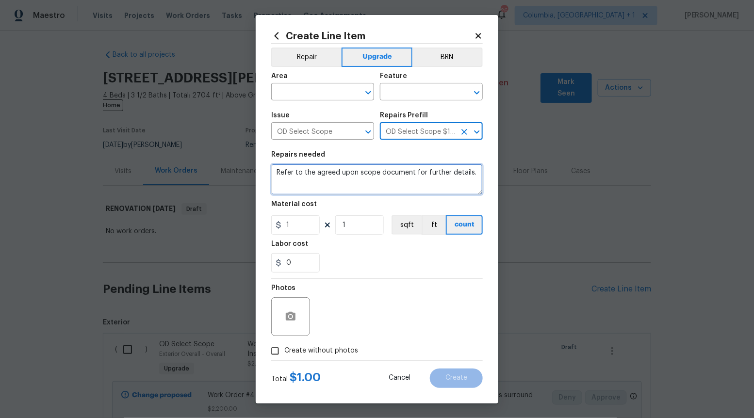
click at [416, 175] on textarea "Refer to the agreed upon scope document for further details." at bounding box center [376, 179] width 211 height 31
paste textarea "Work Order #4 -> Bathroom 2 -> Ventilation -> Replace bath fan - vent to exteri…"
type textarea "Work Order #4 -> Bathroom 2 -> Ventilation -> Replace bath fan - vent to exteri…"
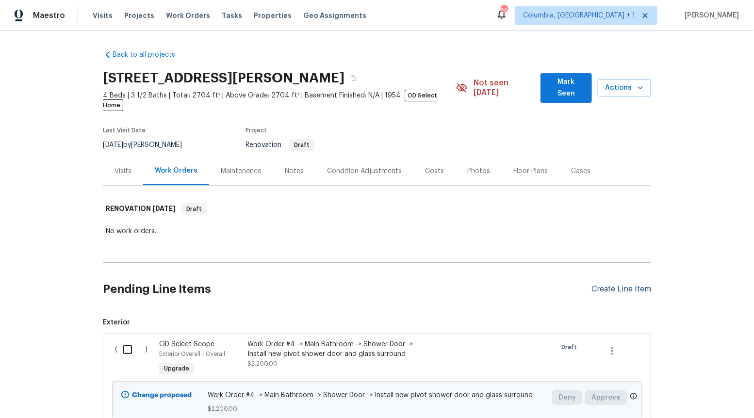
click at [628, 285] on div "Create Line Item" at bounding box center [621, 289] width 60 height 9
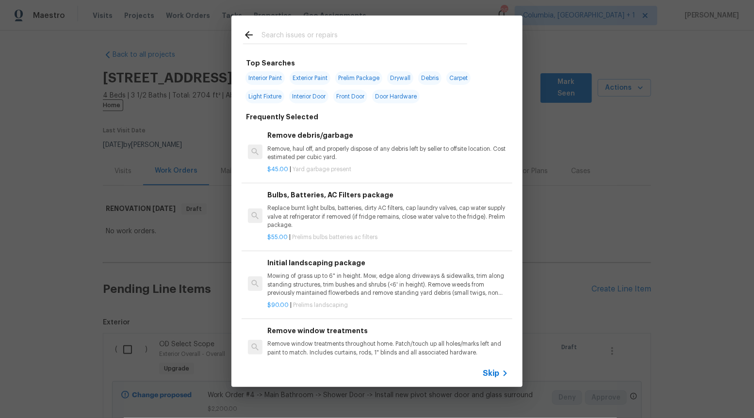
click at [485, 375] on span "Skip" at bounding box center [491, 374] width 16 height 10
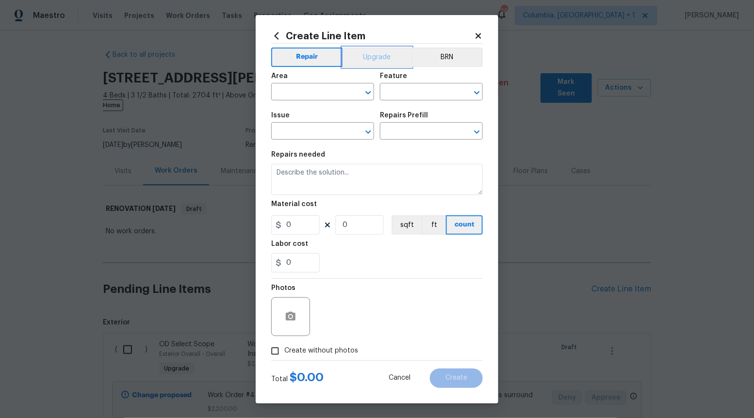
click at [373, 64] on button "Upgrade" at bounding box center [376, 57] width 69 height 19
click at [370, 137] on icon "Open" at bounding box center [368, 132] width 12 height 12
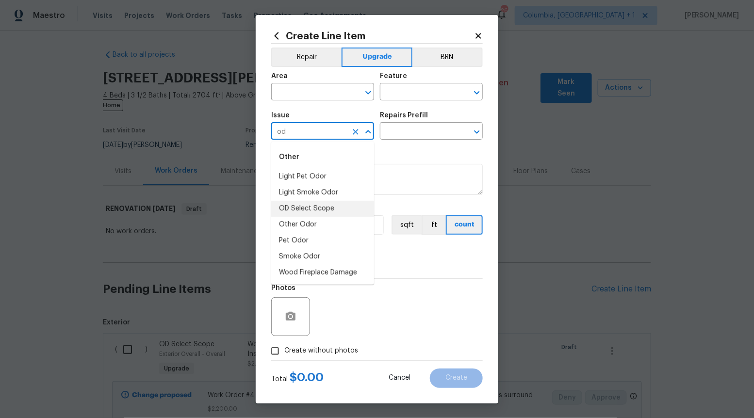
click at [345, 210] on li "OD Select Scope" at bounding box center [322, 209] width 103 height 16
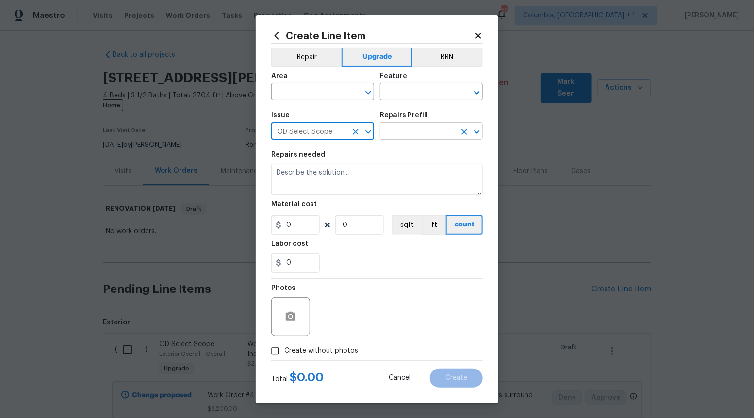
type input "OD Select Scope"
click at [434, 129] on input "text" at bounding box center [418, 132] width 76 height 15
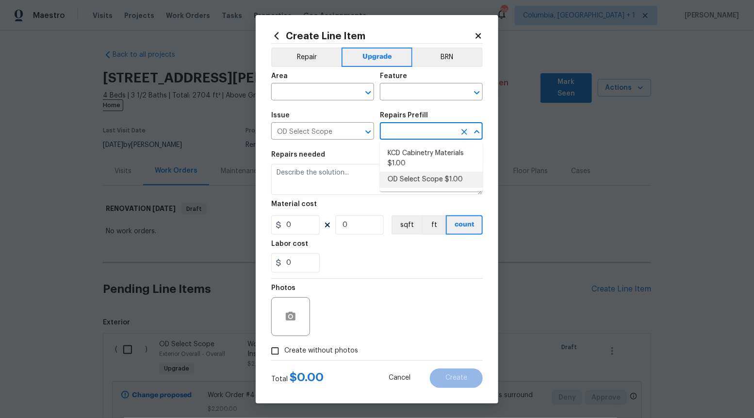
click at [427, 176] on li "OD Select Scope $1.00" at bounding box center [431, 180] width 103 height 16
type input "OD Select Scope $1.00"
type textarea "Refer to the agreed upon scope document for further details."
type input "1"
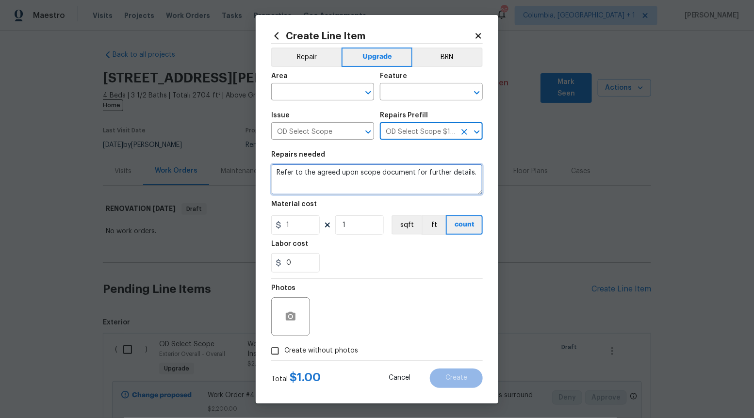
click at [427, 176] on textarea "Refer to the agreed upon scope document for further details." at bounding box center [376, 179] width 211 height 31
paste textarea "Work Order #4 -> Bathroom 2 -> Walls and Ceilings -> Demo wall tile and install…"
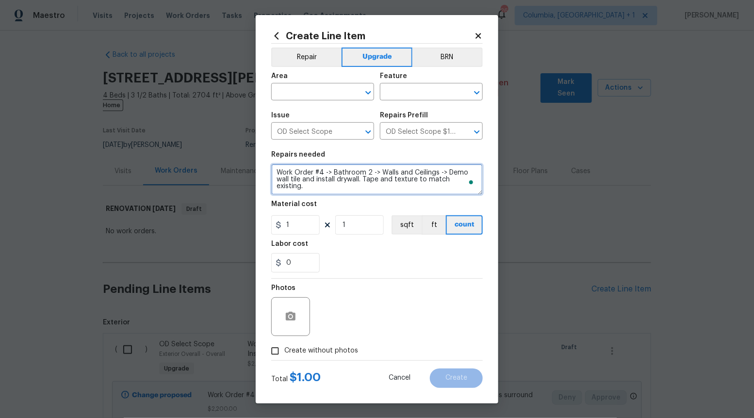
type textarea "Work Order #4 -> Bathroom 2 -> Walls and Ceilings -> Demo wall tile and install…"
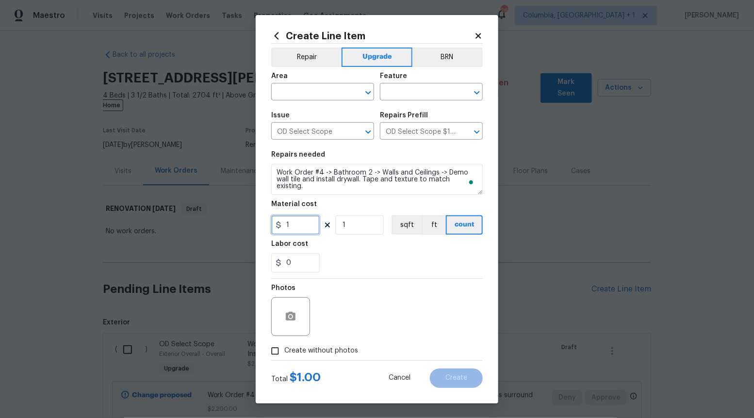
click at [300, 226] on input "1" at bounding box center [295, 224] width 48 height 19
type input "400"
click at [273, 353] on input "Create without photos" at bounding box center [275, 351] width 18 height 18
click at [323, 342] on label "Create without photos" at bounding box center [312, 351] width 92 height 18
click at [284, 342] on input "Create without photos" at bounding box center [275, 351] width 18 height 18
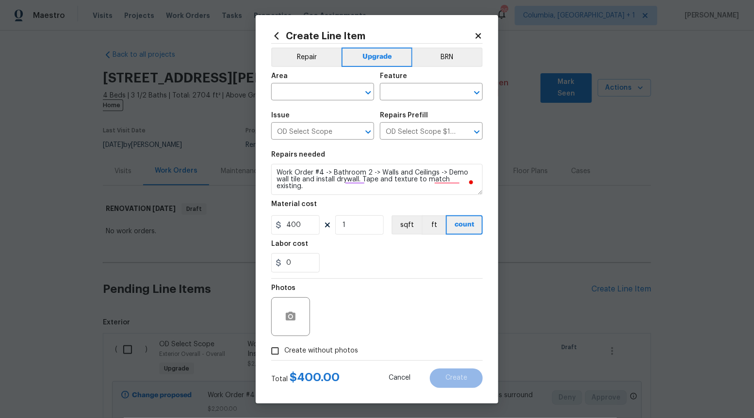
click at [326, 352] on span "Create without photos" at bounding box center [321, 351] width 74 height 10
click at [284, 352] on input "Create without photos" at bounding box center [275, 351] width 18 height 18
checkbox input "true"
click at [351, 314] on textarea at bounding box center [400, 316] width 165 height 39
click at [367, 89] on icon "Open" at bounding box center [368, 93] width 12 height 12
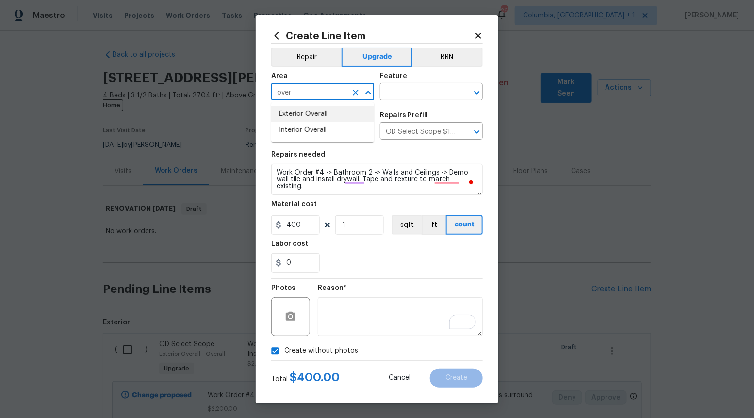
click at [313, 119] on li "Exterior Overall" at bounding box center [322, 114] width 103 height 16
type input "Exterior Overall"
click at [417, 93] on input "text" at bounding box center [418, 92] width 76 height 15
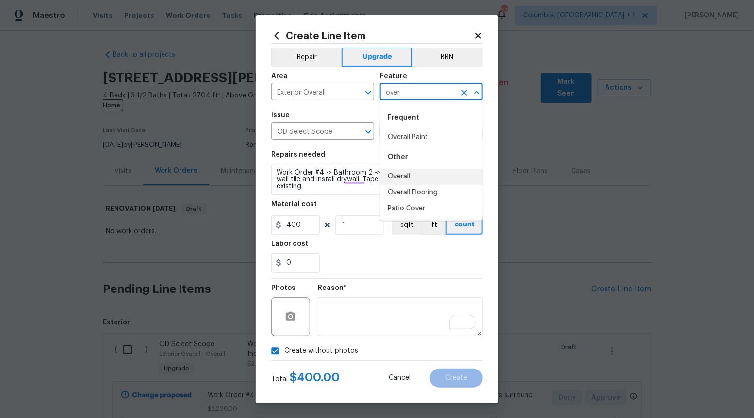
click at [414, 170] on li "Overall" at bounding box center [431, 177] width 103 height 16
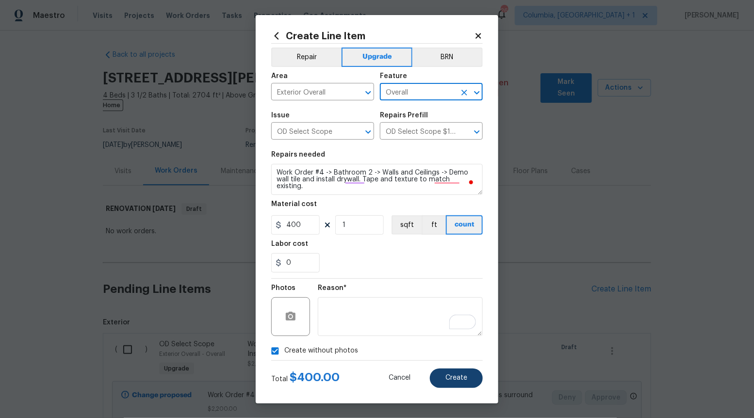
type input "Overall"
click at [454, 380] on span "Create" at bounding box center [456, 377] width 22 height 7
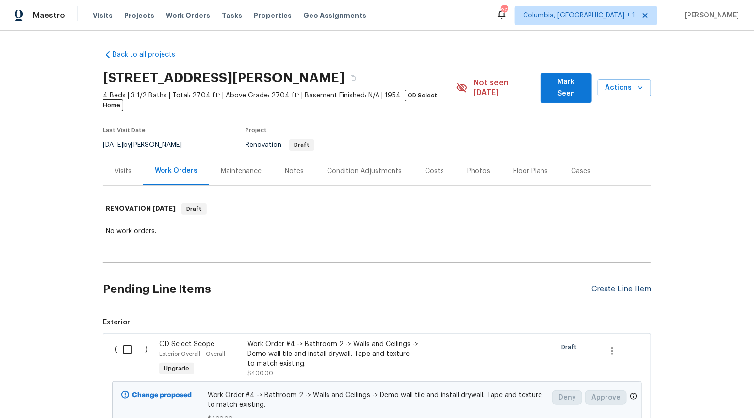
click at [604, 285] on div "Create Line Item" at bounding box center [621, 289] width 60 height 9
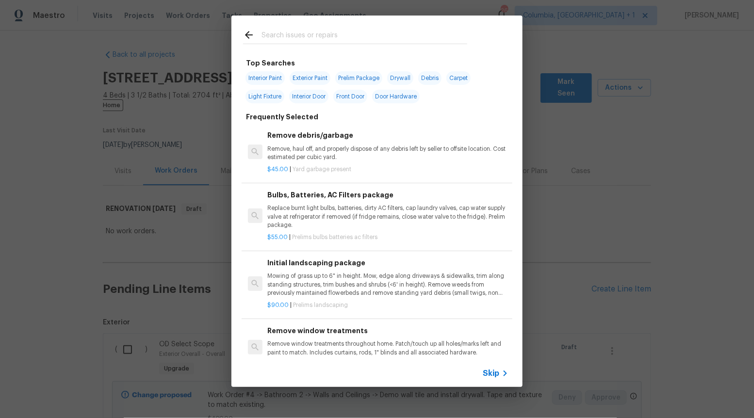
click at [491, 369] on span "Skip" at bounding box center [491, 374] width 16 height 10
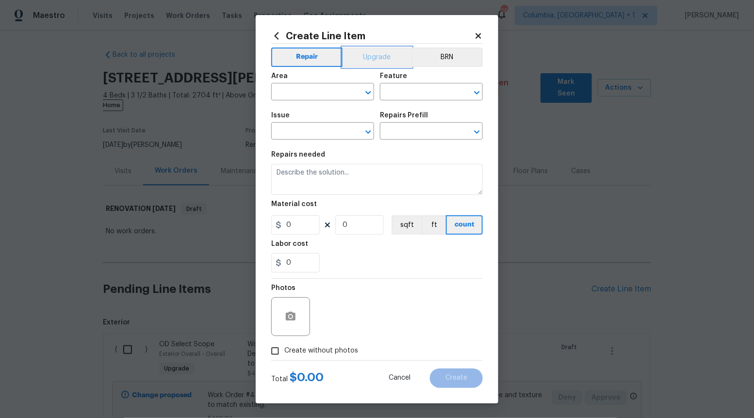
click at [379, 59] on button "Upgrade" at bounding box center [376, 57] width 69 height 19
click at [363, 126] on div at bounding box center [361, 132] width 25 height 14
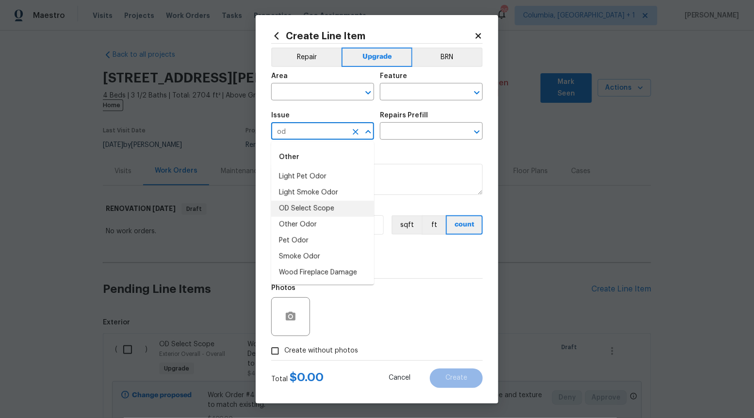
click at [359, 206] on li "OD Select Scope" at bounding box center [322, 209] width 103 height 16
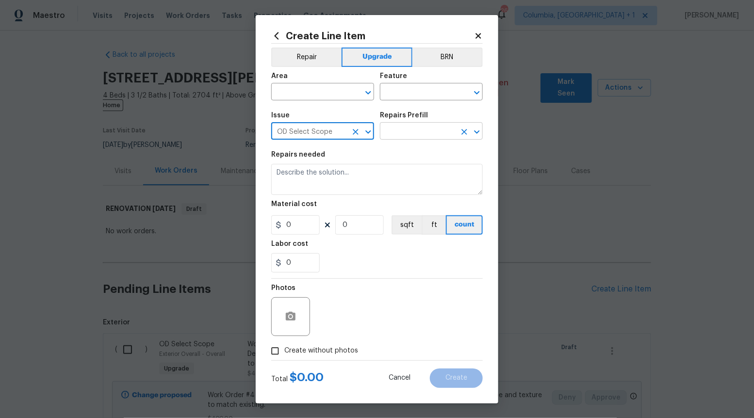
type input "OD Select Scope"
click at [427, 138] on input "text" at bounding box center [418, 132] width 76 height 15
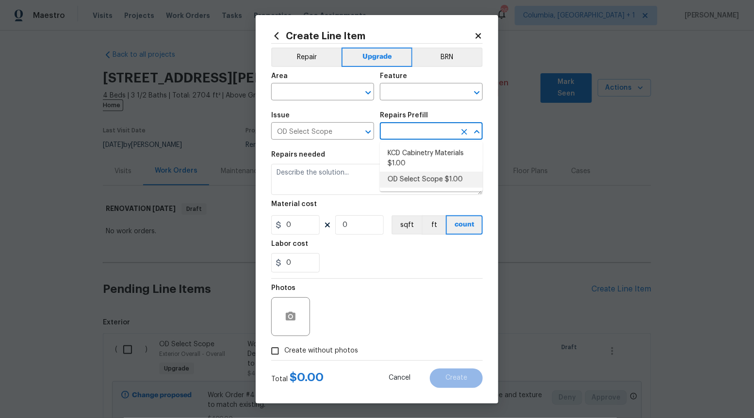
click at [418, 181] on li "OD Select Scope $1.00" at bounding box center [431, 180] width 103 height 16
type input "OD Select Scope $1.00"
type textarea "Refer to the agreed upon scope document for further details."
type input "1"
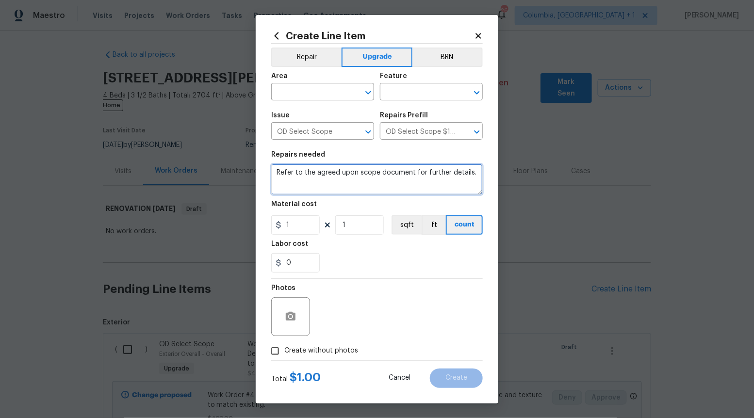
click at [418, 181] on textarea "Refer to the agreed upon scope document for further details." at bounding box center [376, 179] width 211 height 31
paste textarea "Work Order #4 -> Bathroom 3 -> Accessory Package -> Install accessory package"
type textarea "Work Order #4 -> Bathroom 3 -> Accessory Package -> Install accessory package"
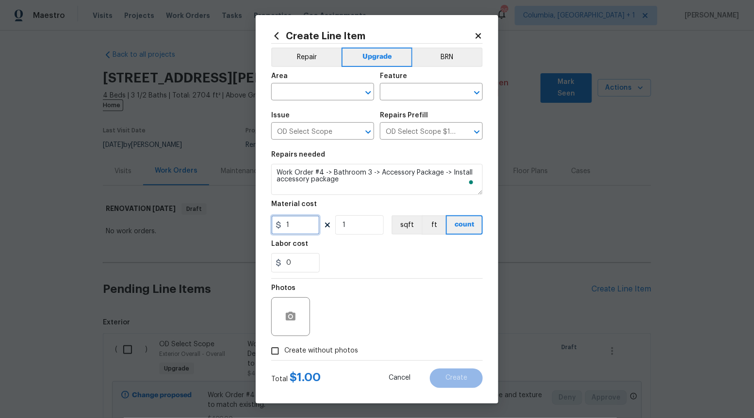
click at [308, 219] on input "1" at bounding box center [295, 224] width 48 height 19
type input "90"
click at [271, 353] on input "Create without photos" at bounding box center [275, 351] width 18 height 18
checkbox input "true"
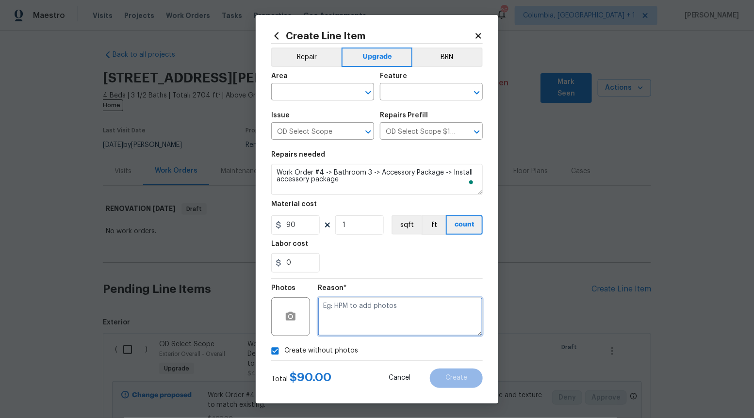
click at [389, 317] on textarea at bounding box center [400, 316] width 165 height 39
click at [369, 93] on icon "Open" at bounding box center [367, 92] width 5 height 3
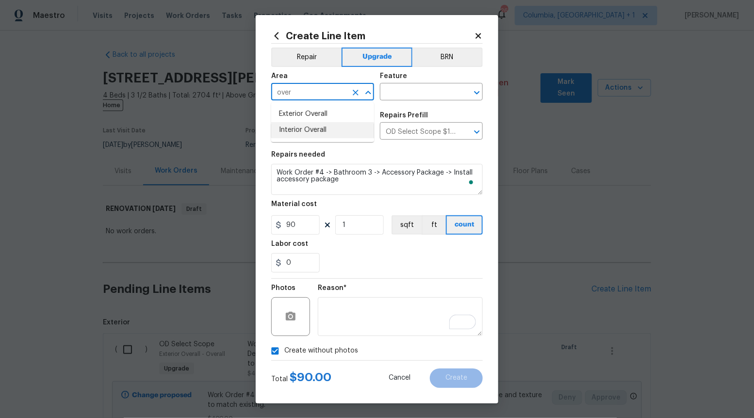
click at [320, 130] on li "Interior Overall" at bounding box center [322, 130] width 103 height 16
type input "Interior Overall"
click at [437, 92] on input "text" at bounding box center [418, 92] width 76 height 15
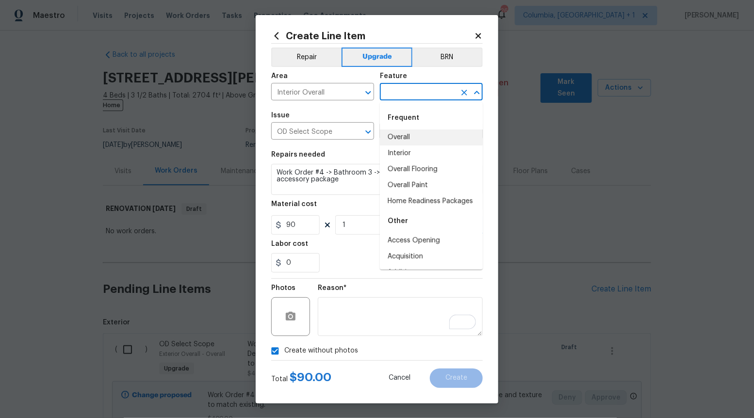
click at [413, 137] on li "Overall" at bounding box center [431, 137] width 103 height 16
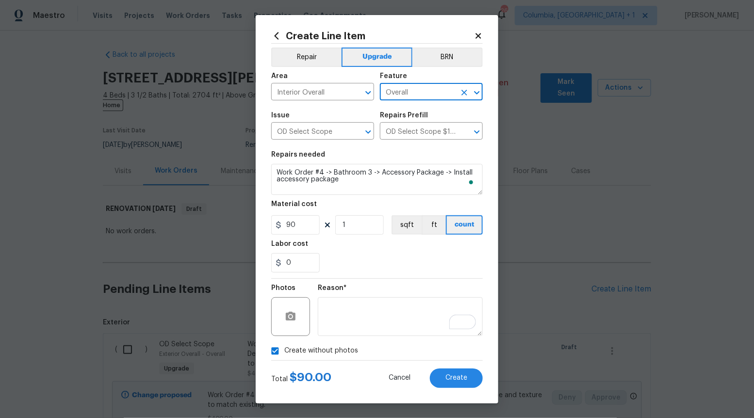
type input "Overall"
click at [465, 372] on button "Create" at bounding box center [456, 378] width 53 height 19
